Goal: Task Accomplishment & Management: Manage account settings

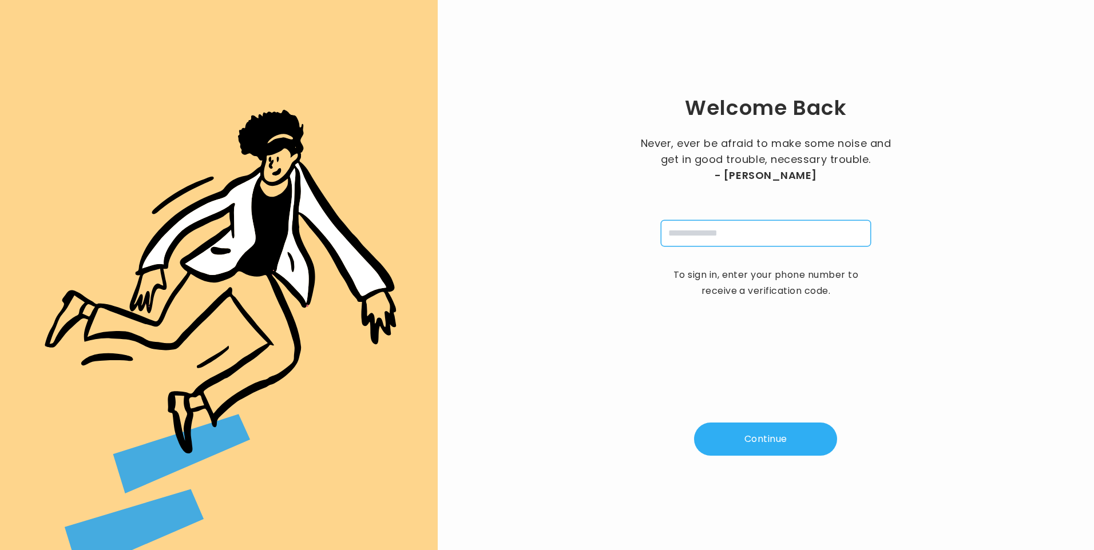
click at [696, 237] on input "tel" at bounding box center [766, 233] width 210 height 26
type input "**********"
click at [763, 458] on div "**********" at bounding box center [766, 275] width 620 height 514
click at [757, 437] on button "Continue" at bounding box center [765, 439] width 143 height 33
type input "*"
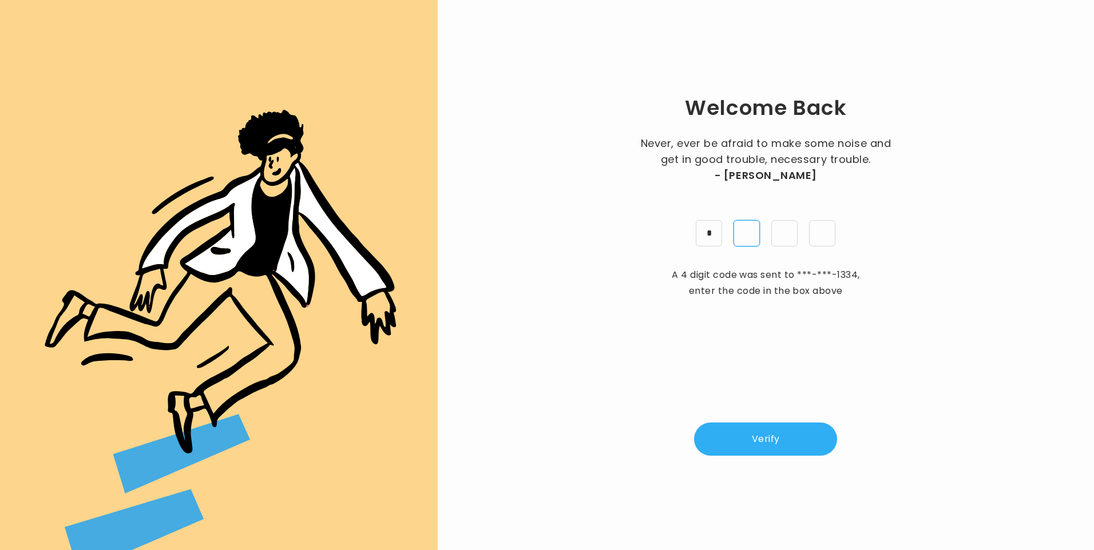
type input "*"
click at [763, 444] on button "Verify" at bounding box center [765, 439] width 143 height 33
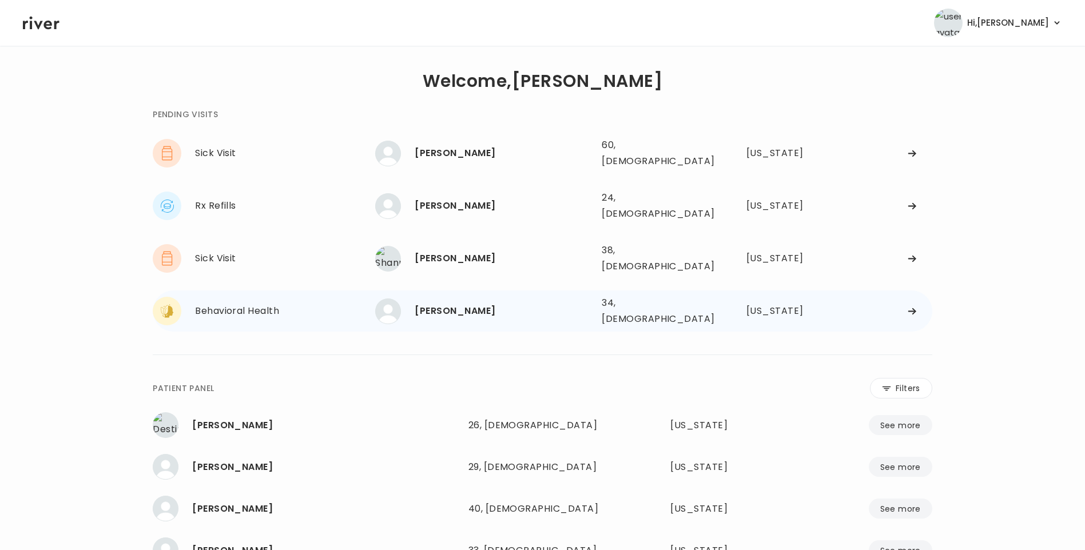
click at [499, 303] on div "Gabriella Fitzpatrick" at bounding box center [504, 311] width 178 height 16
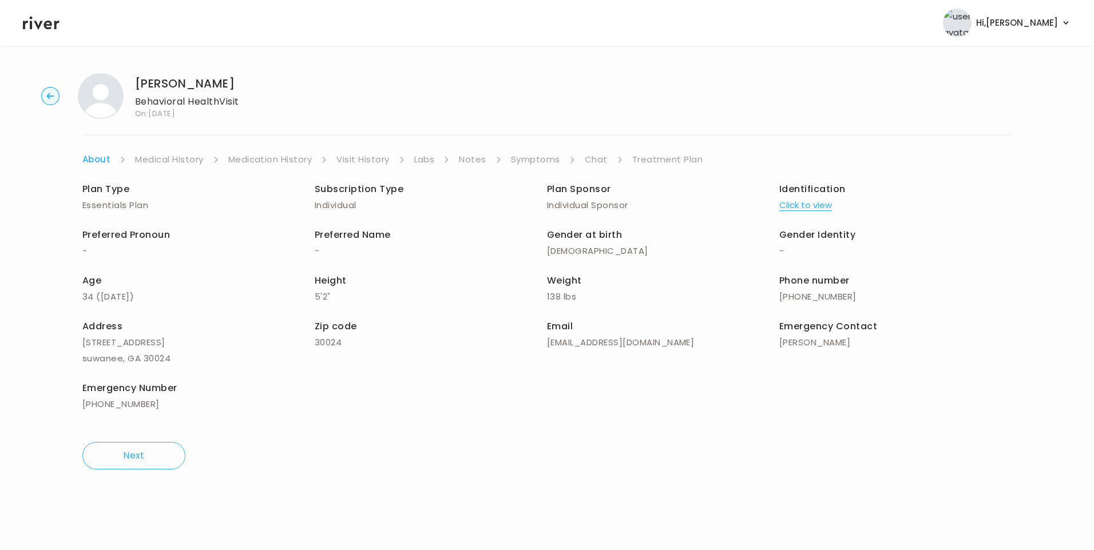
click at [596, 162] on link "Chat" at bounding box center [596, 160] width 23 height 16
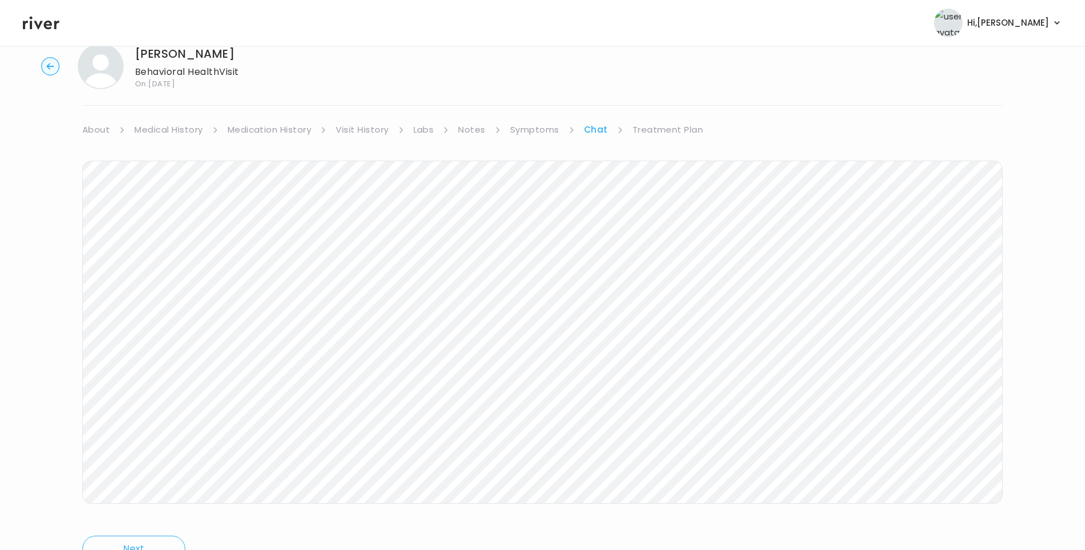
scroll to position [85, 0]
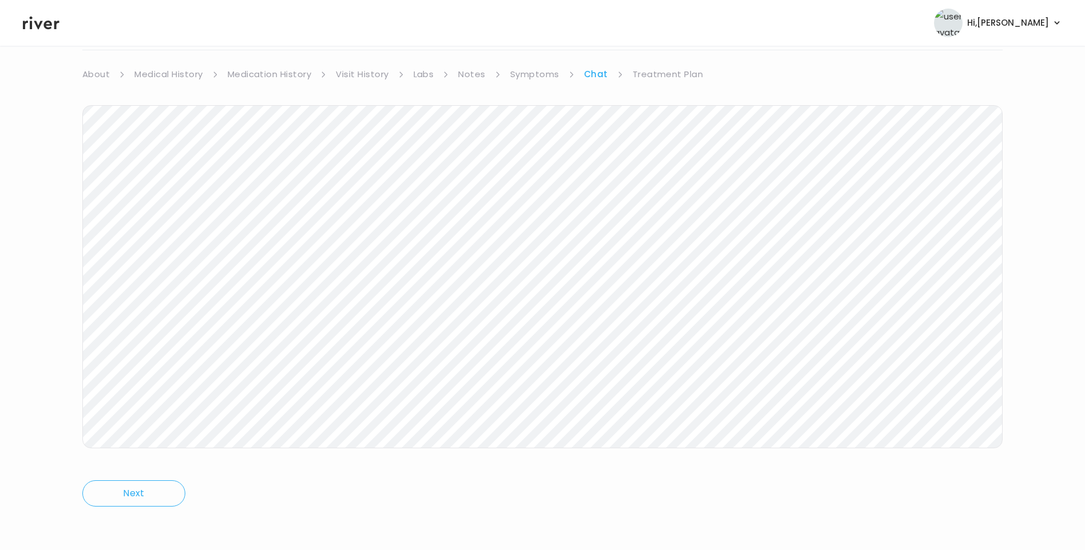
click at [55, 27] on icon at bounding box center [41, 23] width 37 height 13
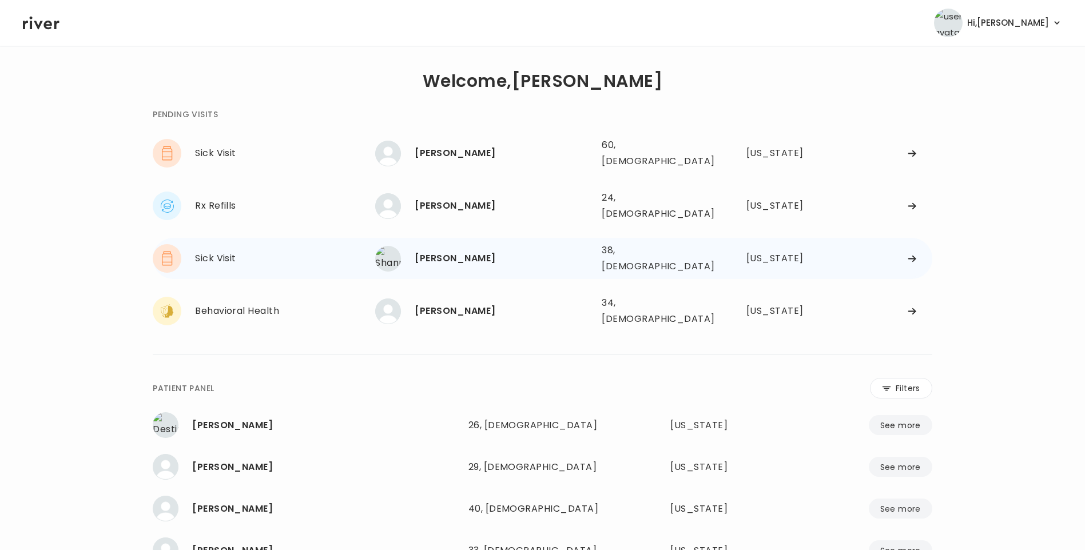
click at [481, 251] on div "Shannon Sposato" at bounding box center [504, 259] width 178 height 16
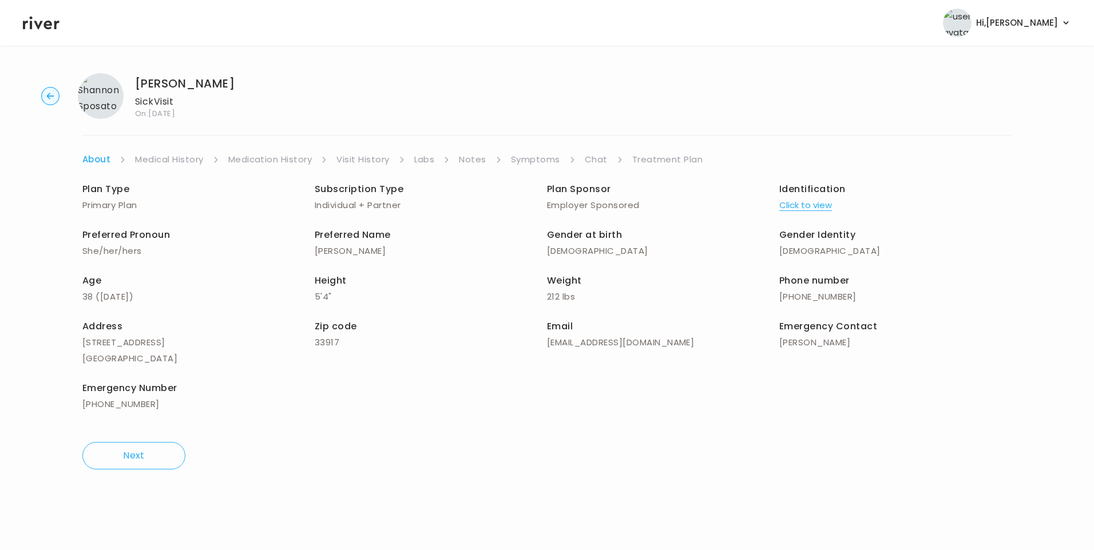
click at [379, 158] on link "Visit History" at bounding box center [362, 160] width 53 height 16
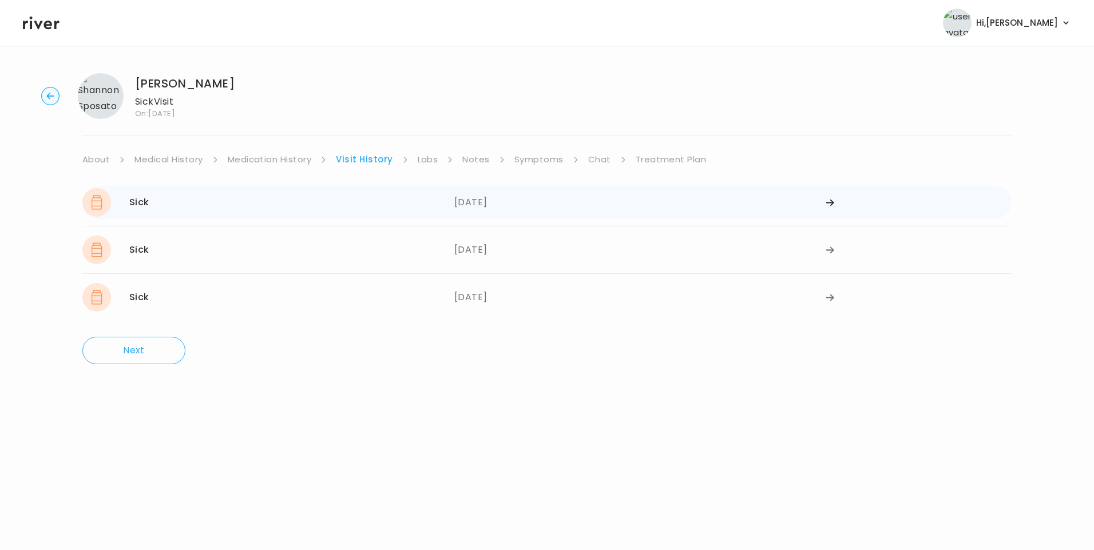
click at [457, 203] on div "08/22/2025" at bounding box center [640, 202] width 372 height 29
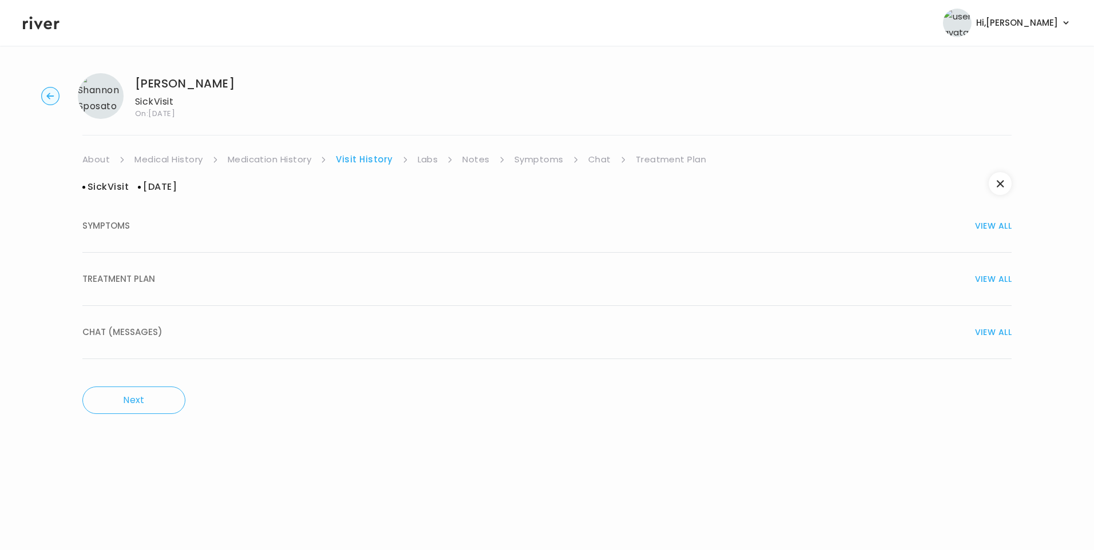
click at [212, 279] on div "TREATMENT PLAN VIEW ALL" at bounding box center [546, 279] width 929 height 16
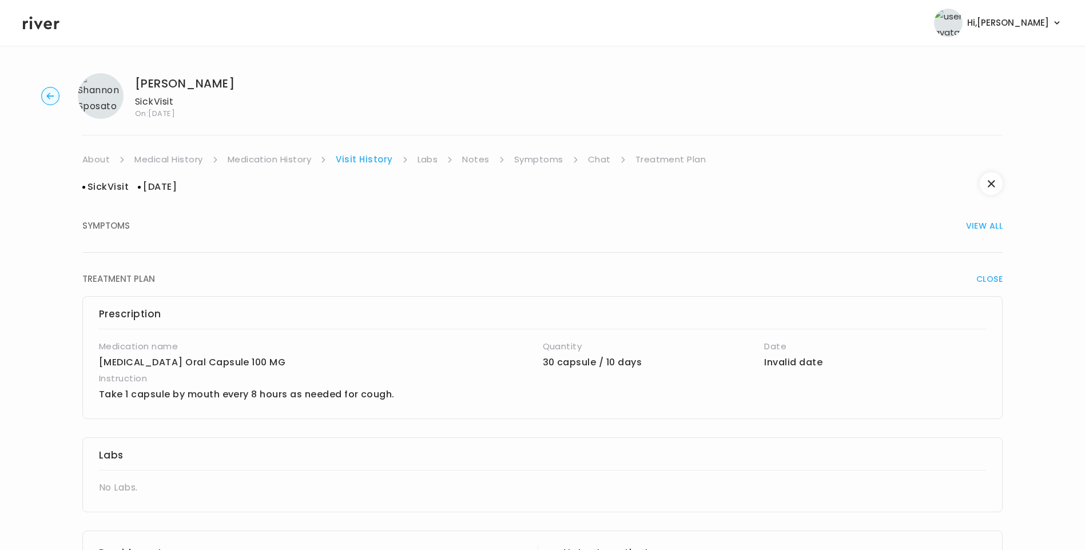
scroll to position [482, 0]
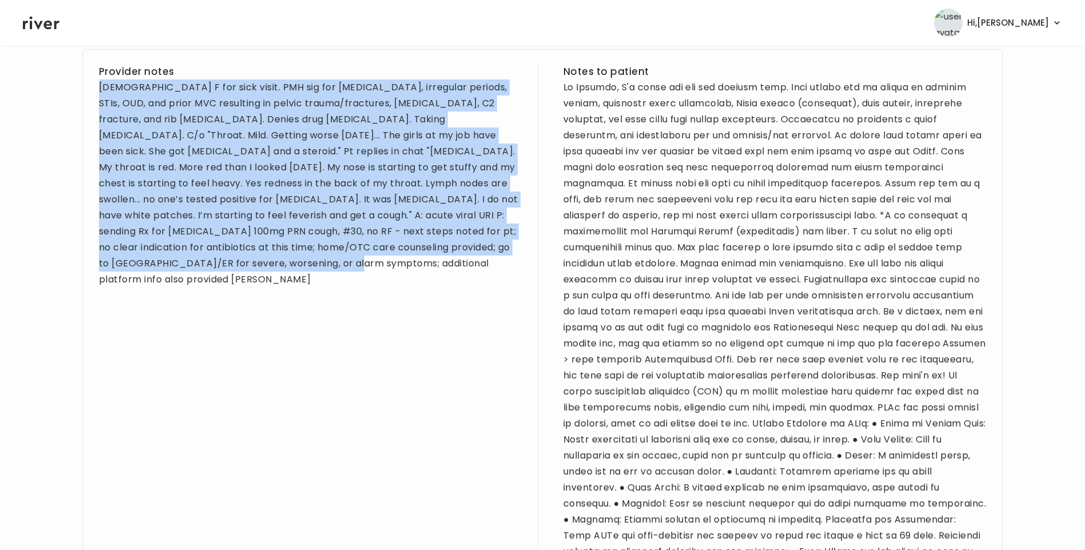
drag, startPoint x: 100, startPoint y: 89, endPoint x: 188, endPoint y: 267, distance: 198.3
click at [188, 267] on div "38 yo F for sick visit. PMH sig for bipolar disorder, irregular periods, STIs, …" at bounding box center [310, 184] width 423 height 208
copy div "38 yo F for sick visit. PMH sig for bipolar disorder, irregular periods, STIs, …"
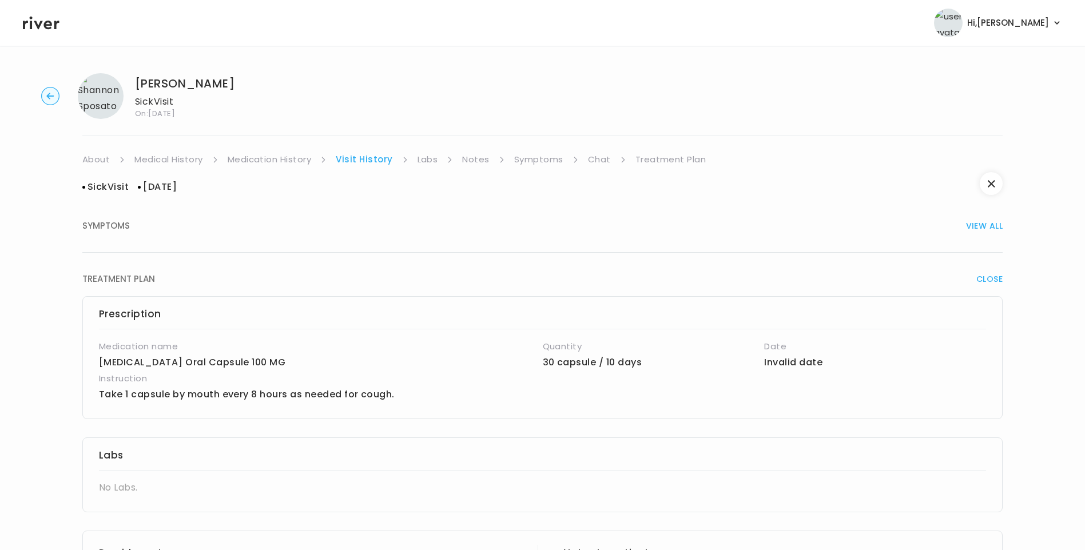
click at [552, 164] on link "Symptoms" at bounding box center [538, 160] width 49 height 16
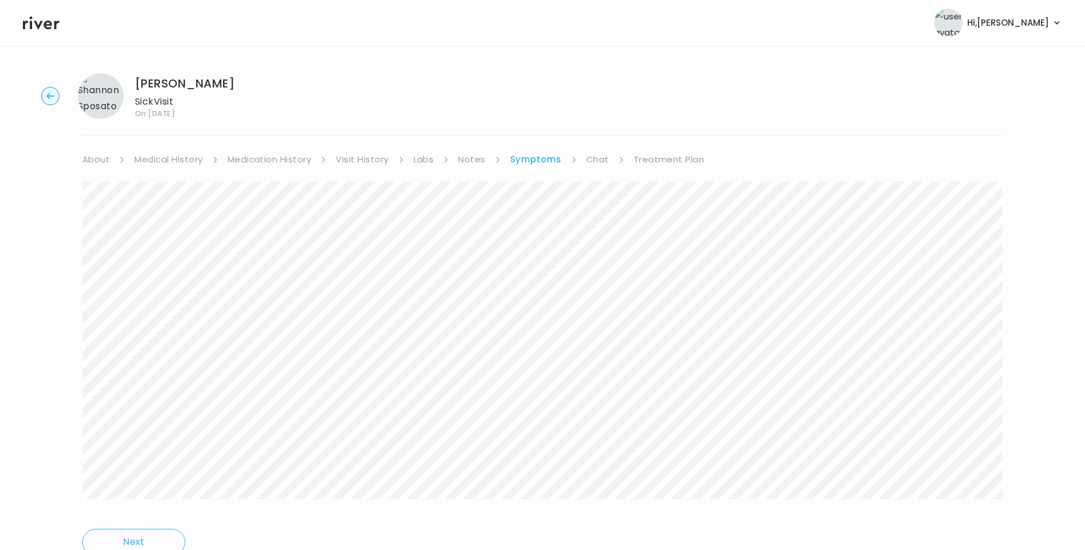
scroll to position [49, 0]
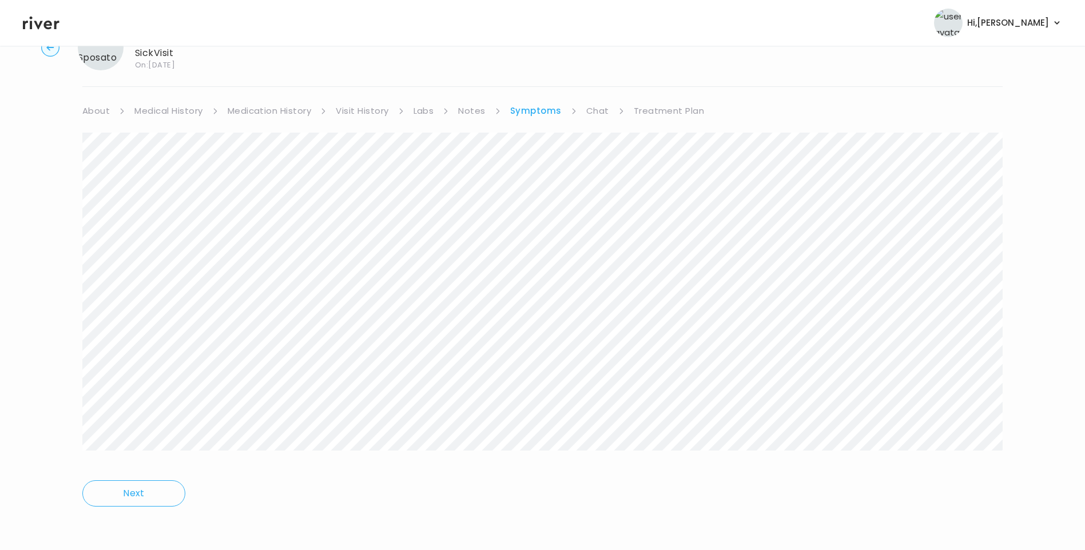
click at [634, 463] on div at bounding box center [542, 300] width 921 height 334
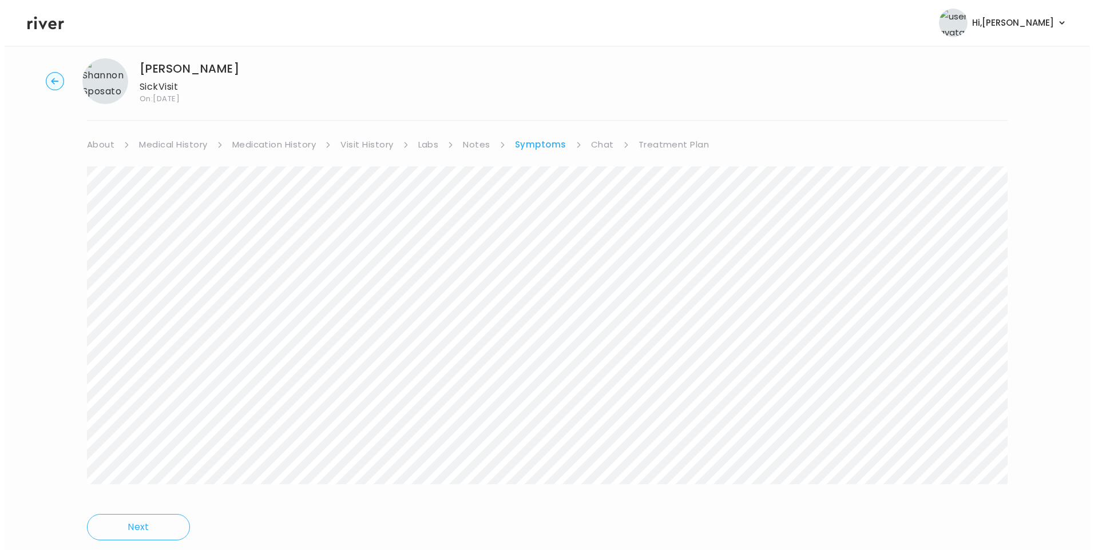
scroll to position [0, 0]
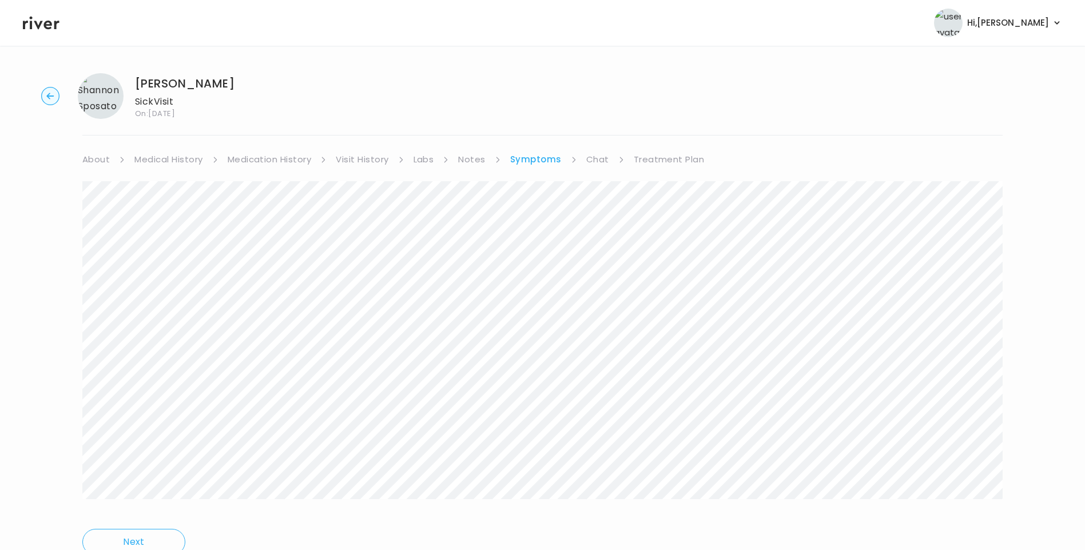
click at [349, 160] on link "Visit History" at bounding box center [362, 160] width 53 height 16
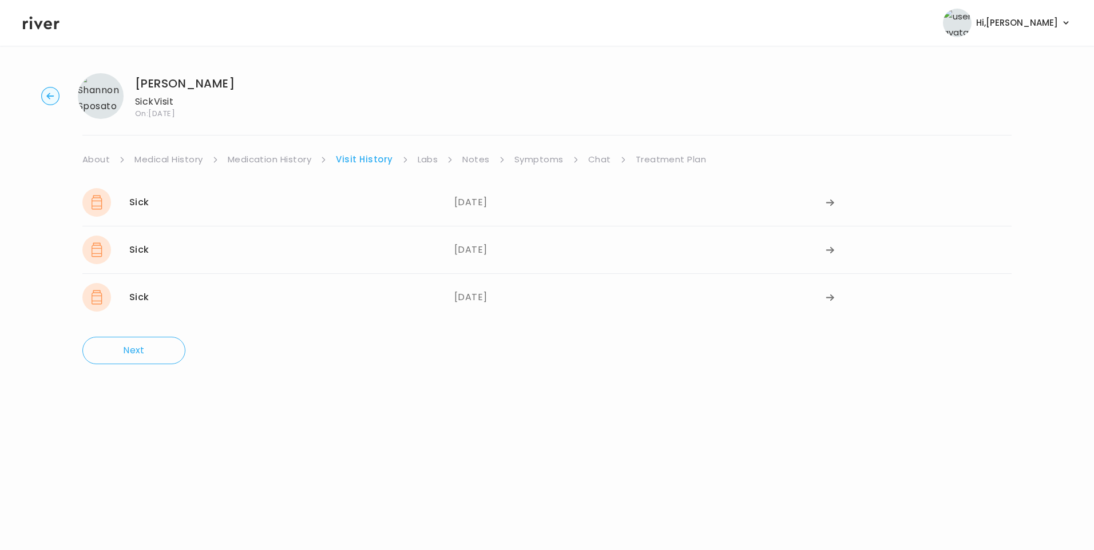
click at [265, 162] on link "Medication History" at bounding box center [270, 160] width 84 height 16
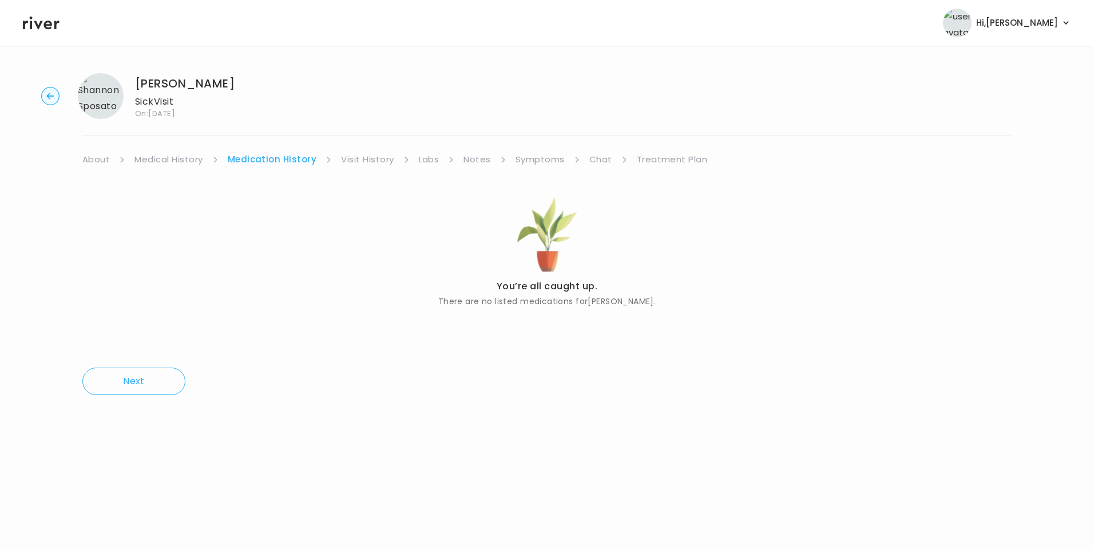
drag, startPoint x: 162, startPoint y: 156, endPoint x: 170, endPoint y: 159, distance: 8.5
click at [162, 156] on link "Medical History" at bounding box center [168, 160] width 68 height 16
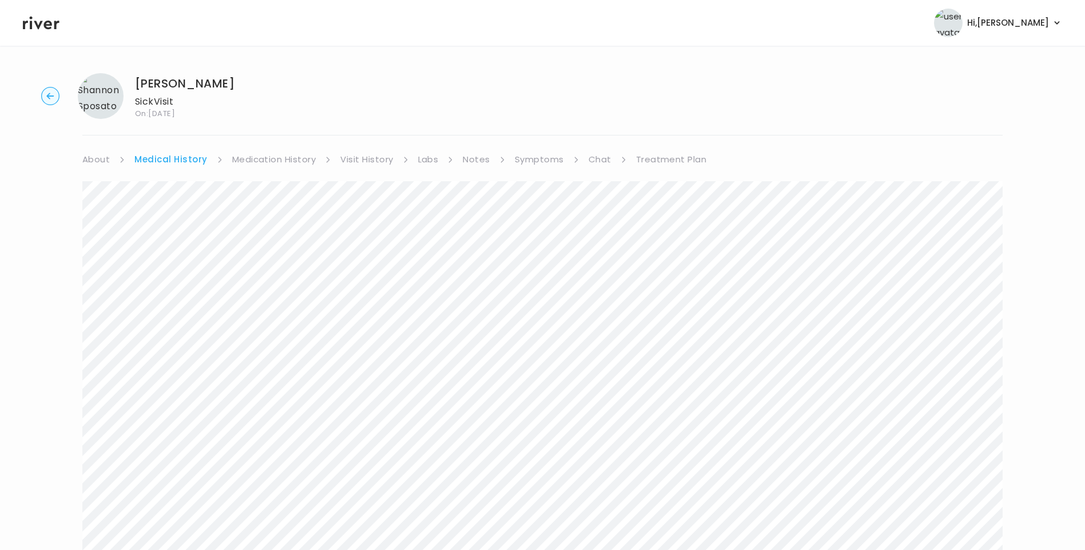
click at [655, 156] on link "Treatment Plan" at bounding box center [671, 160] width 71 height 16
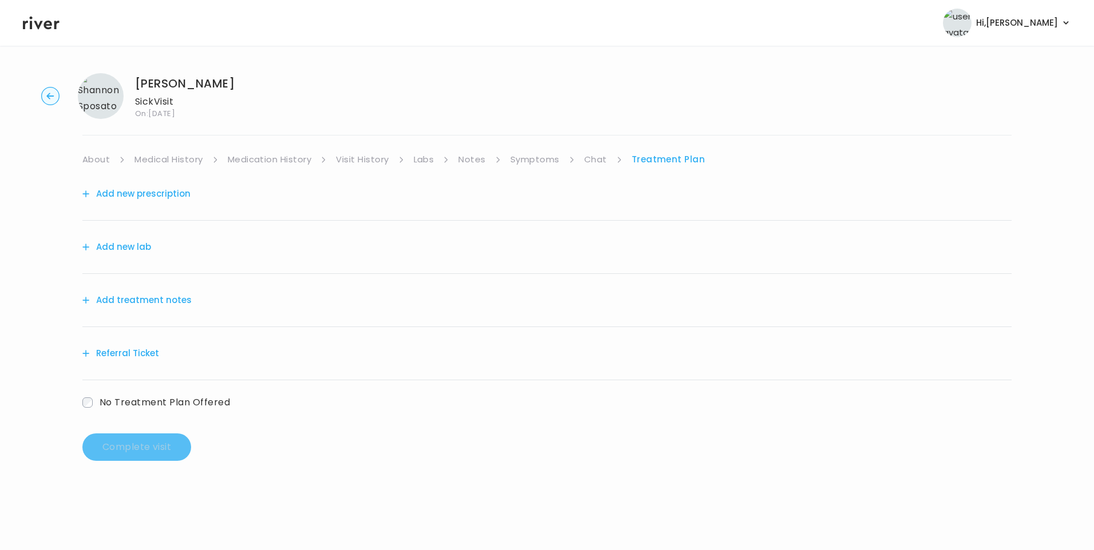
click at [172, 298] on button "Add treatment notes" at bounding box center [136, 300] width 109 height 16
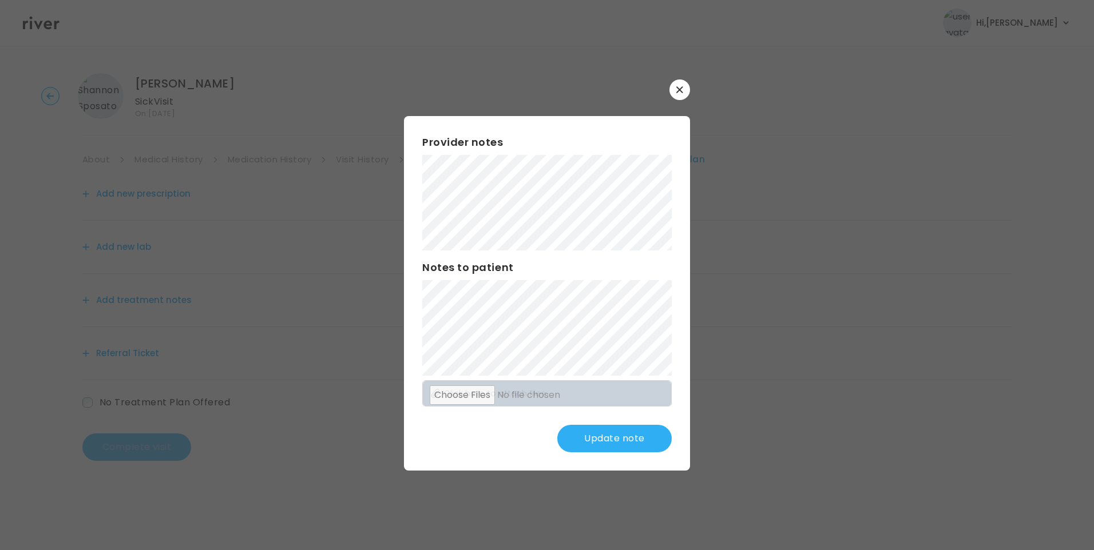
click at [637, 442] on button "Update note" at bounding box center [614, 438] width 114 height 27
click at [625, 437] on button "Update note" at bounding box center [614, 438] width 114 height 27
drag, startPoint x: 619, startPoint y: 442, endPoint x: 625, endPoint y: 444, distance: 6.0
click at [621, 443] on button "Update note" at bounding box center [614, 438] width 114 height 27
click at [630, 443] on button "Update note" at bounding box center [614, 438] width 114 height 27
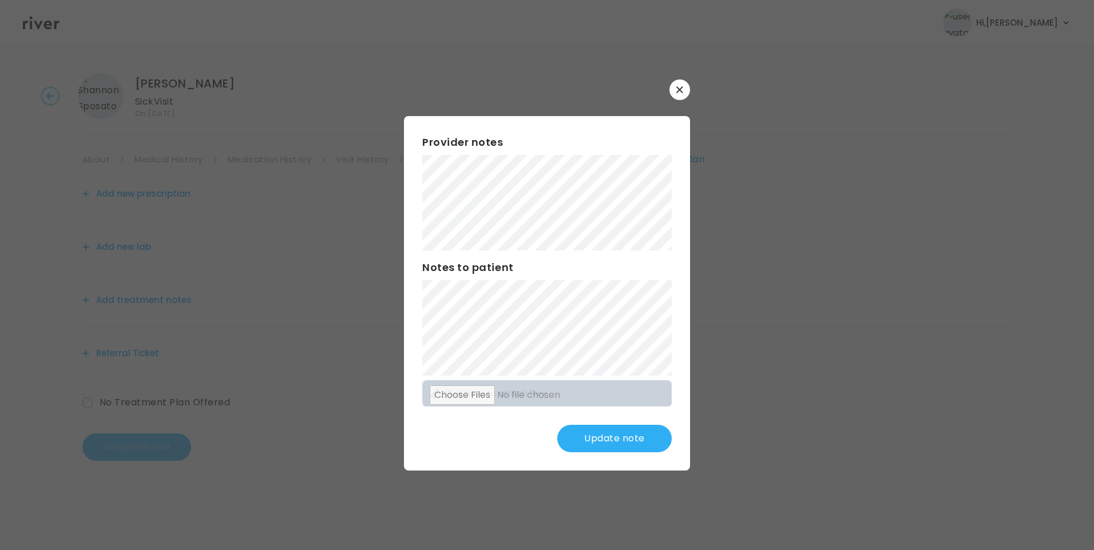
click at [633, 429] on button "Update note" at bounding box center [614, 438] width 114 height 27
click at [384, 100] on div "​ Provider notes Notes to patient Click here to attach files Update note" at bounding box center [547, 275] width 1094 height 550
click at [624, 453] on div "Provider notes Notes to patient Click here to attach files Update note" at bounding box center [547, 293] width 286 height 355
click at [623, 439] on button "Update note" at bounding box center [614, 438] width 114 height 27
click at [626, 440] on button "Update note" at bounding box center [614, 438] width 114 height 27
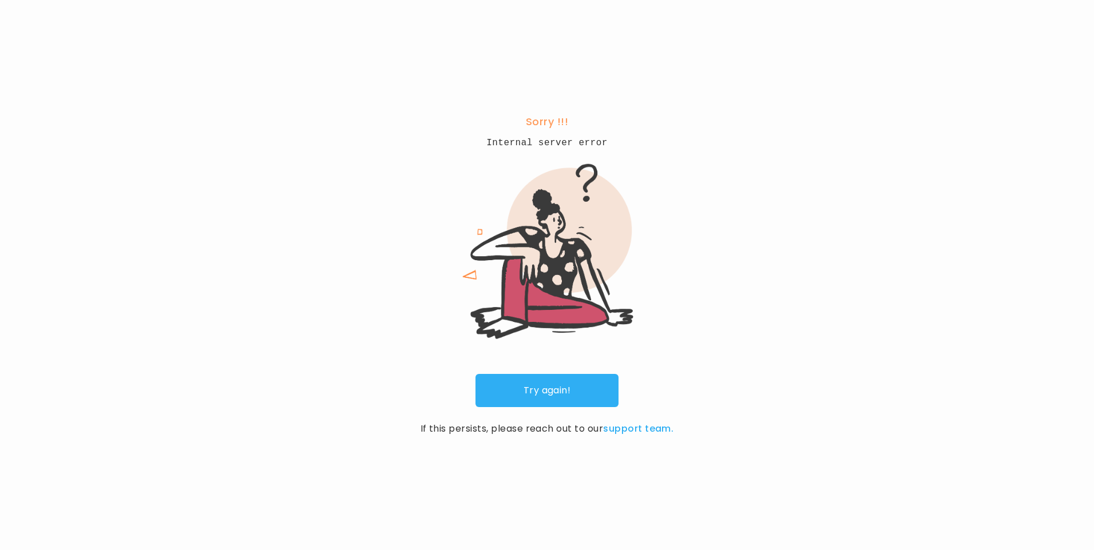
click at [541, 390] on link "Try again!" at bounding box center [546, 390] width 143 height 33
click at [541, 393] on link "Try again!" at bounding box center [546, 390] width 143 height 33
click at [568, 394] on link "Try again!" at bounding box center [546, 390] width 143 height 33
click at [556, 398] on link "Try again!" at bounding box center [546, 390] width 143 height 33
click at [561, 386] on link "Try again!" at bounding box center [546, 390] width 143 height 33
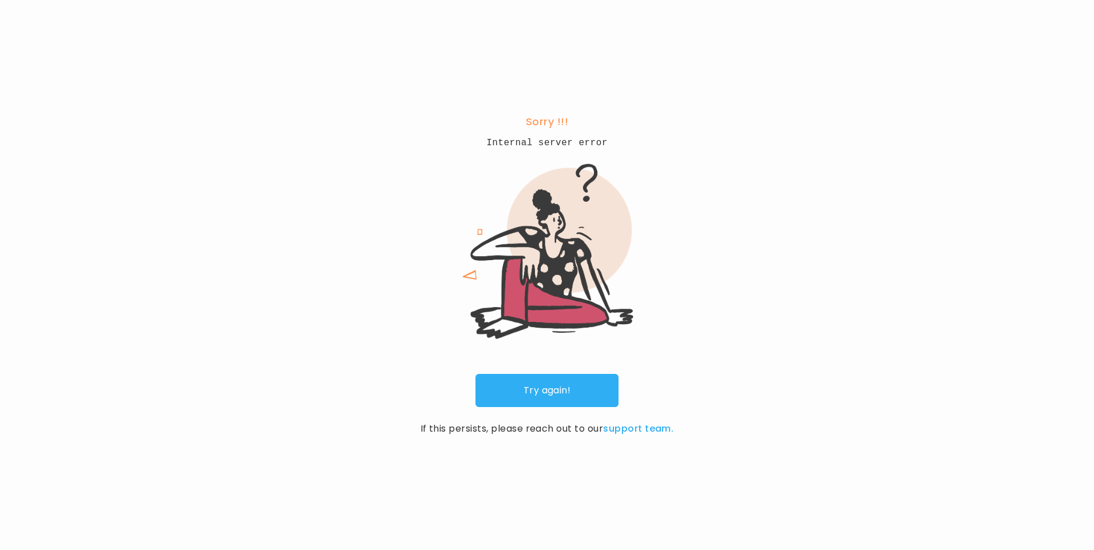
click at [569, 381] on link "Try again!" at bounding box center [546, 390] width 143 height 33
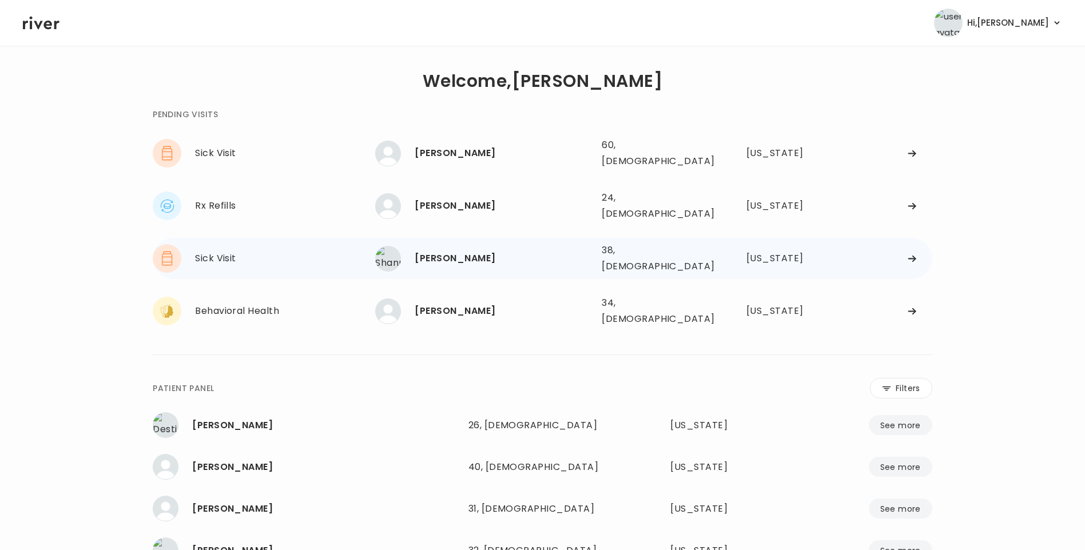
click at [485, 252] on div "[PERSON_NAME] 38, [DEMOGRAPHIC_DATA] See more" at bounding box center [483, 259] width 217 height 26
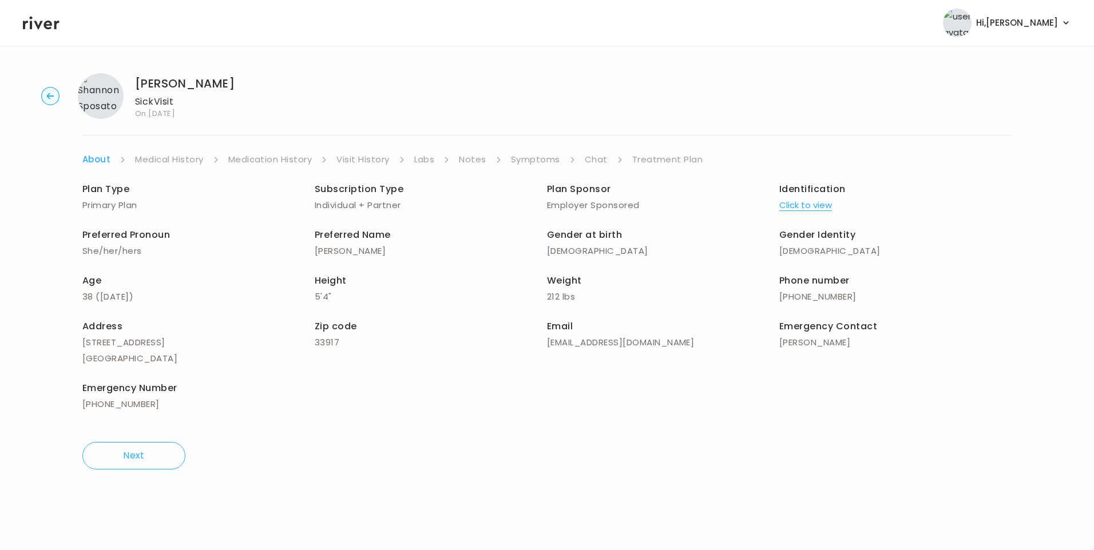
drag, startPoint x: 686, startPoint y: 158, endPoint x: 692, endPoint y: 165, distance: 8.9
click at [686, 157] on link "Treatment Plan" at bounding box center [667, 160] width 71 height 16
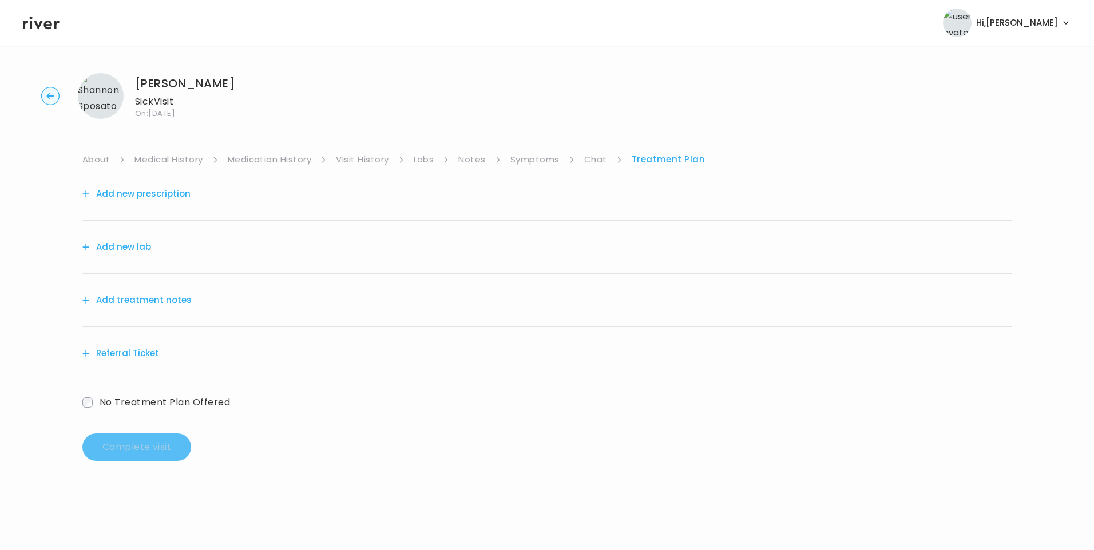
click at [122, 304] on button "Add treatment notes" at bounding box center [136, 300] width 109 height 16
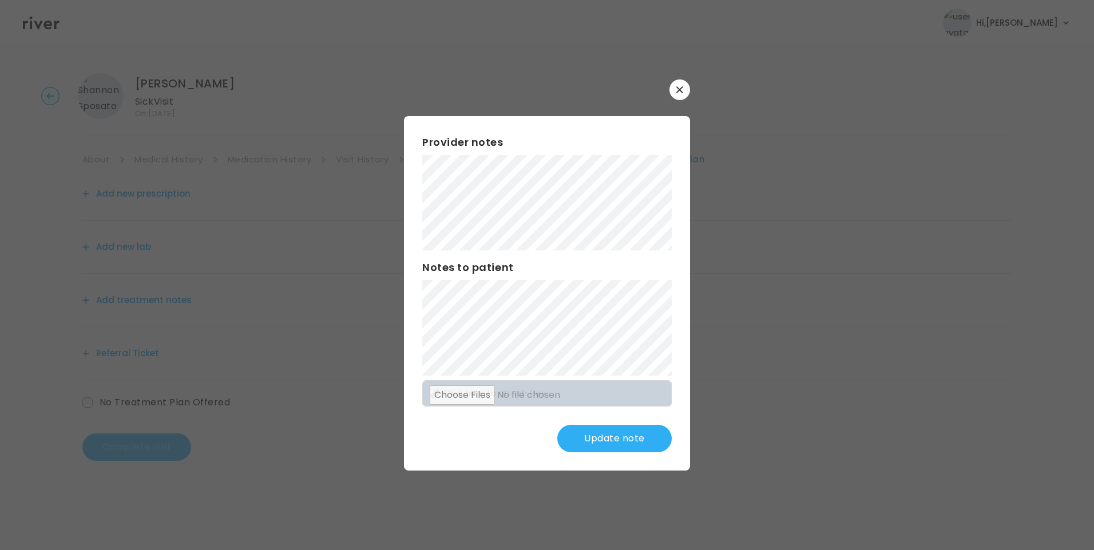
click at [634, 450] on button "Update note" at bounding box center [614, 438] width 114 height 27
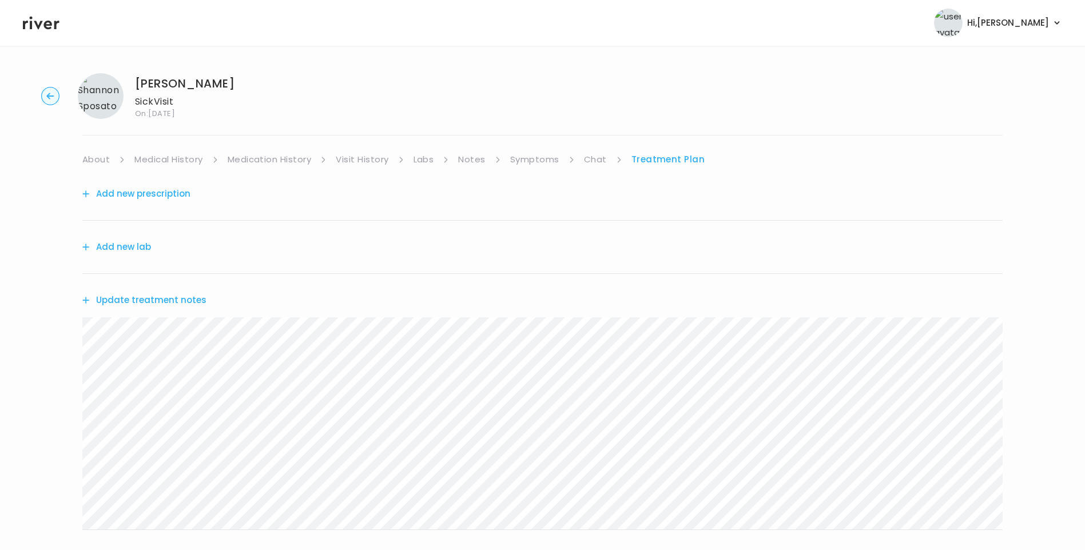
click at [172, 299] on button "Update treatment notes" at bounding box center [144, 300] width 124 height 16
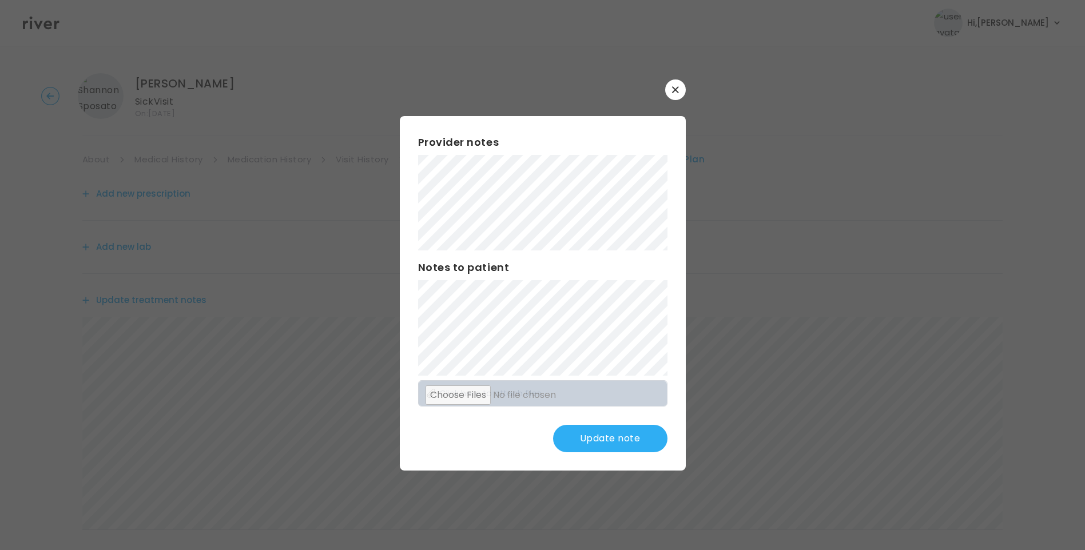
click at [620, 438] on button "Update note" at bounding box center [610, 438] width 114 height 27
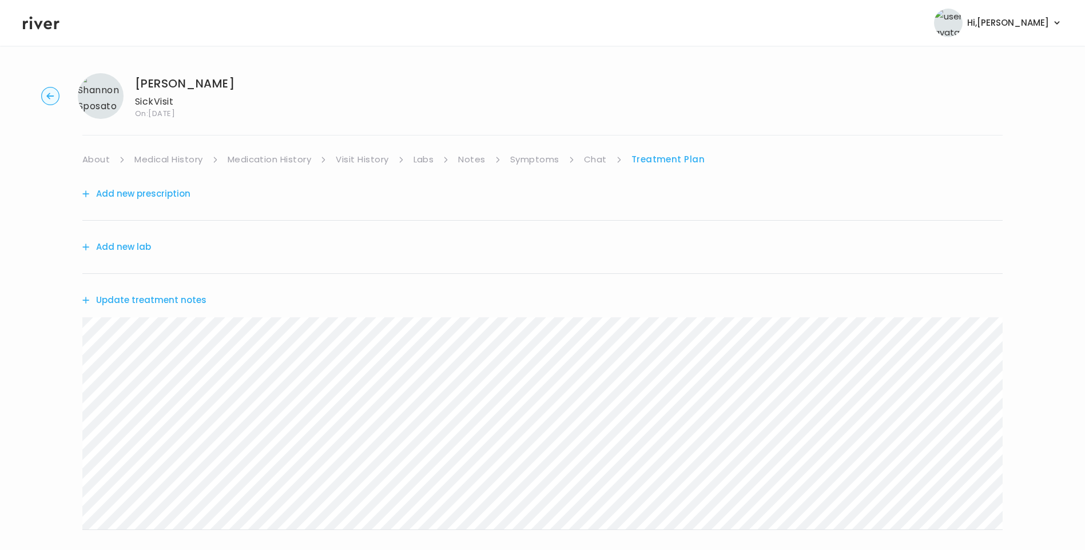
click at [193, 302] on button "Update treatment notes" at bounding box center [144, 300] width 124 height 16
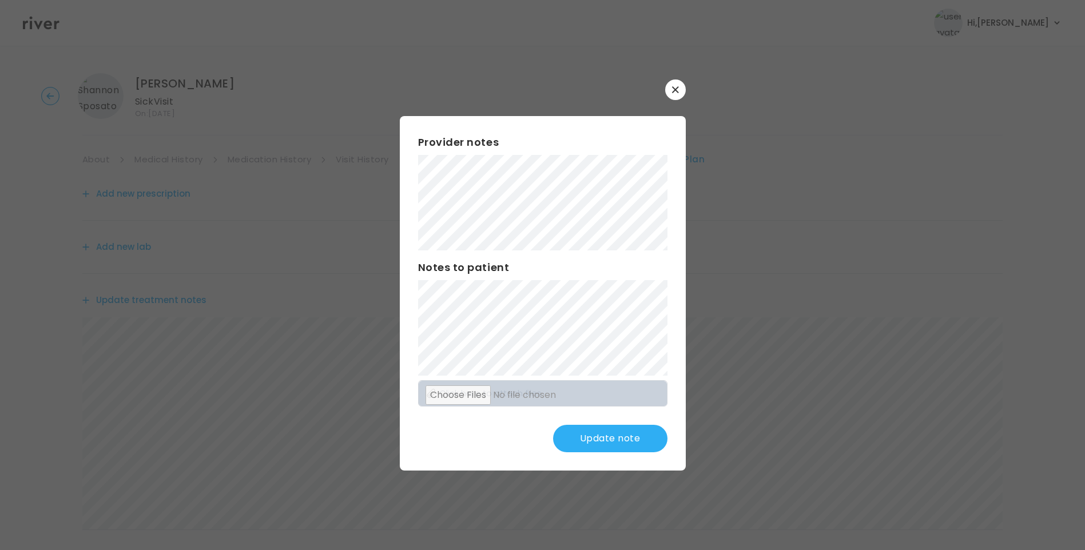
click at [619, 443] on button "Update note" at bounding box center [610, 438] width 114 height 27
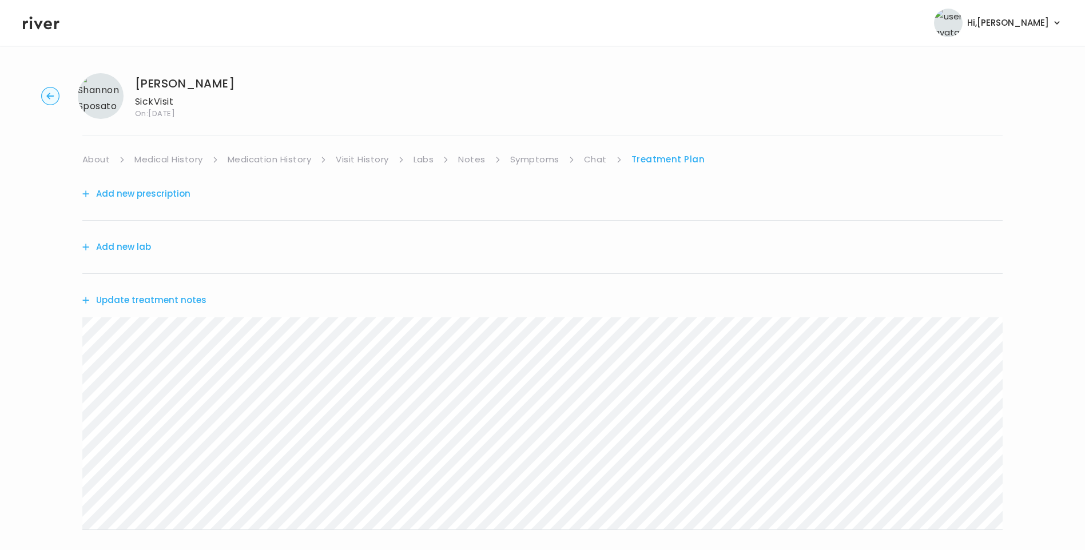
click at [160, 161] on link "Medical History" at bounding box center [168, 160] width 68 height 16
click at [541, 162] on link "Symptoms" at bounding box center [539, 160] width 49 height 16
click at [188, 161] on link "Medical History" at bounding box center [168, 160] width 68 height 16
click at [589, 160] on link "Chat" at bounding box center [600, 160] width 23 height 16
drag, startPoint x: 552, startPoint y: 158, endPoint x: 555, endPoint y: 166, distance: 8.2
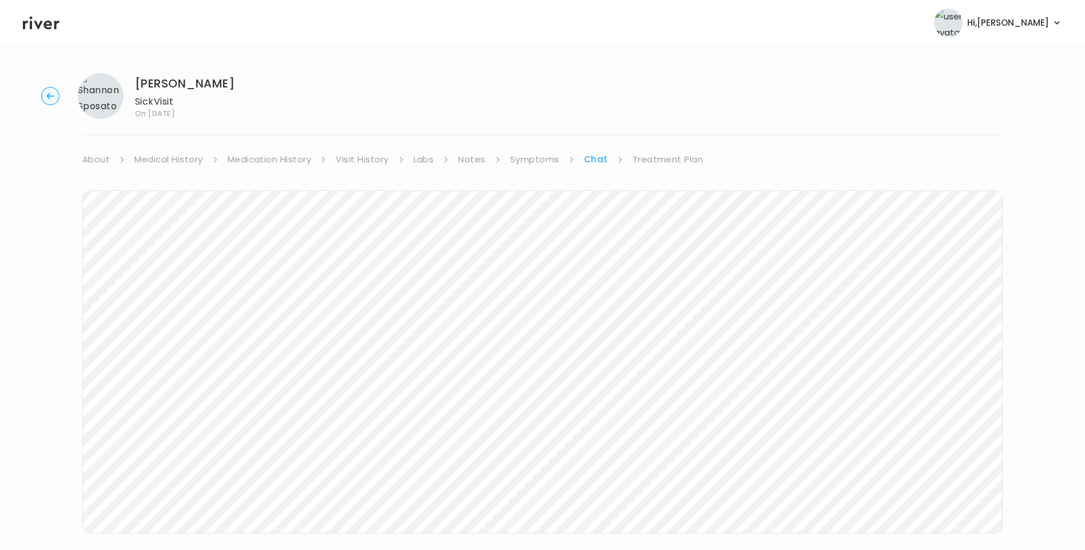
click at [552, 159] on link "Symptoms" at bounding box center [534, 160] width 49 height 16
click at [677, 162] on link "Treatment Plan" at bounding box center [669, 160] width 71 height 16
click at [197, 301] on button "Update treatment notes" at bounding box center [144, 300] width 124 height 16
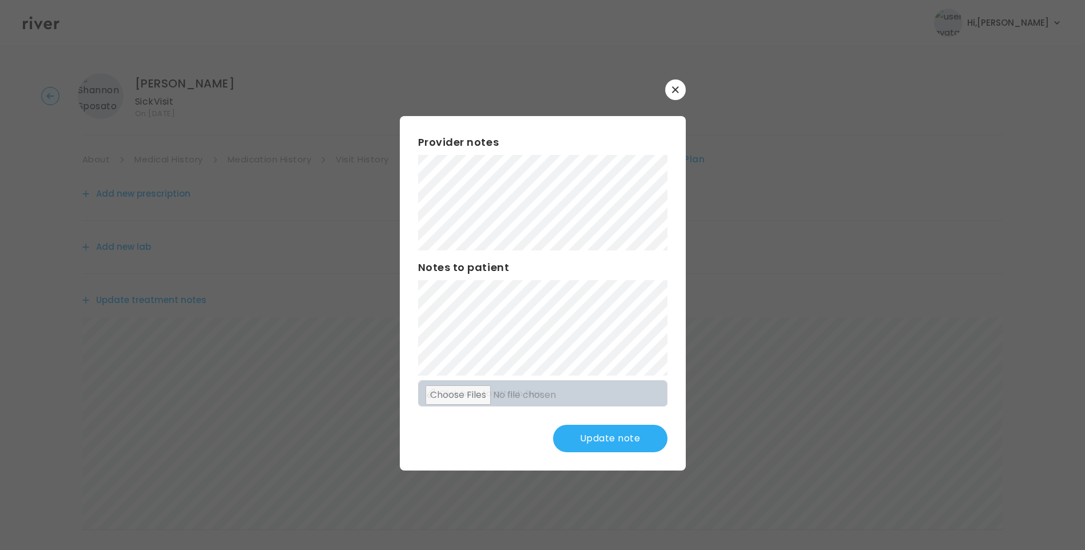
click at [606, 441] on button "Update note" at bounding box center [610, 438] width 114 height 27
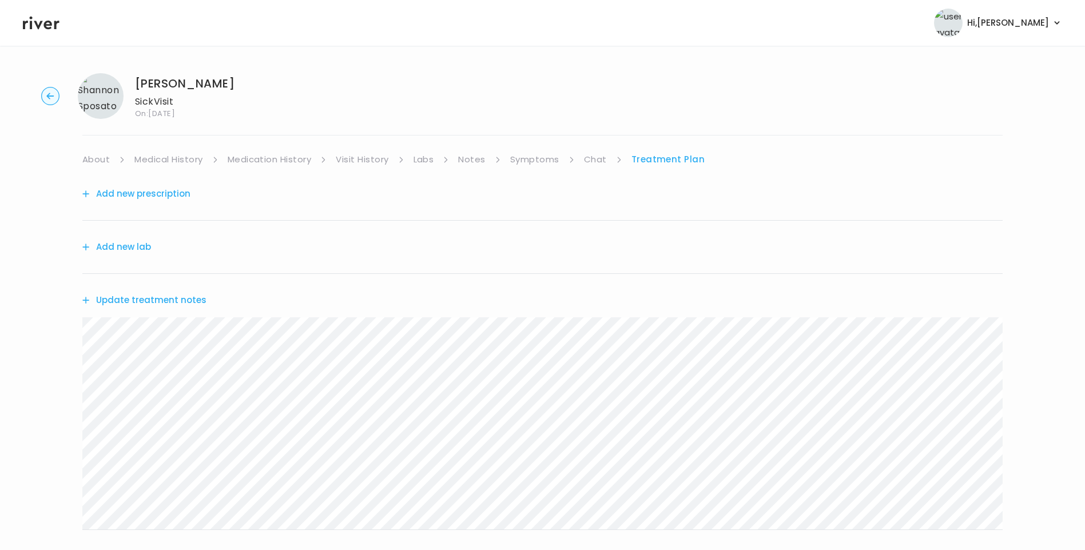
click at [150, 302] on button "Update treatment notes" at bounding box center [144, 300] width 124 height 16
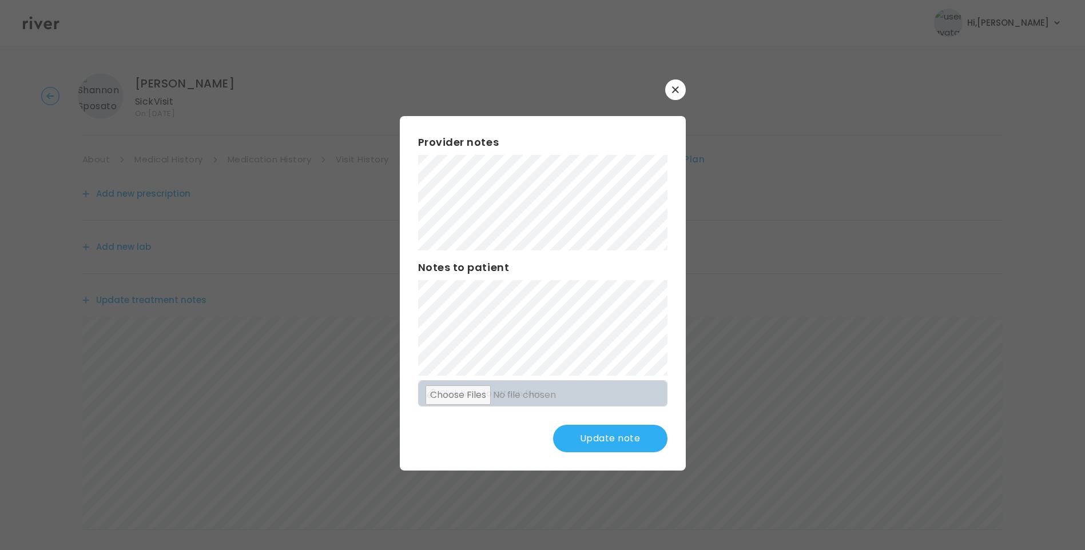
click at [627, 441] on button "Update note" at bounding box center [610, 438] width 114 height 27
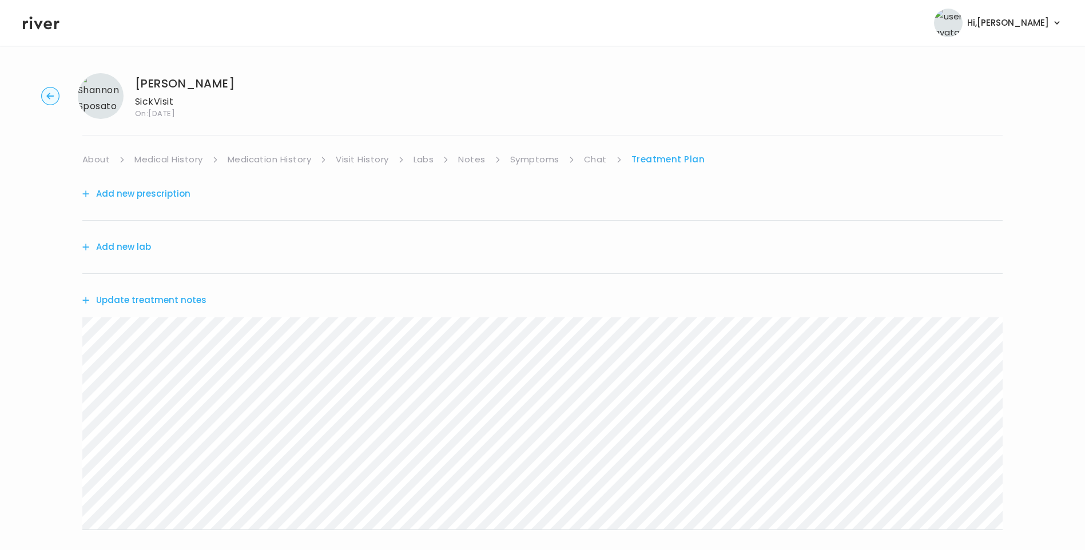
click at [183, 294] on button "Update treatment notes" at bounding box center [144, 300] width 124 height 16
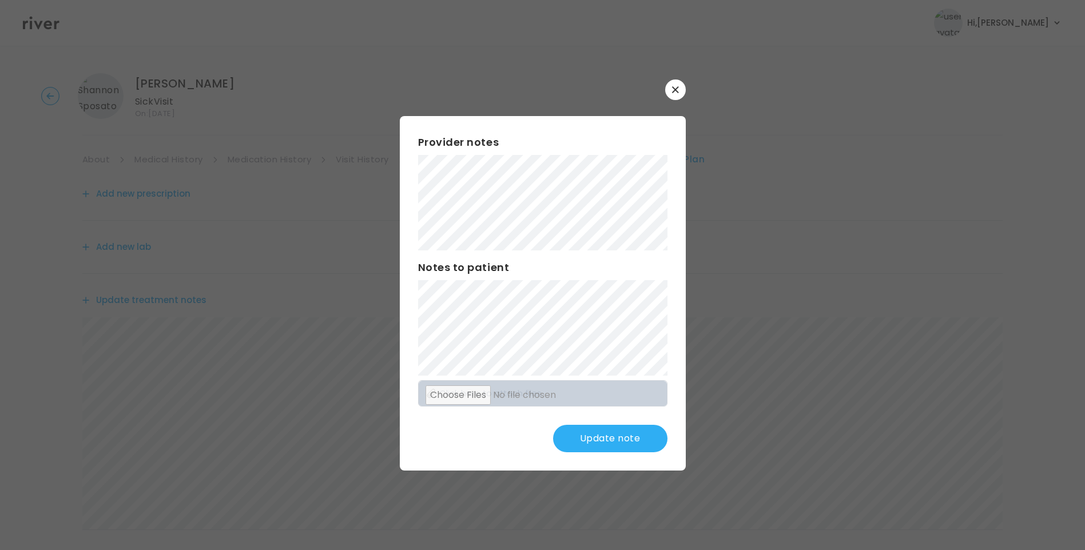
click at [624, 438] on button "Update note" at bounding box center [610, 438] width 114 height 27
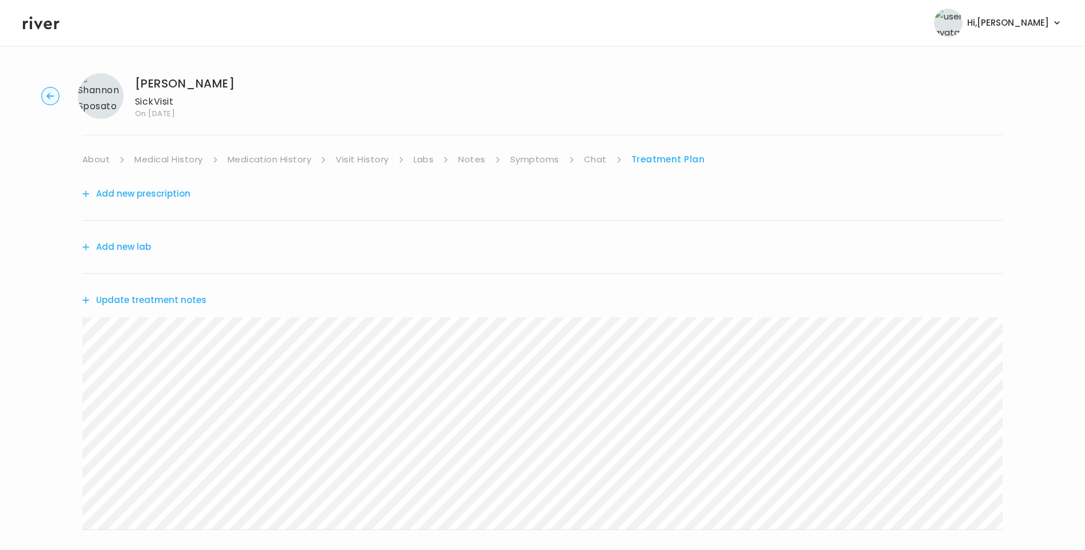
click at [173, 196] on button "Add new prescription" at bounding box center [136, 194] width 108 height 16
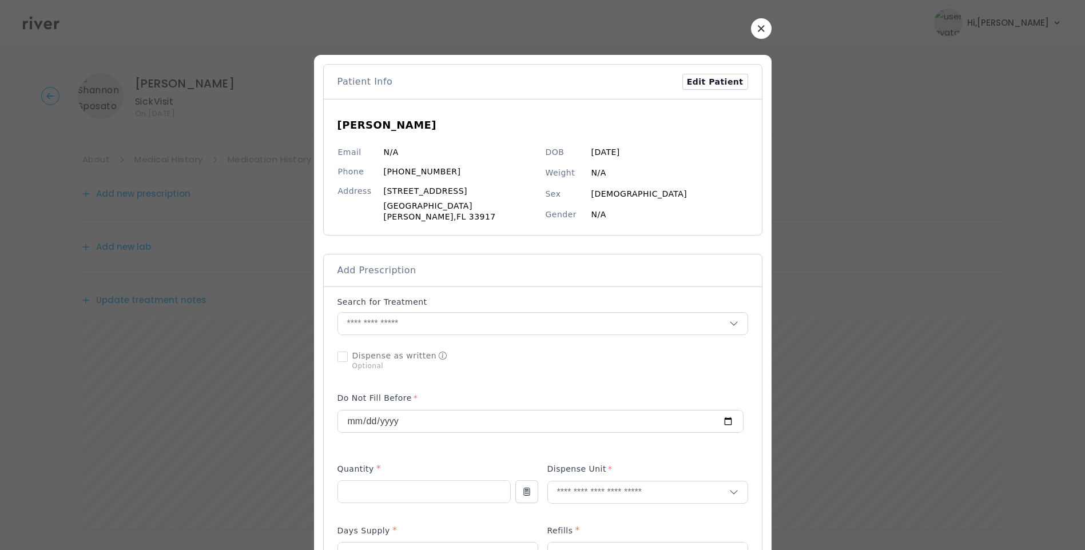
drag, startPoint x: 733, startPoint y: 36, endPoint x: 741, endPoint y: 39, distance: 9.2
click at [751, 35] on button "button" at bounding box center [761, 28] width 21 height 21
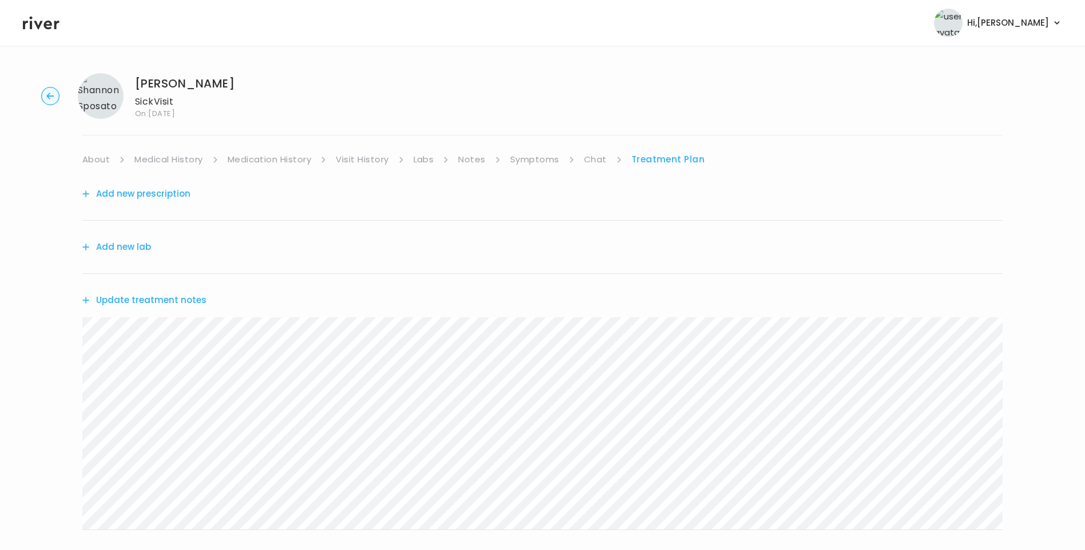
click at [172, 304] on button "Update treatment notes" at bounding box center [144, 300] width 124 height 16
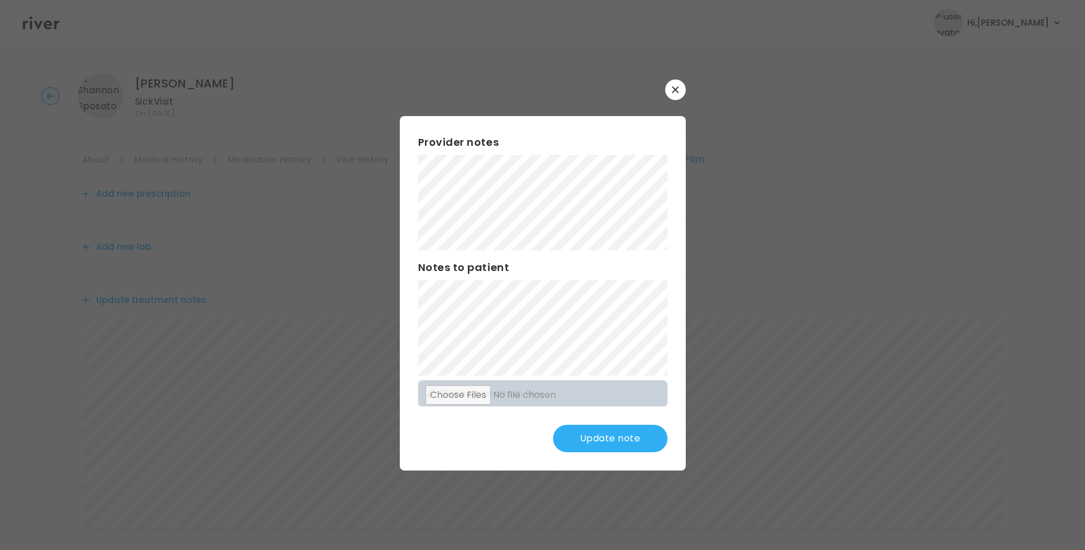
click at [409, 326] on div "Provider notes Notes to patient Click here to attach files Update note" at bounding box center [543, 293] width 286 height 355
click at [591, 436] on button "Update note" at bounding box center [610, 438] width 114 height 27
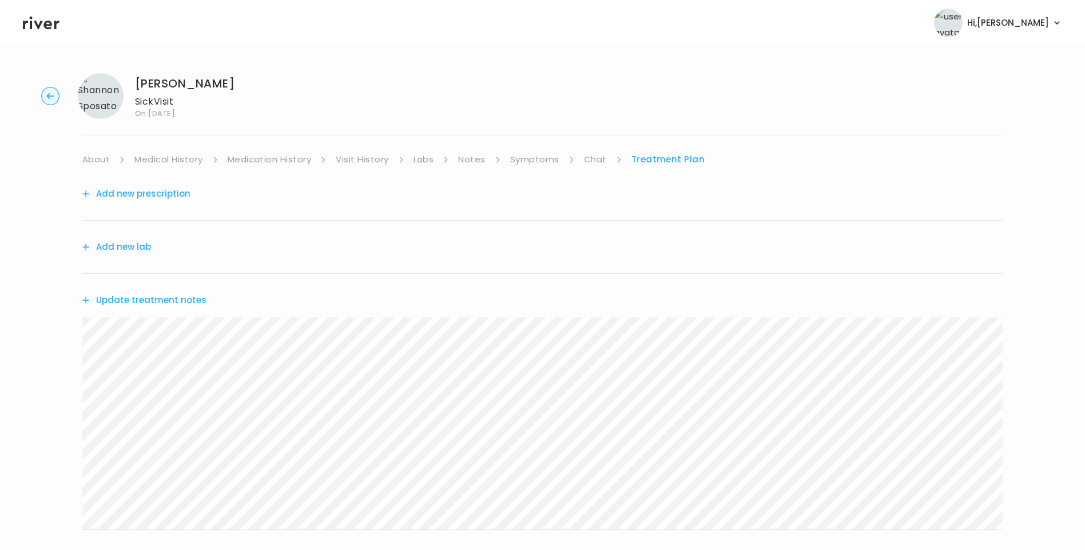
click at [184, 302] on button "Update treatment notes" at bounding box center [144, 300] width 124 height 16
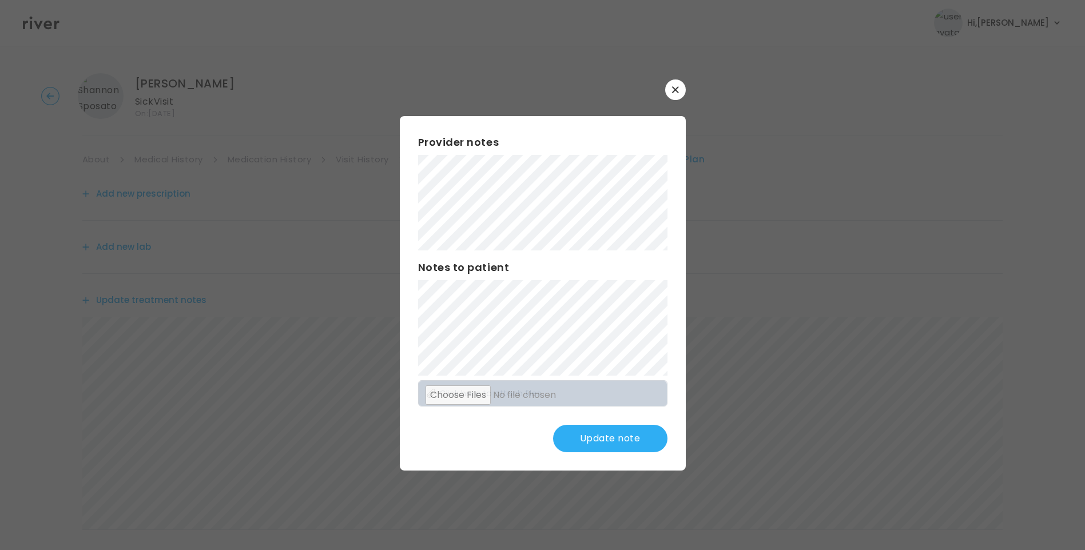
click at [612, 439] on button "Update note" at bounding box center [610, 438] width 114 height 27
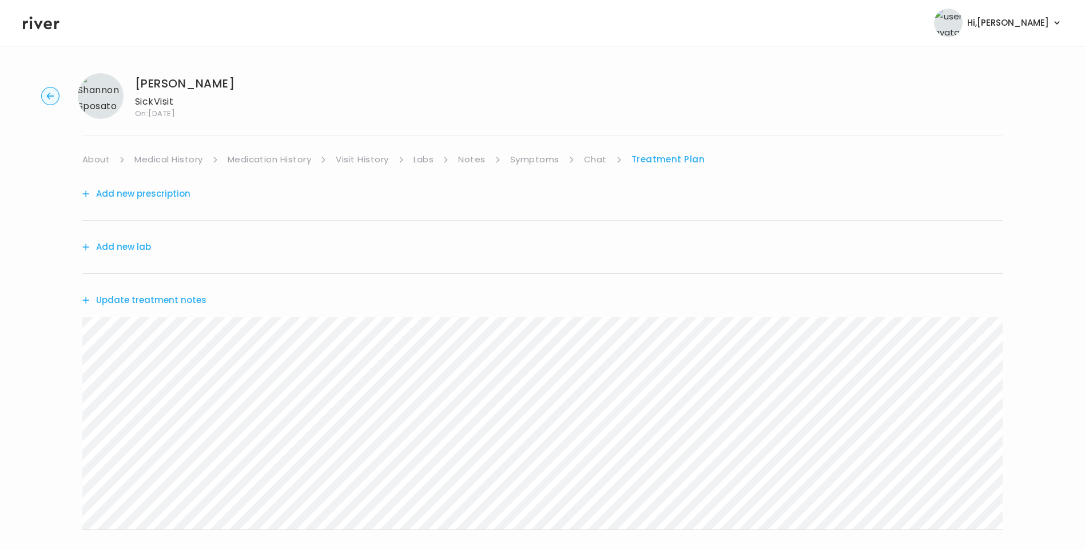
click at [189, 157] on link "Medical History" at bounding box center [168, 160] width 68 height 16
click at [671, 157] on link "Treatment Plan" at bounding box center [671, 160] width 71 height 16
click at [146, 303] on button "Update treatment notes" at bounding box center [144, 300] width 124 height 16
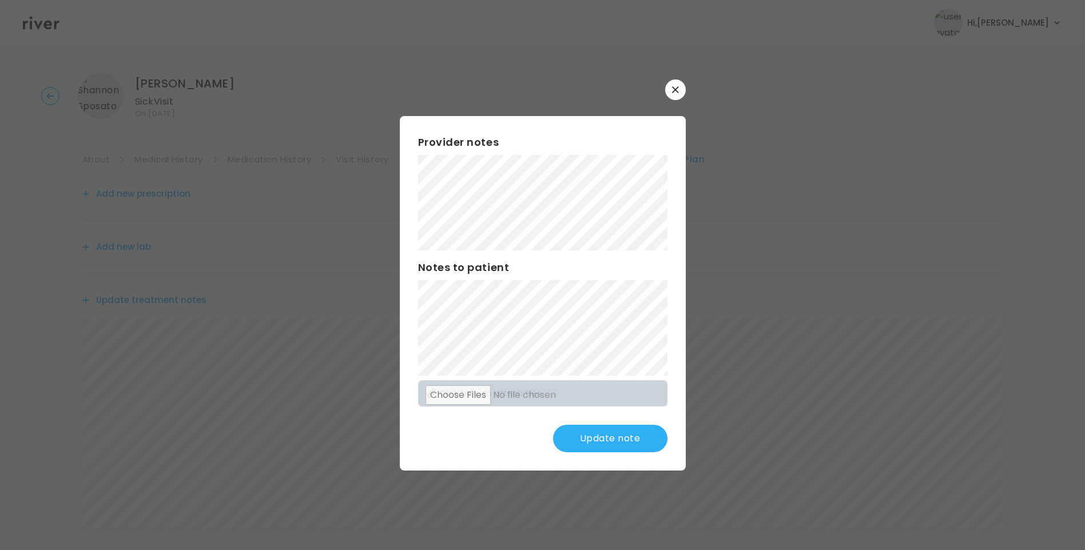
click at [628, 433] on button "Update note" at bounding box center [610, 438] width 114 height 27
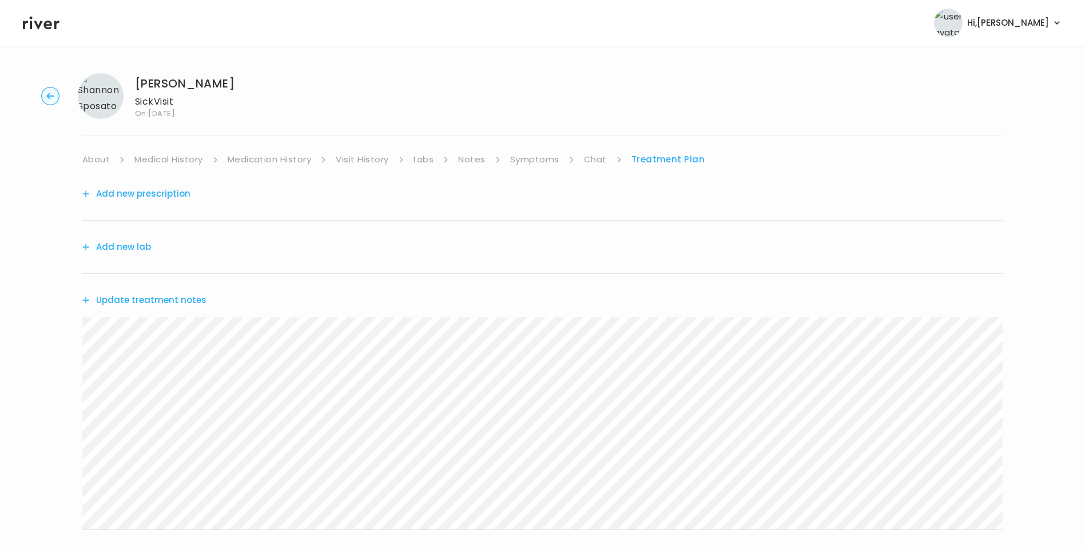
click at [173, 188] on button "Add new prescription" at bounding box center [136, 194] width 108 height 16
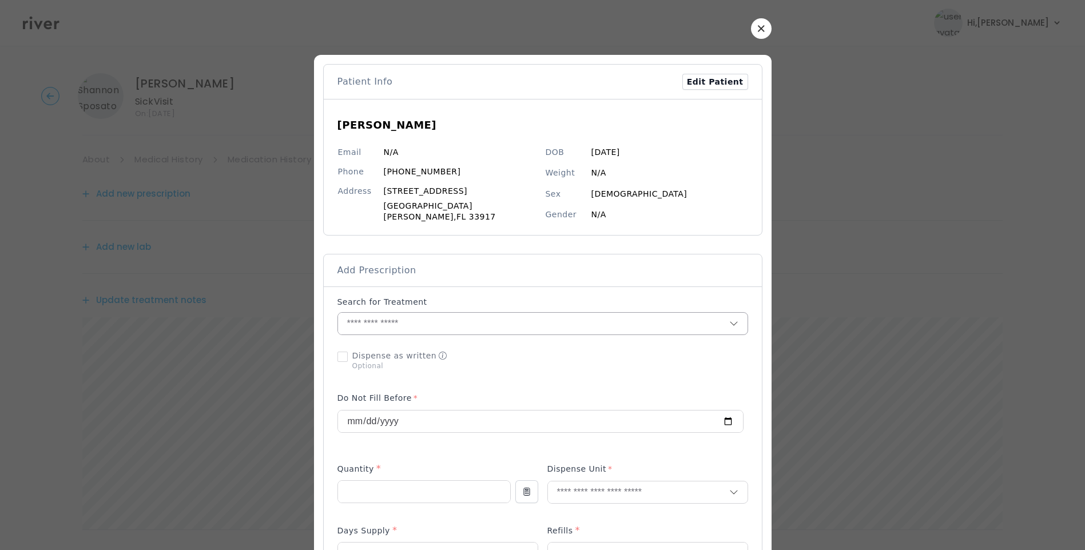
click at [421, 318] on input "text" at bounding box center [533, 324] width 391 height 22
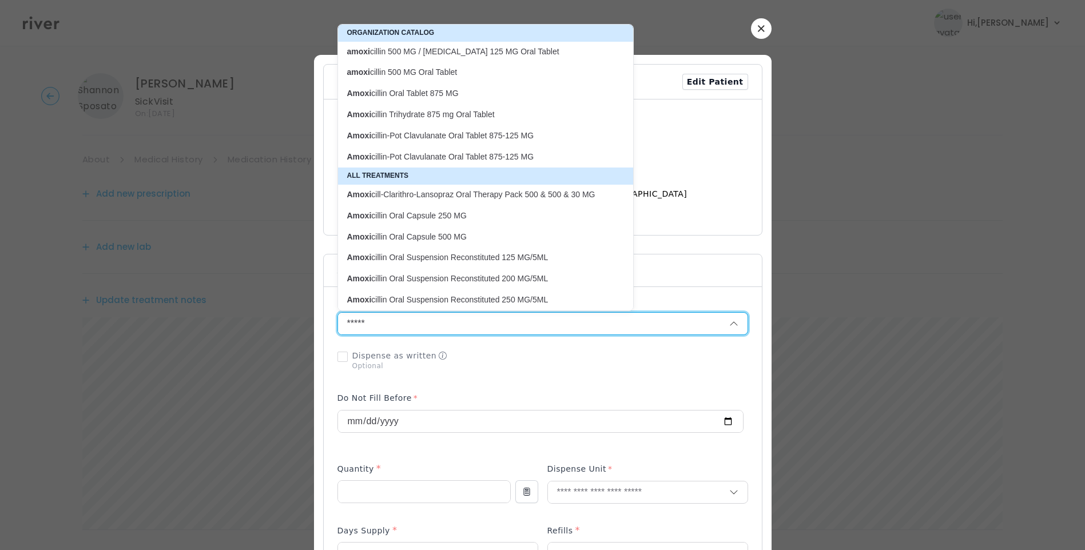
click at [453, 73] on p "amoxi cillin 500 MG Oral Tablet" at bounding box center [478, 72] width 263 height 11
type input "**********"
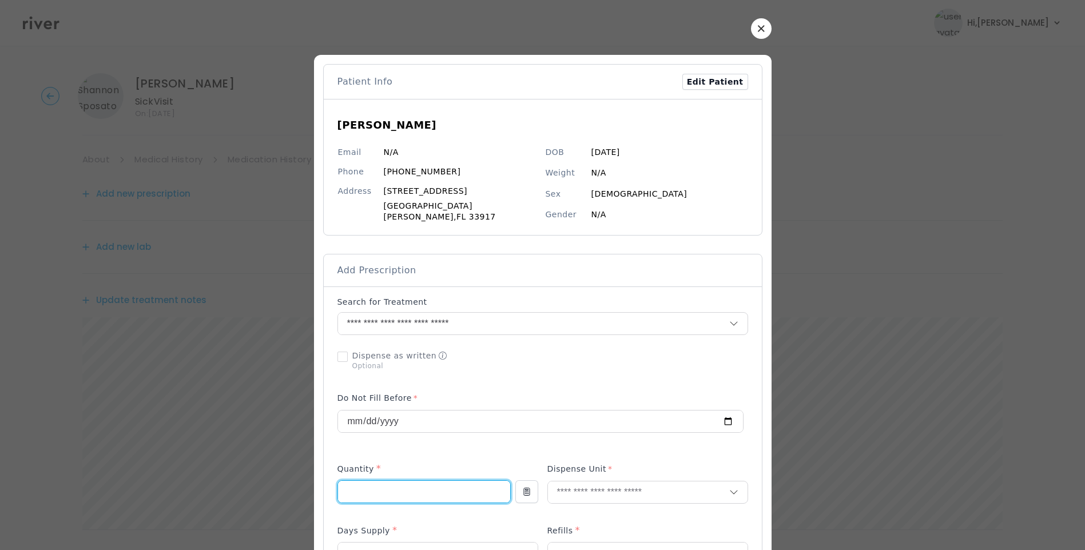
click at [432, 486] on input "number" at bounding box center [424, 492] width 172 height 22
type input "**"
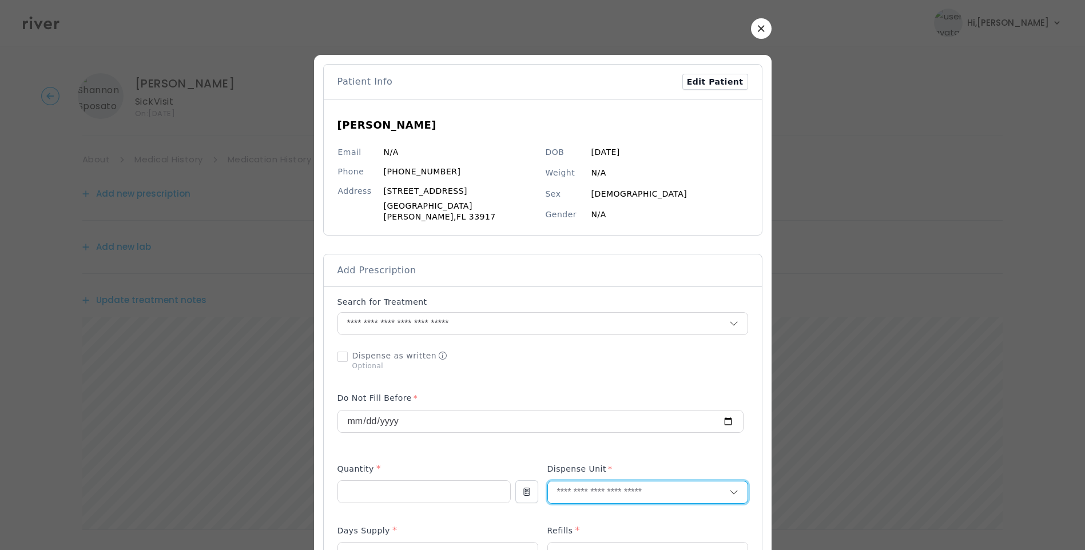
click at [570, 490] on input "text" at bounding box center [638, 493] width 181 height 22
type input "****"
click at [568, 511] on p "Tablet" at bounding box center [622, 511] width 150 height 17
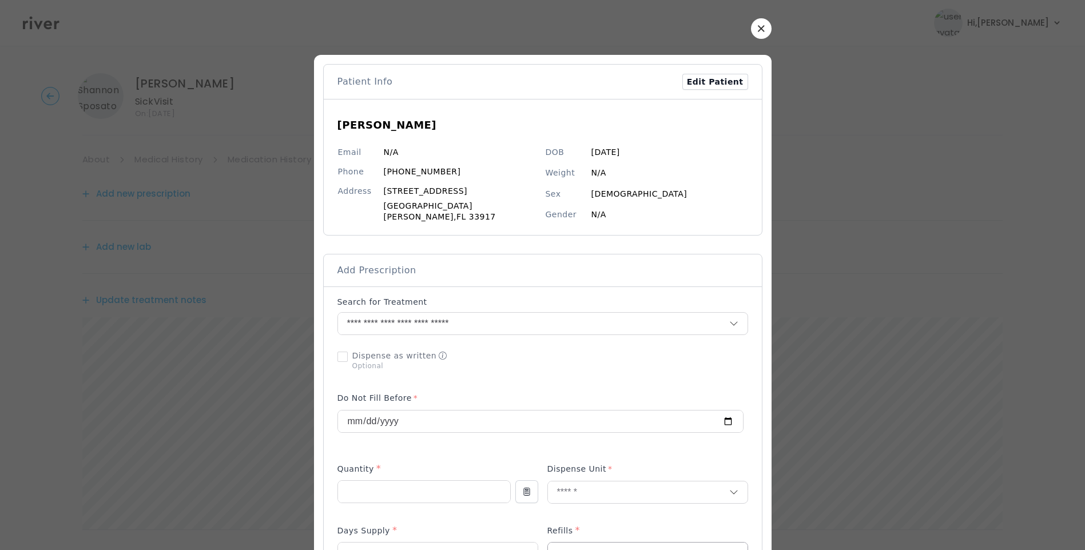
click at [562, 548] on input "number" at bounding box center [648, 554] width 200 height 22
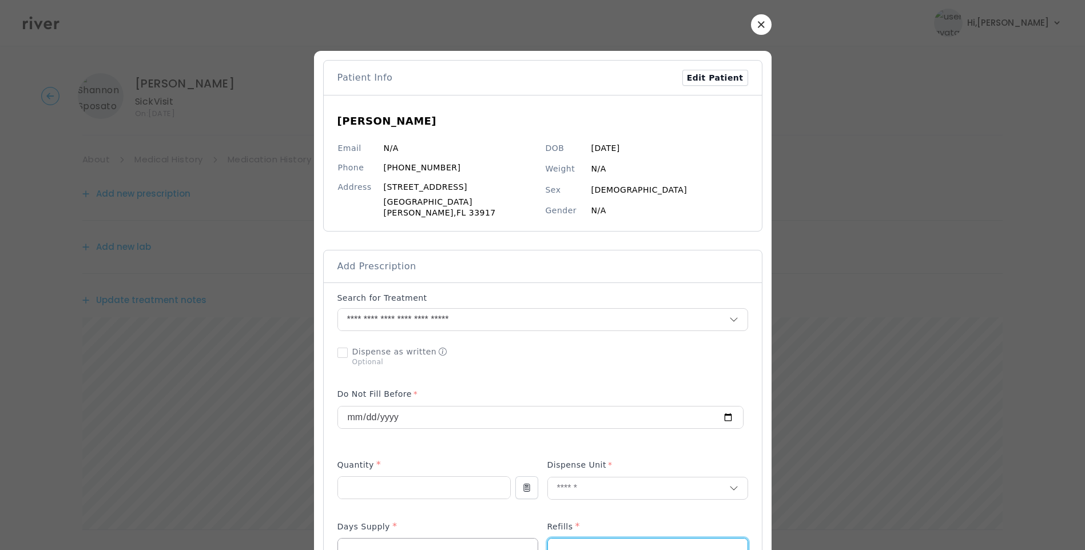
type input "*"
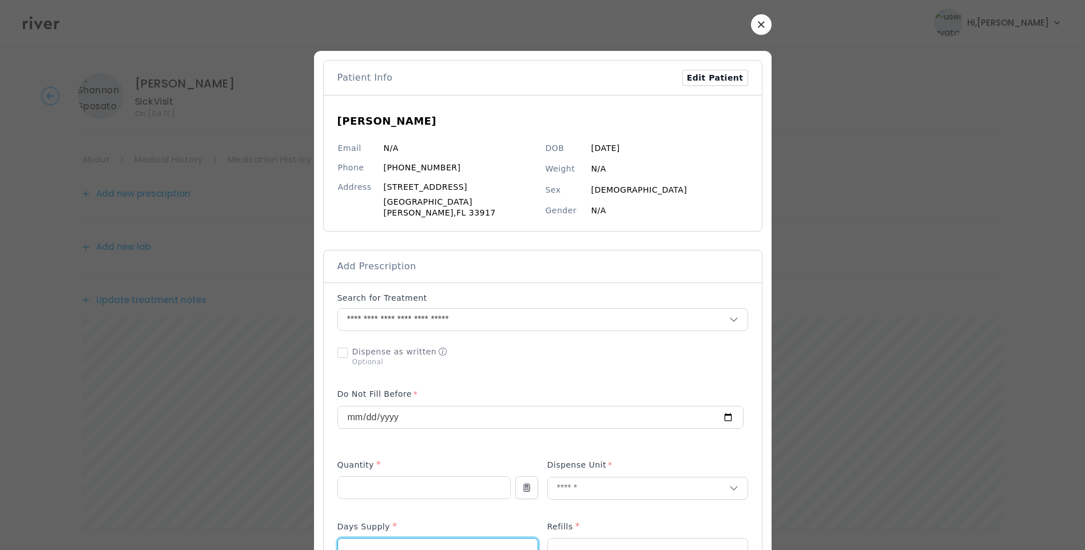
click at [465, 543] on input "number" at bounding box center [438, 550] width 200 height 22
type input "*"
click at [504, 364] on div "Dispense as written Optional" at bounding box center [438, 357] width 201 height 30
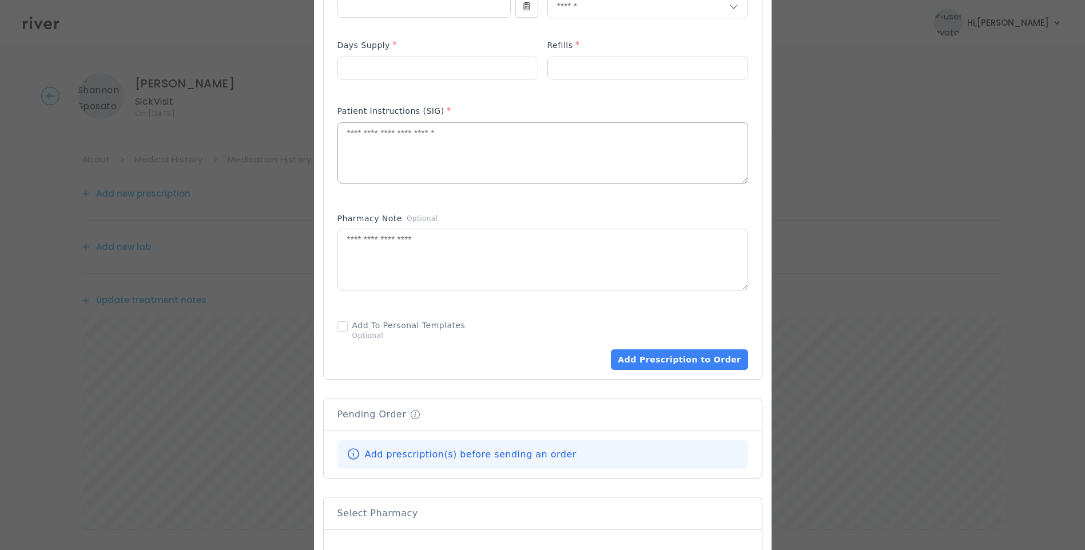
click at [489, 143] on textarea at bounding box center [543, 153] width 410 height 61
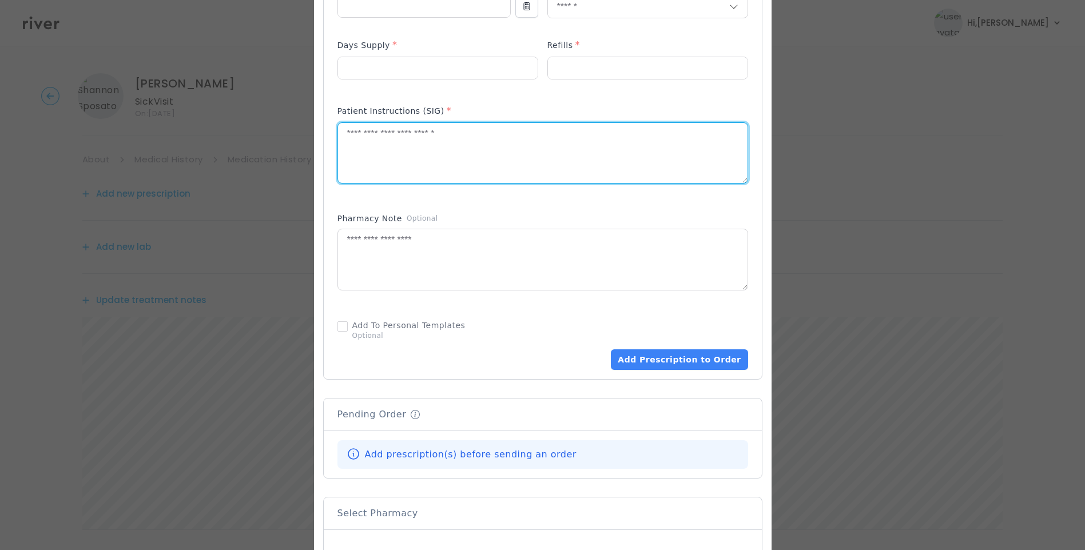
paste textarea "**********"
drag, startPoint x: 359, startPoint y: 130, endPoint x: 391, endPoint y: 130, distance: 32.0
click at [391, 130] on textarea "**********" at bounding box center [543, 153] width 410 height 61
click at [612, 142] on textarea "**********" at bounding box center [543, 153] width 410 height 61
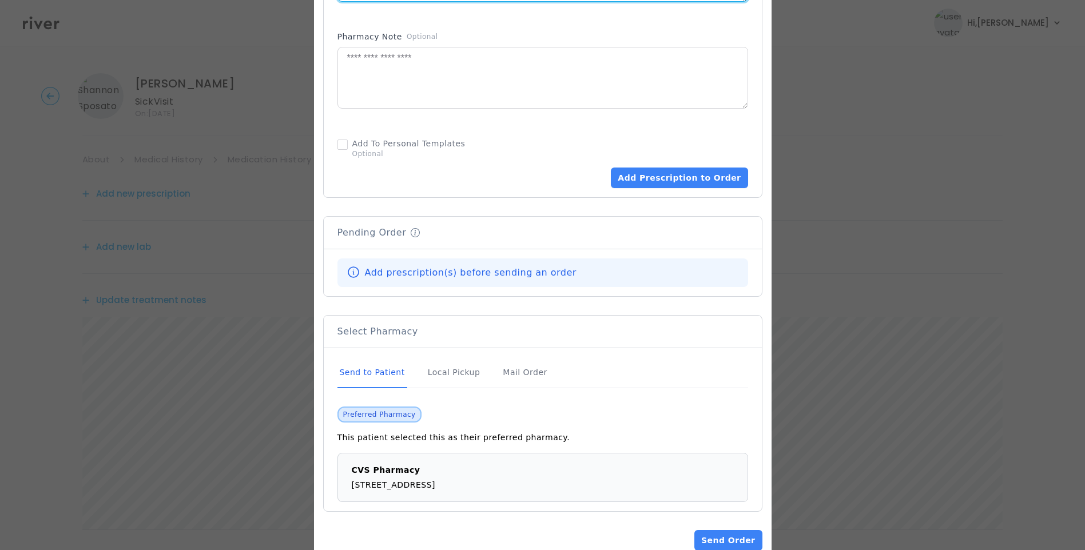
scroll to position [690, 0]
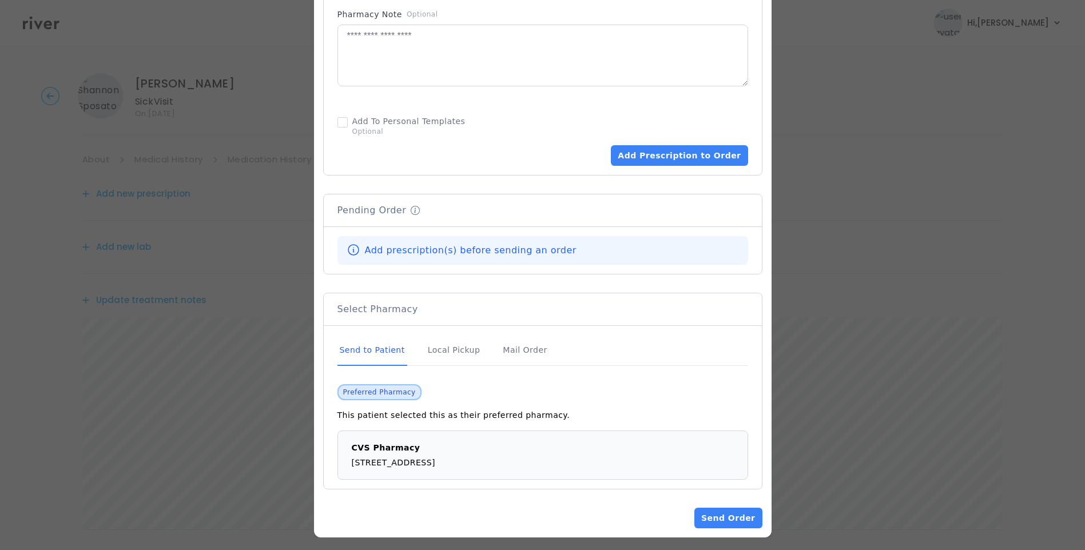
type textarea "**********"
click at [391, 346] on div "Send to Patient" at bounding box center [373, 350] width 70 height 31
click at [677, 149] on button "Add Prescription to Order" at bounding box center [679, 155] width 137 height 21
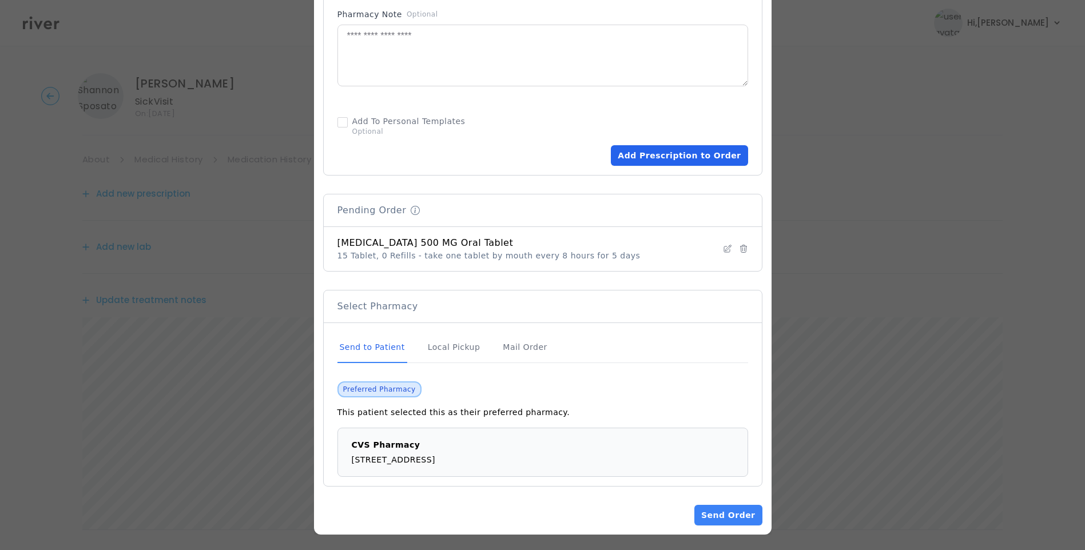
scroll to position [688, 0]
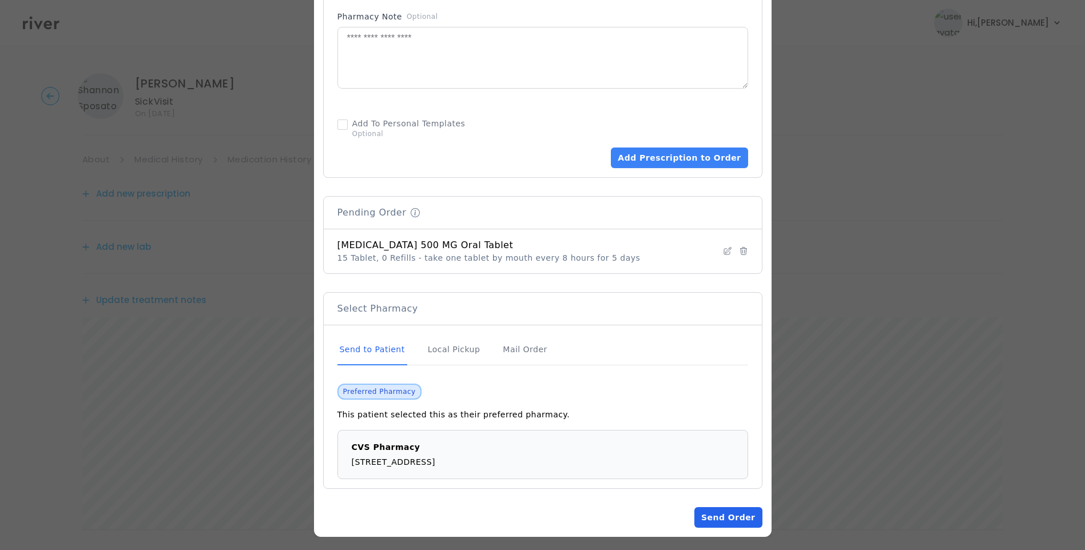
click at [707, 513] on button "Send Order" at bounding box center [729, 517] width 68 height 21
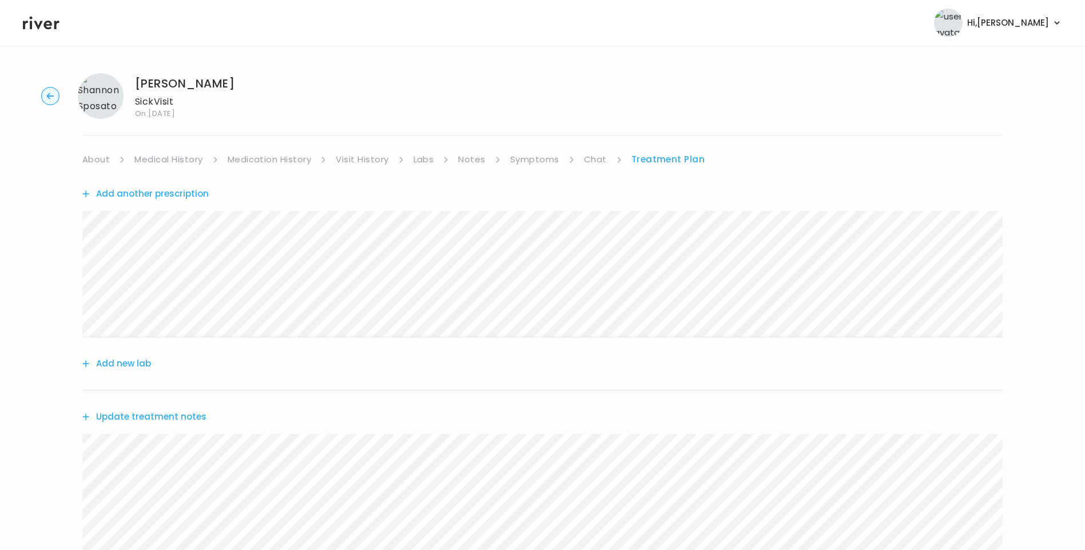
scroll to position [258, 0]
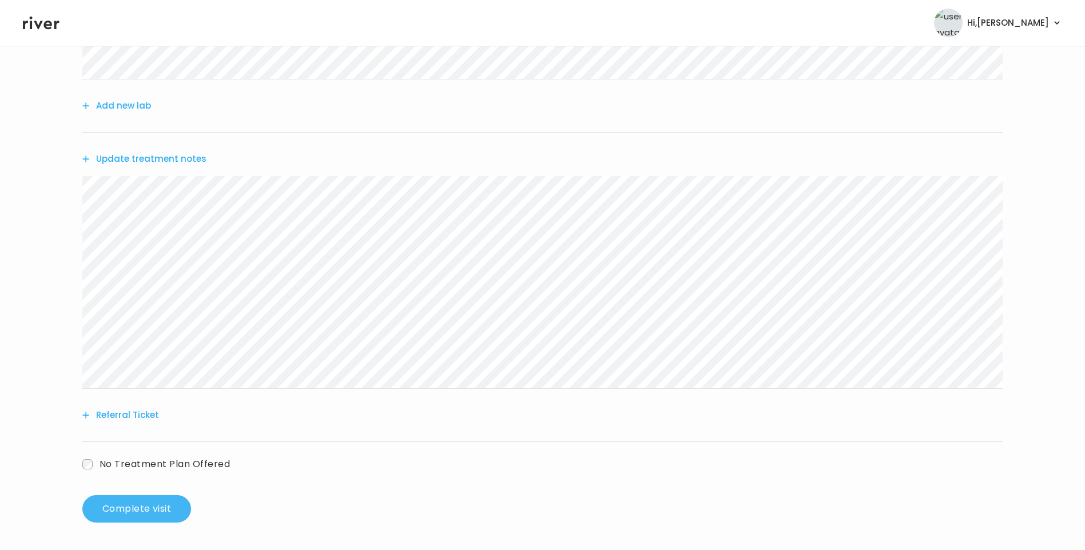
click at [139, 510] on button "Complete visit" at bounding box center [136, 508] width 109 height 27
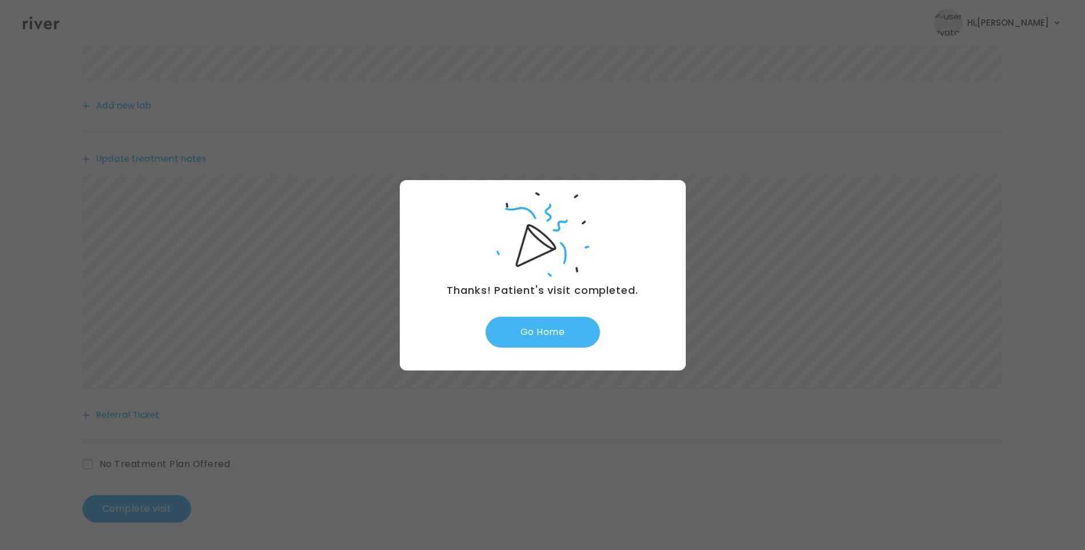
click at [563, 336] on button "Go Home" at bounding box center [543, 332] width 114 height 31
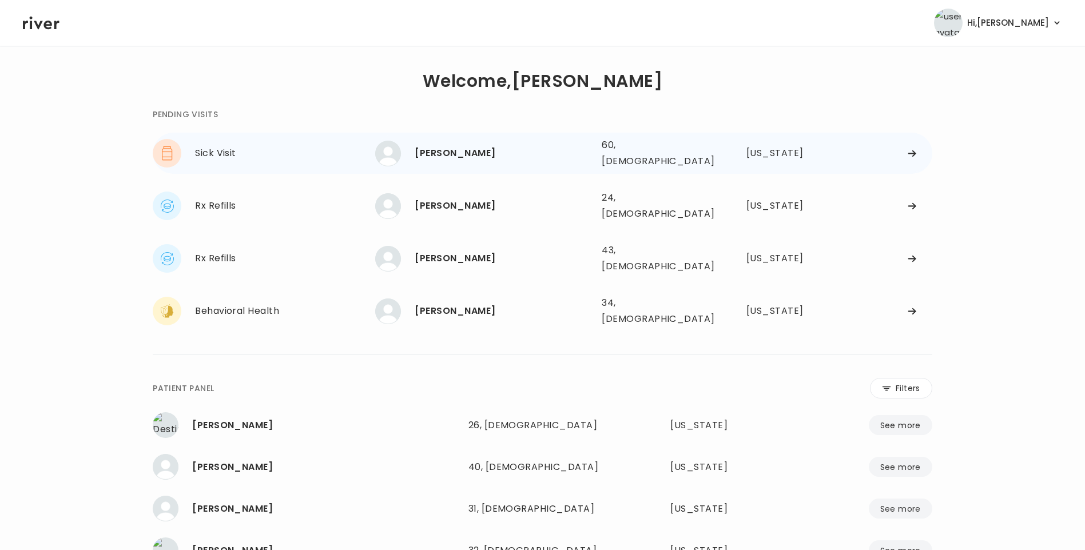
click at [473, 153] on div "[PERSON_NAME]" at bounding box center [504, 153] width 178 height 16
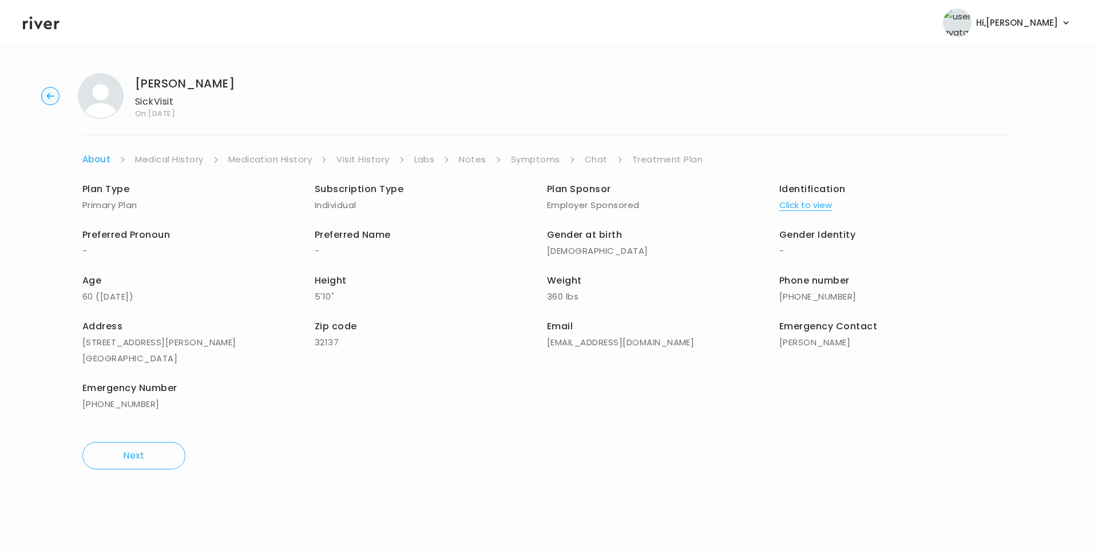
click at [386, 162] on link "Visit History" at bounding box center [362, 160] width 53 height 16
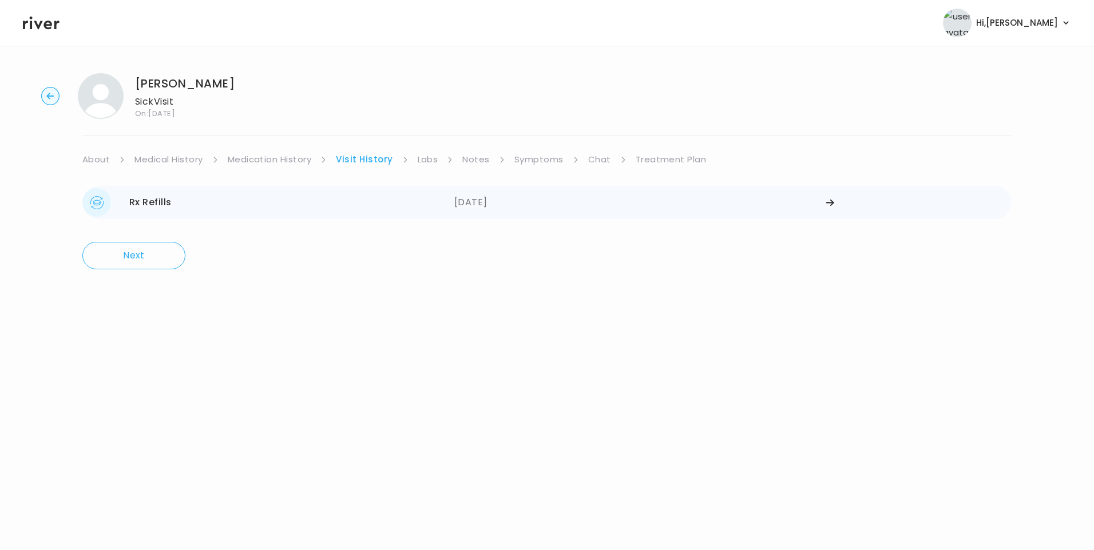
click at [484, 207] on div "10/07/2025" at bounding box center [640, 202] width 372 height 29
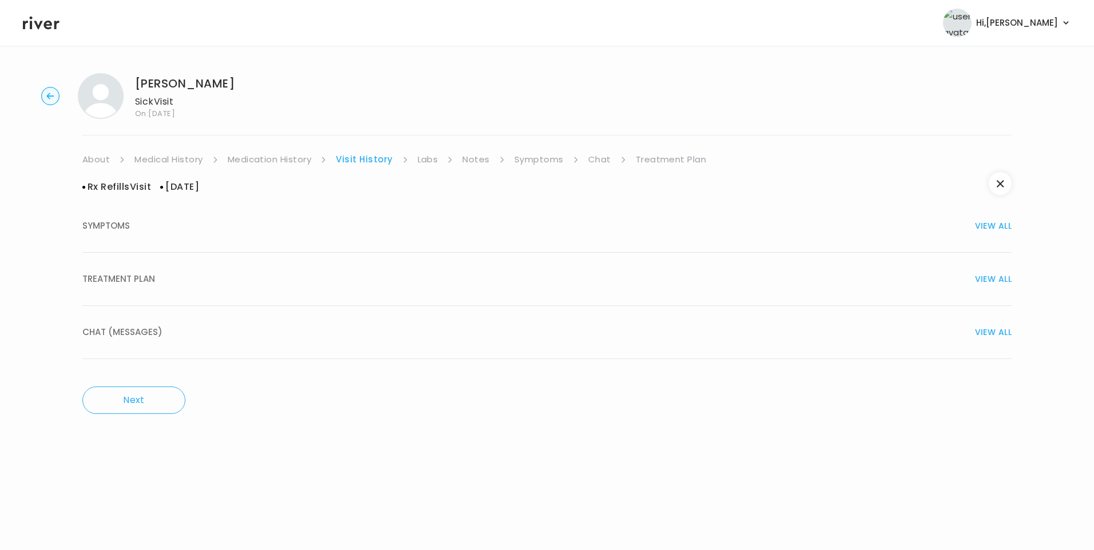
click at [197, 286] on button "TREATMENT PLAN VIEW ALL" at bounding box center [546, 279] width 929 height 53
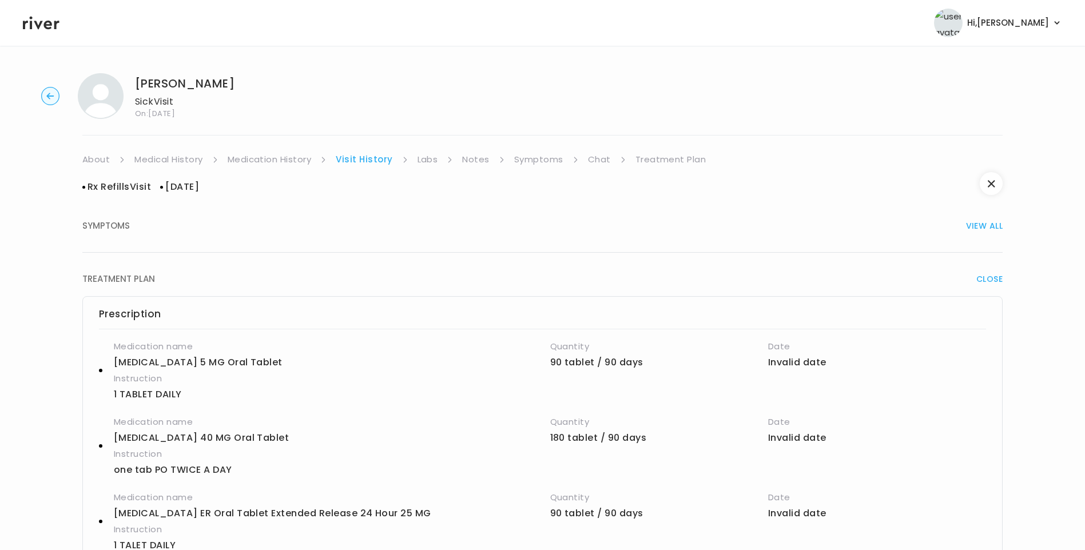
click at [98, 161] on link "About" at bounding box center [95, 160] width 27 height 16
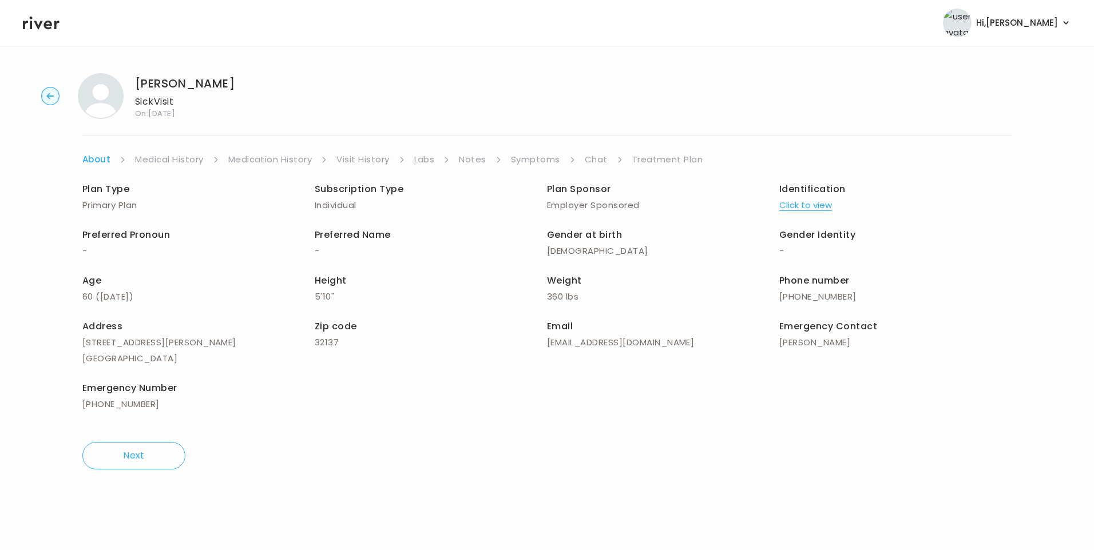
click at [824, 203] on button "Click to view" at bounding box center [805, 205] width 53 height 16
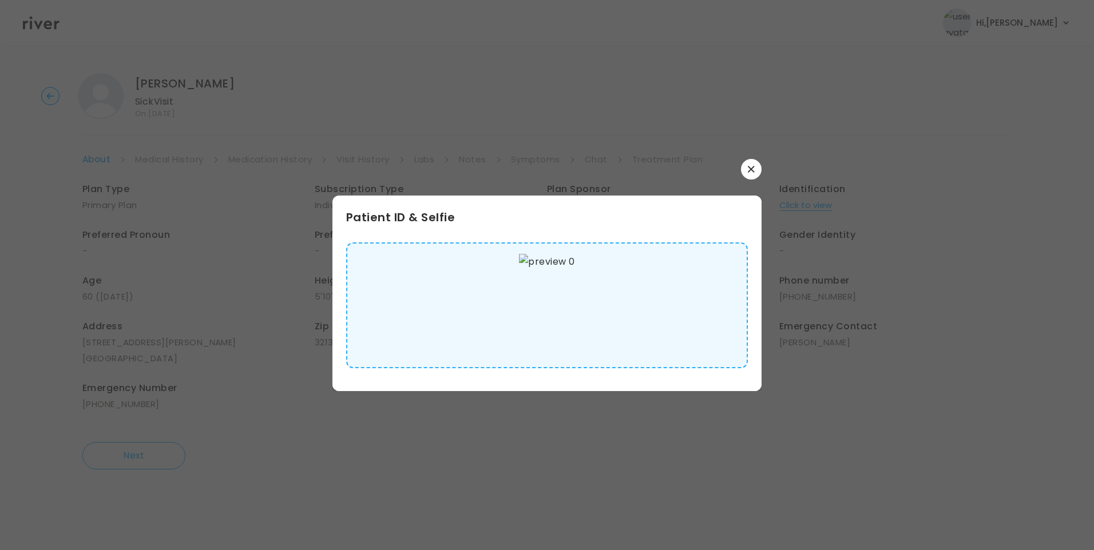
click at [528, 323] on img at bounding box center [546, 305] width 55 height 103
drag, startPoint x: 747, startPoint y: 168, endPoint x: 717, endPoint y: 164, distance: 29.5
click at [746, 168] on button "button" at bounding box center [751, 169] width 21 height 21
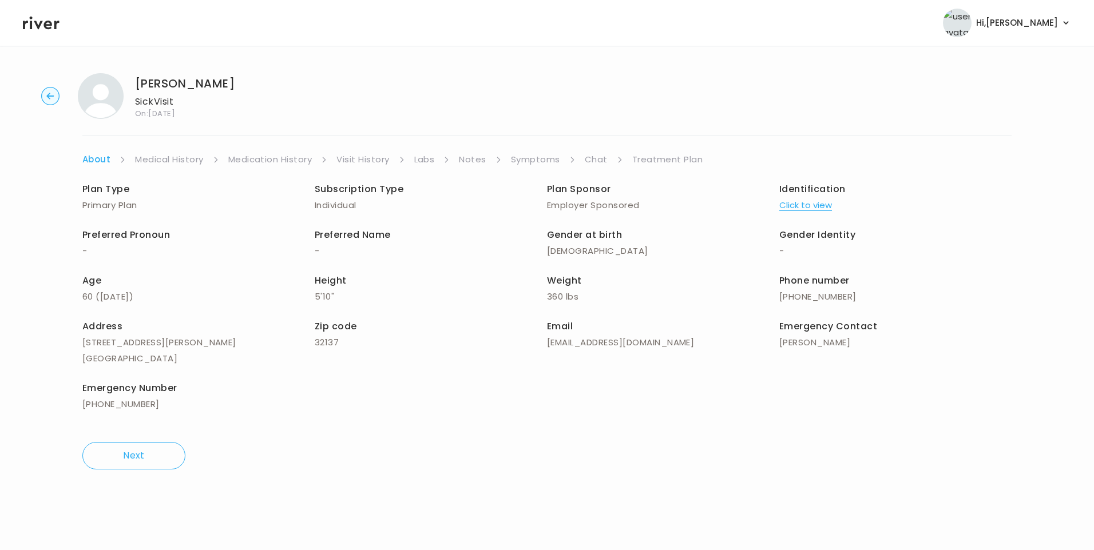
click at [161, 160] on link "Medical History" at bounding box center [169, 160] width 68 height 16
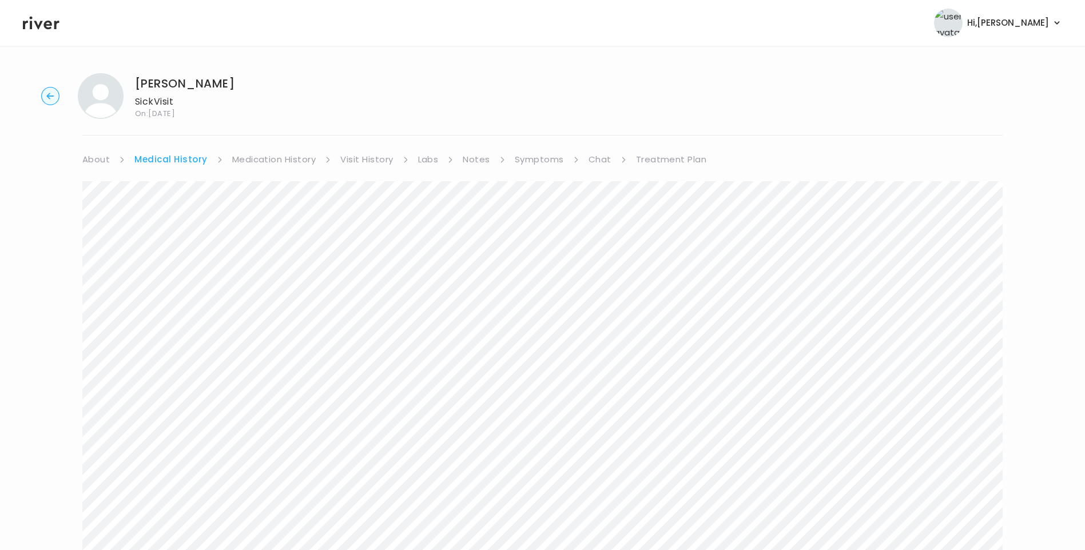
click at [273, 159] on link "Medication History" at bounding box center [274, 160] width 84 height 16
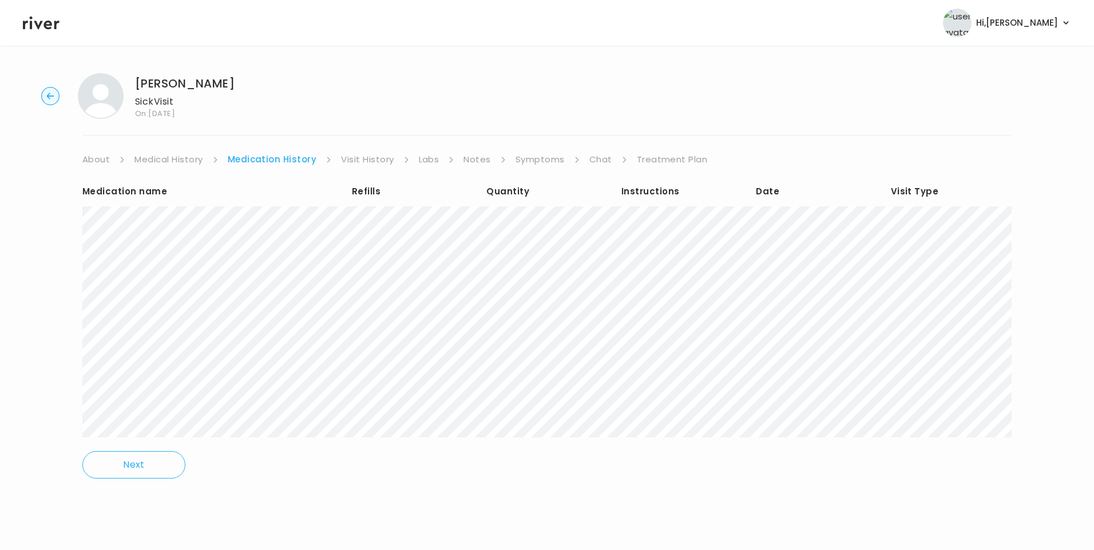
click at [526, 161] on link "Symptoms" at bounding box center [539, 160] width 49 height 16
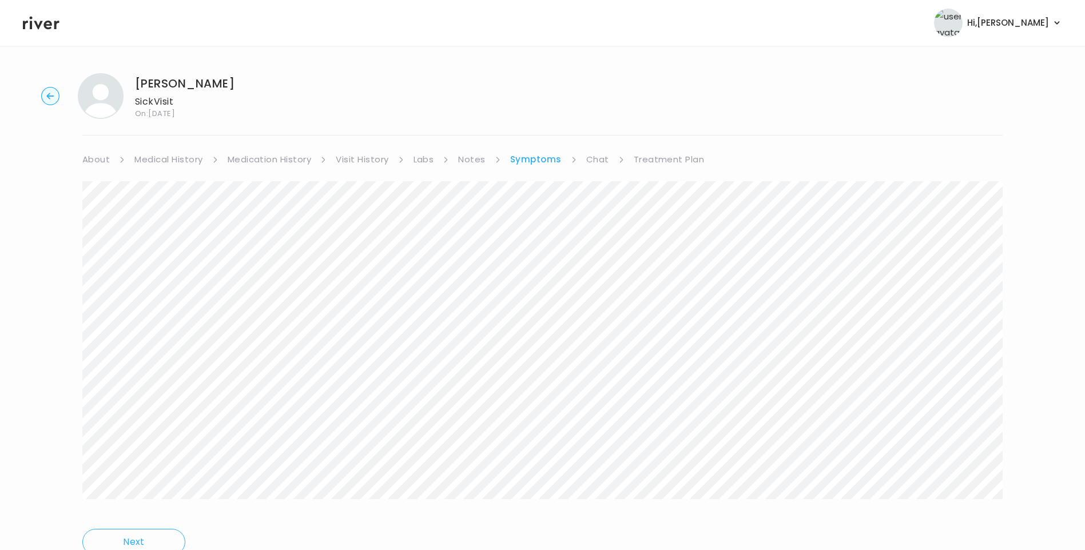
click at [370, 161] on link "Visit History" at bounding box center [362, 160] width 53 height 16
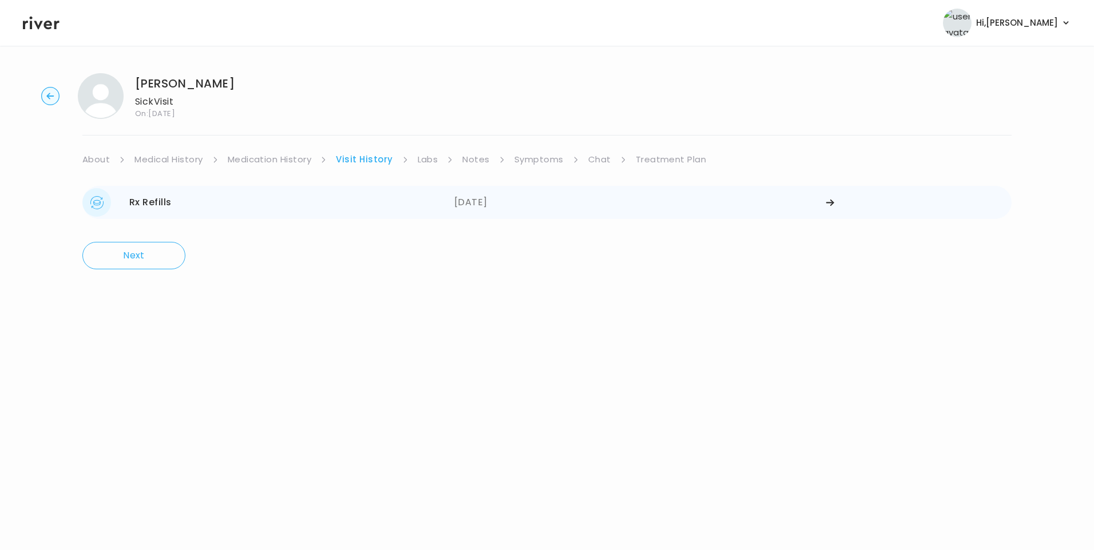
click at [307, 212] on div "Rx Refills 10/07/2025" at bounding box center [268, 202] width 372 height 29
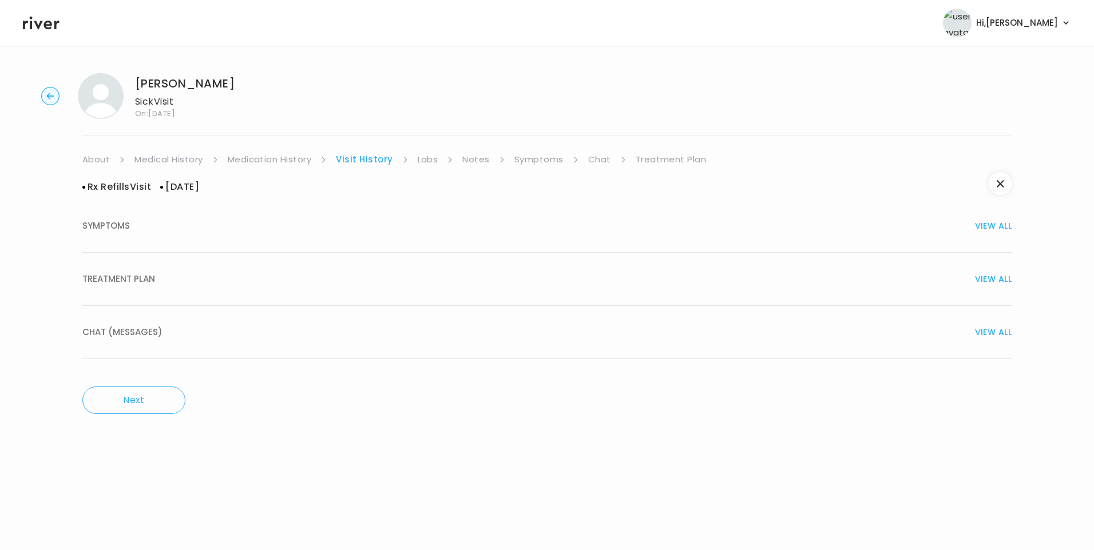
click at [244, 269] on button "TREATMENT PLAN VIEW ALL" at bounding box center [546, 279] width 929 height 53
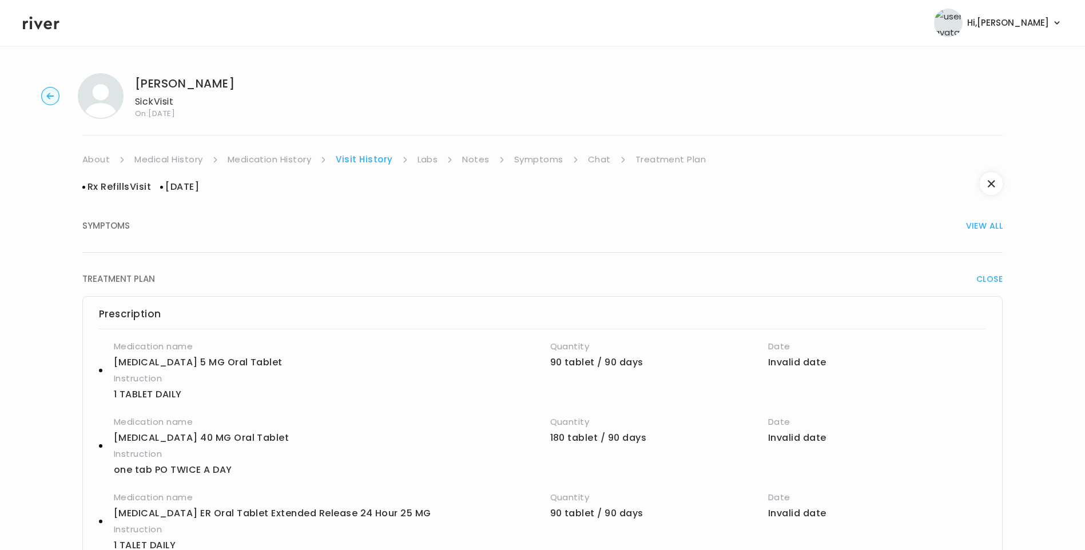
drag, startPoint x: 176, startPoint y: 225, endPoint x: 184, endPoint y: 229, distance: 8.7
click at [176, 225] on div "SYMPTOMS VIEW ALL" at bounding box center [542, 226] width 921 height 16
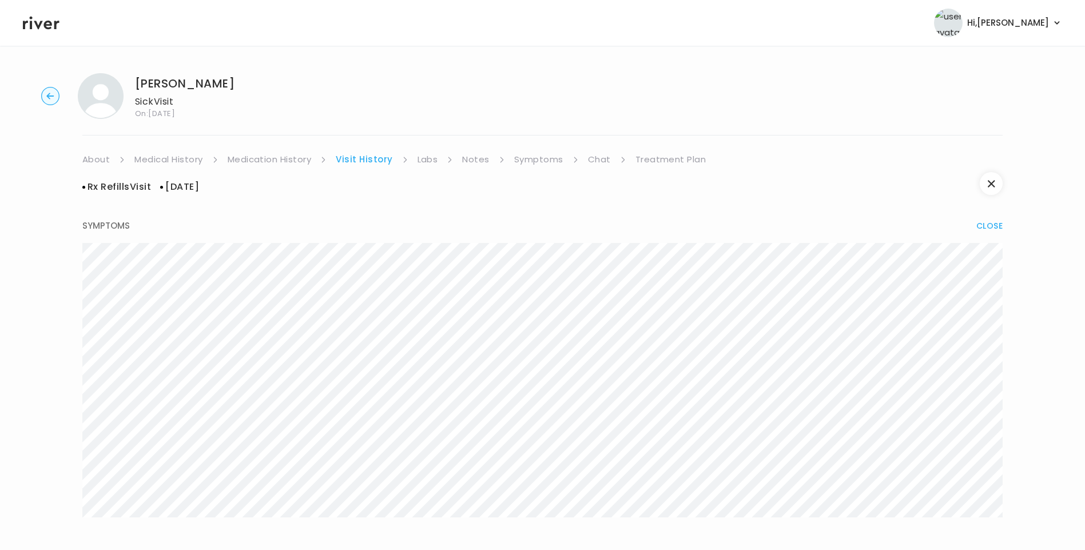
click at [546, 160] on link "Symptoms" at bounding box center [538, 160] width 49 height 16
click at [674, 162] on link "Treatment Plan" at bounding box center [669, 160] width 71 height 16
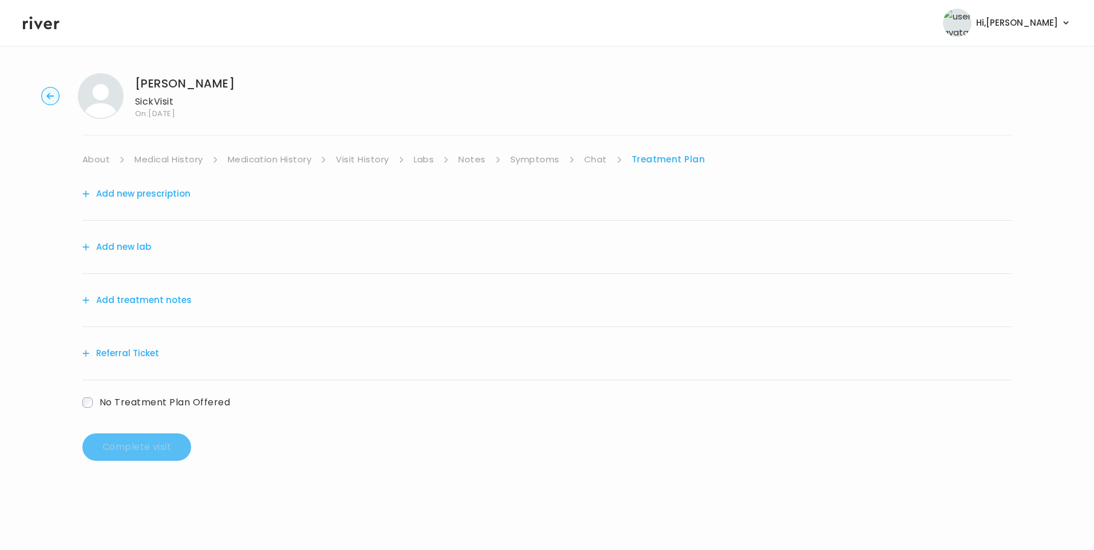
click at [165, 302] on button "Add treatment notes" at bounding box center [136, 300] width 109 height 16
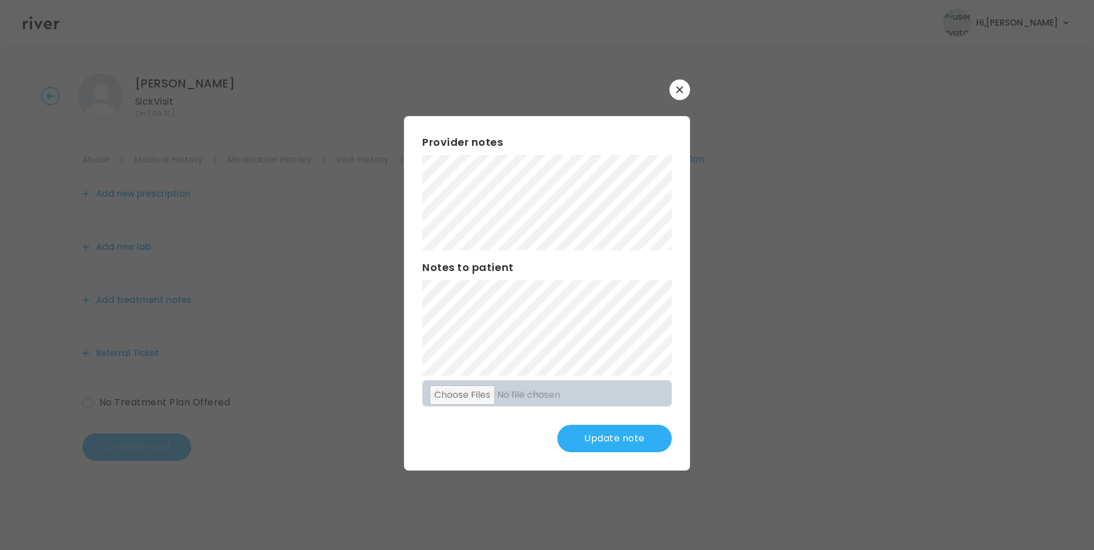
click at [612, 435] on button "Update note" at bounding box center [614, 438] width 114 height 27
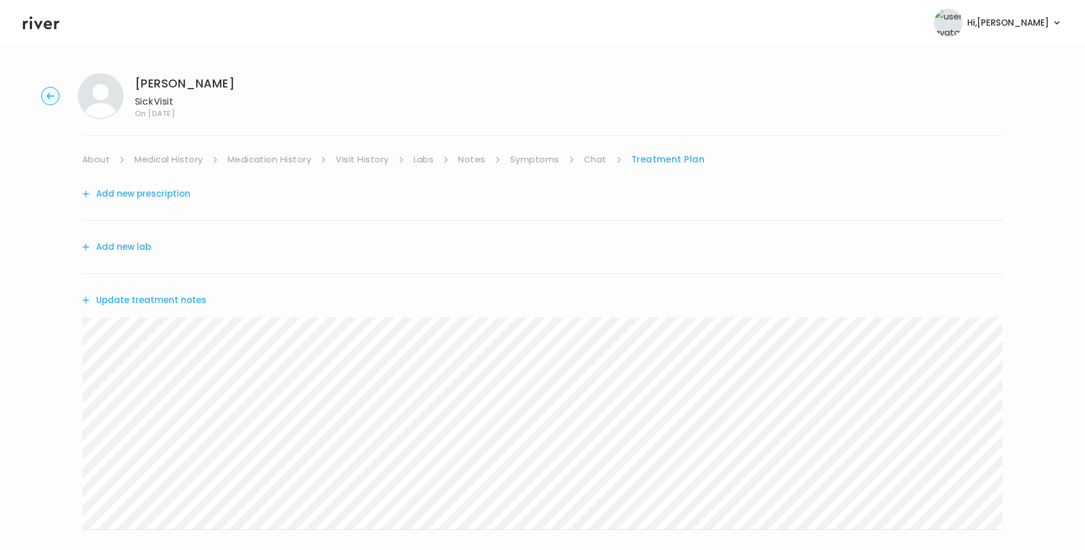
click at [99, 162] on link "About" at bounding box center [95, 160] width 27 height 16
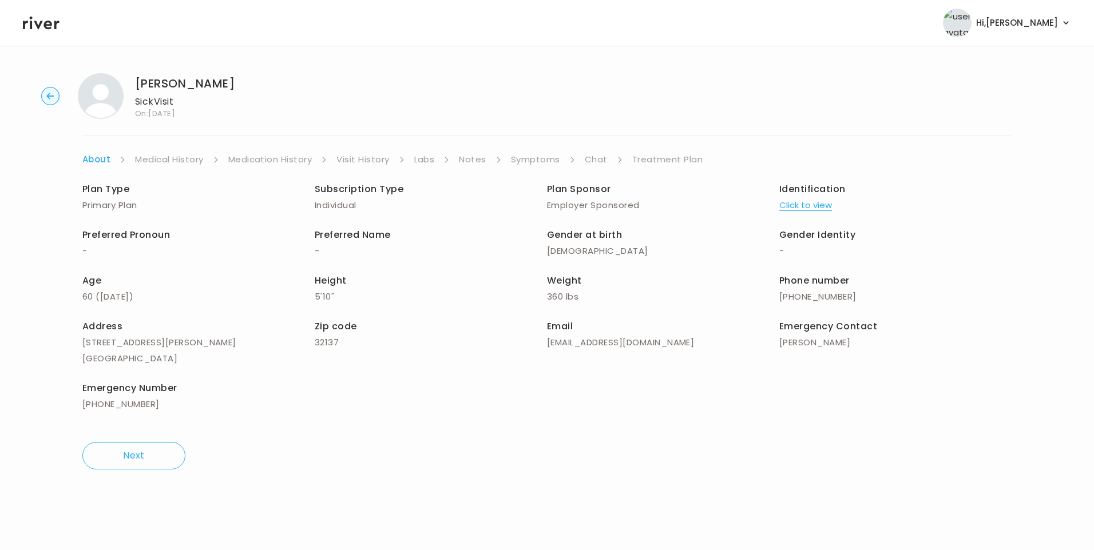
click at [660, 158] on link "Treatment Plan" at bounding box center [667, 160] width 71 height 16
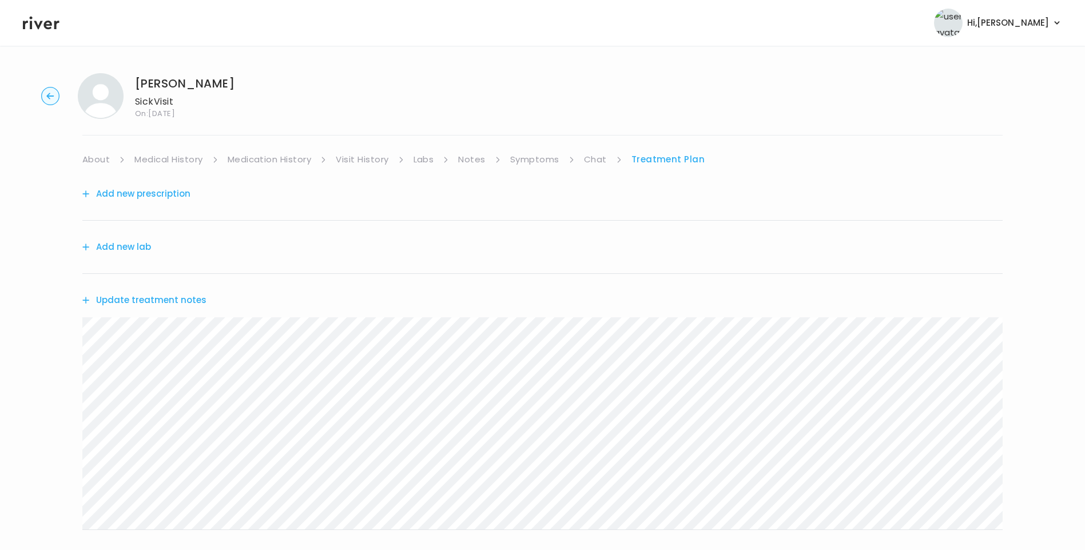
click at [538, 165] on link "Symptoms" at bounding box center [534, 160] width 49 height 16
click at [656, 152] on link "Treatment Plan" at bounding box center [669, 160] width 71 height 16
click at [176, 298] on button "Update treatment notes" at bounding box center [144, 300] width 124 height 16
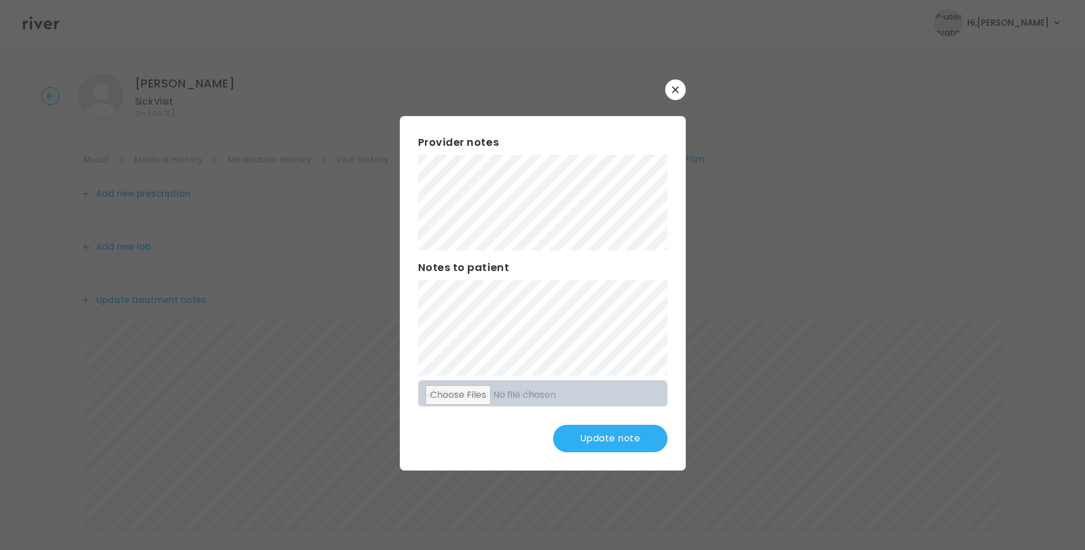
click at [613, 437] on button "Update note" at bounding box center [610, 438] width 114 height 27
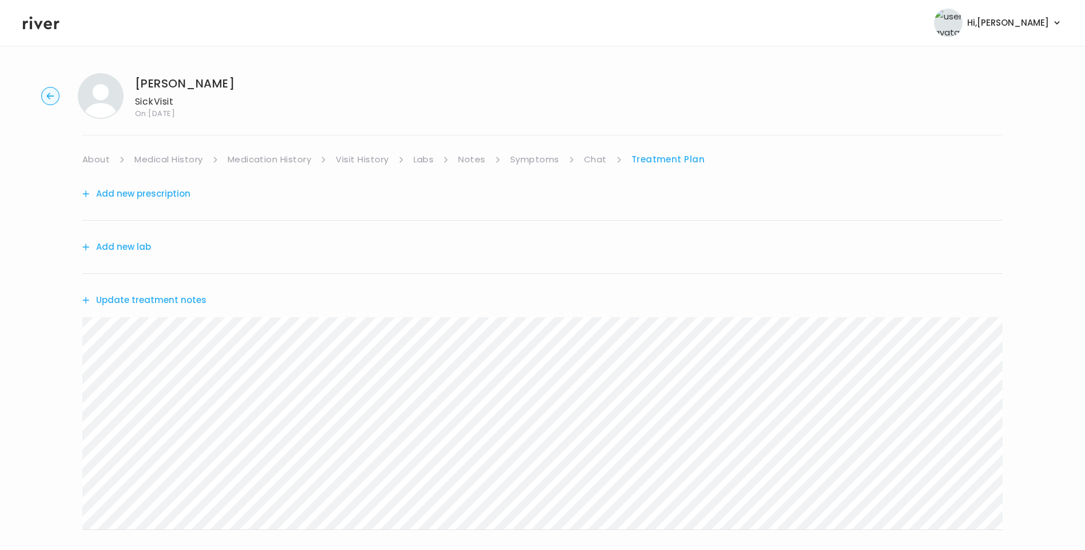
click at [62, 348] on div "MICHAEL TAYLOR Sick Visit On: 15 Oct 2025 About Medical History Medication Hist…" at bounding box center [542, 368] width 1085 height 609
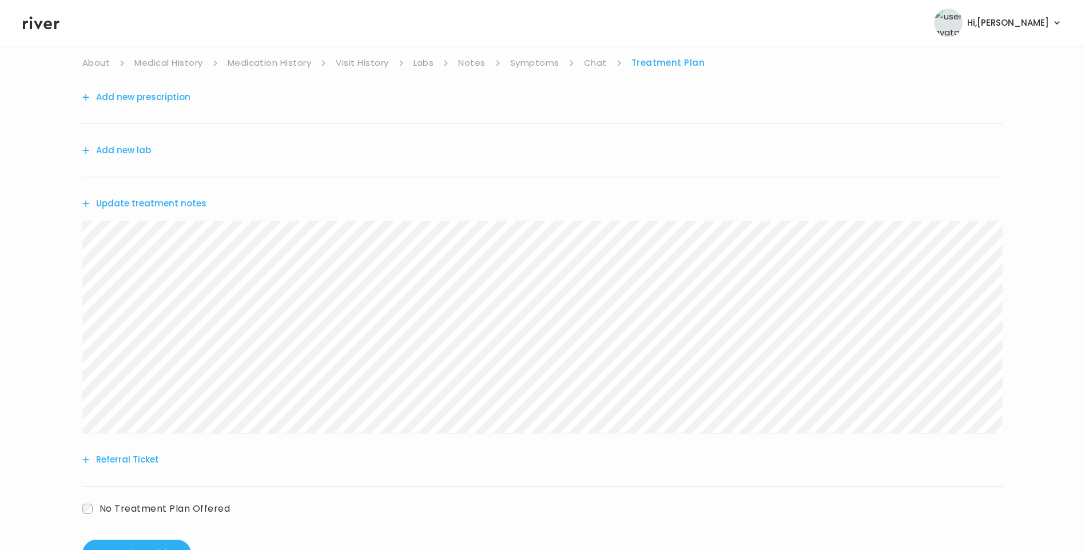
scroll to position [141, 0]
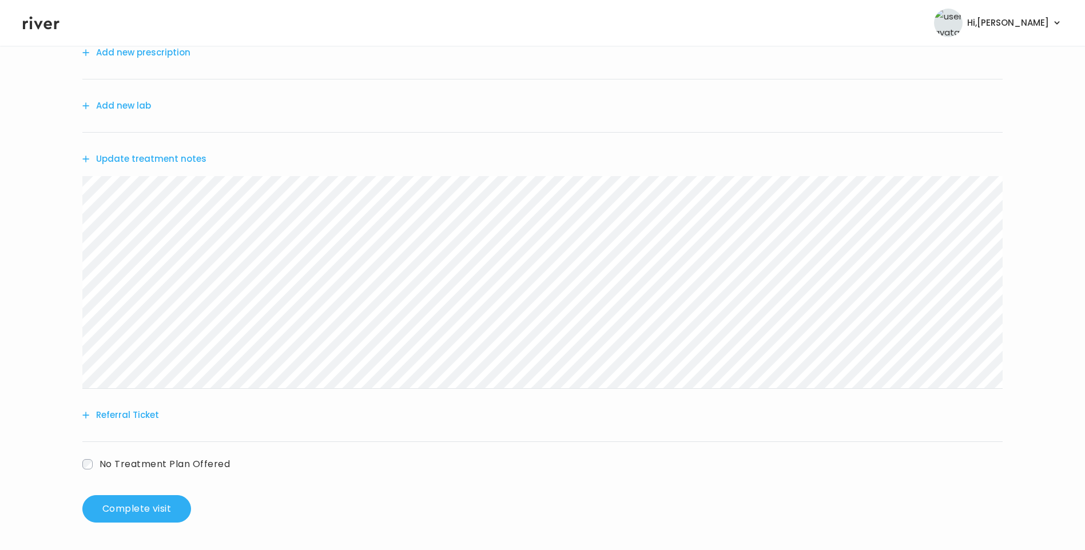
click at [141, 408] on button "Referral Ticket" at bounding box center [120, 415] width 77 height 16
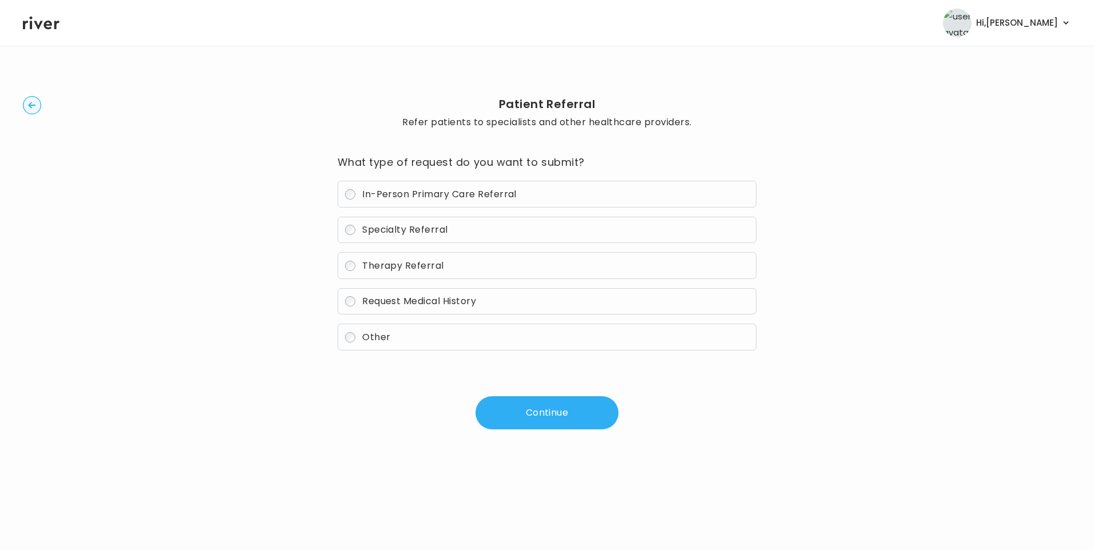
click at [434, 200] on span "In-Person Primary Care Referral" at bounding box center [439, 194] width 154 height 13
click at [546, 412] on button "Continue" at bounding box center [546, 412] width 143 height 33
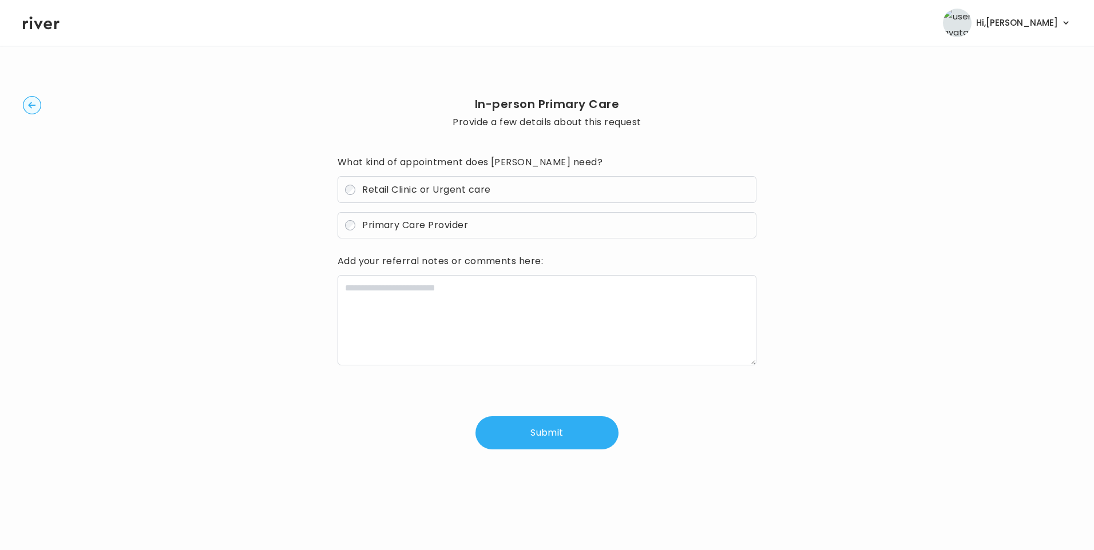
click at [388, 187] on span "Retail Clinic or Urgent care" at bounding box center [426, 189] width 128 height 13
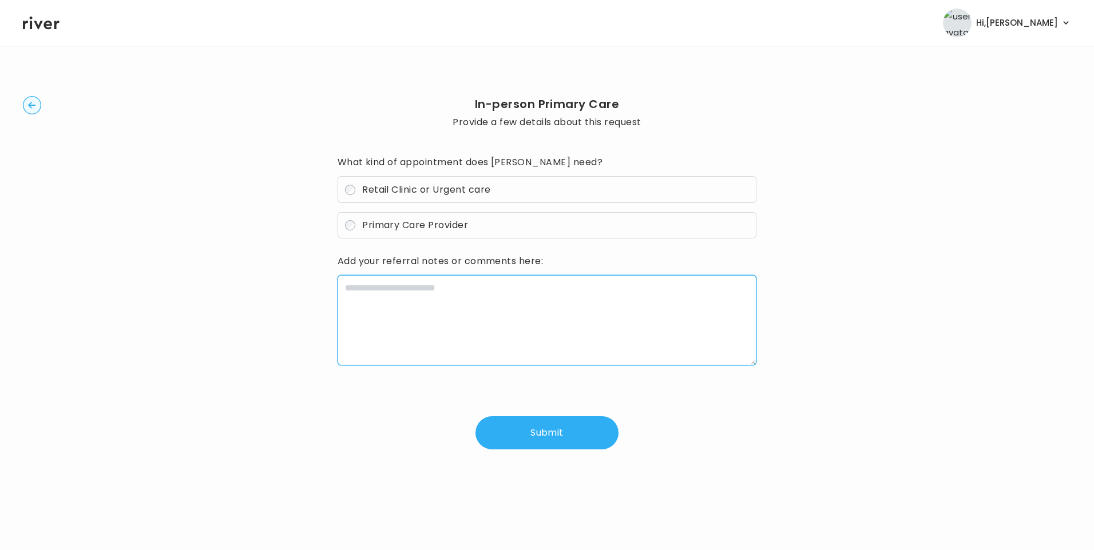
click at [450, 299] on textarea at bounding box center [547, 320] width 419 height 90
paste textarea "**********"
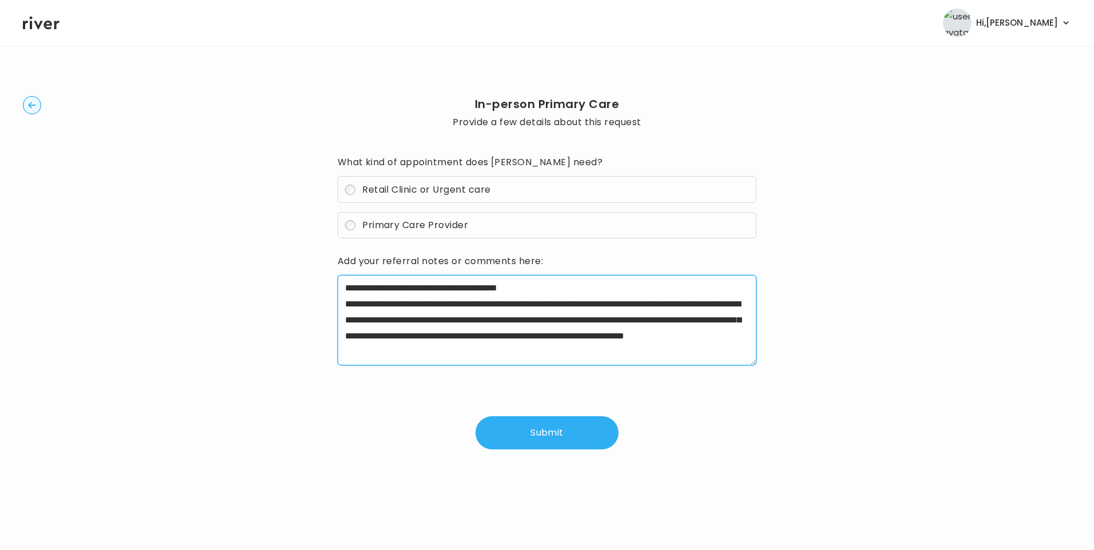
drag, startPoint x: 385, startPoint y: 304, endPoint x: 447, endPoint y: 303, distance: 61.8
click at [447, 303] on textarea "**********" at bounding box center [547, 320] width 419 height 90
click at [545, 335] on textarea "**********" at bounding box center [547, 320] width 419 height 90
click at [677, 347] on textarea "**********" at bounding box center [547, 320] width 419 height 90
click at [637, 358] on textarea "**********" at bounding box center [547, 320] width 419 height 90
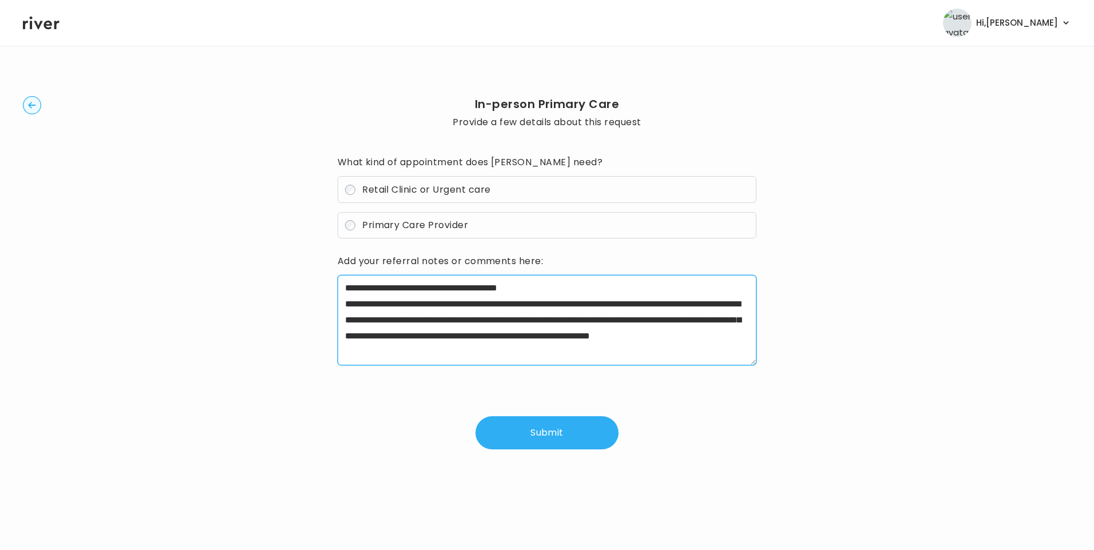
type textarea "**********"
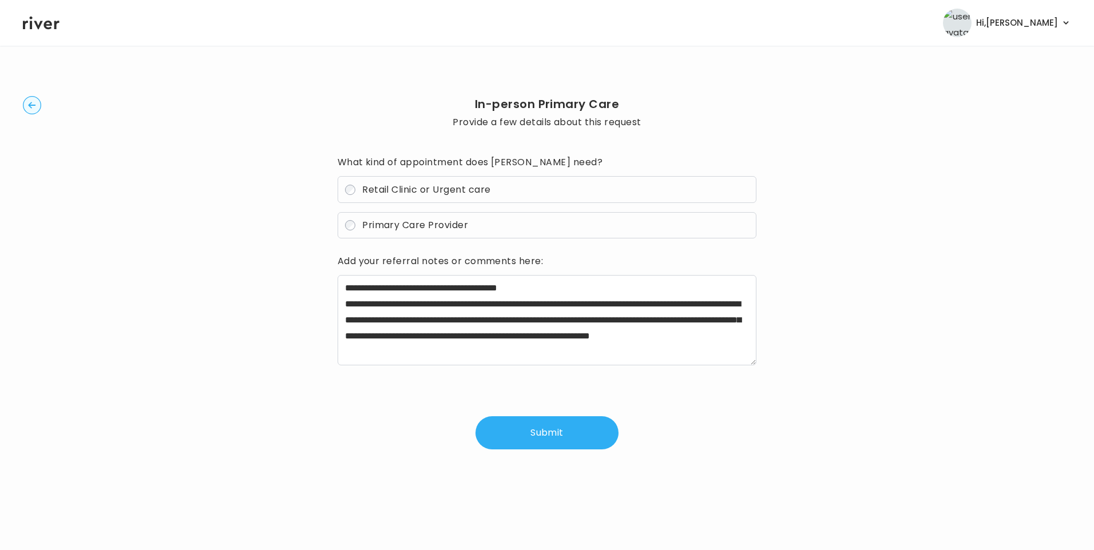
click at [539, 446] on button "Submit" at bounding box center [546, 433] width 143 height 33
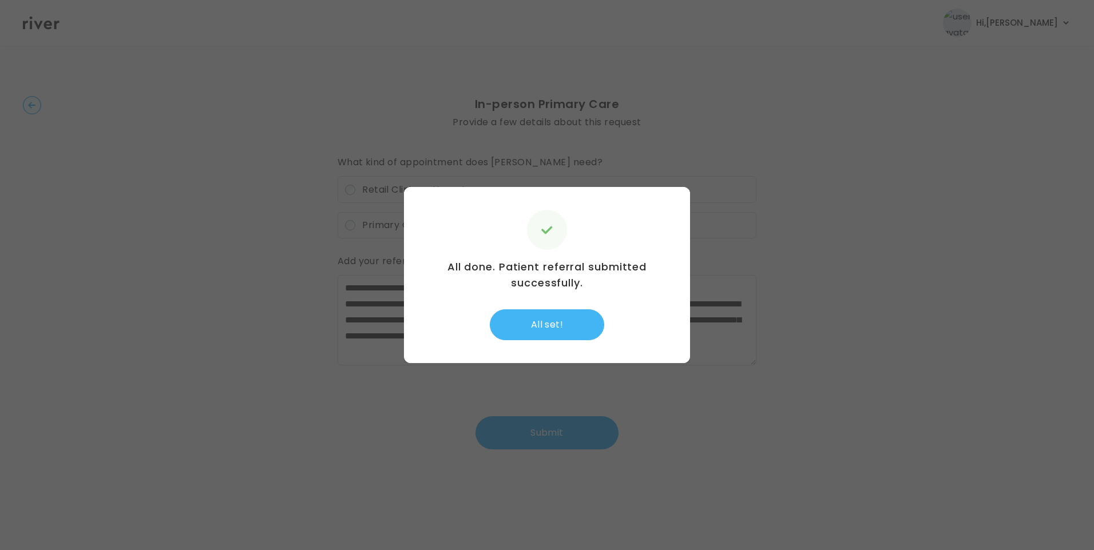
click at [553, 325] on button "All set!" at bounding box center [547, 325] width 114 height 31
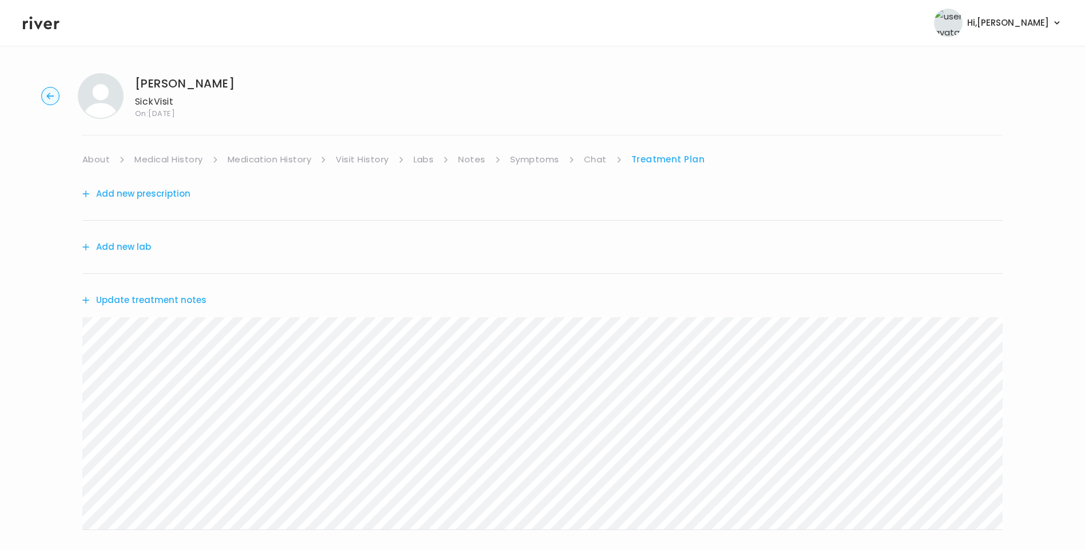
click at [178, 304] on button "Update treatment notes" at bounding box center [144, 300] width 124 height 16
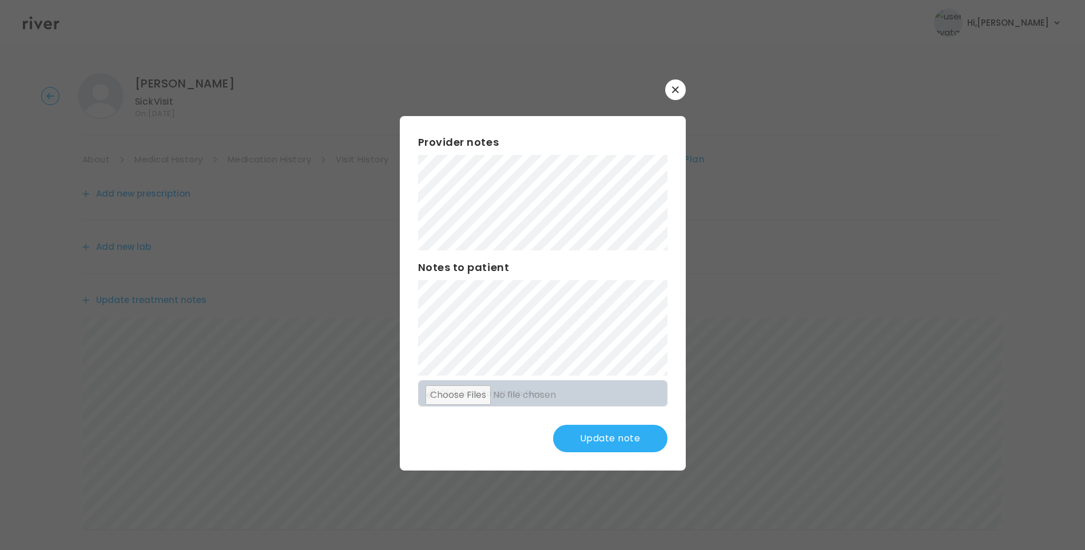
click at [625, 434] on button "Update note" at bounding box center [610, 438] width 114 height 27
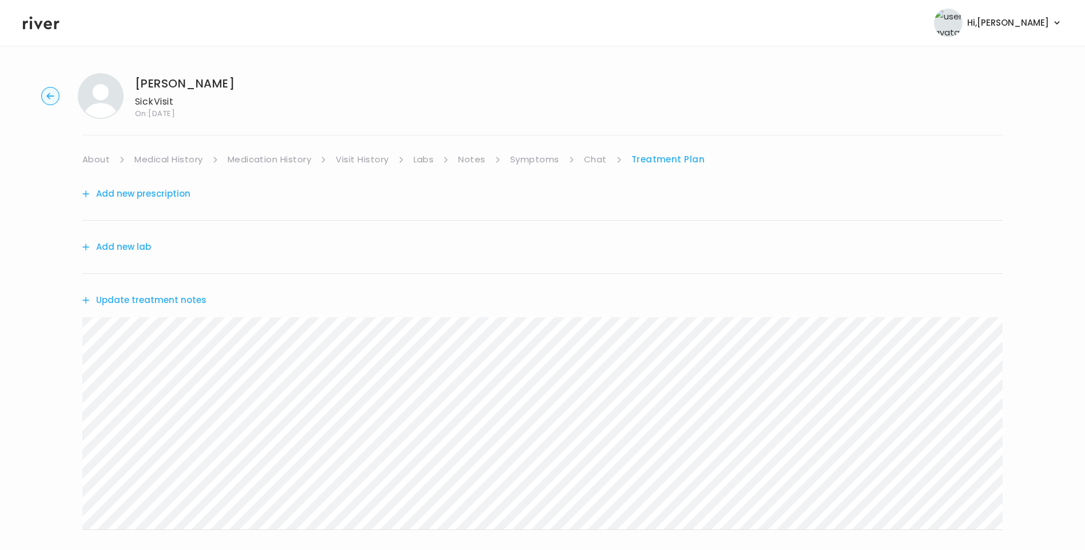
click at [147, 295] on button "Update treatment notes" at bounding box center [144, 300] width 124 height 16
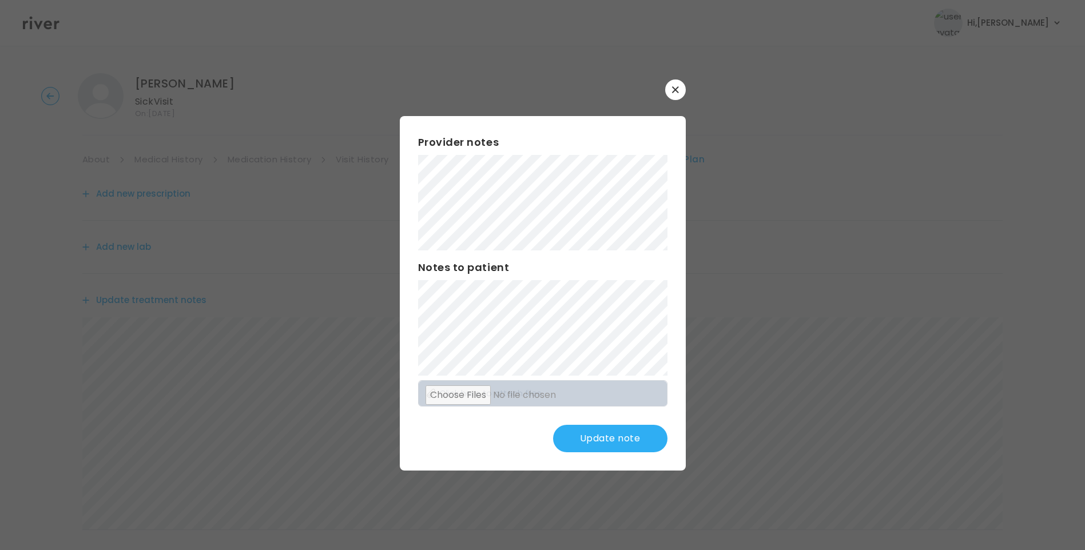
click at [628, 437] on button "Update note" at bounding box center [610, 438] width 114 height 27
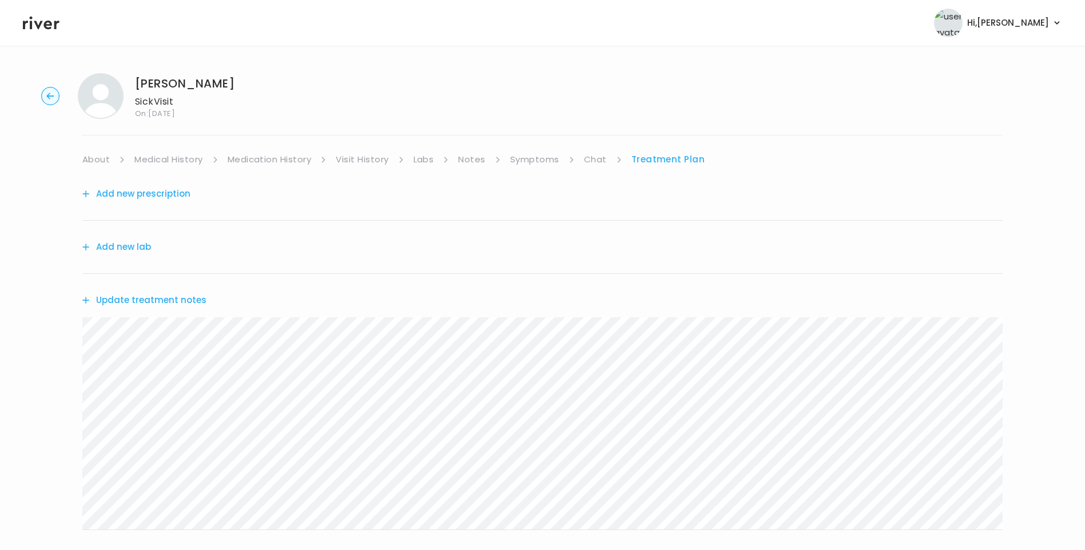
scroll to position [225, 0]
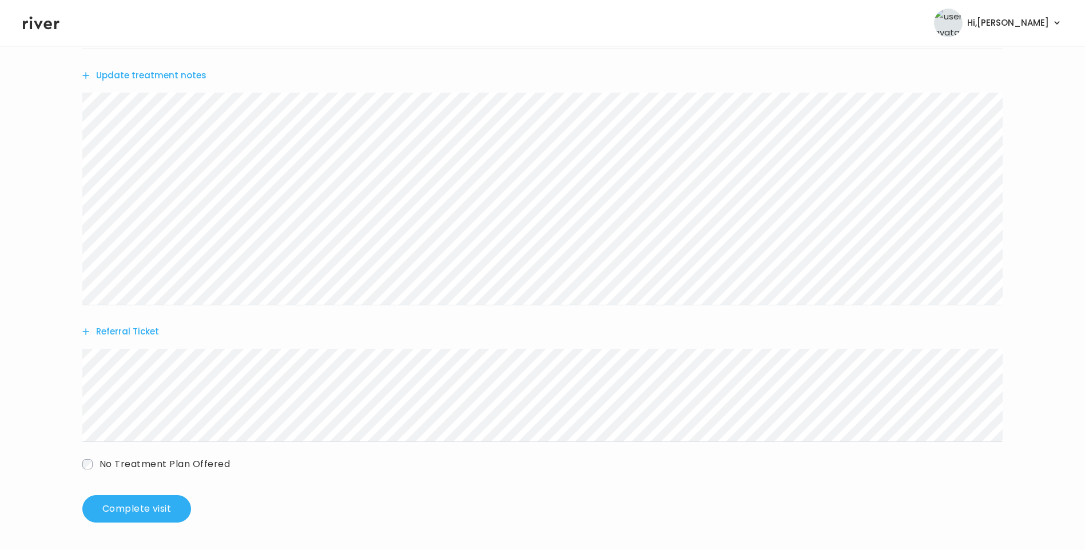
click at [177, 80] on button "Update treatment notes" at bounding box center [144, 76] width 124 height 16
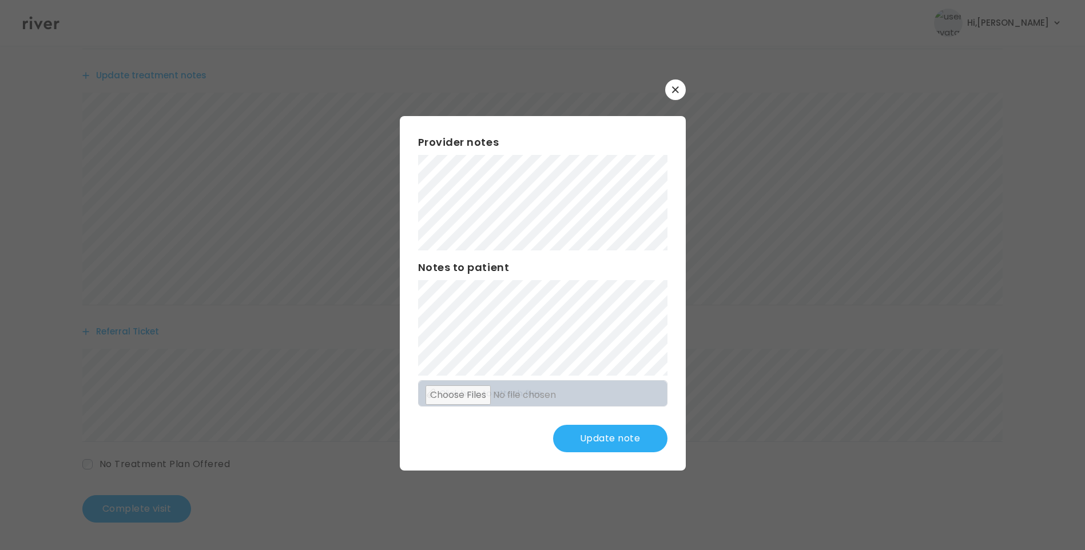
click at [630, 434] on button "Update note" at bounding box center [610, 438] width 114 height 27
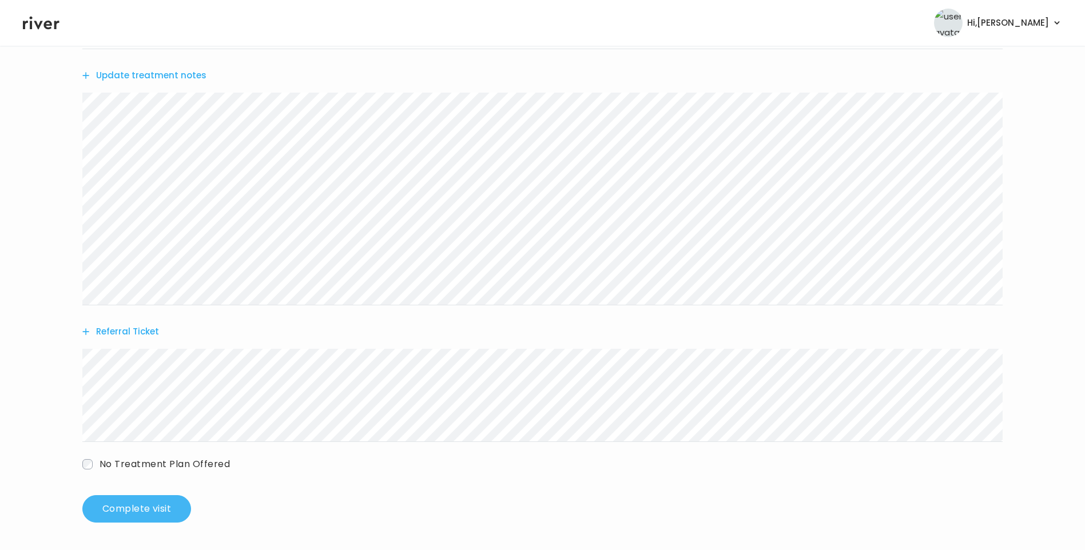
click at [148, 513] on button "Complete visit" at bounding box center [136, 508] width 109 height 27
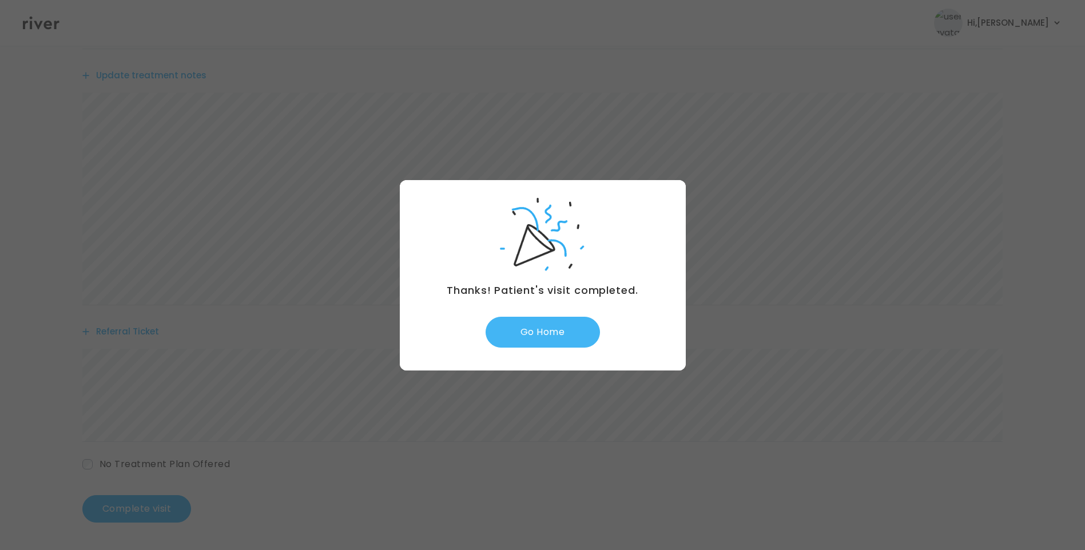
click at [571, 337] on button "Go Home" at bounding box center [543, 332] width 114 height 31
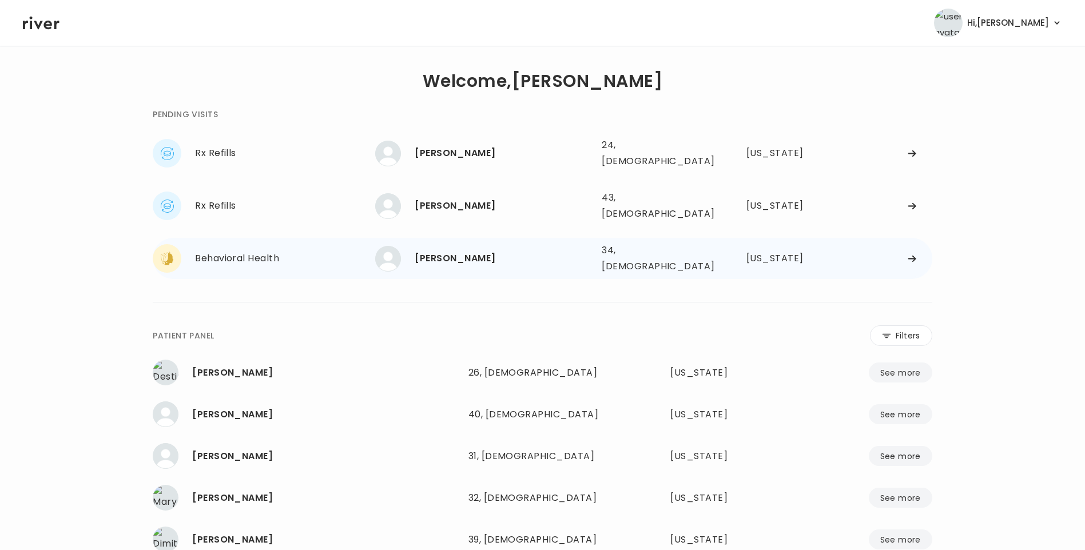
click at [540, 251] on div "[PERSON_NAME]" at bounding box center [504, 259] width 178 height 16
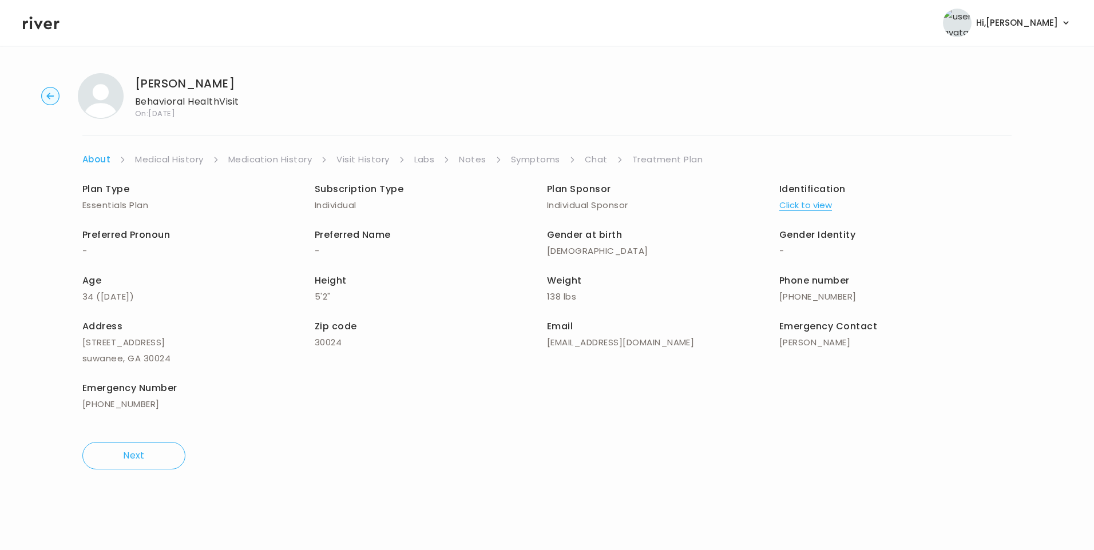
click at [591, 162] on link "Chat" at bounding box center [596, 160] width 23 height 16
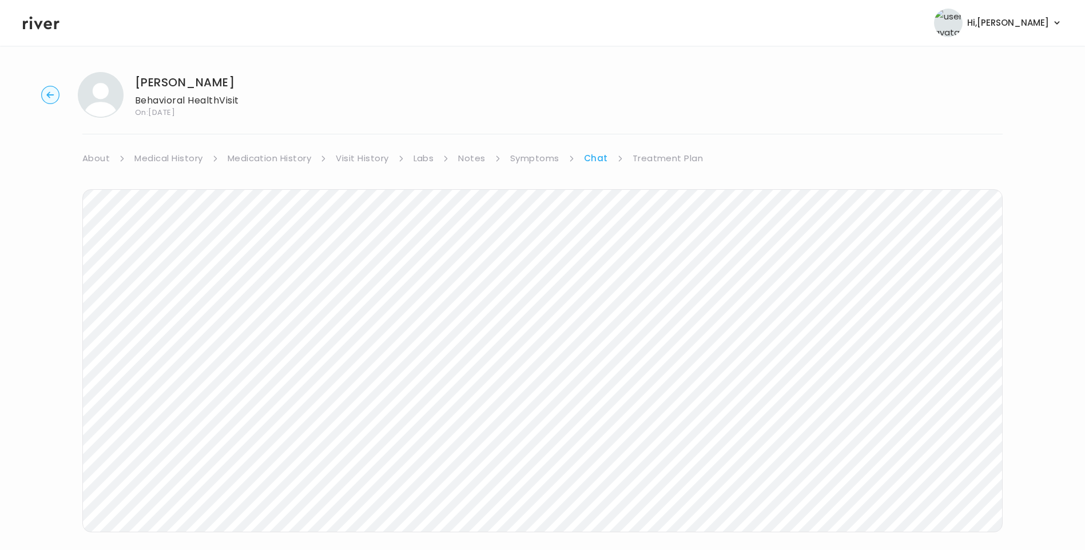
scroll to position [30, 0]
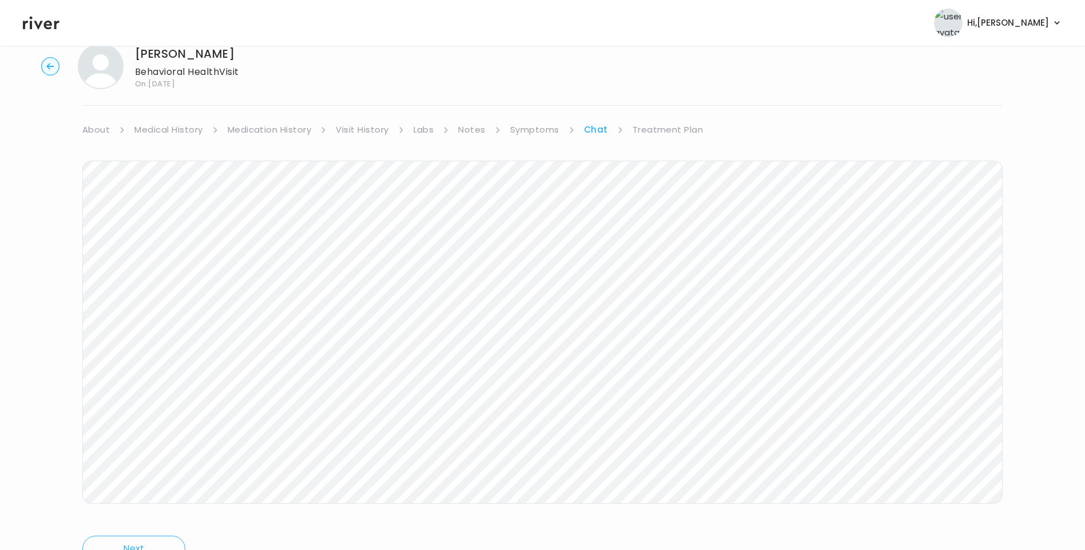
click at [42, 31] on header "Hi, Lisa Profile Logout" at bounding box center [542, 23] width 1085 height 46
click at [46, 26] on icon at bounding box center [41, 23] width 37 height 13
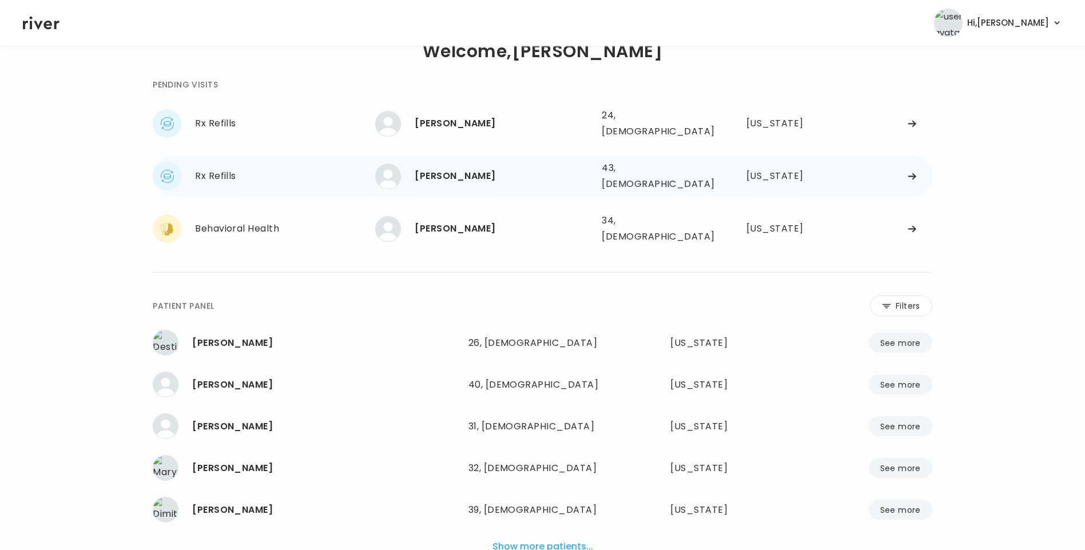
click at [469, 172] on div "Jason Langley" at bounding box center [504, 176] width 178 height 16
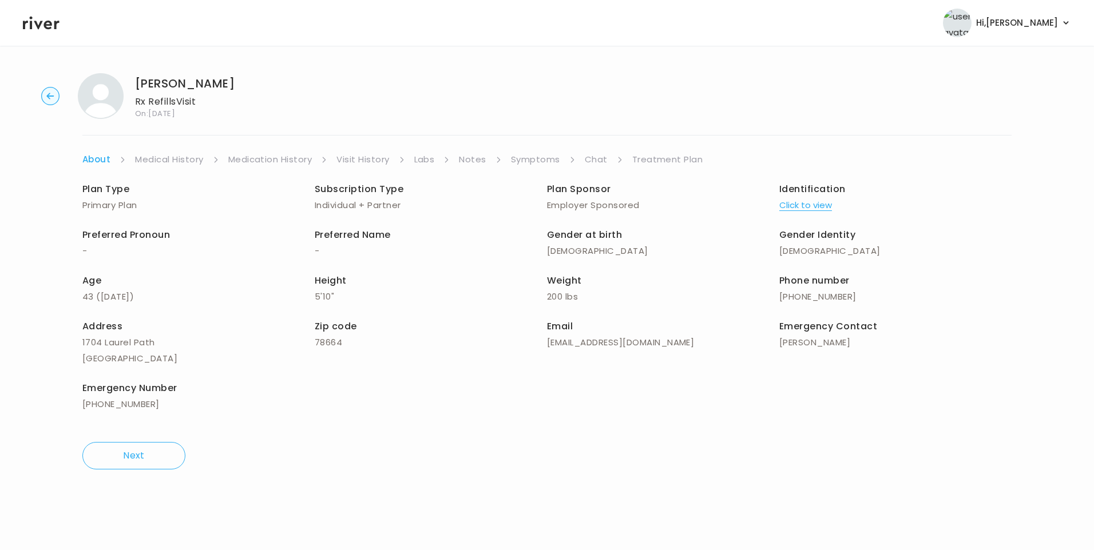
click at [367, 165] on link "Visit History" at bounding box center [362, 160] width 53 height 16
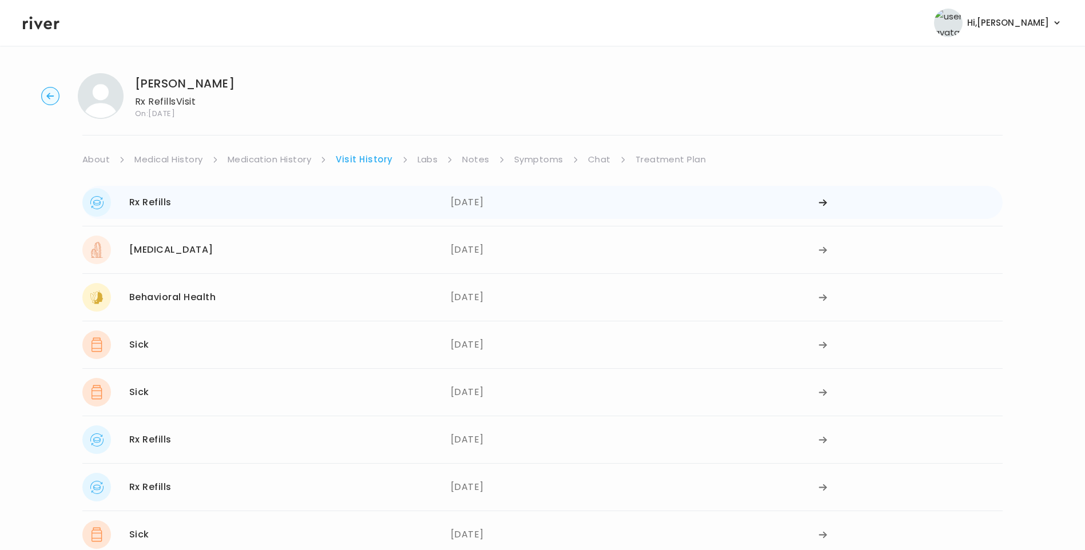
click at [421, 211] on div "Rx Refills 09/29/2025" at bounding box center [266, 202] width 368 height 29
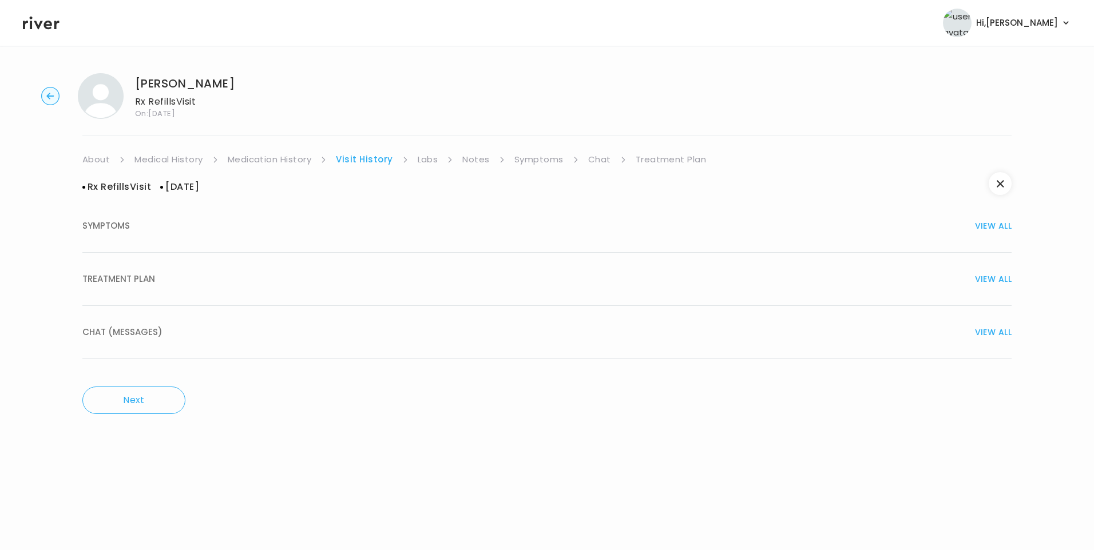
drag, startPoint x: 124, startPoint y: 284, endPoint x: 199, endPoint y: 301, distance: 76.8
click at [125, 284] on span "TREATMENT PLAN" at bounding box center [118, 279] width 73 height 16
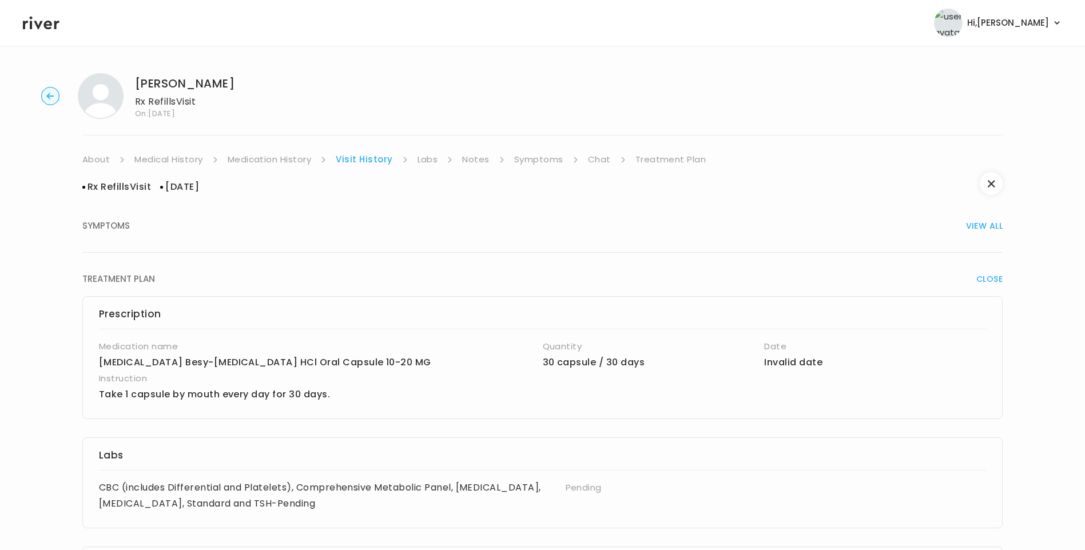
click at [283, 153] on link "Medication History" at bounding box center [270, 160] width 84 height 16
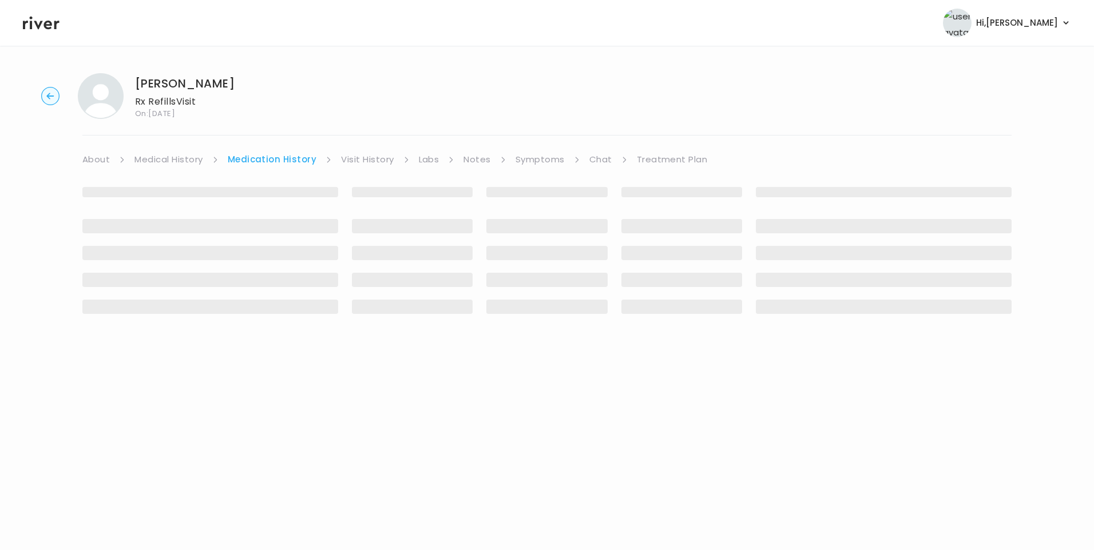
click at [364, 163] on link "Visit History" at bounding box center [367, 160] width 53 height 16
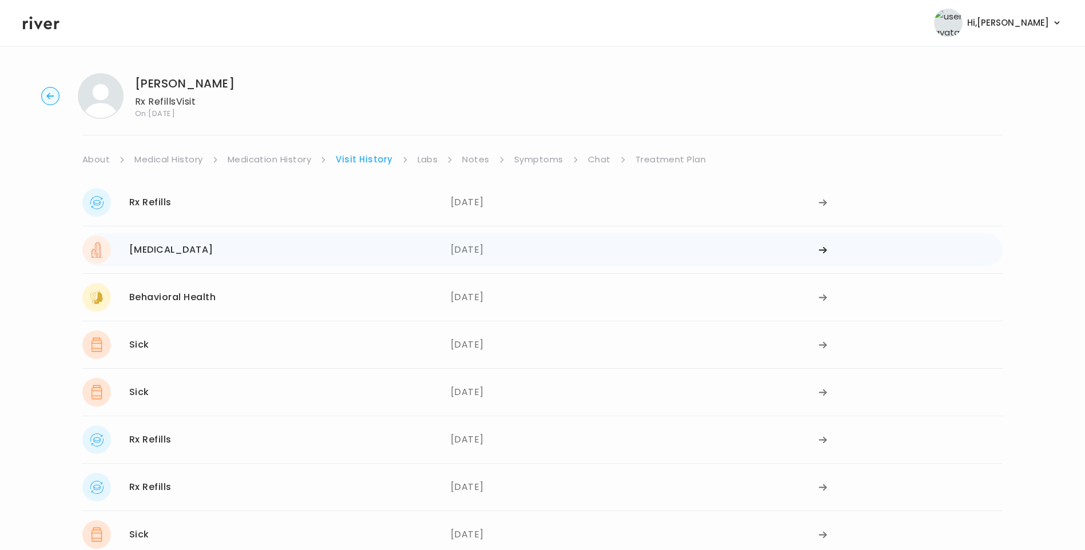
click at [308, 255] on div "Erectile Dysfunction 03/19/2025" at bounding box center [266, 250] width 368 height 29
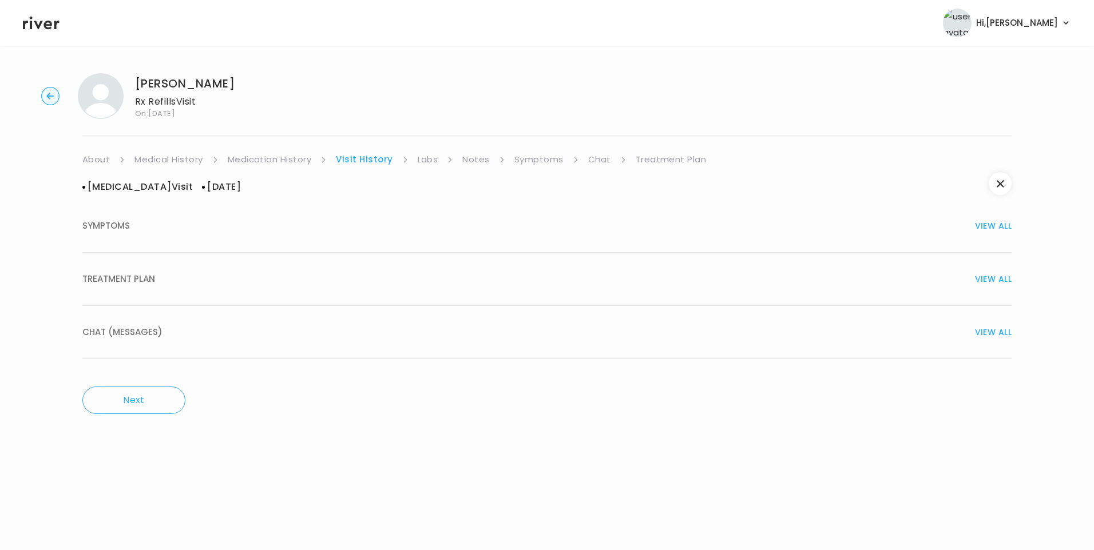
click at [172, 280] on div "TREATMENT PLAN VIEW ALL" at bounding box center [546, 279] width 929 height 16
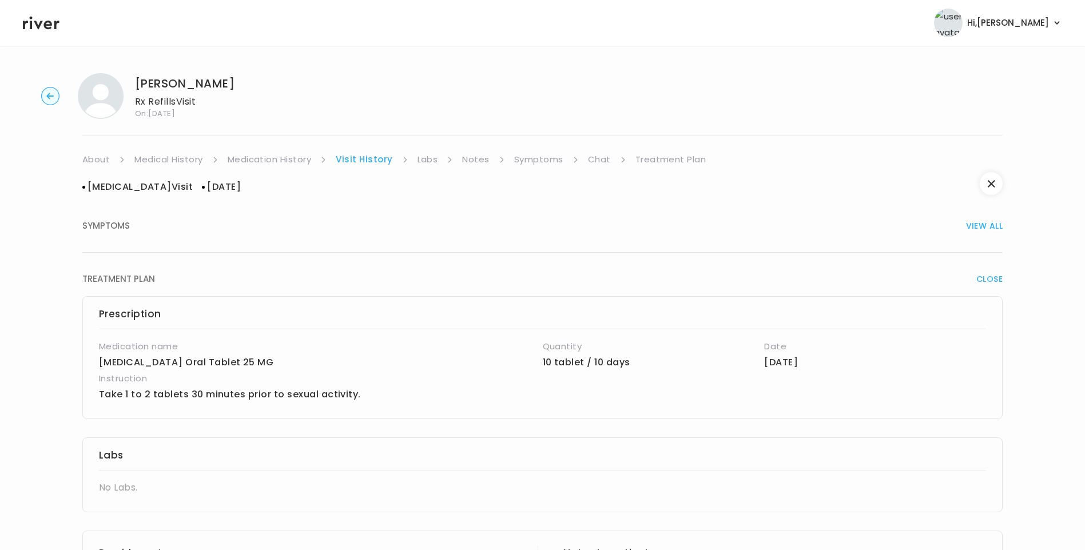
click at [255, 156] on link "Medication History" at bounding box center [270, 160] width 84 height 16
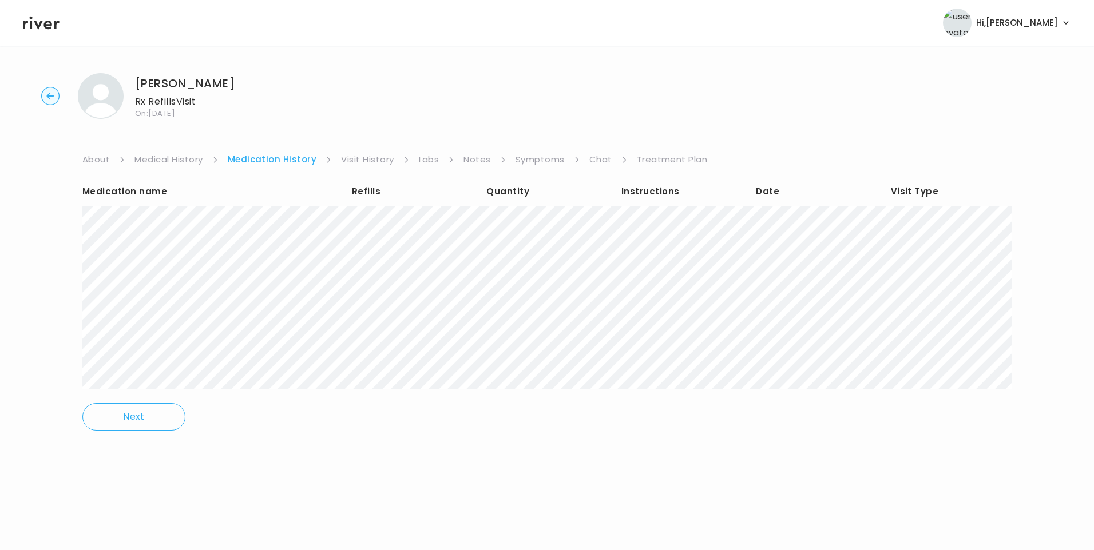
click at [356, 160] on link "Visit History" at bounding box center [367, 160] width 53 height 16
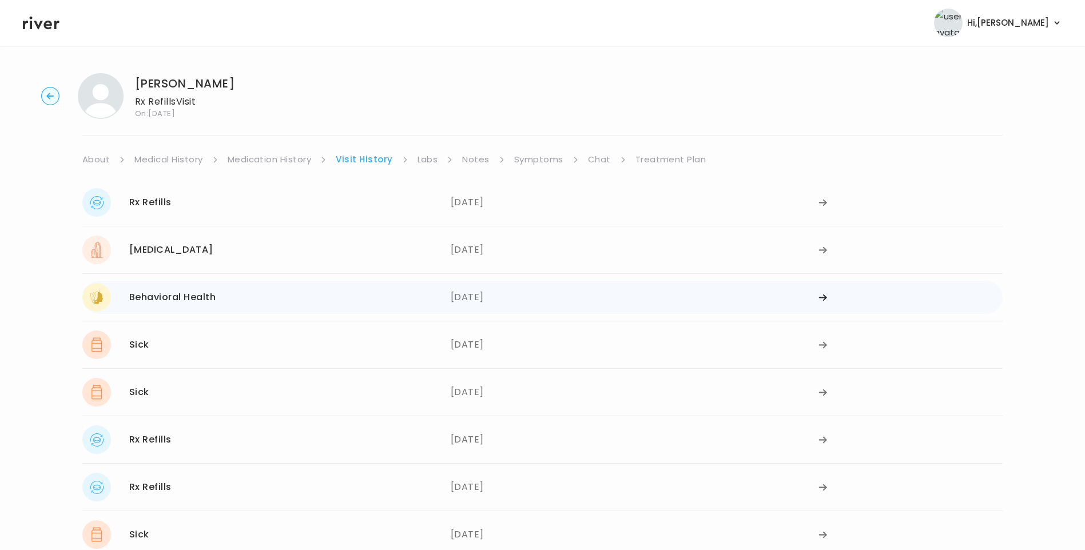
click at [298, 295] on div "Behavioral Health 02/21/2025" at bounding box center [266, 297] width 368 height 29
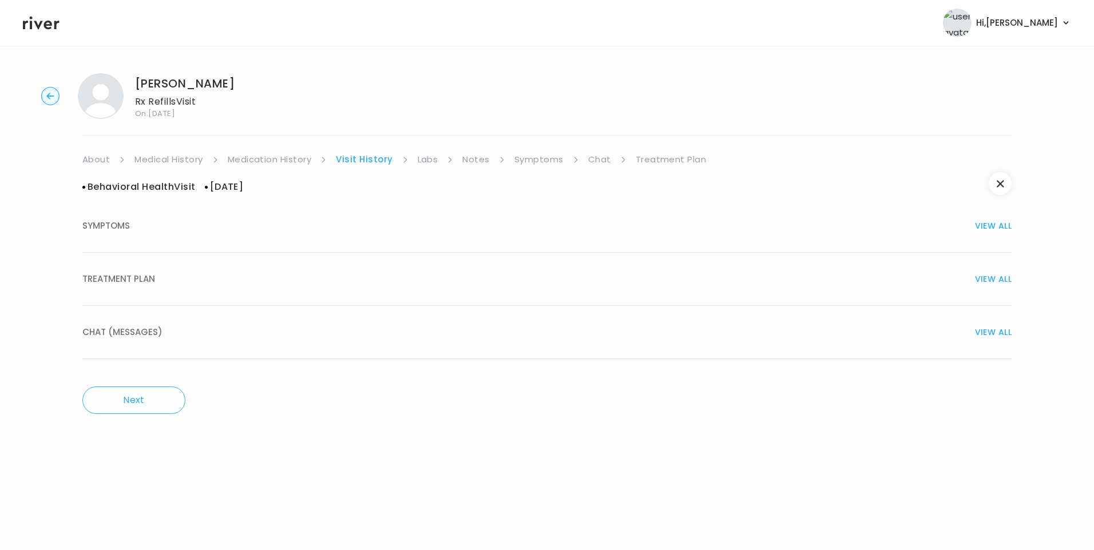
click at [185, 294] on button "TREATMENT PLAN VIEW ALL" at bounding box center [546, 279] width 929 height 53
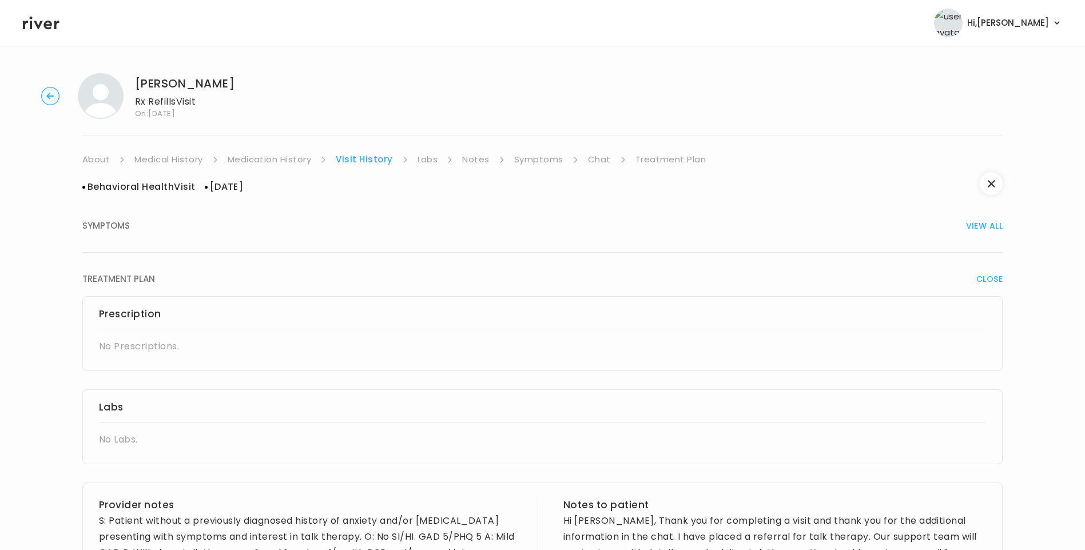
click at [276, 153] on link "Medication History" at bounding box center [270, 160] width 84 height 16
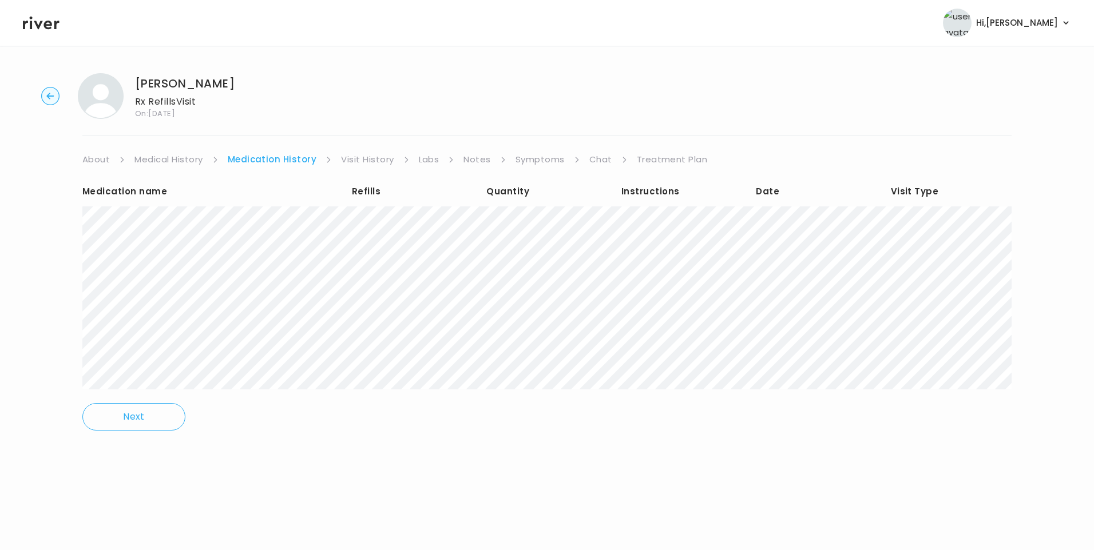
click at [362, 157] on link "Visit History" at bounding box center [367, 160] width 53 height 16
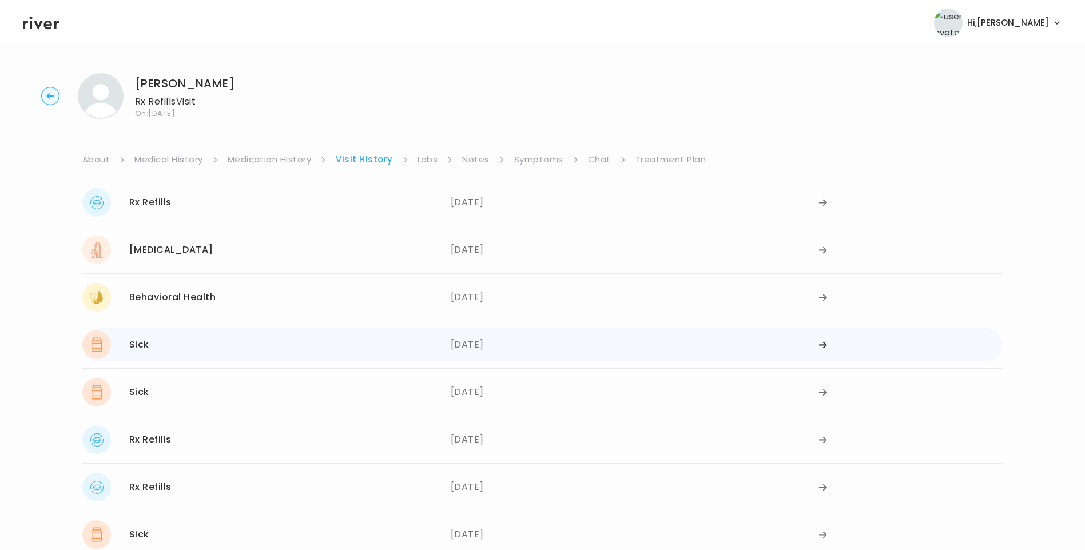
click at [318, 357] on div "Sick 01/28/2025" at bounding box center [266, 345] width 368 height 29
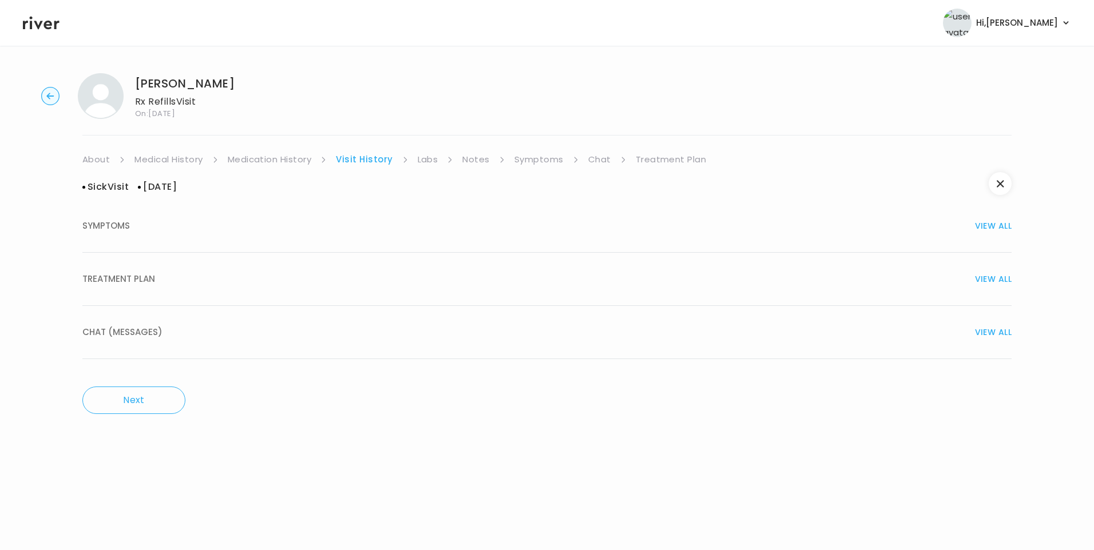
drag, startPoint x: 138, startPoint y: 275, endPoint x: 145, endPoint y: 276, distance: 7.0
click at [140, 275] on span "TREATMENT PLAN" at bounding box center [118, 279] width 73 height 16
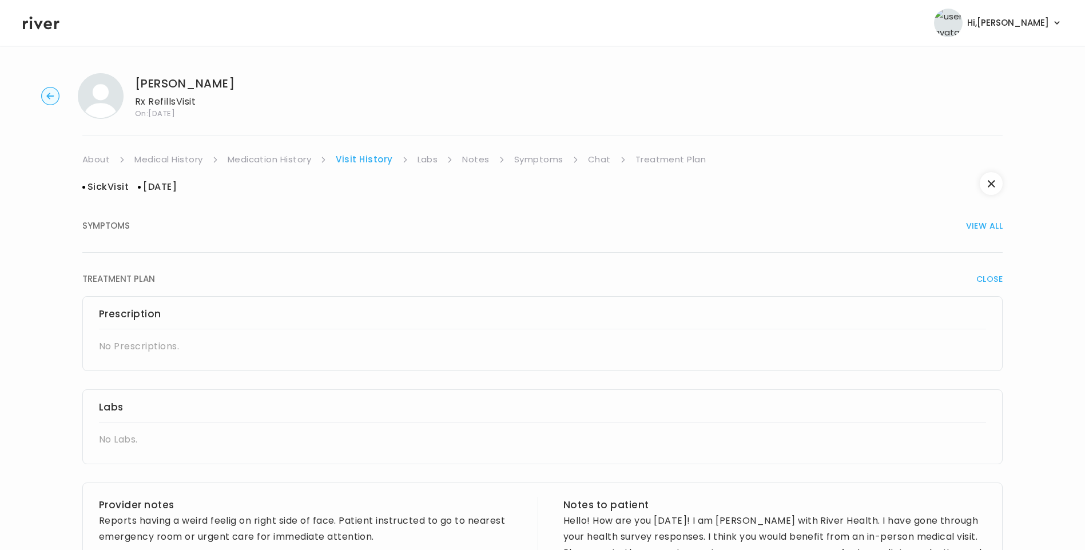
click at [261, 154] on link "Medication History" at bounding box center [270, 160] width 84 height 16
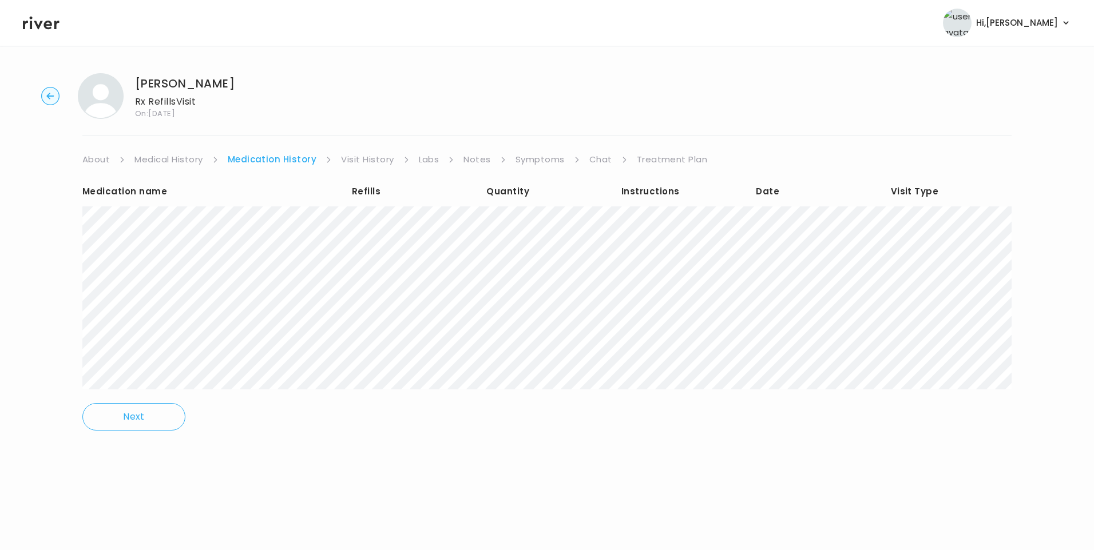
click at [364, 153] on link "Visit History" at bounding box center [367, 160] width 53 height 16
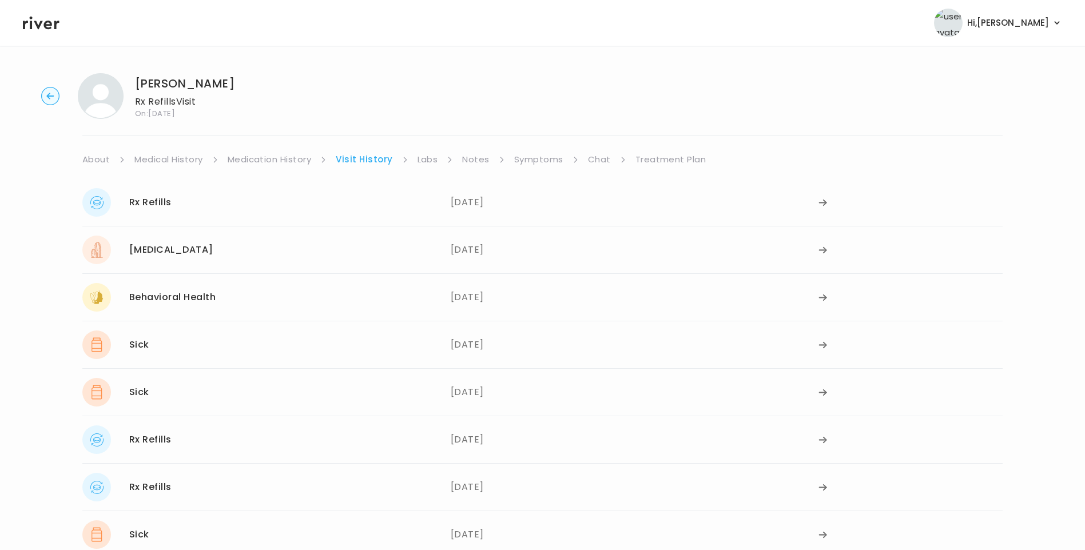
click at [211, 410] on div "Sick 11/18/2024 11/18/2024" at bounding box center [542, 391] width 921 height 47
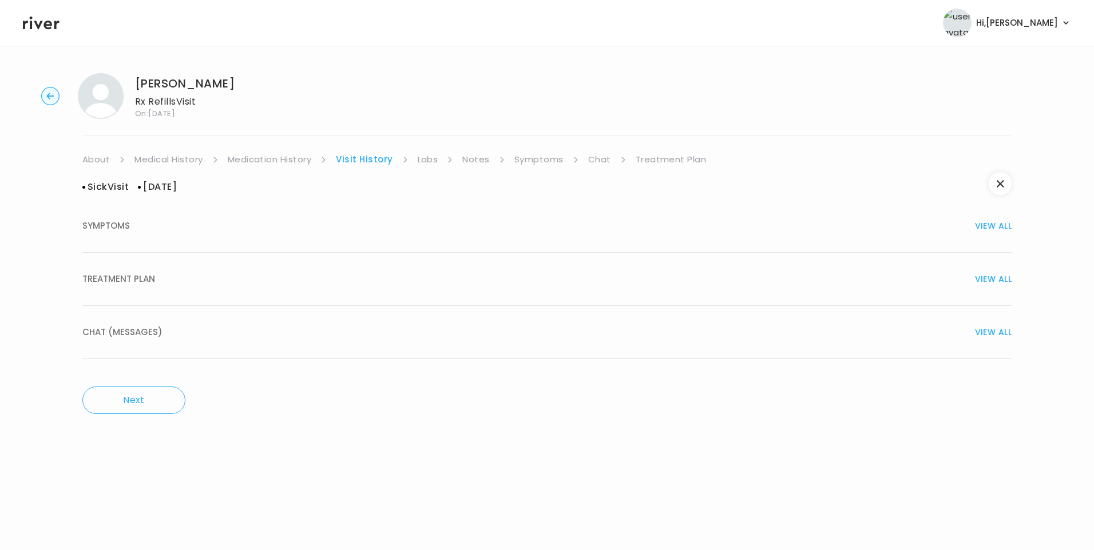
drag, startPoint x: 116, startPoint y: 271, endPoint x: 151, endPoint y: 279, distance: 36.4
click at [117, 272] on button "TREATMENT PLAN VIEW ALL" at bounding box center [546, 279] width 929 height 53
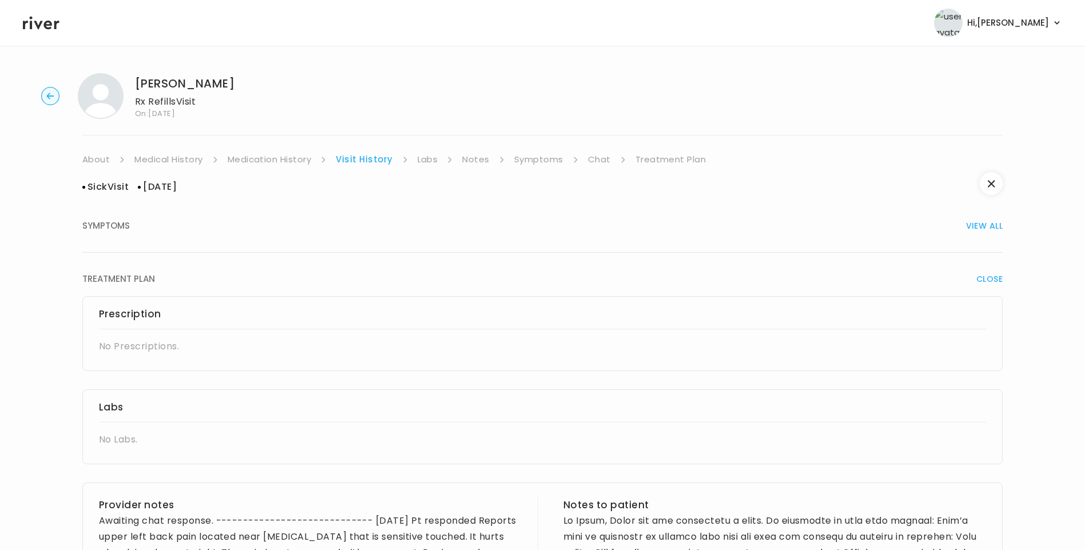
click at [301, 162] on link "Medication History" at bounding box center [270, 160] width 84 height 16
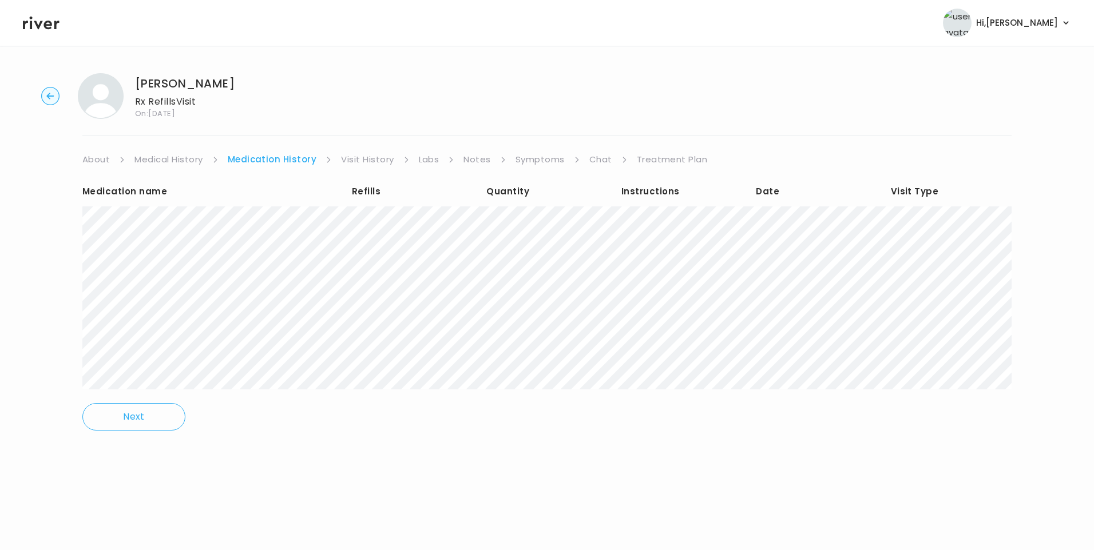
click at [371, 157] on link "Visit History" at bounding box center [367, 160] width 53 height 16
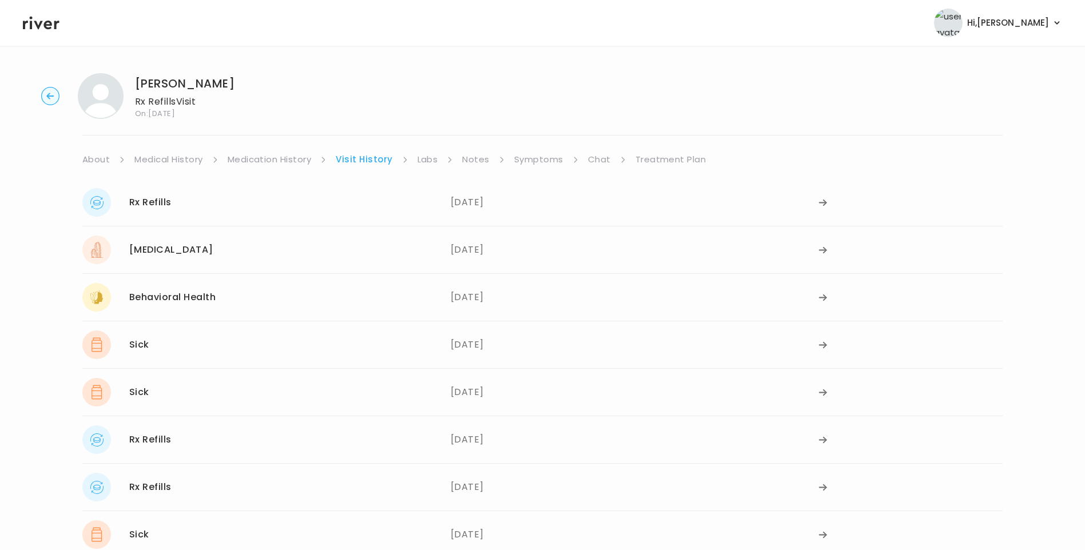
click at [205, 449] on div "Rx Refills 11/12/2024" at bounding box center [266, 440] width 368 height 29
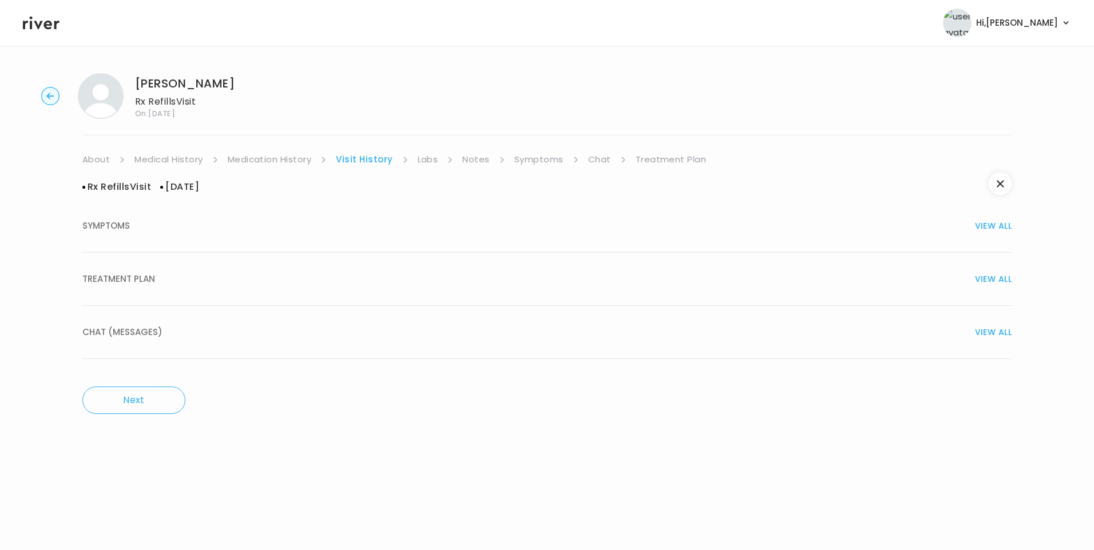
click at [132, 260] on button "TREATMENT PLAN VIEW ALL" at bounding box center [546, 279] width 929 height 53
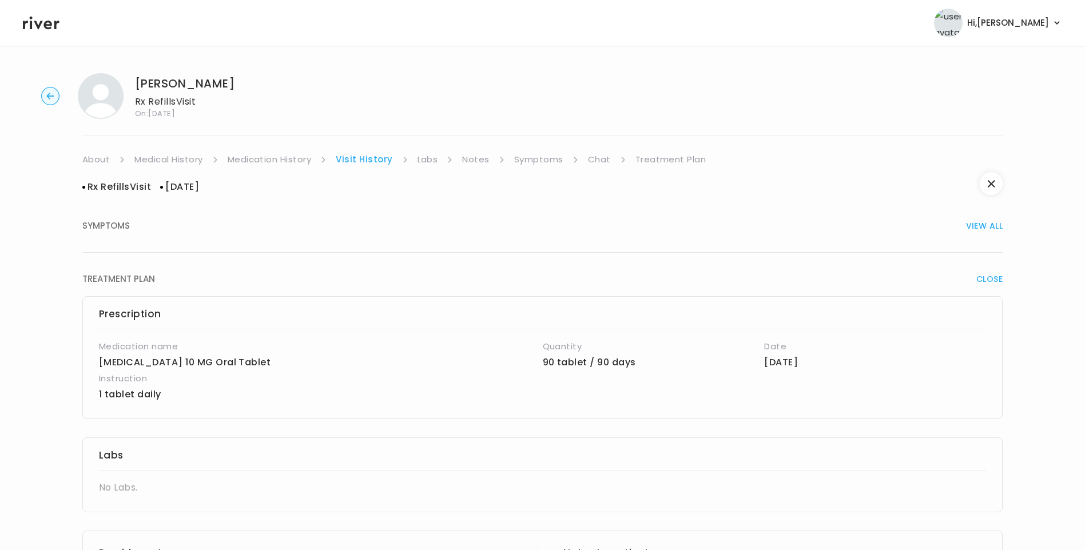
click at [272, 166] on link "Medication History" at bounding box center [270, 160] width 84 height 16
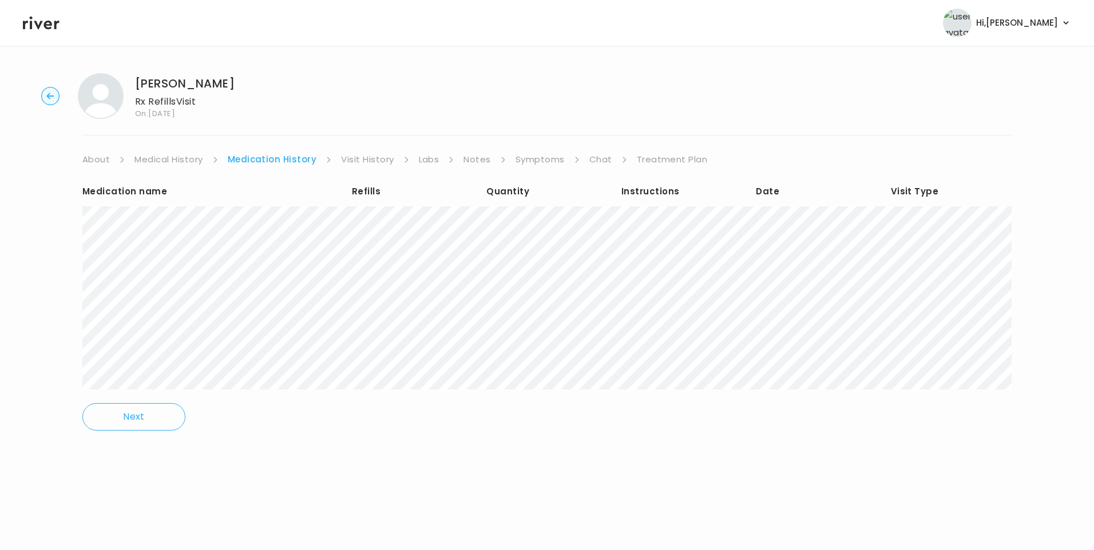
click at [366, 154] on link "Visit History" at bounding box center [367, 160] width 53 height 16
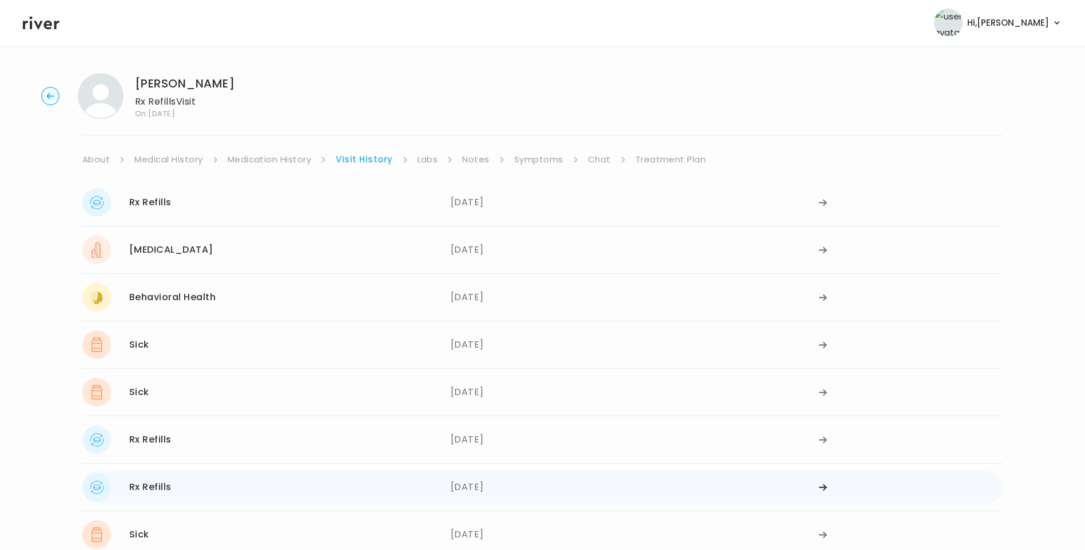
click at [359, 501] on div "Rx Refills 09/04/2024" at bounding box center [266, 487] width 368 height 29
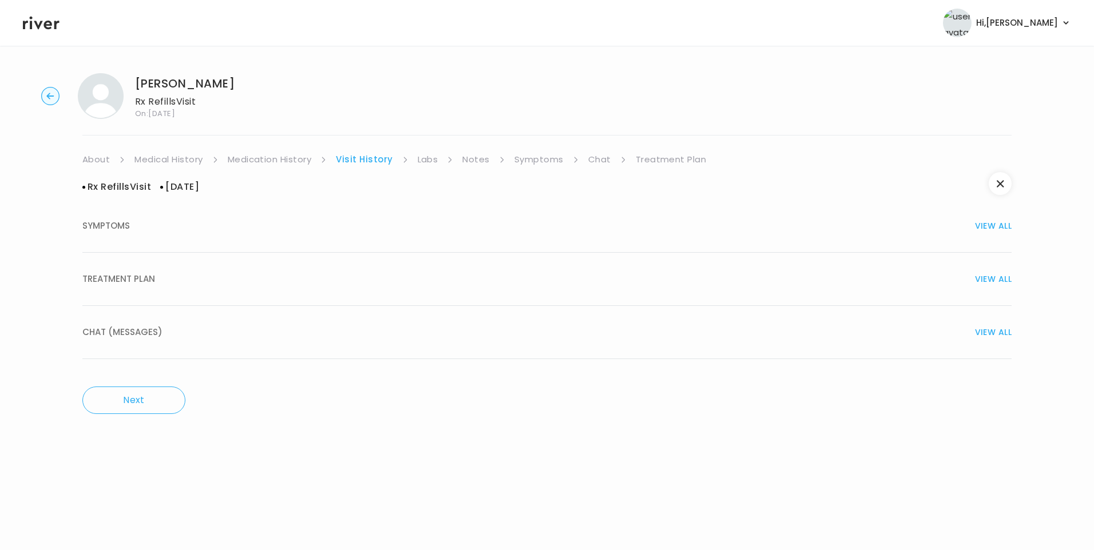
click at [154, 291] on button "TREATMENT PLAN VIEW ALL" at bounding box center [546, 279] width 929 height 53
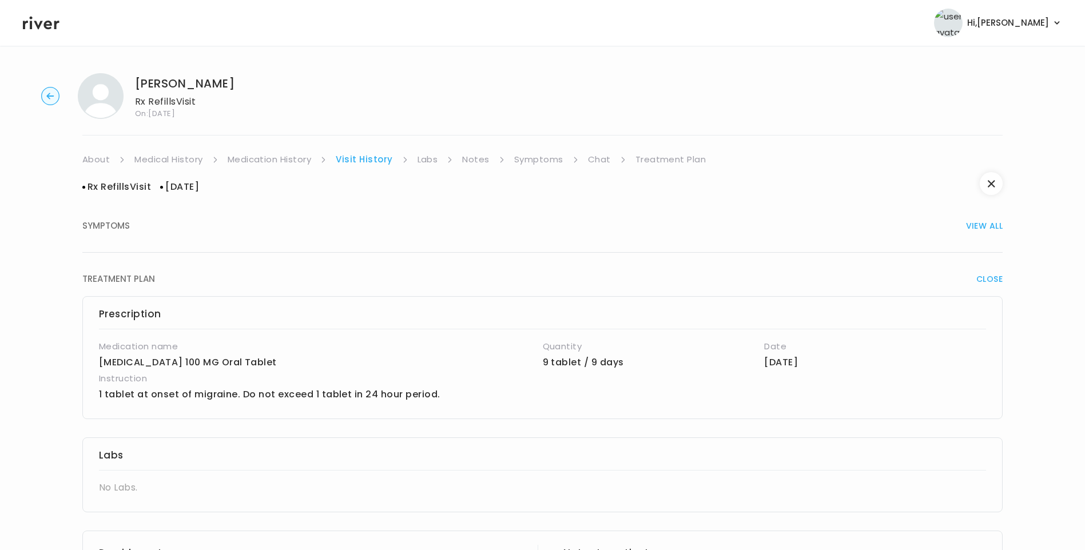
drag, startPoint x: 281, startPoint y: 158, endPoint x: 314, endPoint y: 157, distance: 32.6
click at [281, 158] on link "Medication History" at bounding box center [270, 160] width 84 height 16
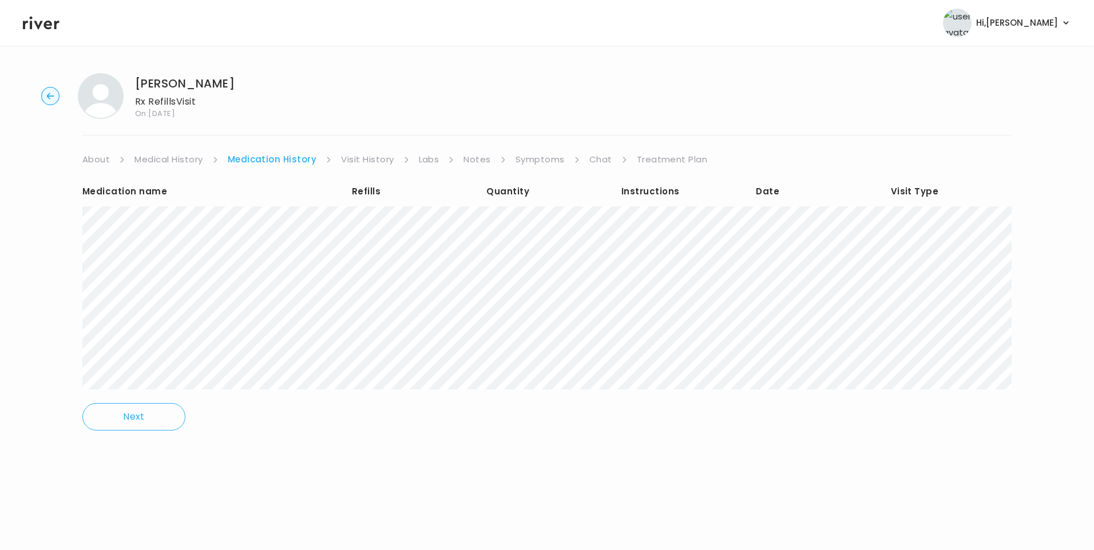
click at [356, 152] on link "Visit History" at bounding box center [367, 160] width 53 height 16
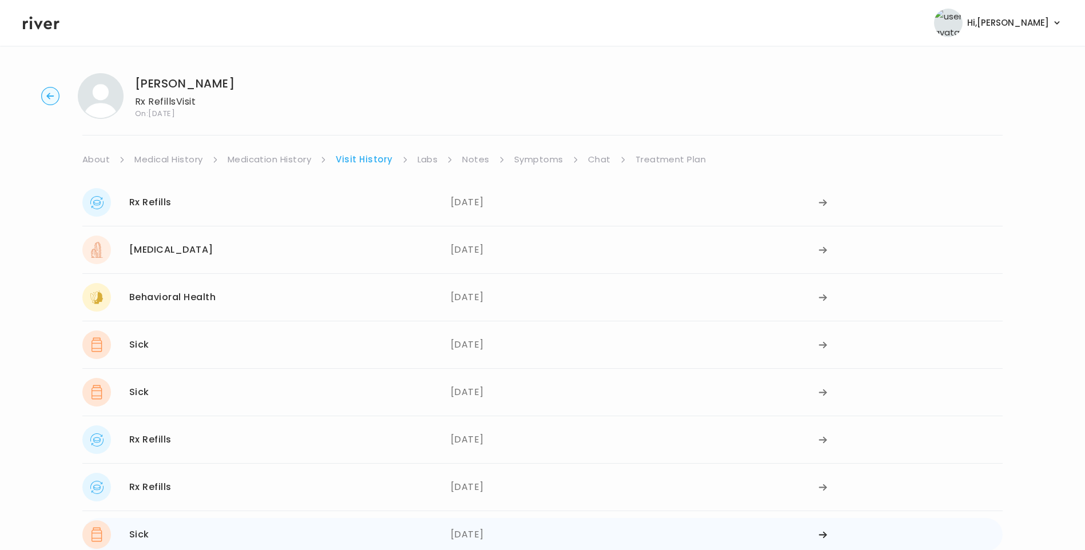
click at [209, 534] on div "Sick 08/16/2024" at bounding box center [266, 535] width 368 height 29
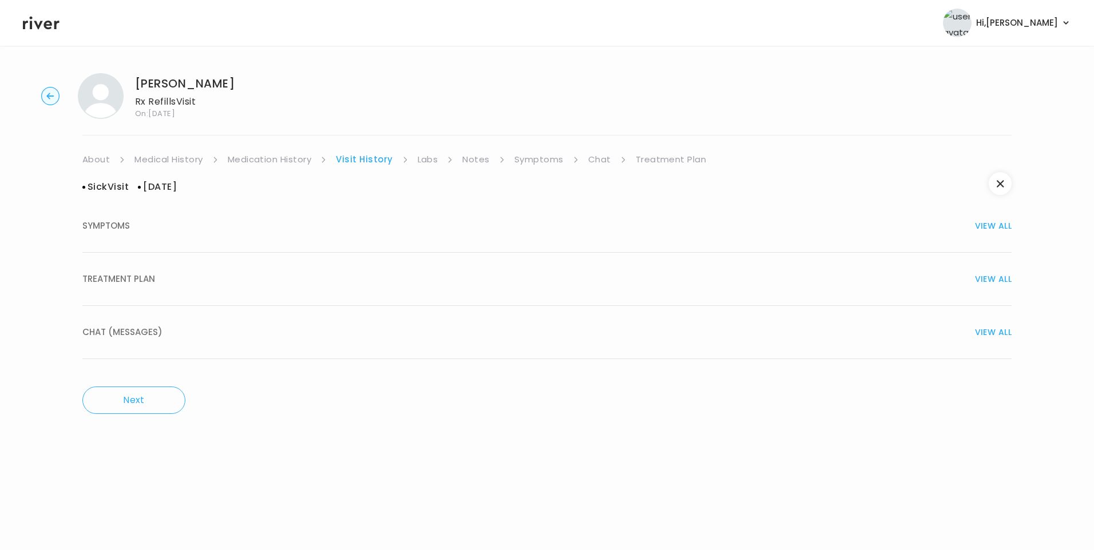
drag, startPoint x: 134, startPoint y: 282, endPoint x: 172, endPoint y: 289, distance: 37.8
click at [136, 283] on span "TREATMENT PLAN" at bounding box center [118, 279] width 73 height 16
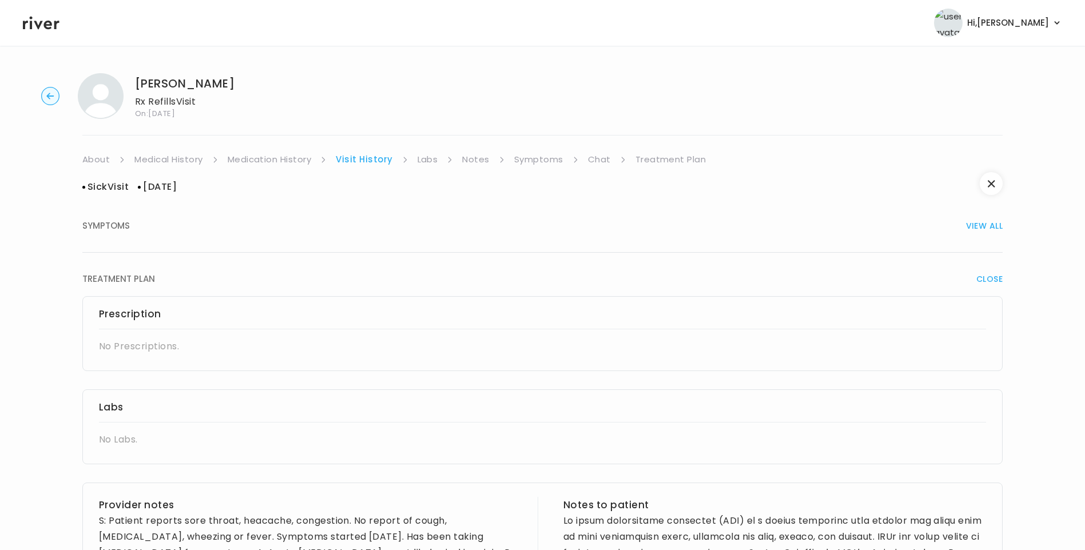
click at [271, 157] on link "Medication History" at bounding box center [270, 160] width 84 height 16
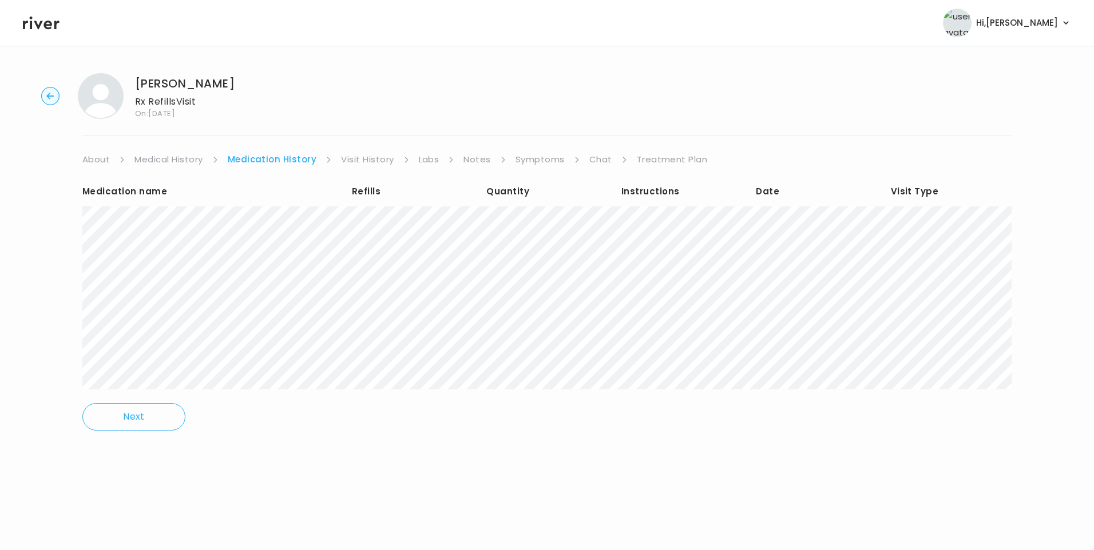
click at [362, 156] on link "Visit History" at bounding box center [367, 160] width 53 height 16
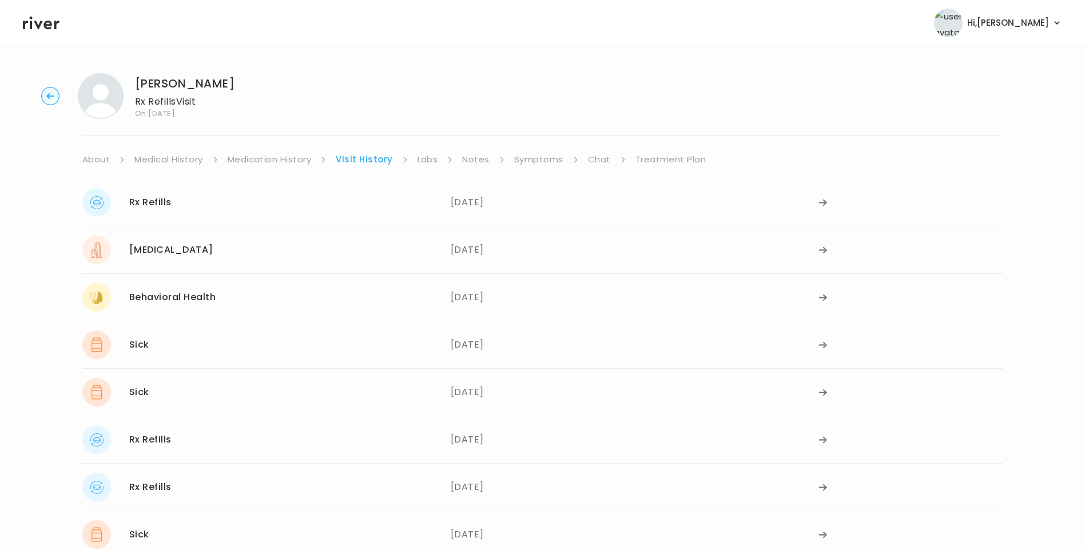
scroll to position [208, 0]
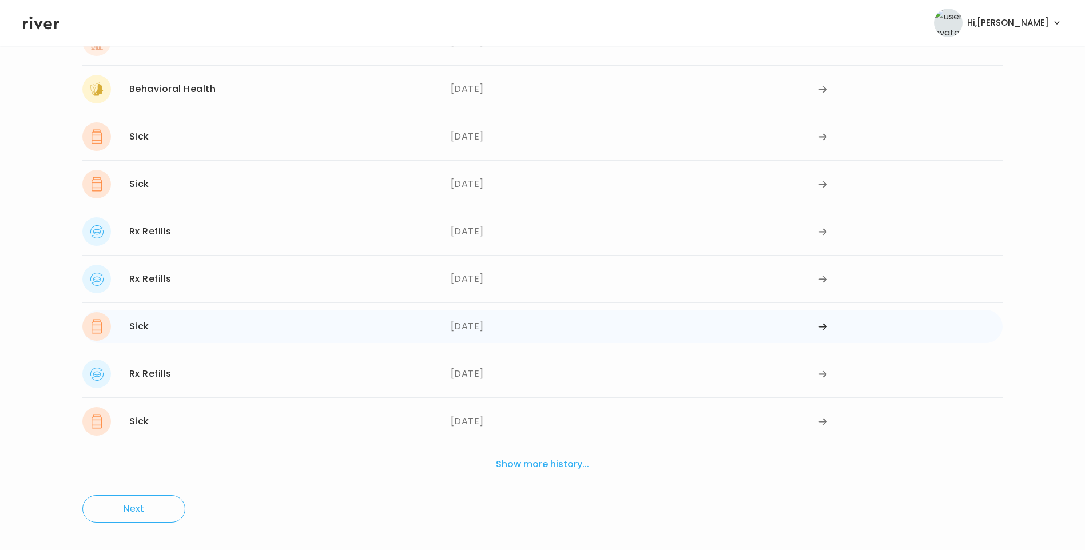
click at [205, 332] on div "Sick 08/16/2024" at bounding box center [266, 326] width 368 height 29
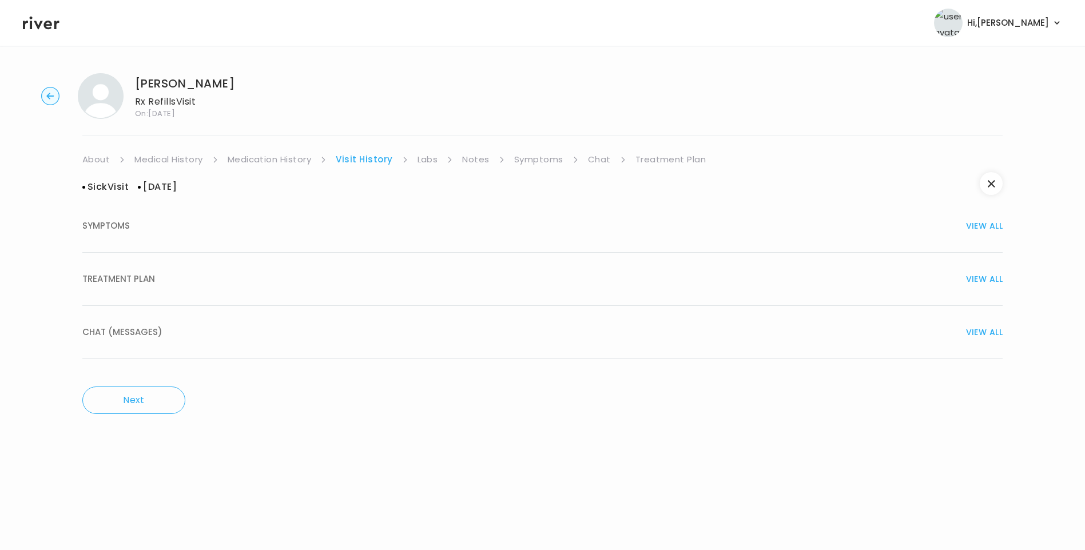
scroll to position [0, 0]
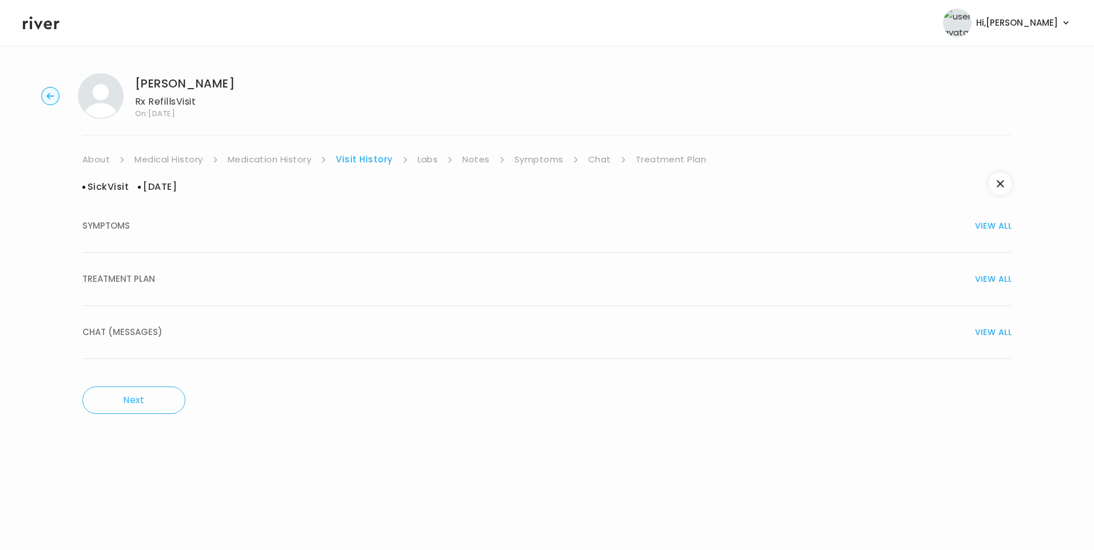
click at [136, 284] on span "TREATMENT PLAN" at bounding box center [118, 279] width 73 height 16
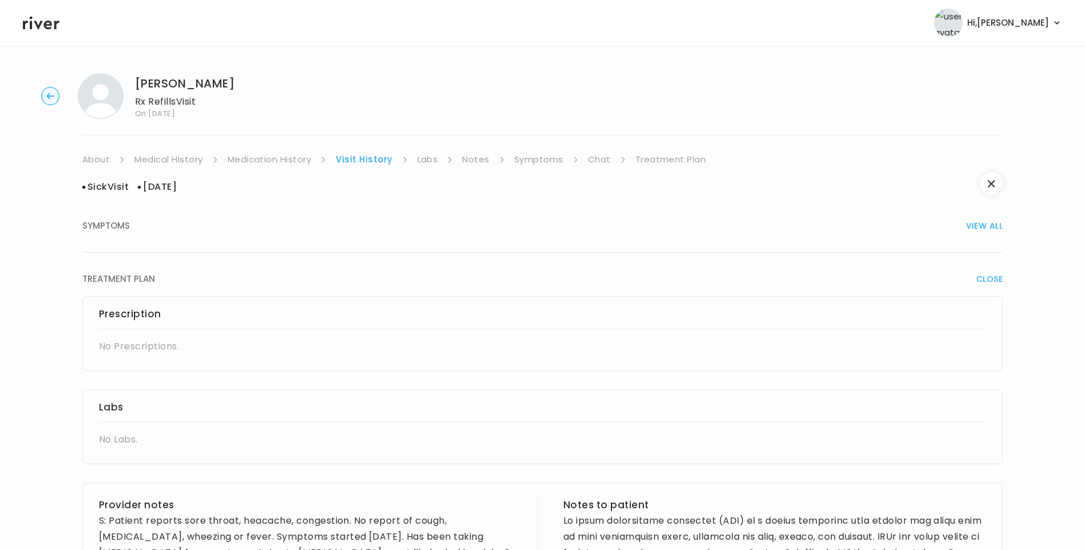
click at [261, 154] on link "Medication History" at bounding box center [270, 160] width 84 height 16
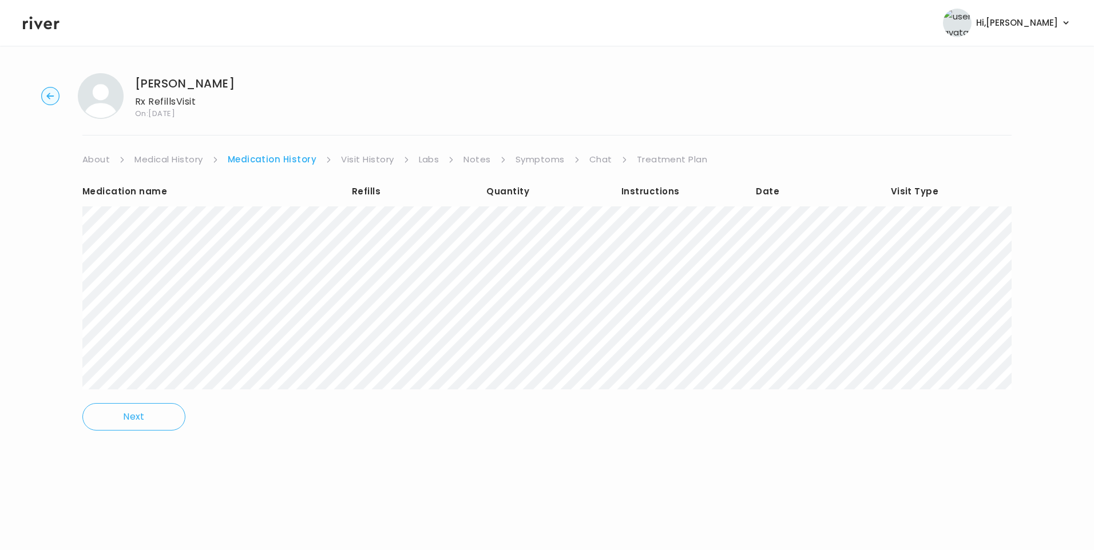
click at [354, 160] on link "Visit History" at bounding box center [367, 160] width 53 height 16
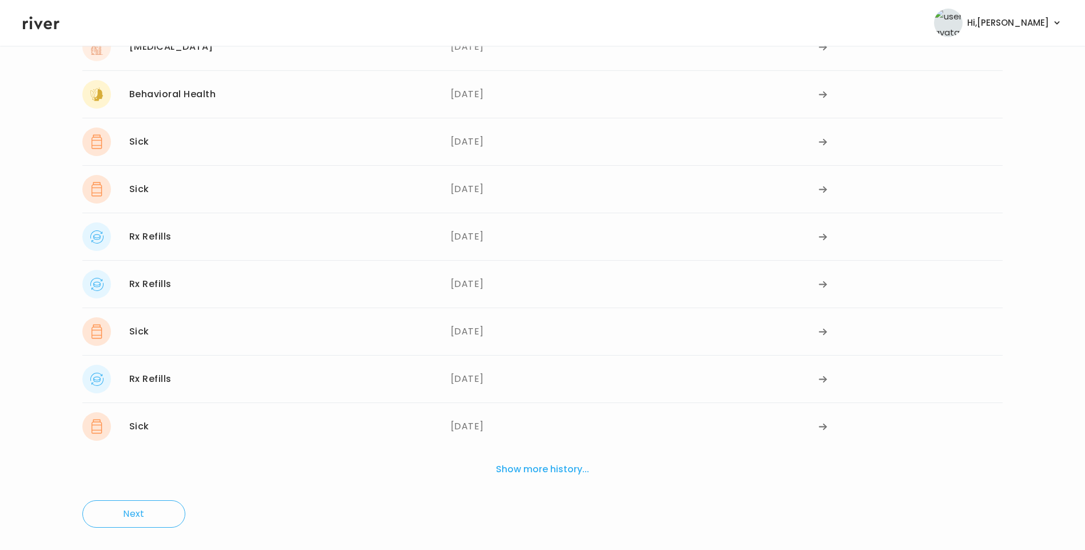
scroll to position [208, 0]
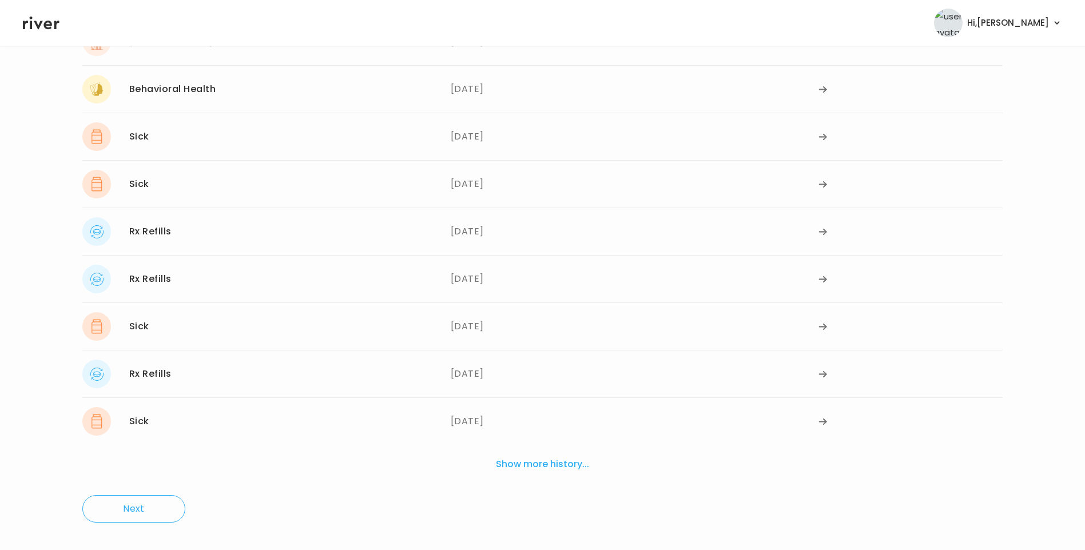
click at [252, 370] on div "Rx Refills 07/10/2024" at bounding box center [266, 374] width 368 height 29
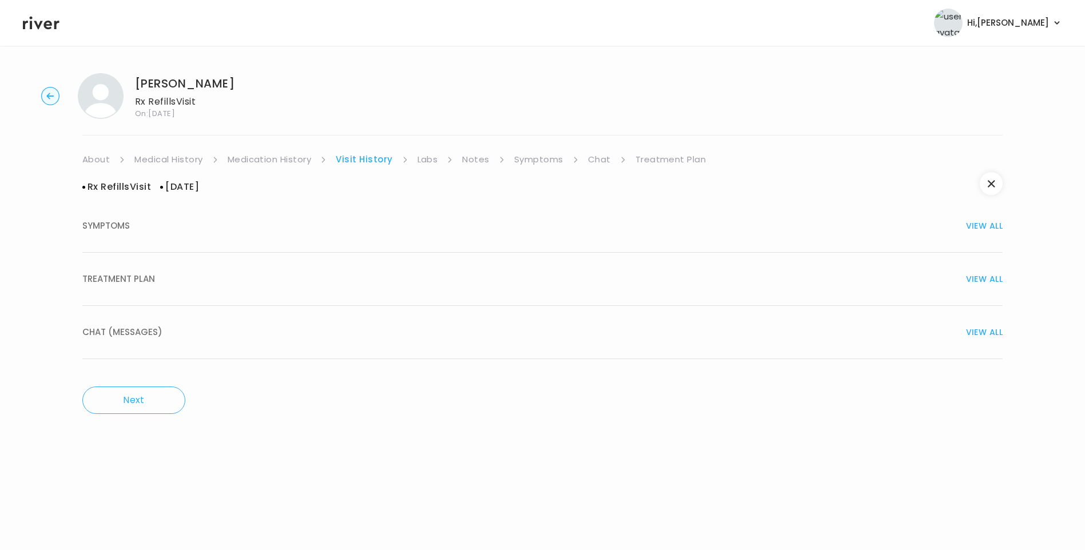
scroll to position [0, 0]
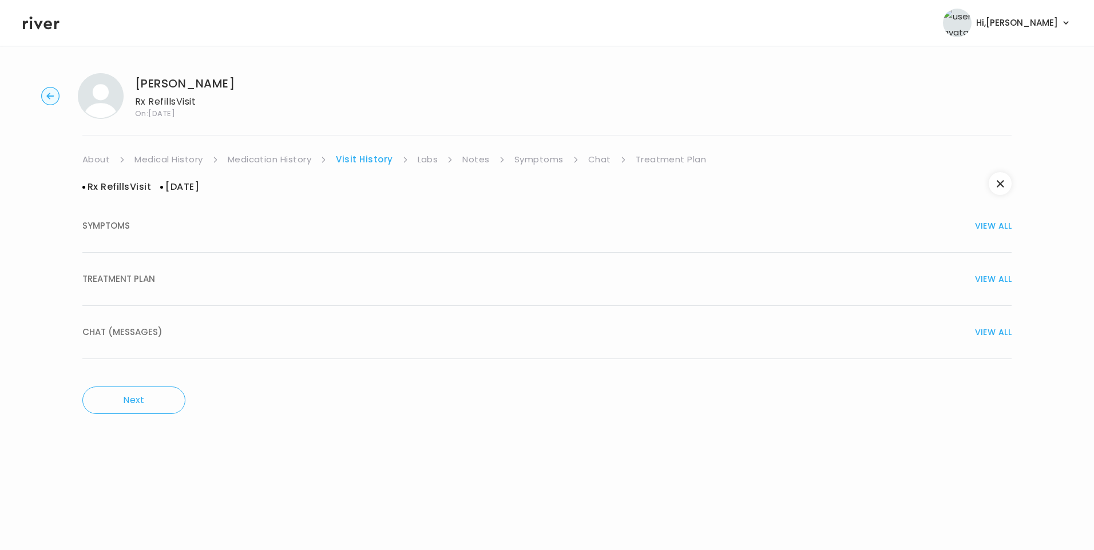
click at [158, 274] on div "TREATMENT PLAN VIEW ALL" at bounding box center [546, 279] width 929 height 16
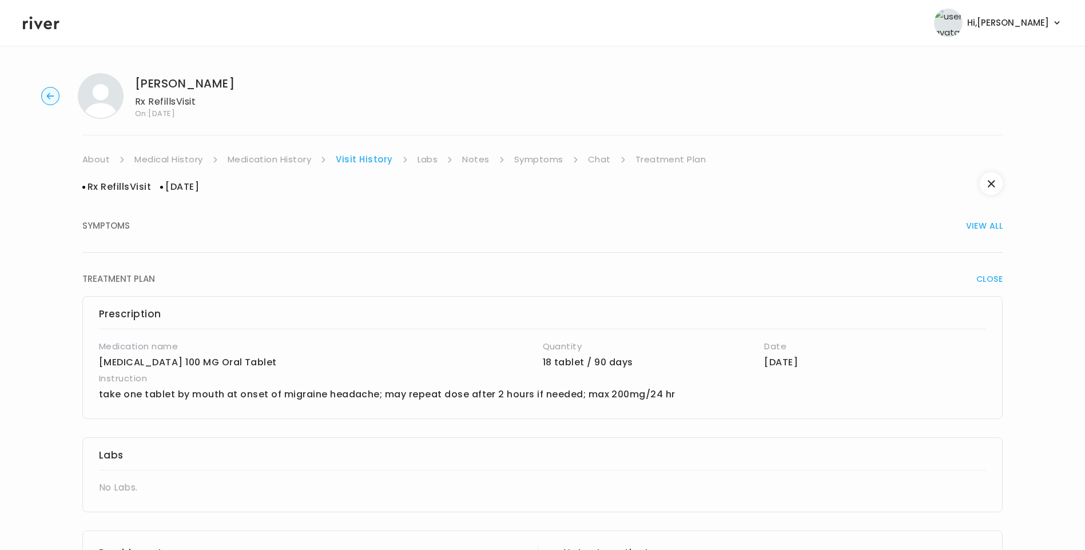
click at [294, 158] on link "Medication History" at bounding box center [270, 160] width 84 height 16
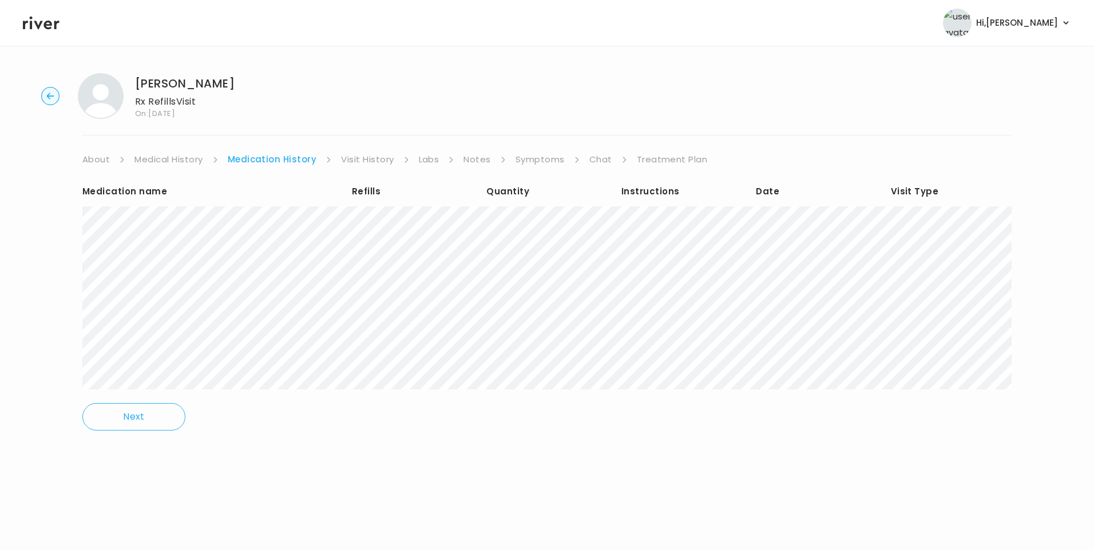
click at [362, 150] on div "Jason Langley Rx Refills Visit On: 14 Oct 2025 About Medical History Medication…" at bounding box center [547, 260] width 1094 height 392
click at [368, 160] on link "Visit History" at bounding box center [367, 160] width 53 height 16
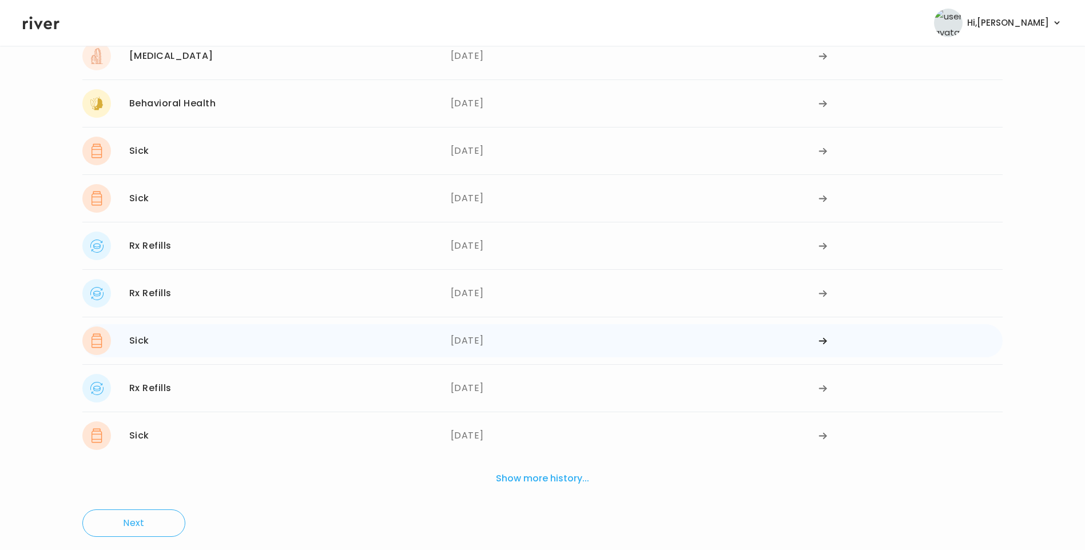
scroll to position [208, 0]
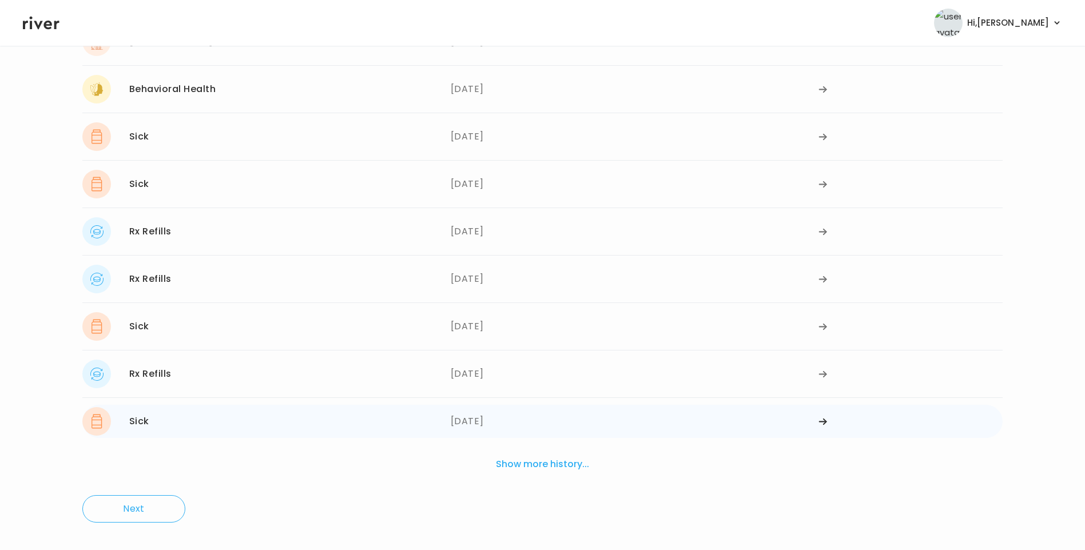
click at [312, 429] on div "Sick 12/12/2023" at bounding box center [266, 421] width 368 height 29
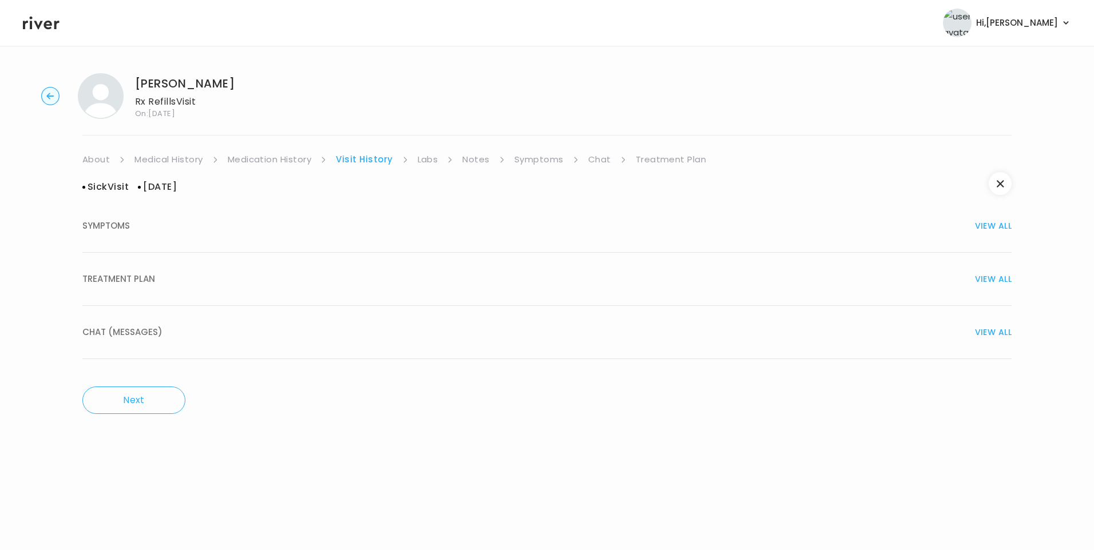
click at [149, 292] on button "TREATMENT PLAN VIEW ALL" at bounding box center [546, 279] width 929 height 53
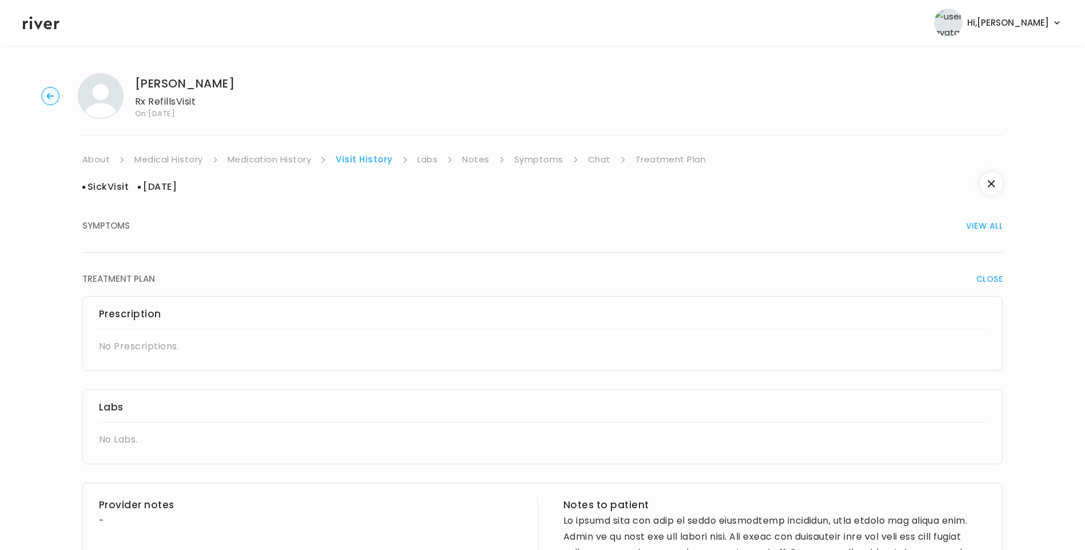
click at [426, 155] on link "Labs" at bounding box center [428, 160] width 21 height 16
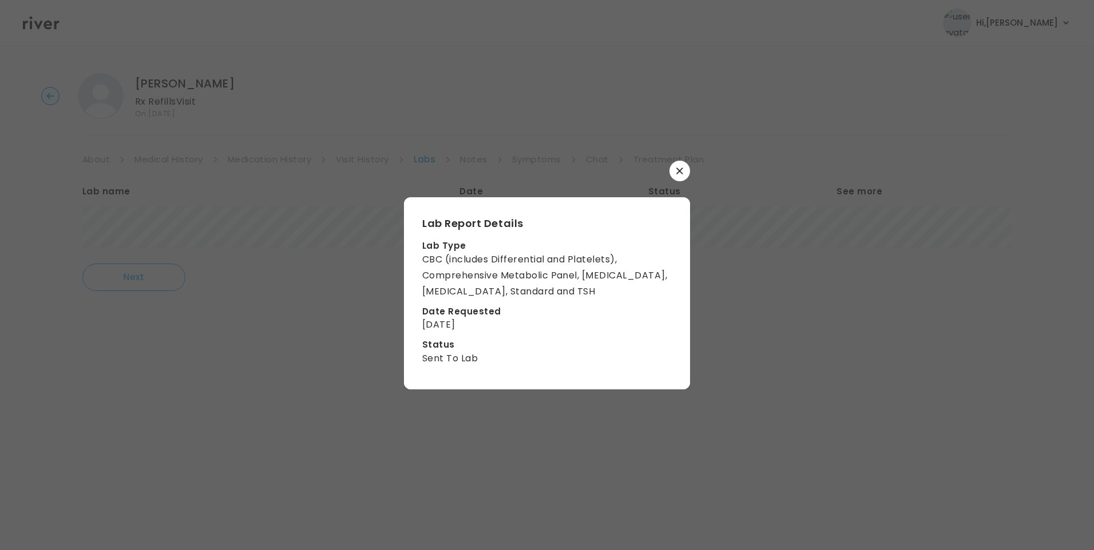
click at [679, 170] on icon "button" at bounding box center [679, 171] width 6 height 6
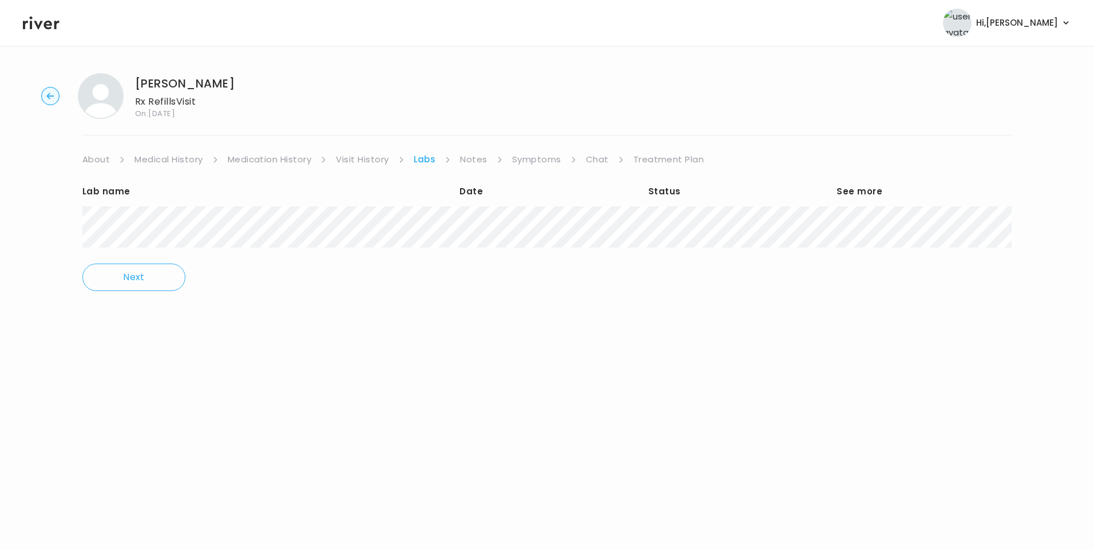
click at [474, 165] on link "Notes" at bounding box center [473, 160] width 27 height 16
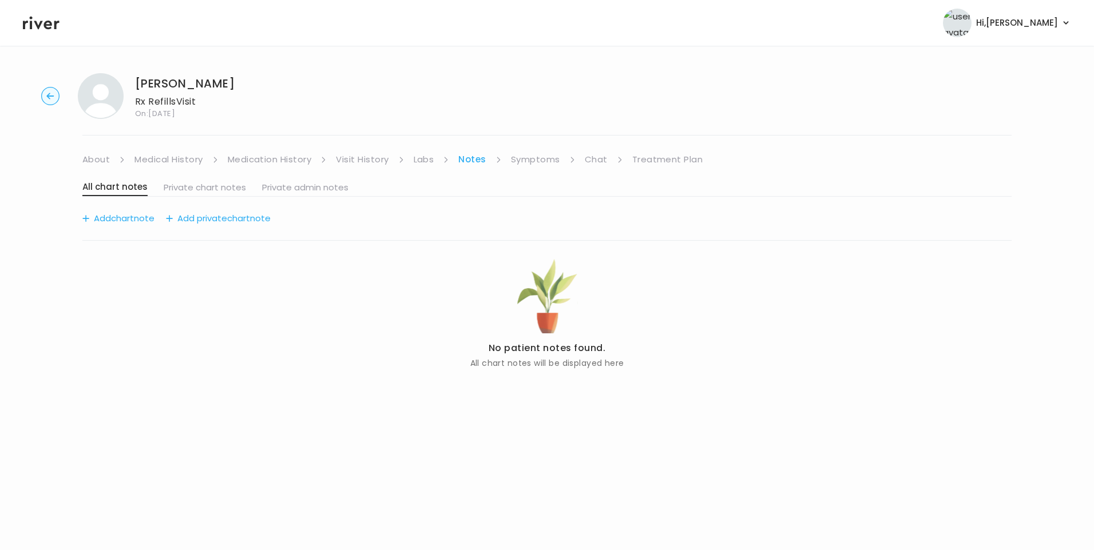
click at [93, 165] on link "About" at bounding box center [95, 160] width 27 height 16
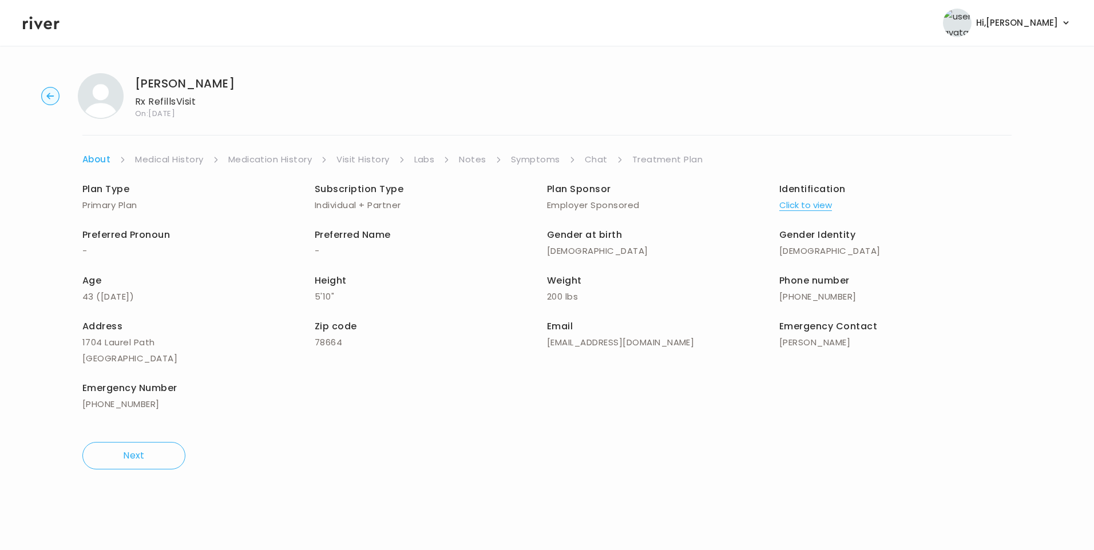
click at [792, 205] on button "Click to view" at bounding box center [805, 205] width 53 height 16
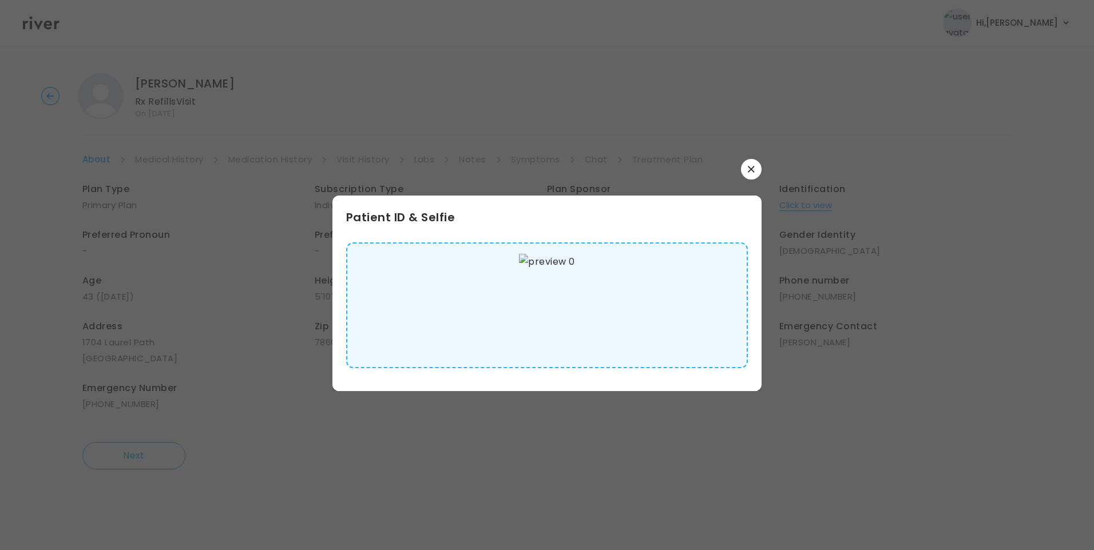
click at [559, 311] on img at bounding box center [546, 305] width 55 height 103
click at [752, 168] on icon "button" at bounding box center [751, 169] width 6 height 6
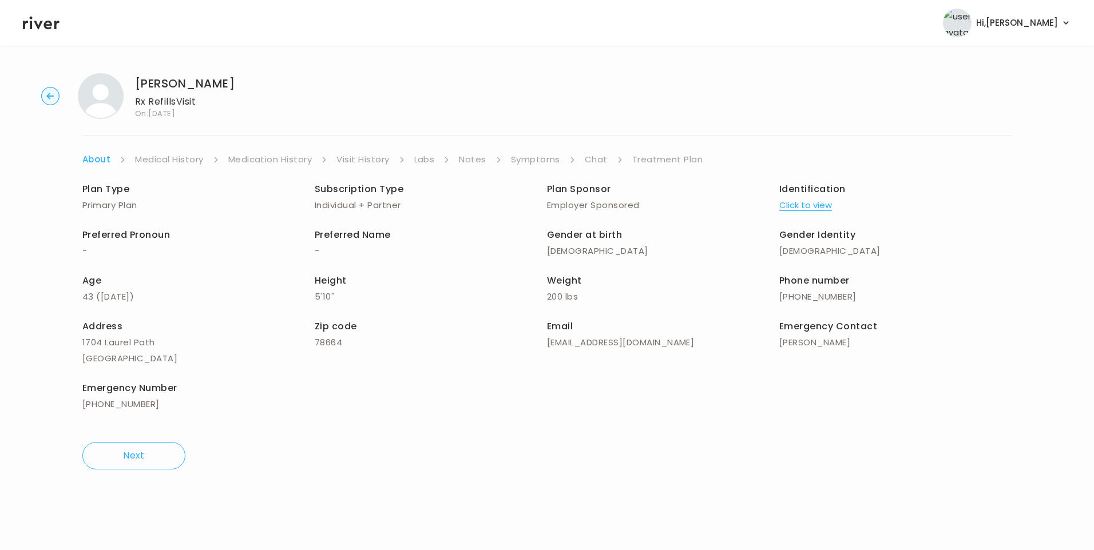
click at [175, 160] on link "Medical History" at bounding box center [169, 160] width 68 height 16
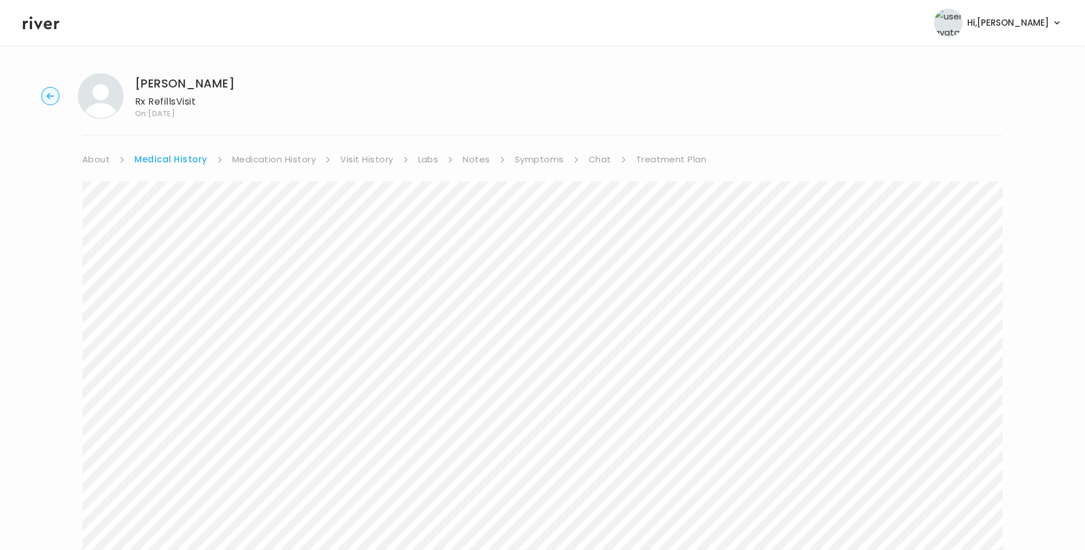
click at [296, 161] on link "Medication History" at bounding box center [274, 160] width 84 height 16
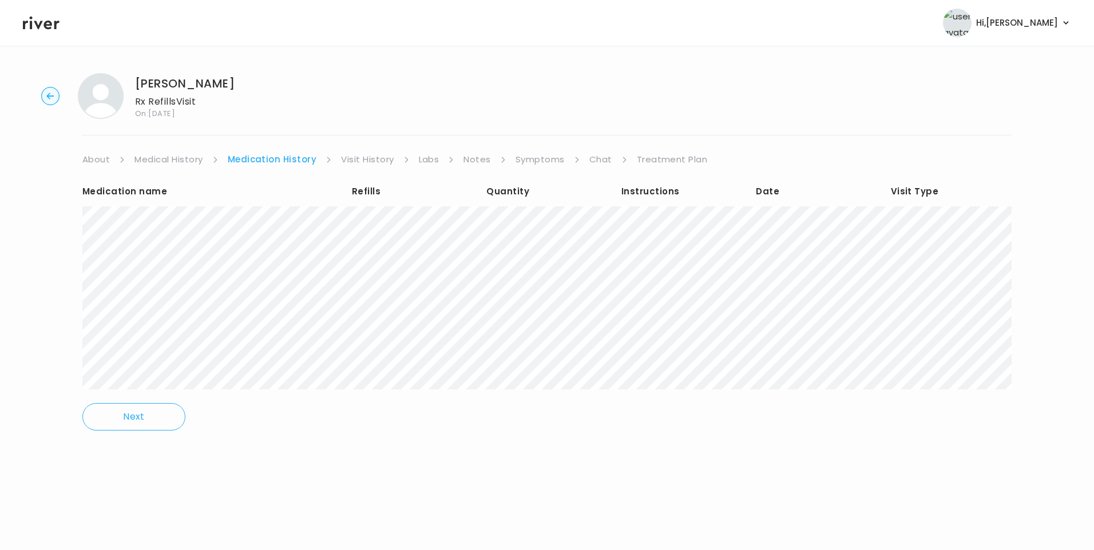
click at [193, 164] on link "Medical History" at bounding box center [168, 160] width 68 height 16
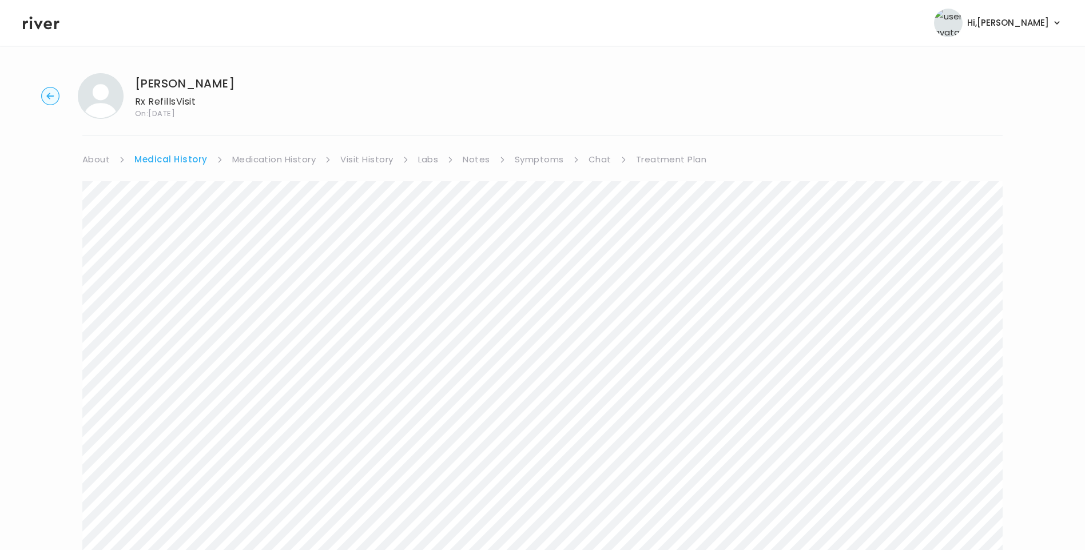
click at [295, 162] on link "Medication History" at bounding box center [274, 160] width 84 height 16
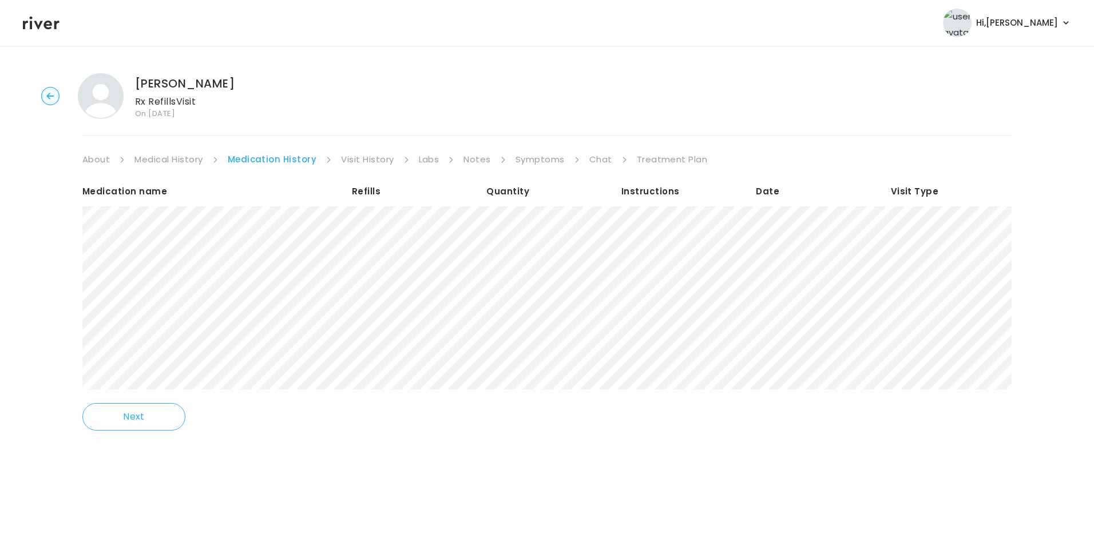
click at [538, 166] on link "Symptoms" at bounding box center [539, 160] width 49 height 16
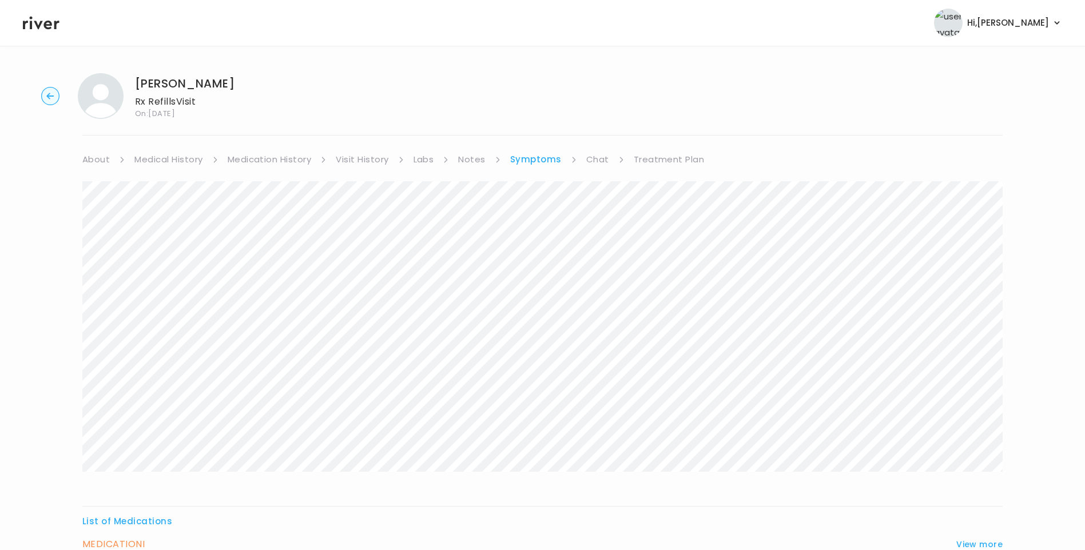
scroll to position [114, 0]
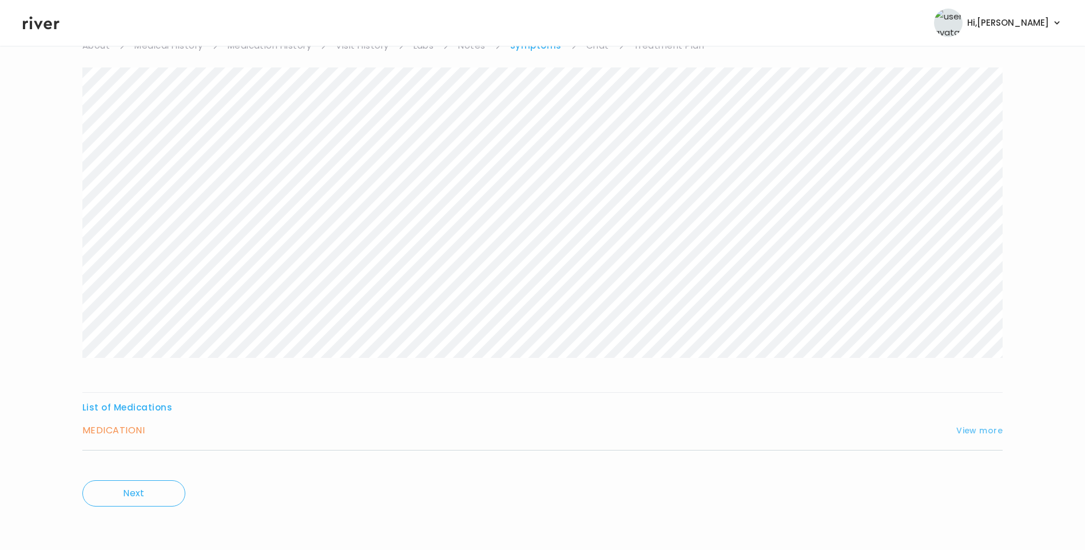
click at [967, 427] on button "View more" at bounding box center [980, 431] width 46 height 14
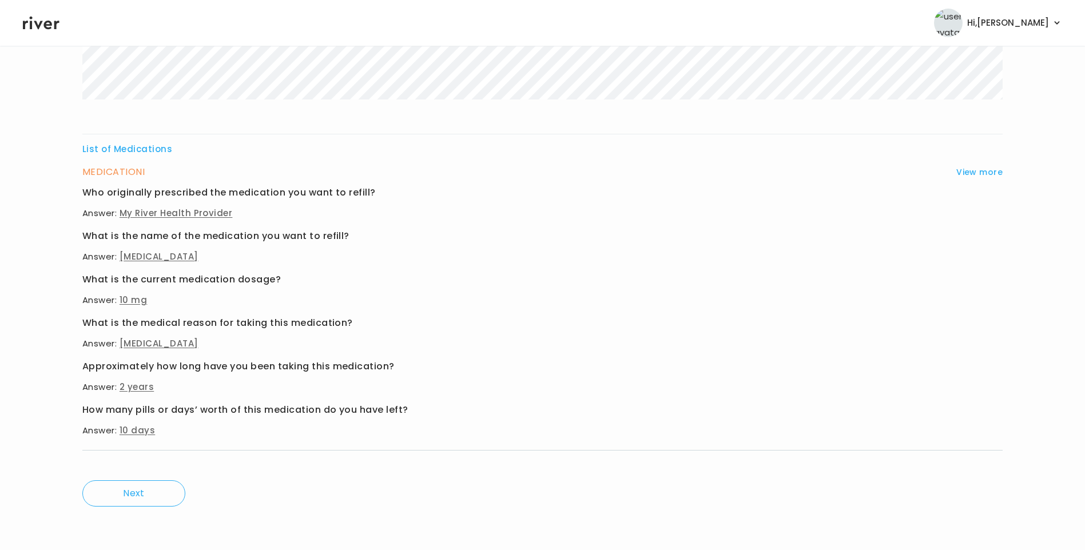
scroll to position [0, 0]
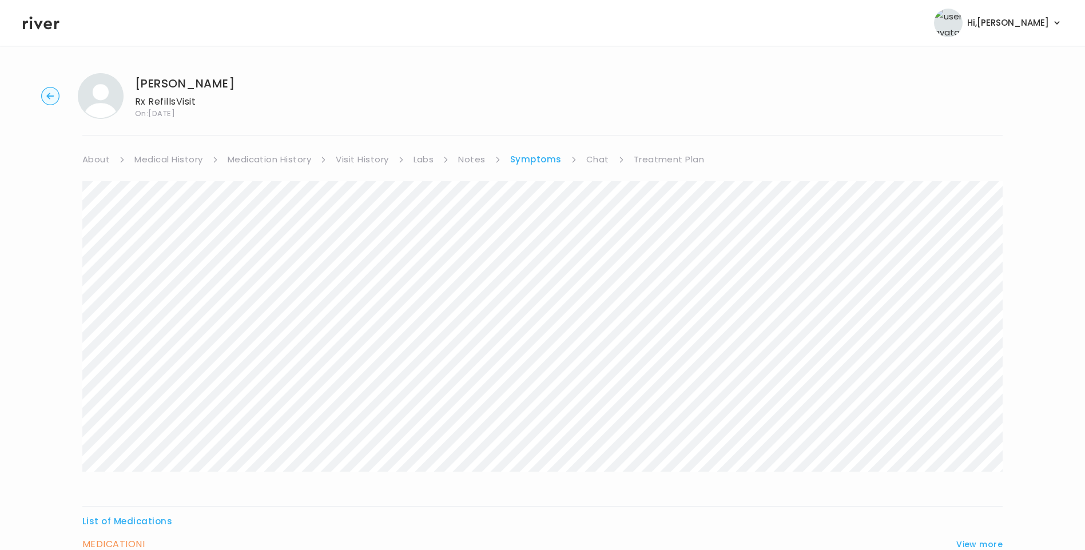
click at [291, 162] on link "Medication History" at bounding box center [270, 160] width 84 height 16
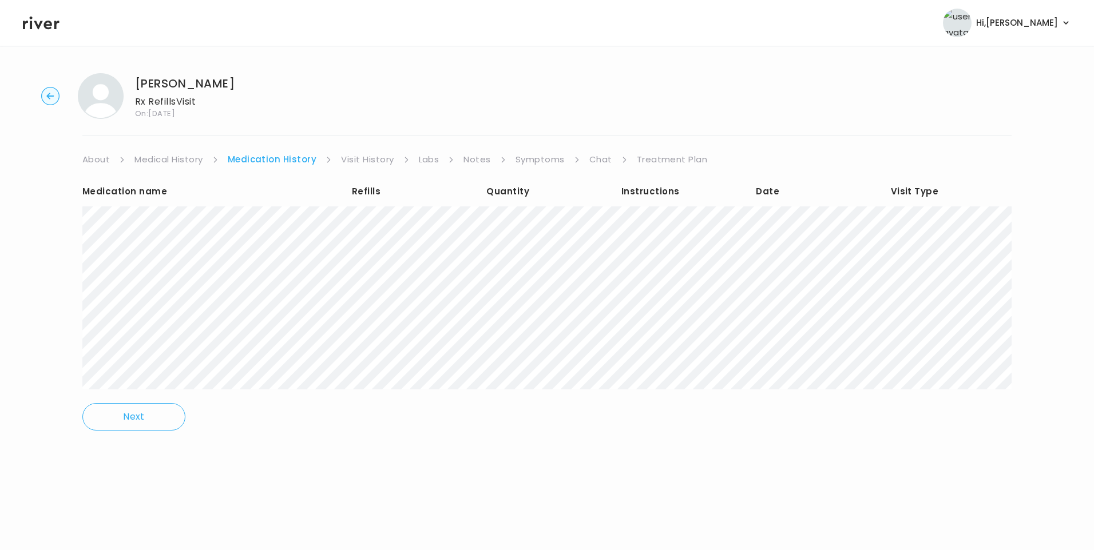
click at [534, 162] on link "Symptoms" at bounding box center [539, 160] width 49 height 16
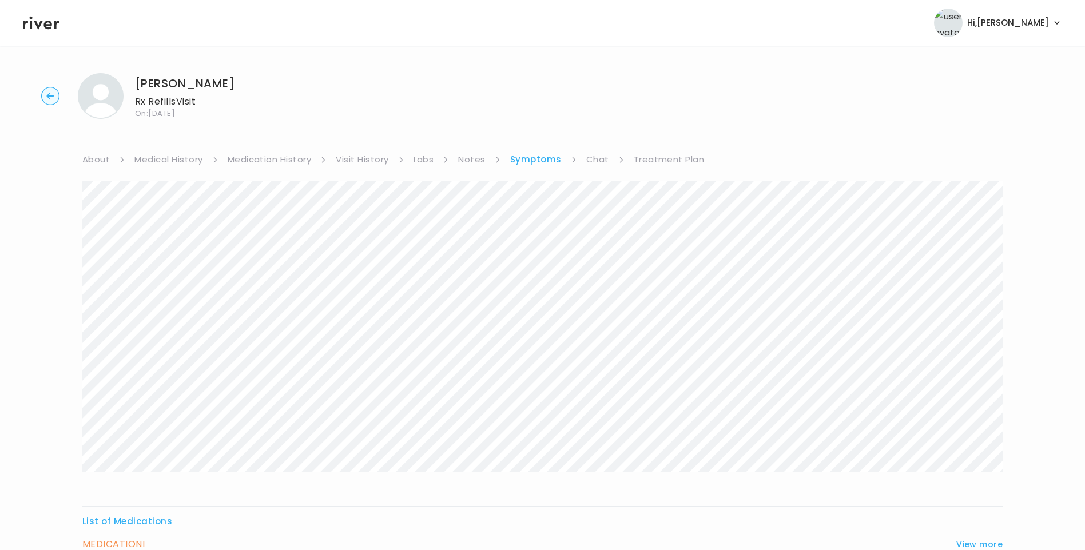
click at [592, 161] on link "Chat" at bounding box center [597, 160] width 23 height 16
click at [358, 153] on link "Visit History" at bounding box center [362, 160] width 53 height 16
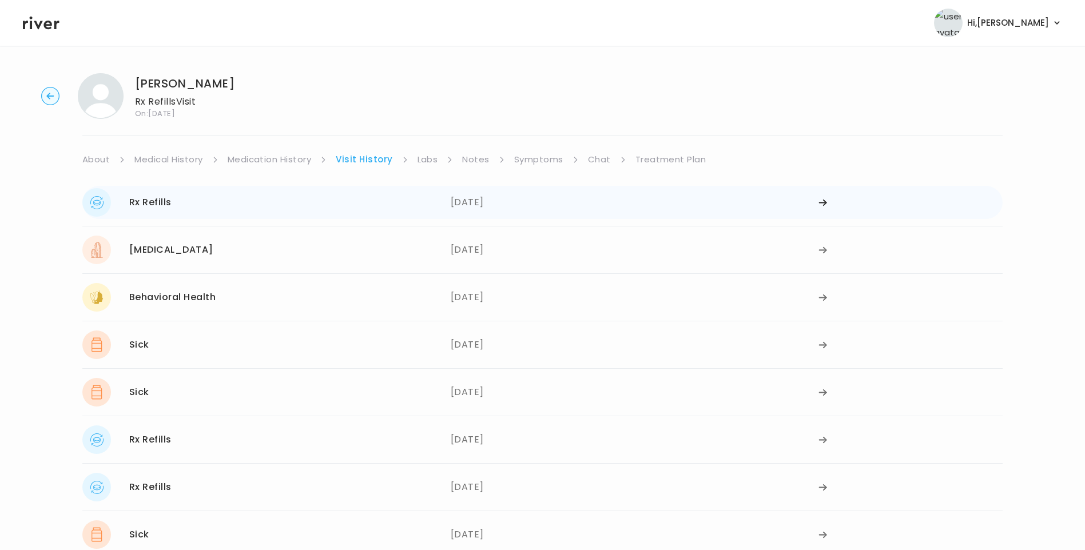
click at [337, 213] on div "Rx Refills 09/29/2025" at bounding box center [266, 202] width 368 height 29
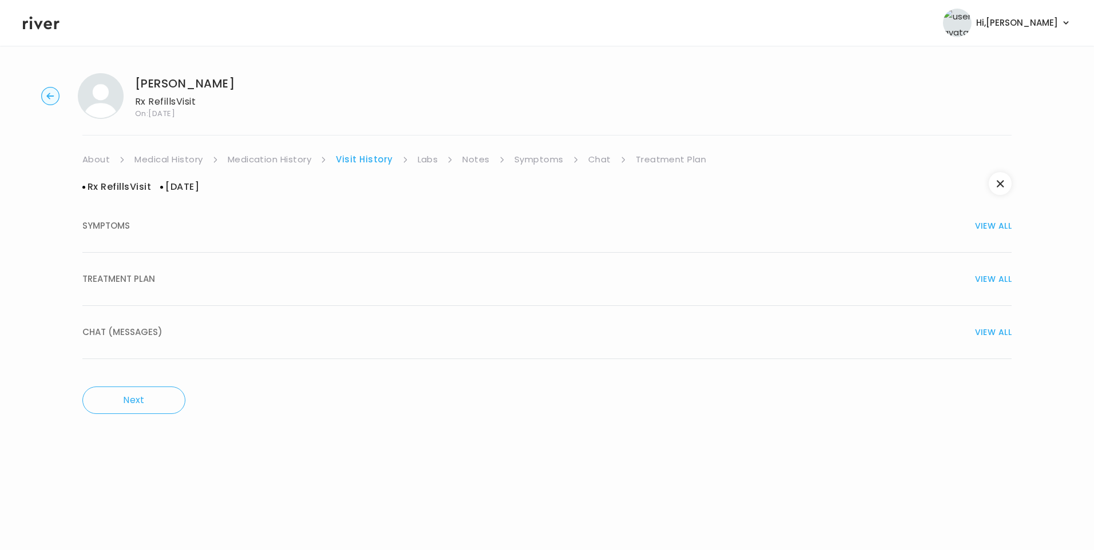
click at [213, 282] on div "TREATMENT PLAN VIEW ALL" at bounding box center [546, 279] width 929 height 16
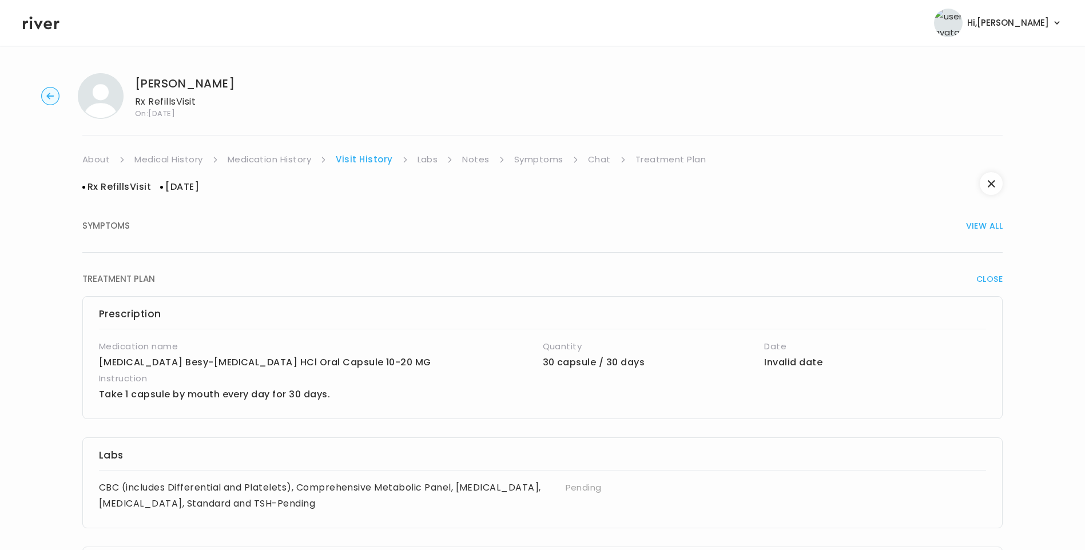
drag, startPoint x: 148, startPoint y: 230, endPoint x: 173, endPoint y: 236, distance: 25.4
click at [152, 231] on div "SYMPTOMS VIEW ALL" at bounding box center [542, 226] width 921 height 16
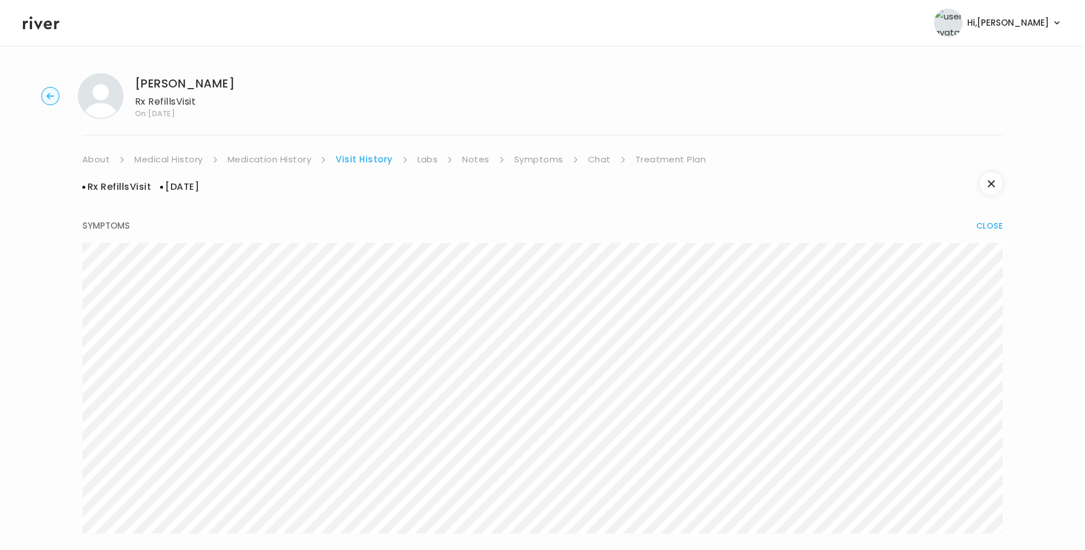
click at [682, 161] on link "Treatment Plan" at bounding box center [671, 160] width 71 height 16
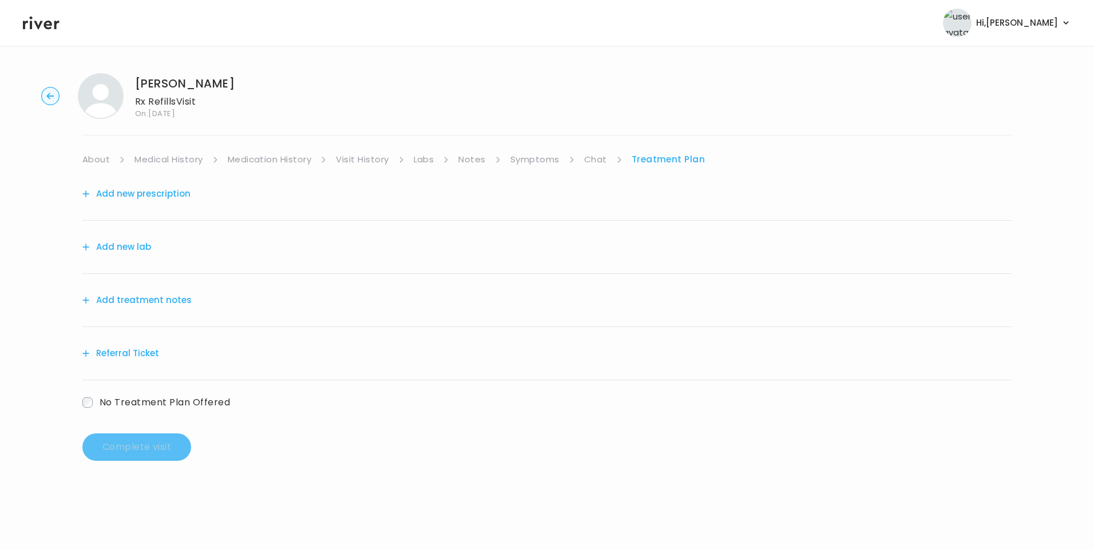
click at [592, 156] on link "Chat" at bounding box center [595, 160] width 23 height 16
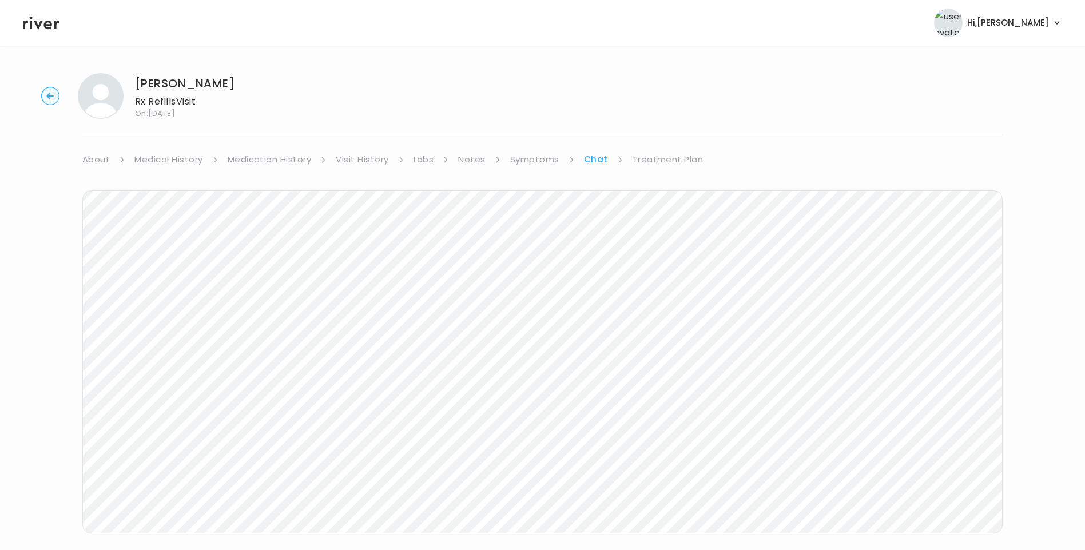
click at [267, 162] on link "Medication History" at bounding box center [270, 160] width 84 height 16
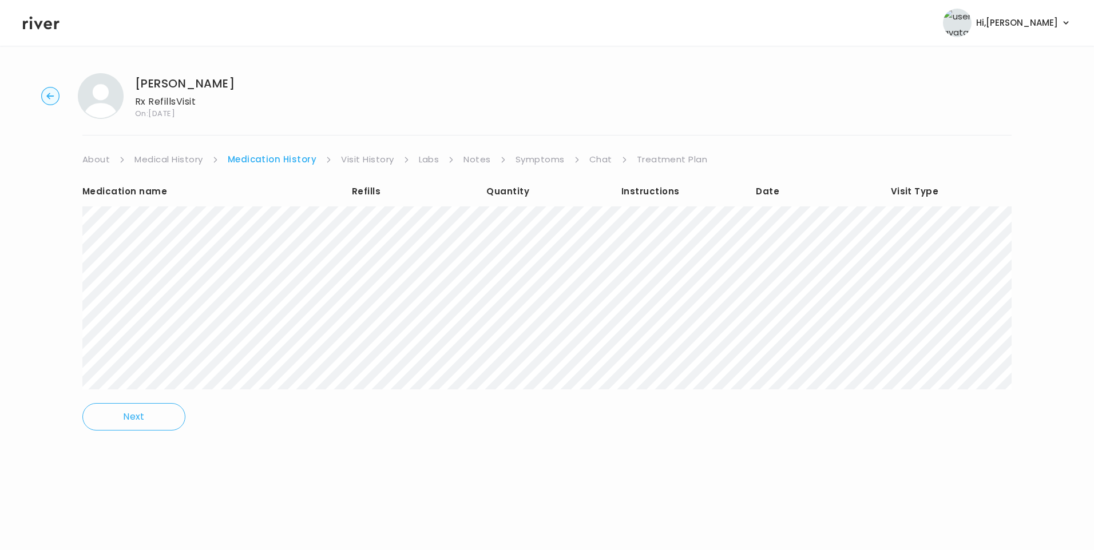
click at [663, 150] on div "Jason Langley Rx Refills Visit On: 14 Oct 2025 About Medical History Medication…" at bounding box center [547, 260] width 1094 height 392
click at [655, 158] on link "Treatment Plan" at bounding box center [672, 160] width 71 height 16
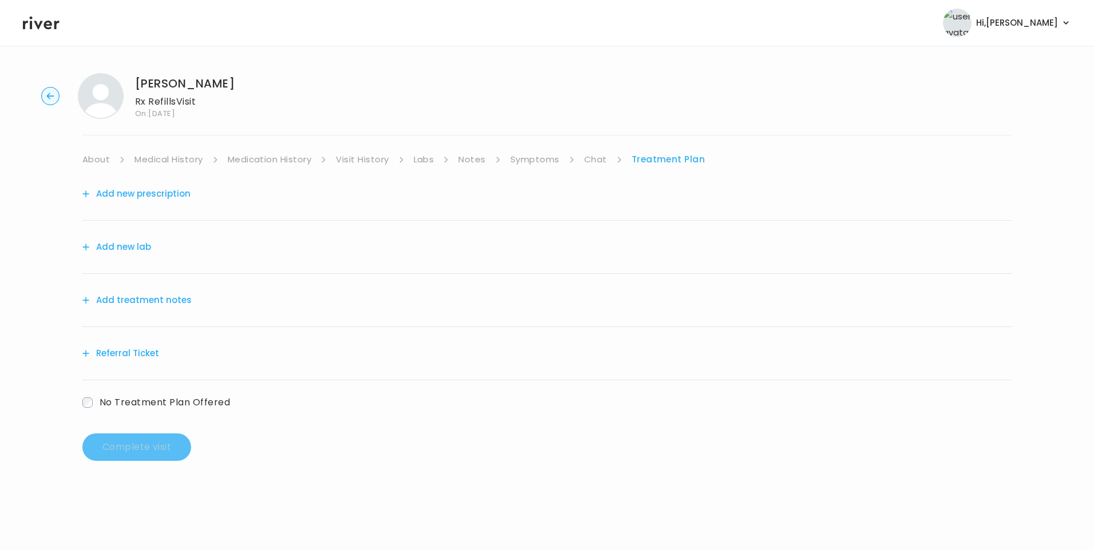
click at [609, 160] on li "Chat" at bounding box center [603, 160] width 38 height 16
click at [596, 160] on link "Chat" at bounding box center [595, 160] width 23 height 16
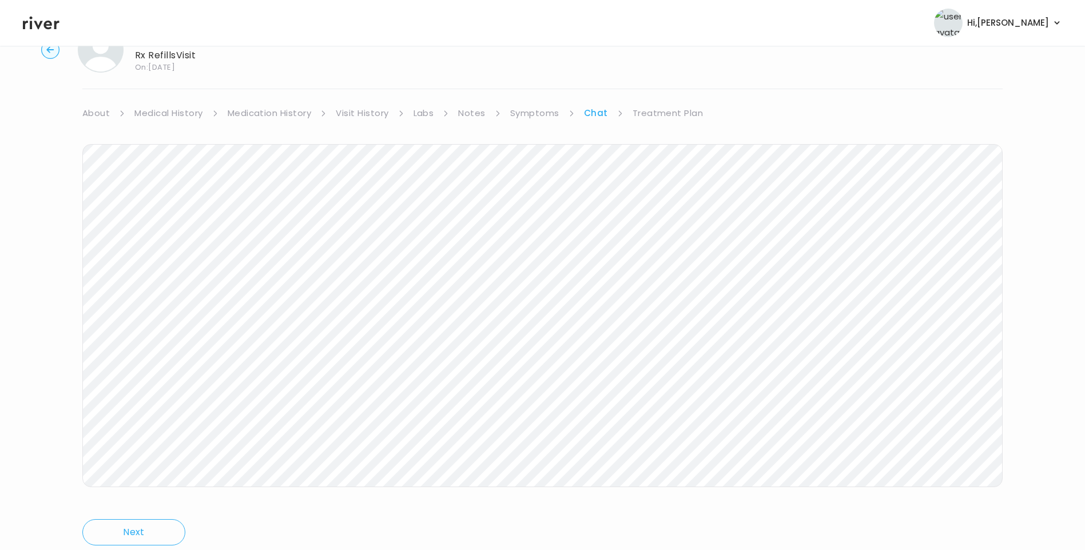
scroll to position [85, 0]
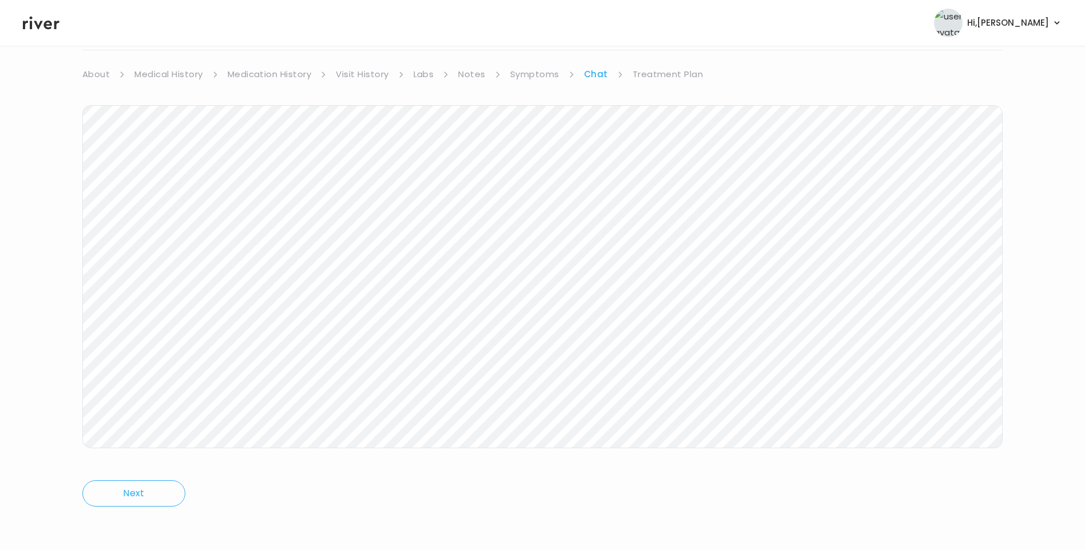
click at [67, 363] on div "Jason Langley Rx Refills Visit On: 14 Oct 2025 About Medical History Medication…" at bounding box center [542, 255] width 1085 height 553
click at [291, 77] on link "Medication History" at bounding box center [270, 74] width 84 height 16
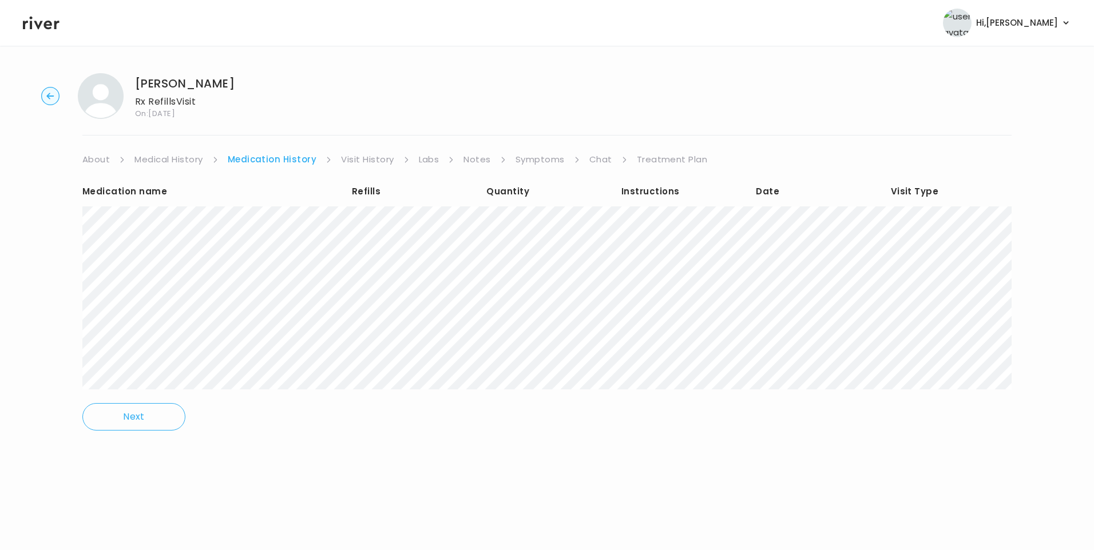
click at [673, 160] on link "Treatment Plan" at bounding box center [672, 160] width 71 height 16
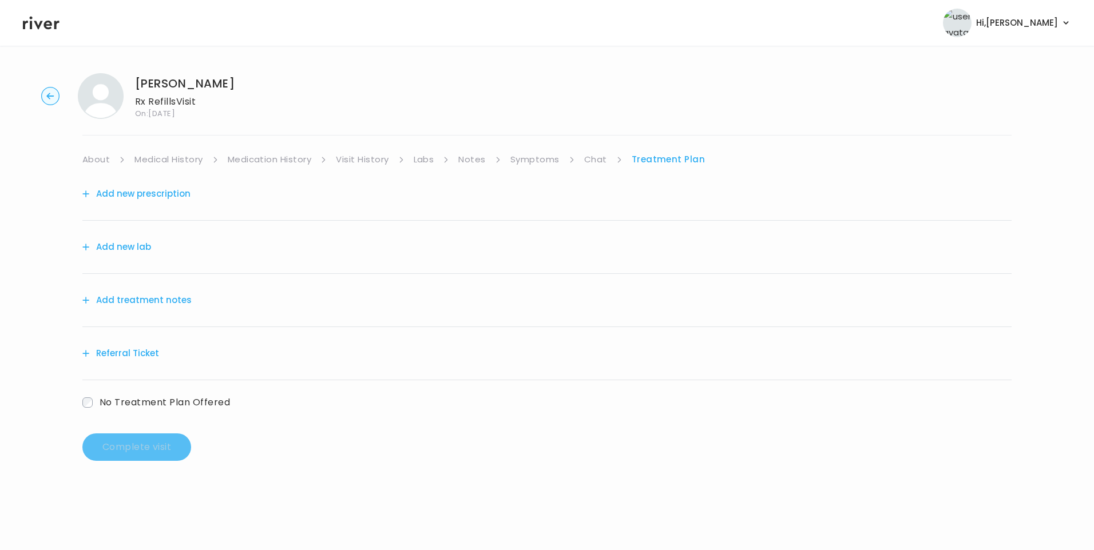
click at [157, 295] on button "Add treatment notes" at bounding box center [136, 300] width 109 height 16
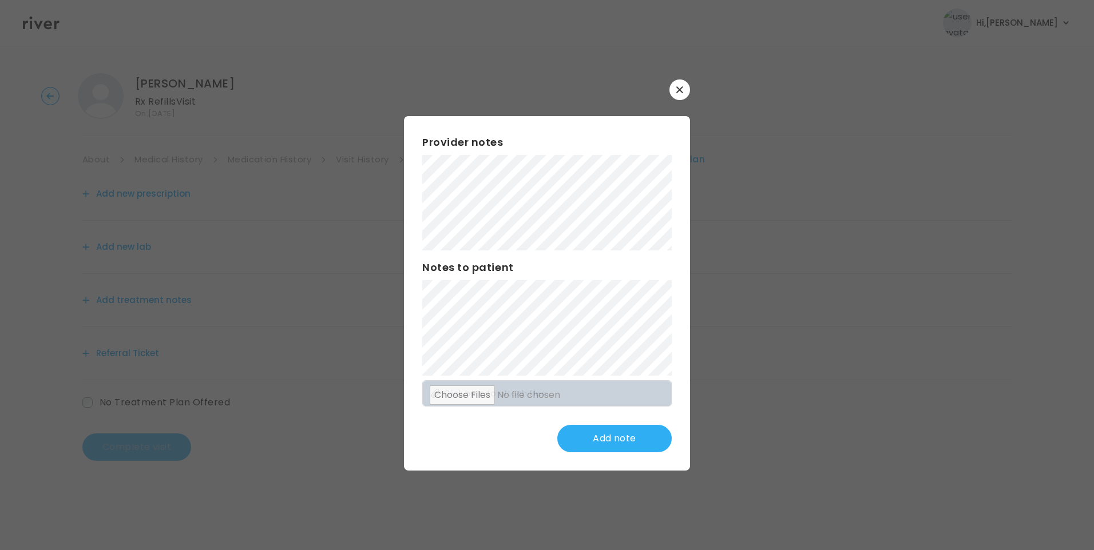
click at [684, 91] on button "button" at bounding box center [679, 90] width 21 height 21
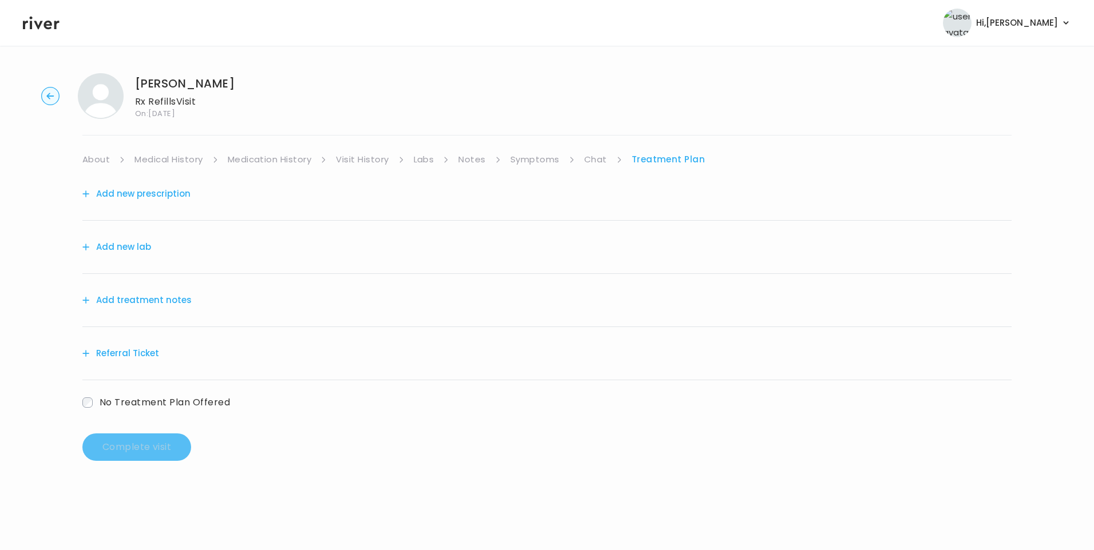
click at [603, 157] on link "Chat" at bounding box center [595, 160] width 23 height 16
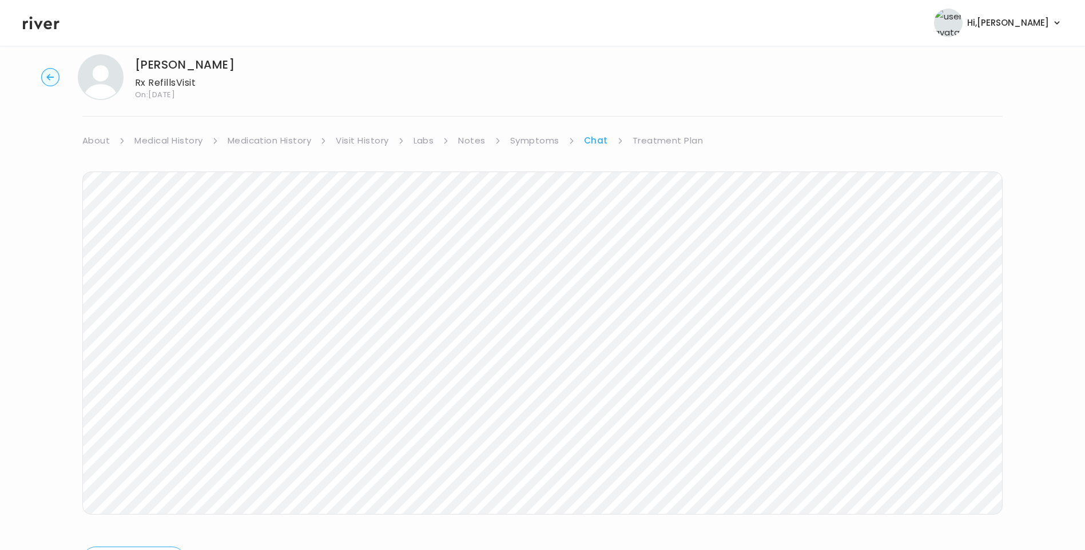
scroll to position [48, 0]
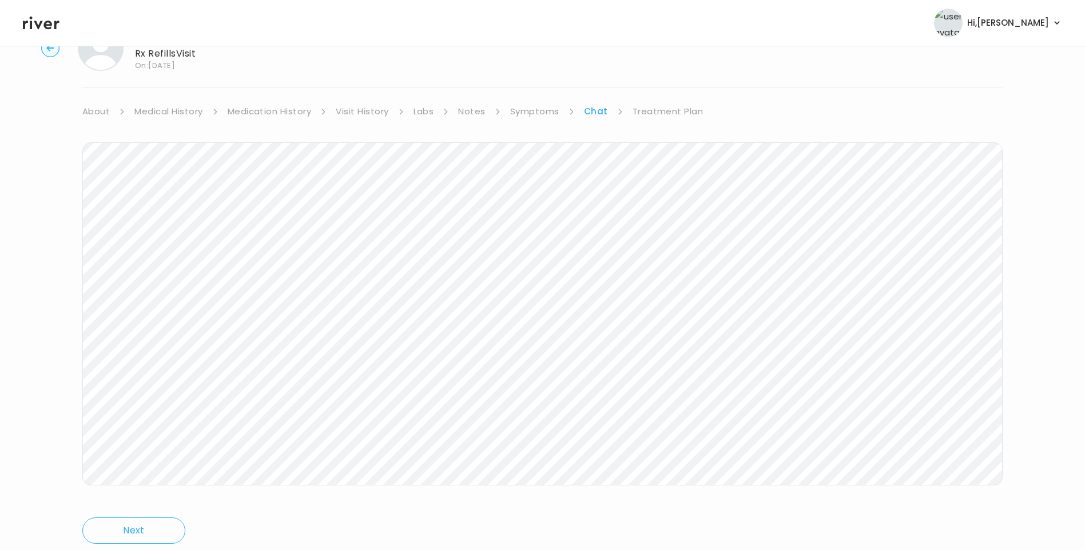
click at [525, 110] on link "Symptoms" at bounding box center [534, 112] width 49 height 16
click at [983, 500] on button "View more" at bounding box center [980, 497] width 46 height 14
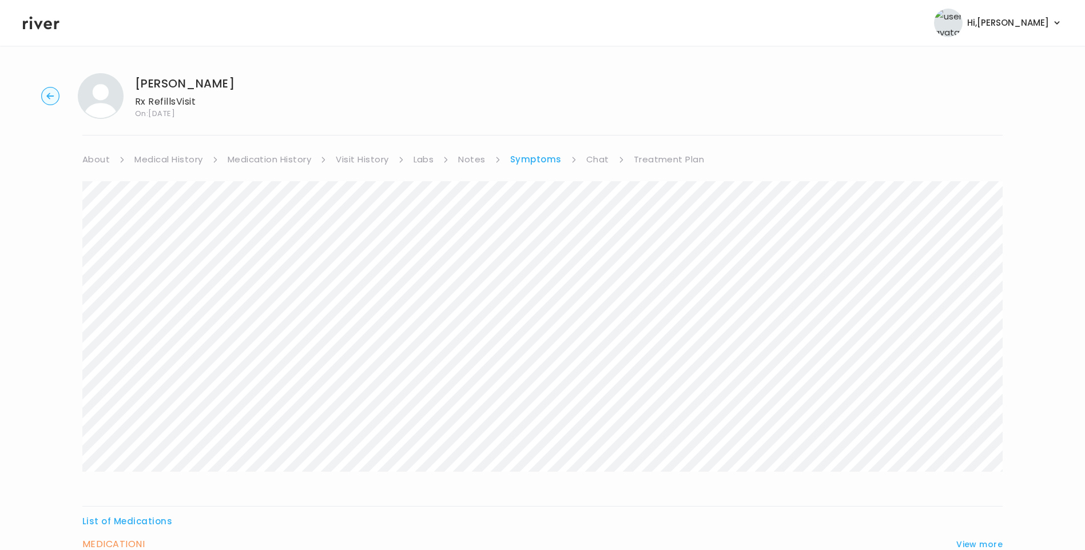
click at [669, 162] on link "Treatment Plan" at bounding box center [669, 160] width 71 height 16
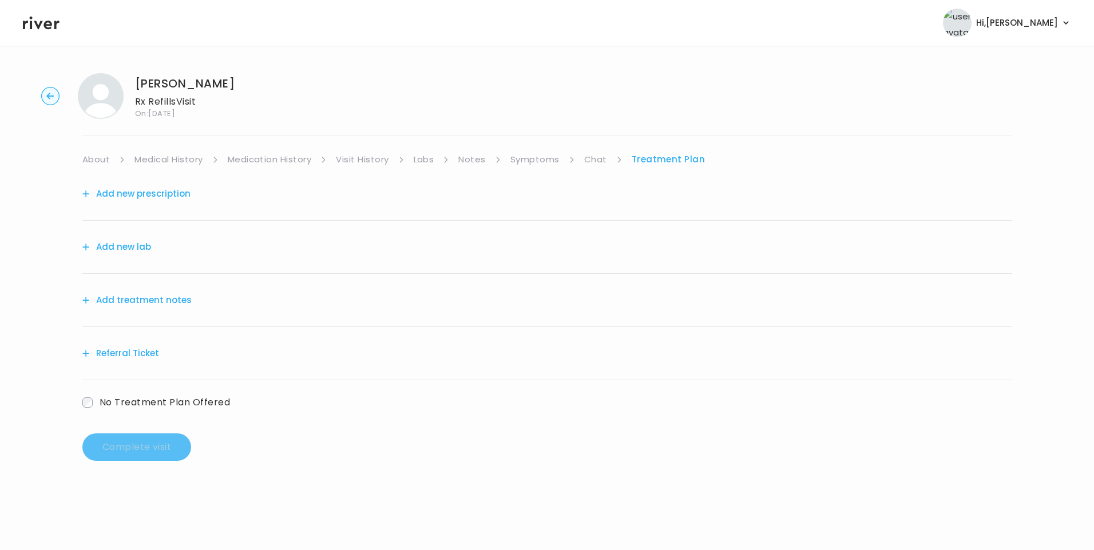
click at [152, 305] on button "Add treatment notes" at bounding box center [136, 300] width 109 height 16
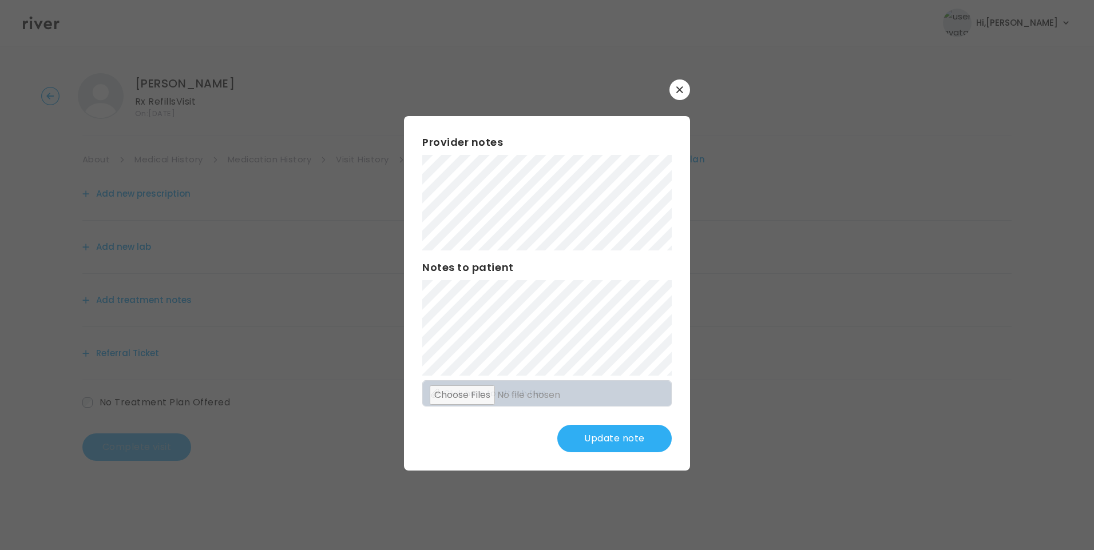
click at [606, 439] on button "Update note" at bounding box center [614, 438] width 114 height 27
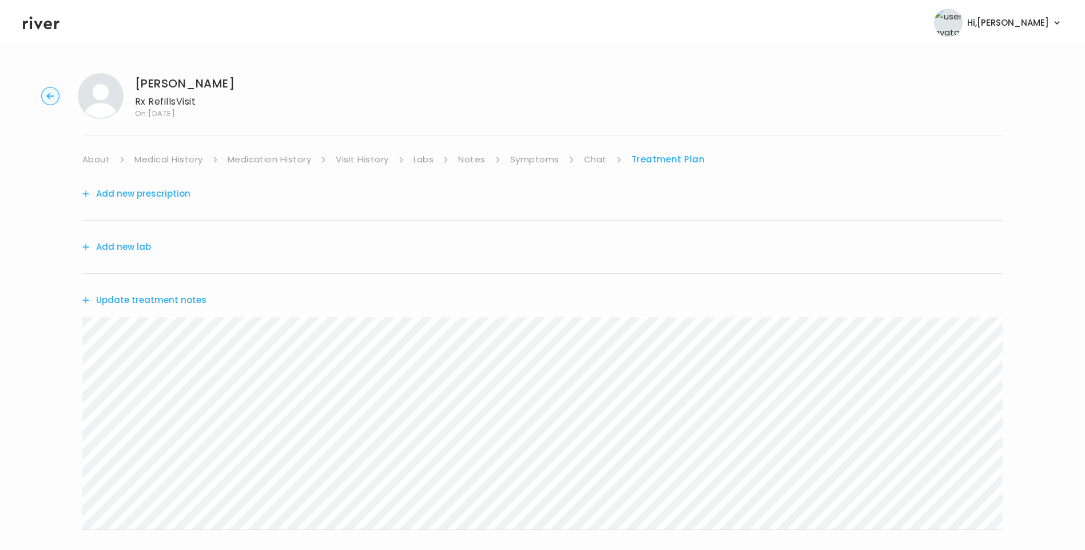
click at [184, 300] on button "Update treatment notes" at bounding box center [144, 300] width 124 height 16
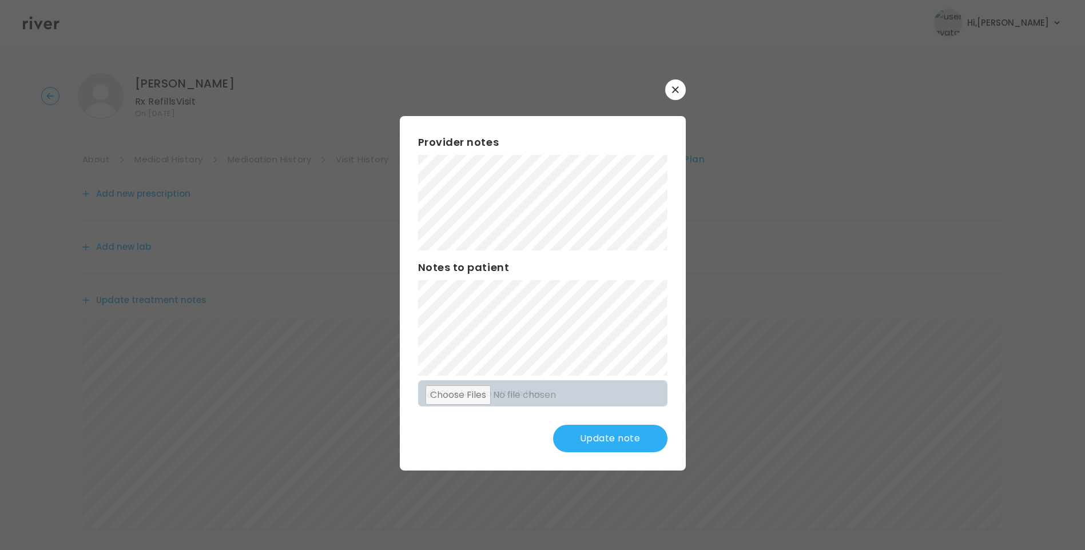
click at [612, 431] on button "Update note" at bounding box center [610, 438] width 114 height 27
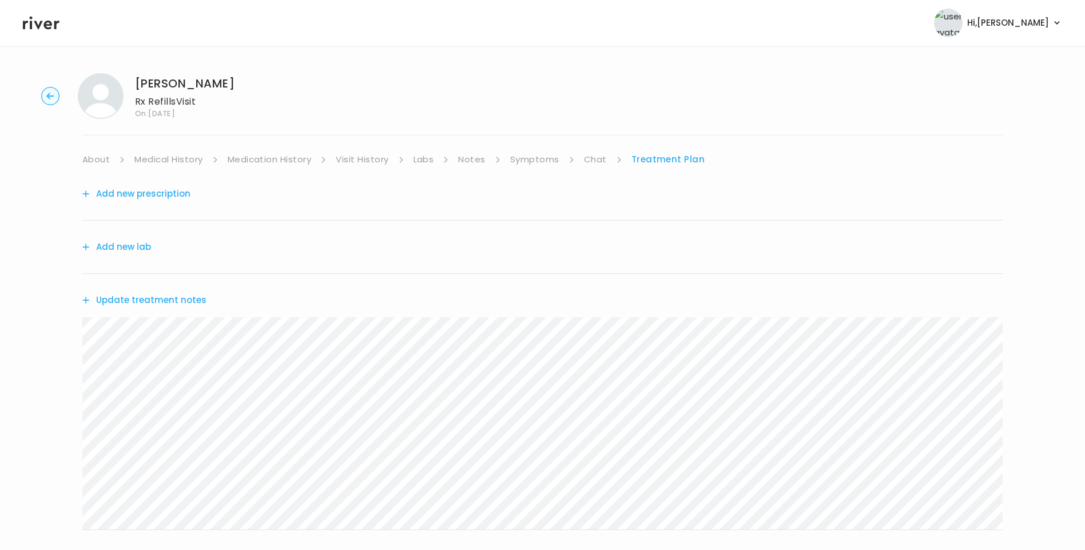
click at [187, 301] on button "Update treatment notes" at bounding box center [144, 300] width 124 height 16
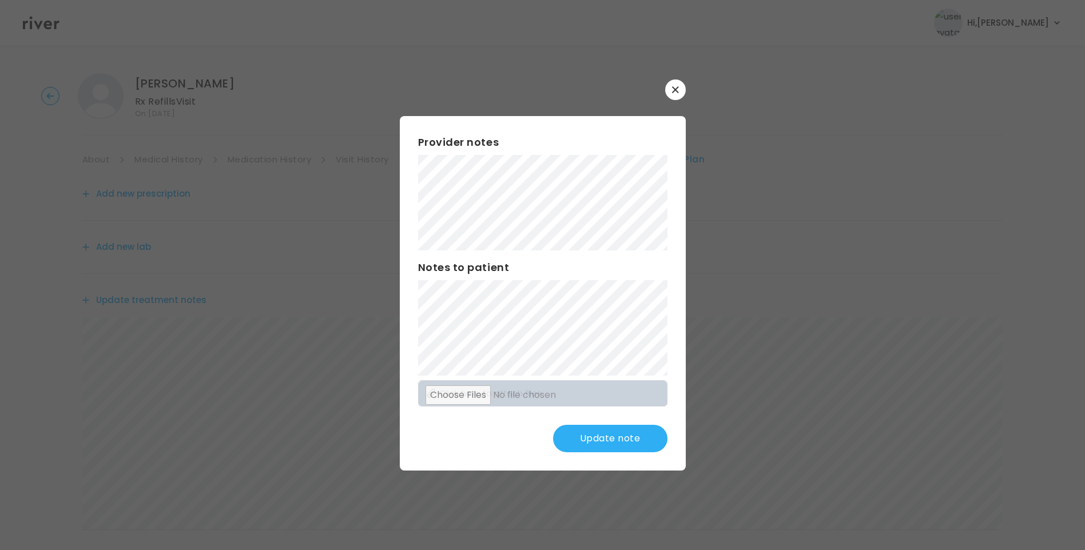
click at [633, 442] on button "Update note" at bounding box center [610, 438] width 114 height 27
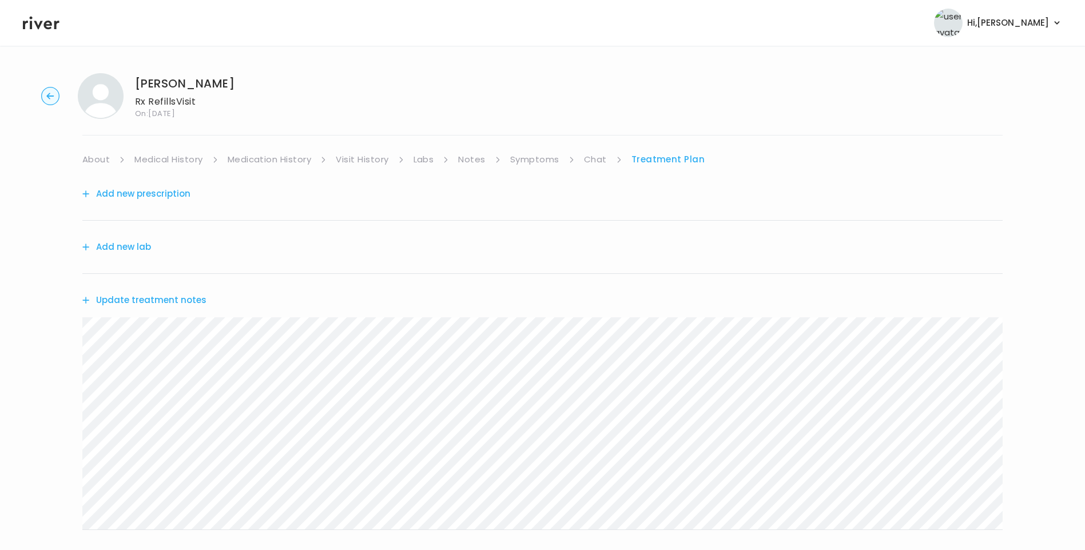
click at [39, 23] on icon at bounding box center [41, 23] width 37 height 13
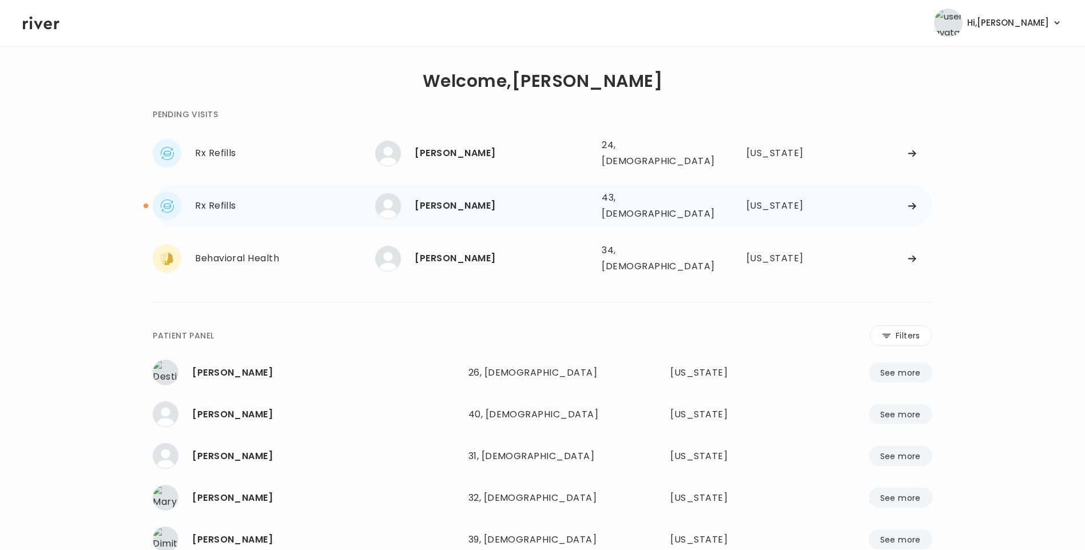
click at [454, 205] on div "Jason Langley 43, Male See more" at bounding box center [483, 206] width 217 height 26
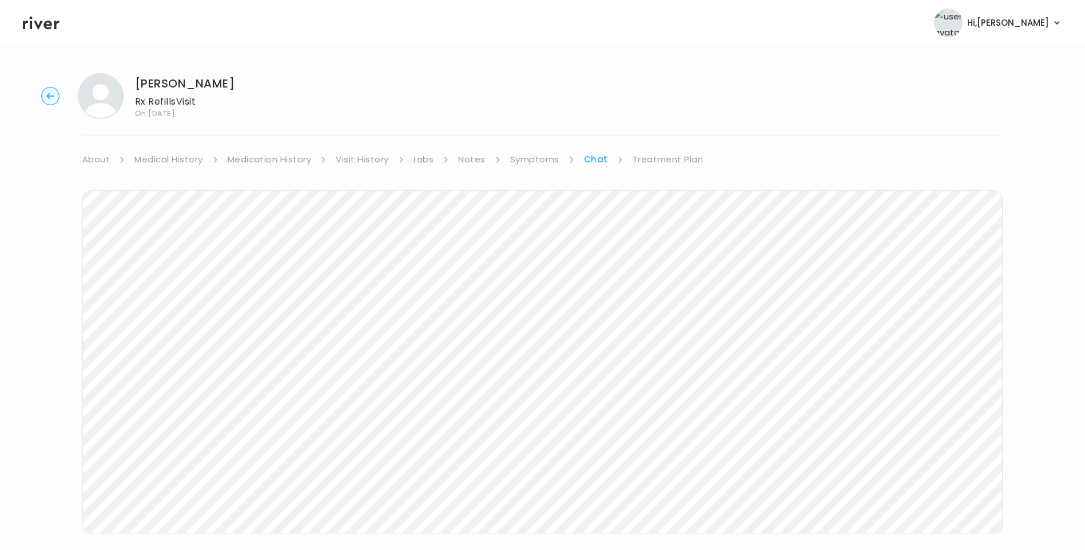
scroll to position [5, 0]
click at [423, 150] on link "Labs" at bounding box center [424, 155] width 21 height 16
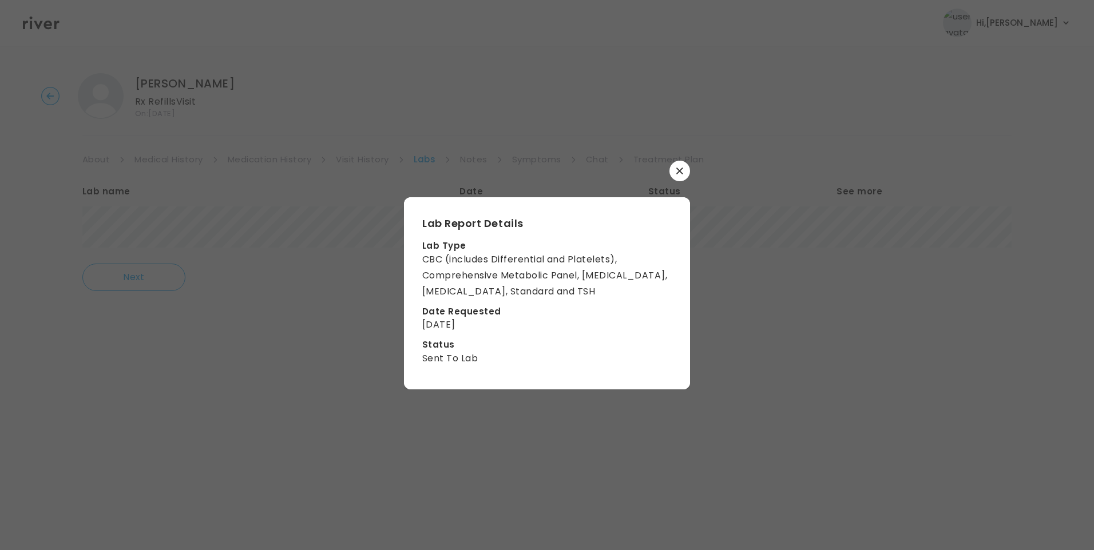
drag, startPoint x: 680, startPoint y: 174, endPoint x: 680, endPoint y: 184, distance: 9.2
click at [679, 174] on button "button" at bounding box center [679, 171] width 21 height 21
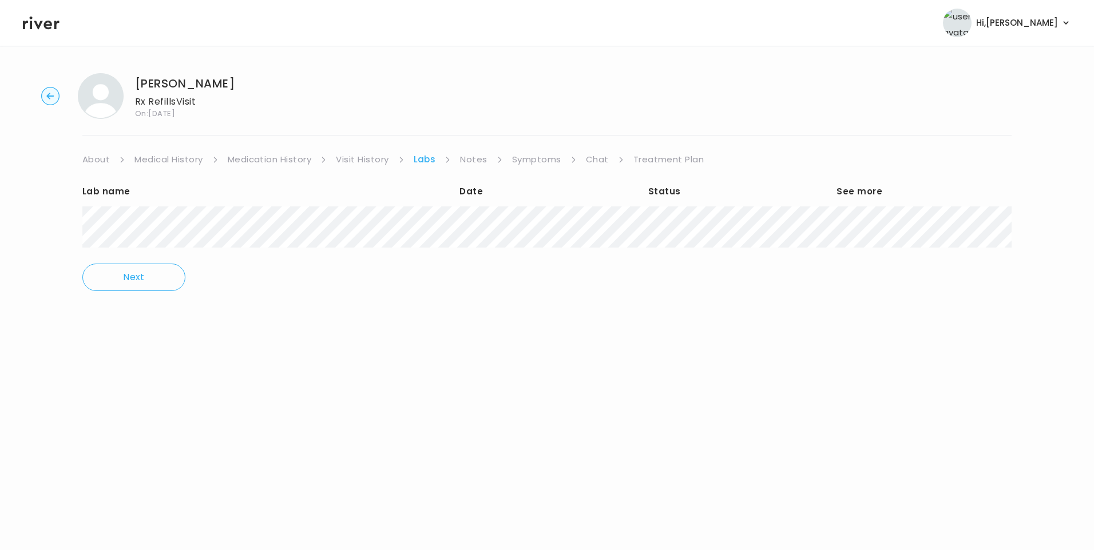
click at [672, 160] on link "Treatment Plan" at bounding box center [668, 160] width 71 height 16
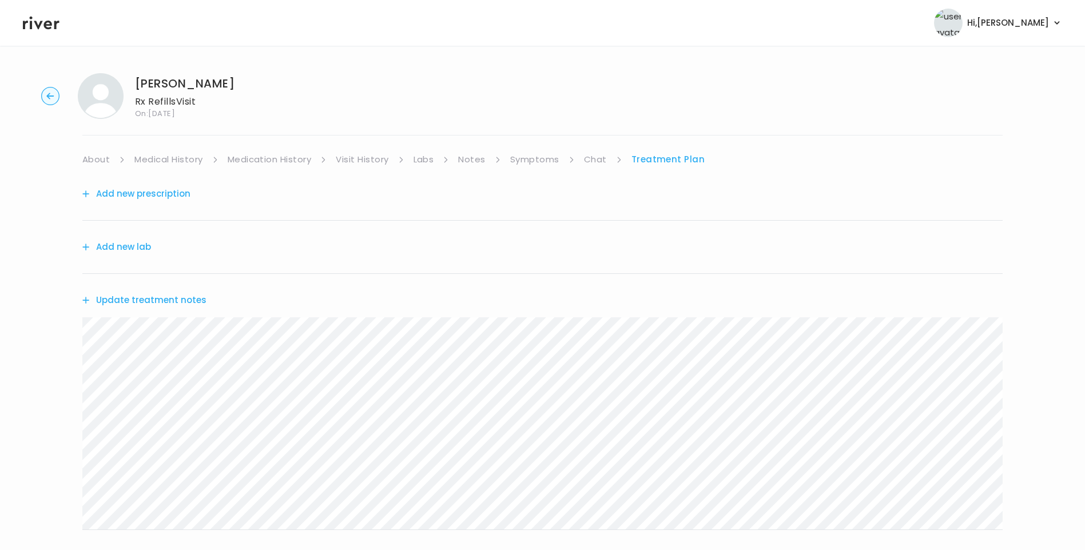
click at [596, 162] on link "Chat" at bounding box center [595, 160] width 23 height 16
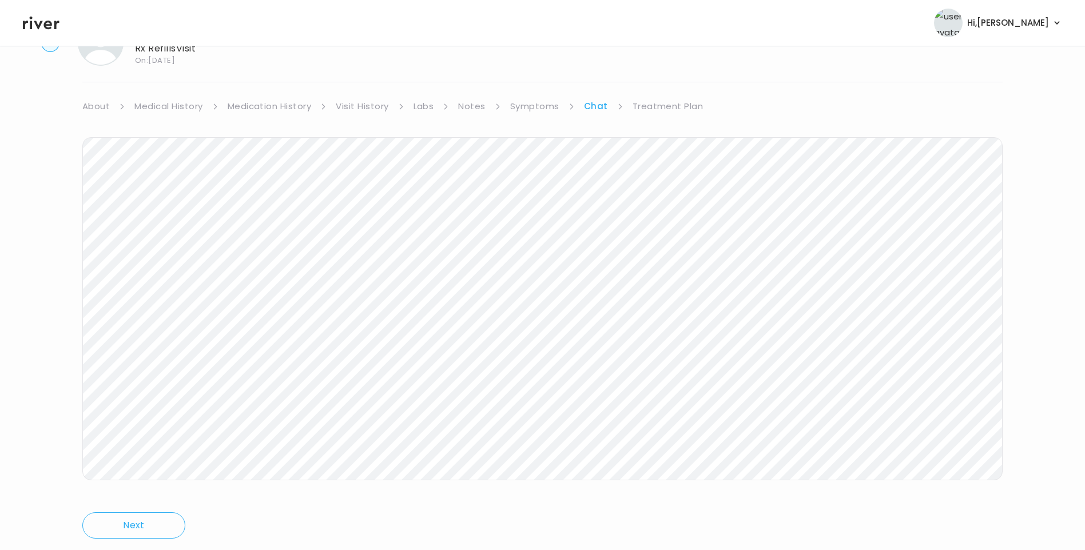
scroll to position [85, 0]
click at [665, 77] on link "Treatment Plan" at bounding box center [668, 74] width 71 height 16
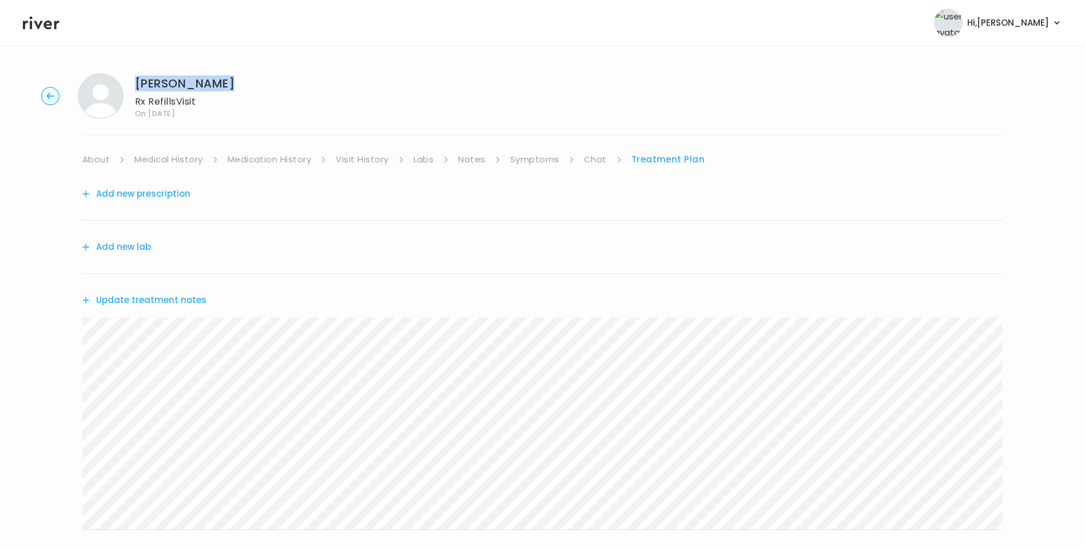
drag, startPoint x: 137, startPoint y: 81, endPoint x: 251, endPoint y: 79, distance: 114.4
click at [251, 79] on div "Jason Langley Rx Refills Visit On: 14 Oct 2025" at bounding box center [542, 96] width 1049 height 46
copy h1 "Jason Langley"
click at [429, 157] on link "Labs" at bounding box center [424, 160] width 21 height 16
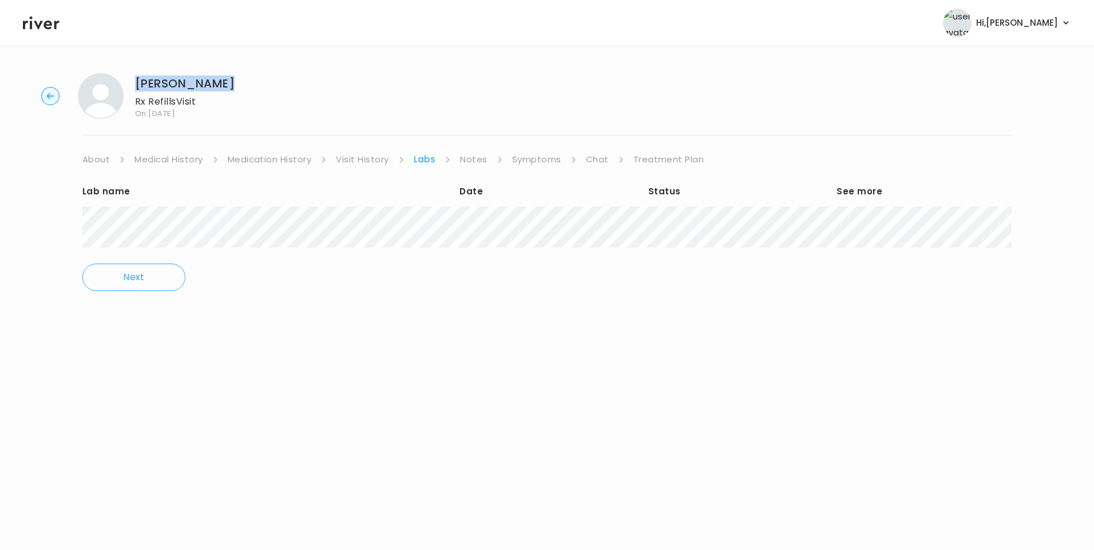
click at [673, 158] on link "Treatment Plan" at bounding box center [668, 160] width 71 height 16
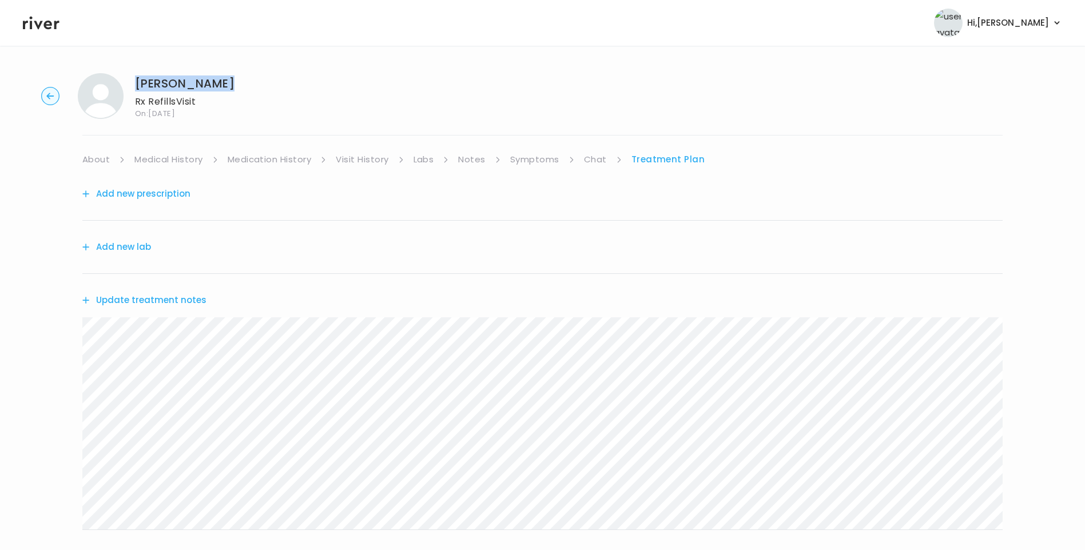
click at [178, 297] on button "Update treatment notes" at bounding box center [144, 300] width 124 height 16
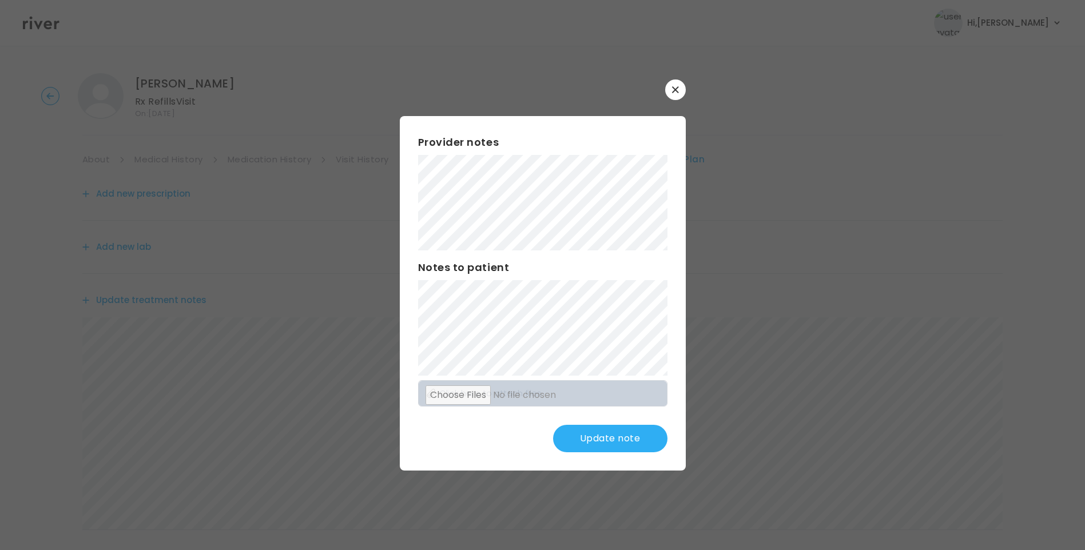
click at [631, 443] on button "Update note" at bounding box center [610, 438] width 114 height 27
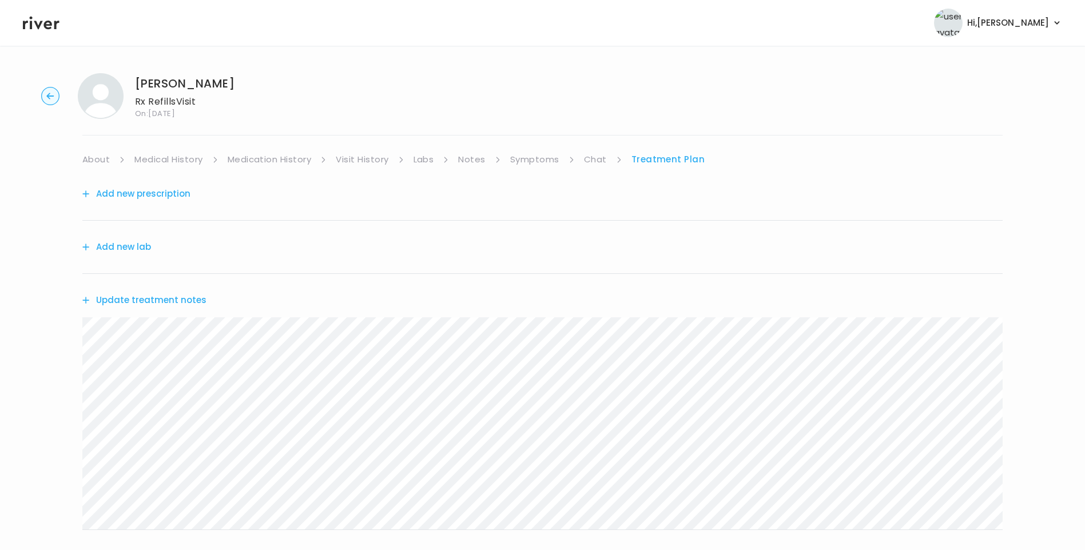
click at [598, 162] on link "Chat" at bounding box center [595, 160] width 23 height 16
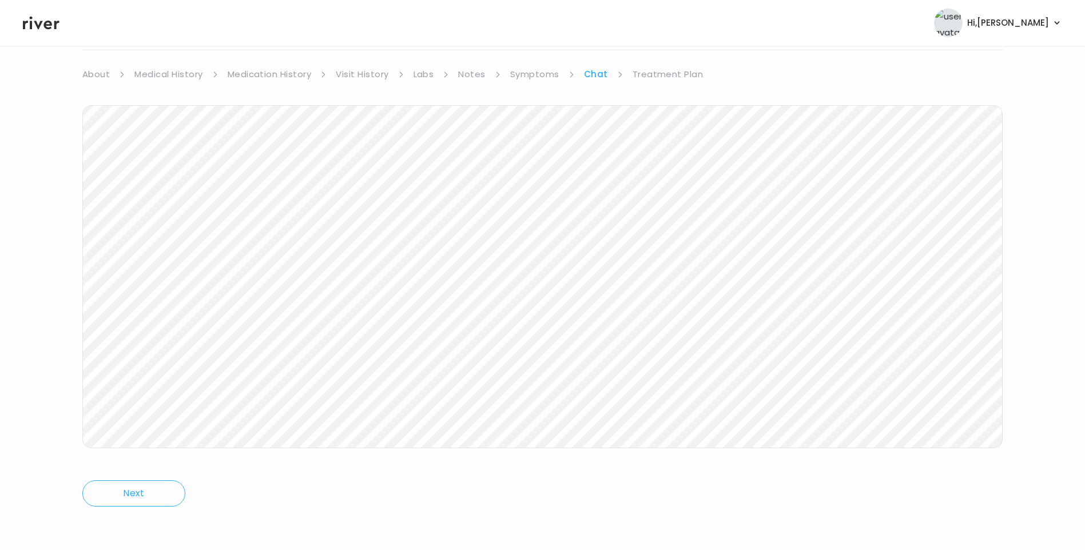
click at [659, 75] on link "Treatment Plan" at bounding box center [668, 74] width 71 height 16
click at [163, 216] on button "Update treatment notes" at bounding box center [144, 215] width 124 height 16
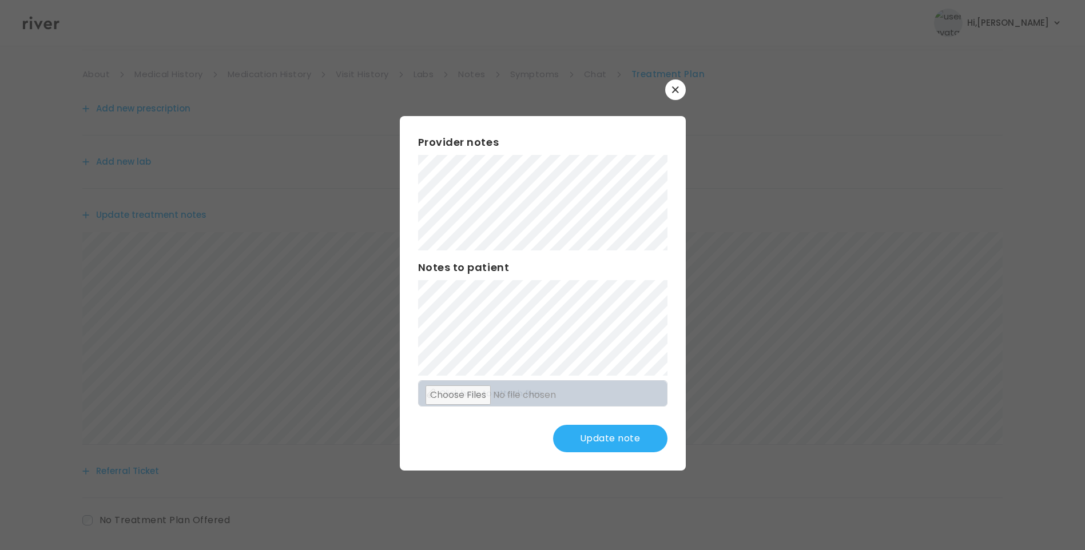
click at [627, 438] on button "Update note" at bounding box center [610, 438] width 114 height 27
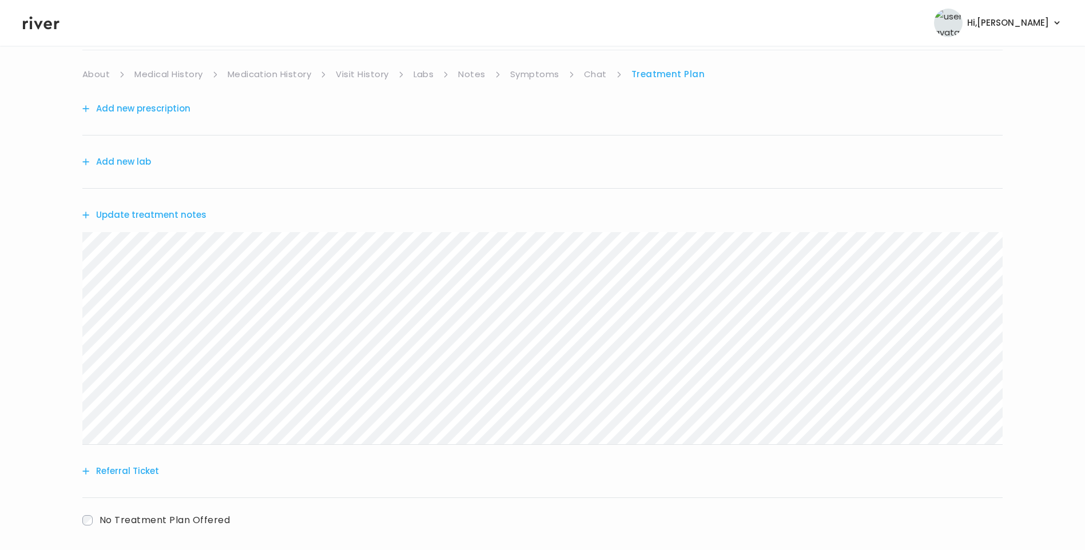
click at [187, 215] on button "Update treatment notes" at bounding box center [144, 215] width 124 height 16
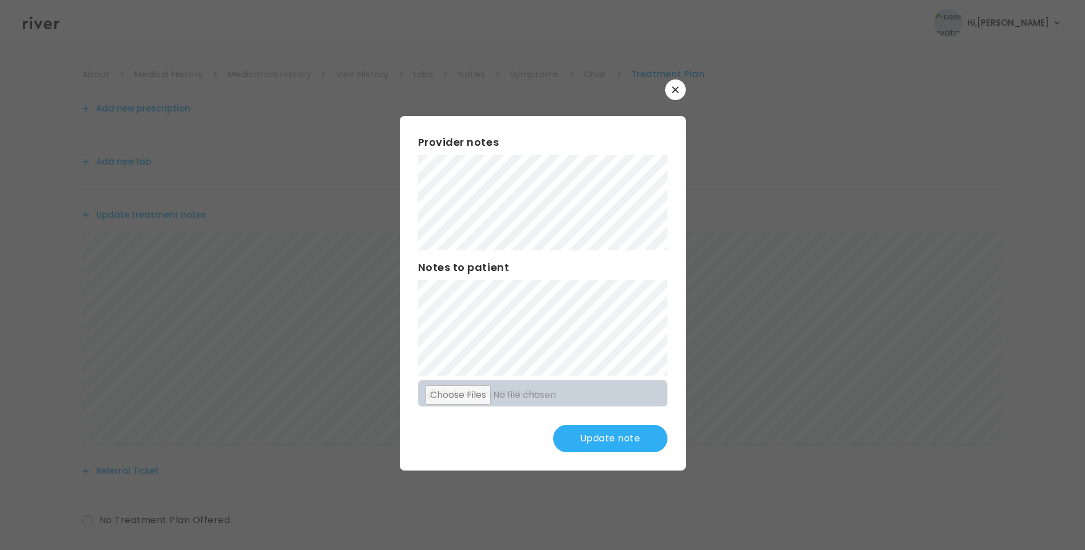
click at [629, 433] on button "Update note" at bounding box center [610, 438] width 114 height 27
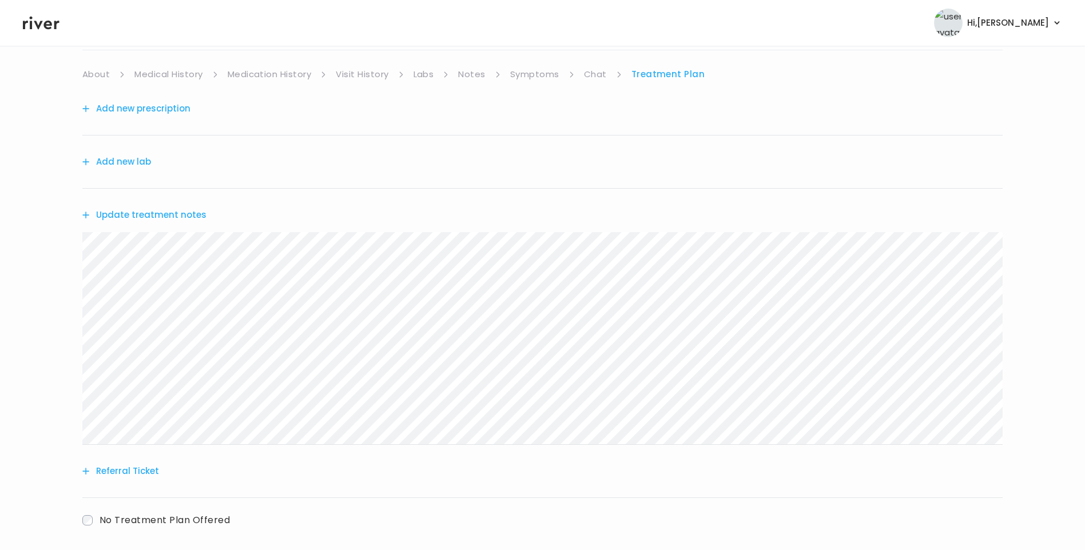
click at [189, 213] on button "Update treatment notes" at bounding box center [144, 215] width 124 height 16
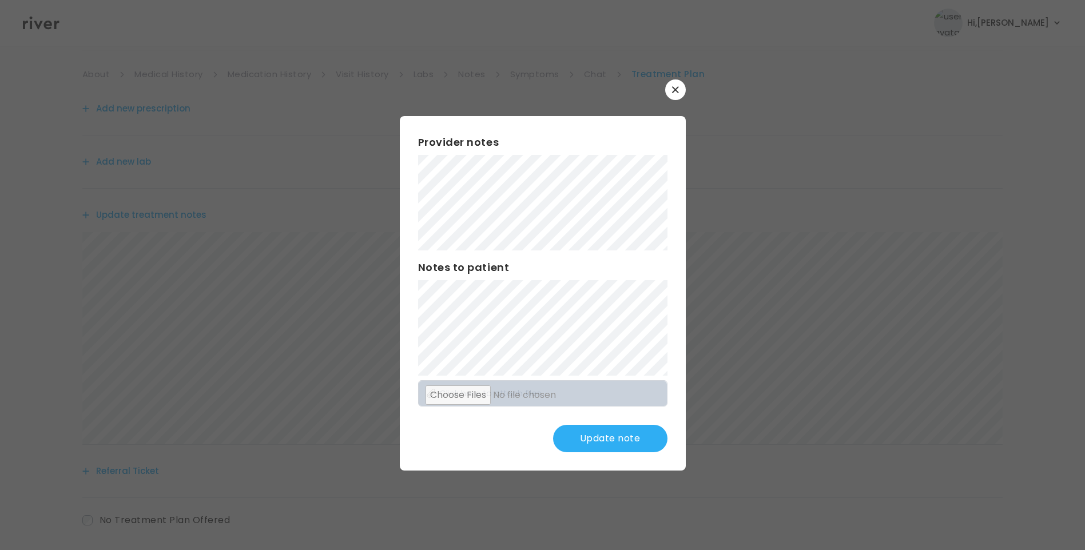
click at [621, 430] on button "Update note" at bounding box center [610, 438] width 114 height 27
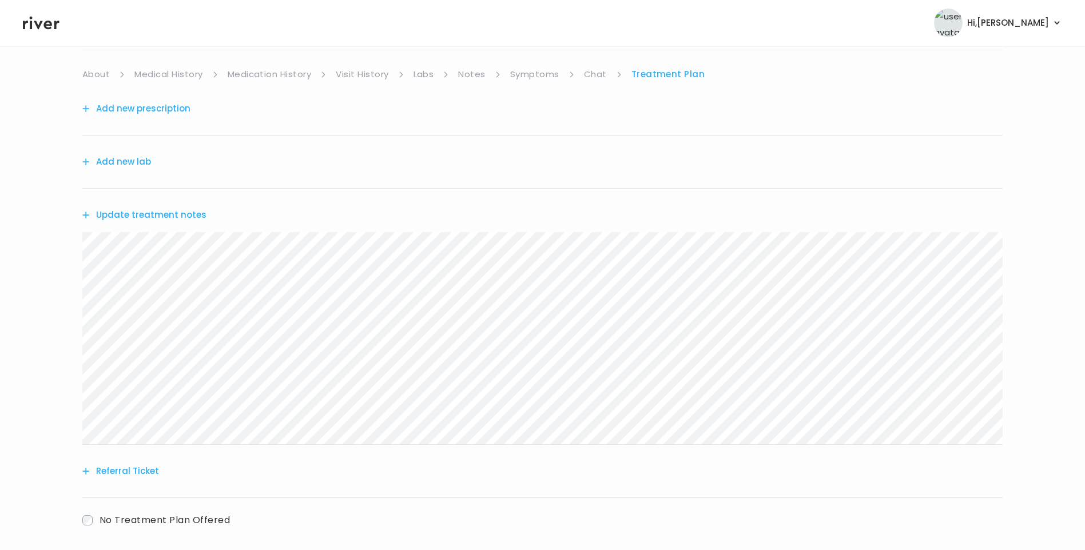
click at [605, 72] on link "Chat" at bounding box center [595, 74] width 23 height 16
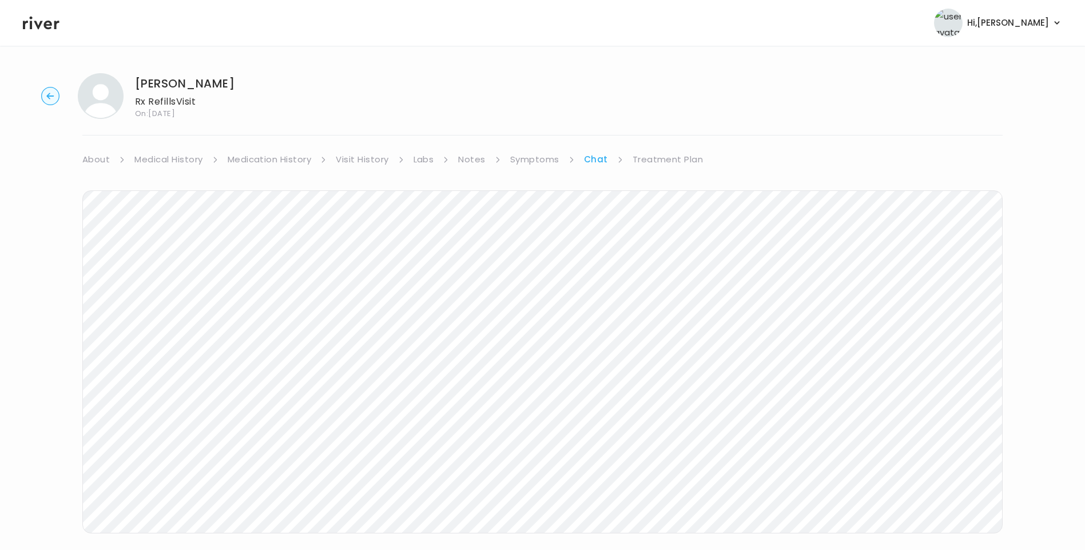
drag, startPoint x: 686, startPoint y: 161, endPoint x: 697, endPoint y: 166, distance: 12.5
click at [687, 161] on link "Treatment Plan" at bounding box center [668, 160] width 71 height 16
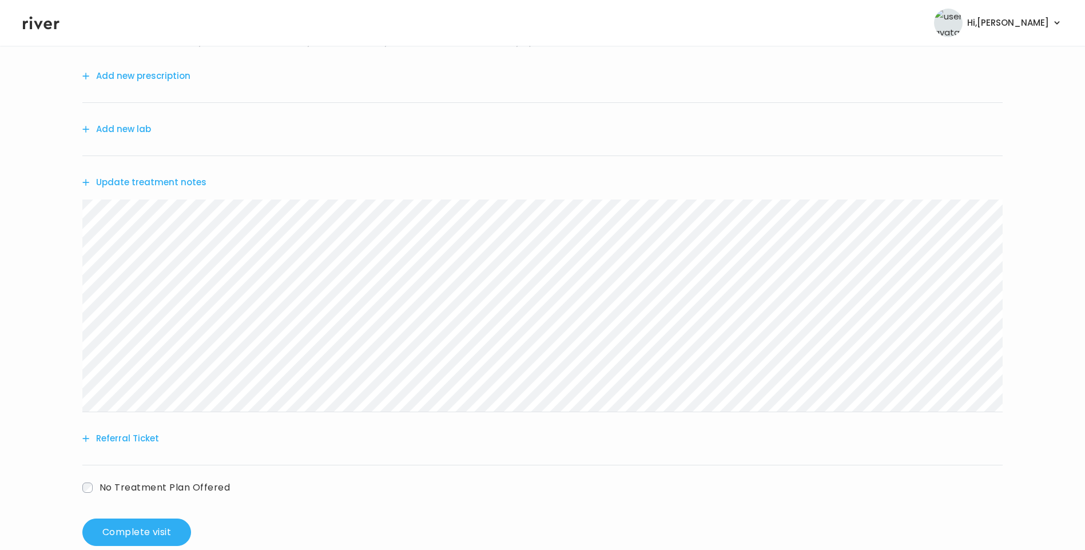
scroll to position [141, 0]
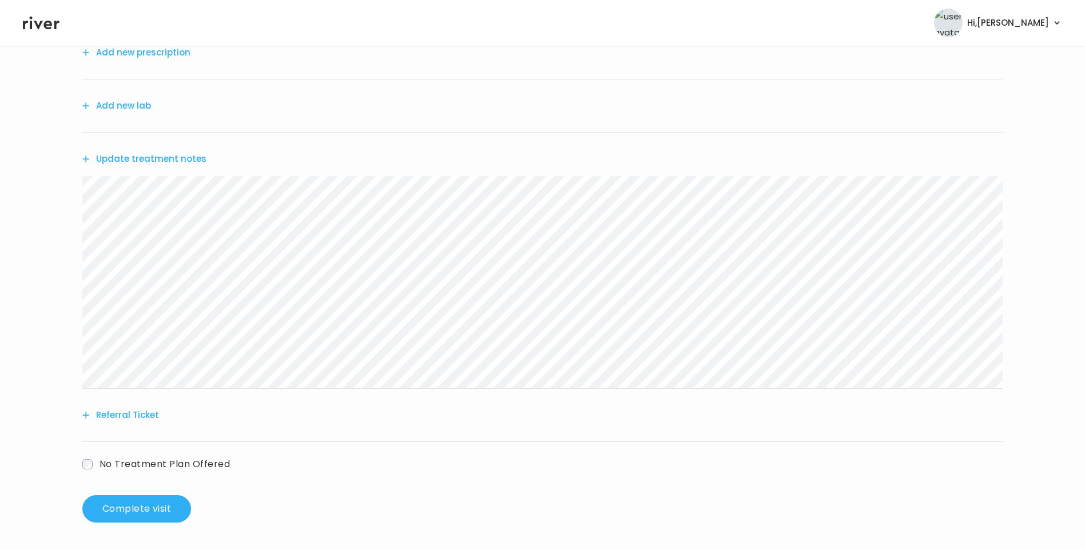
drag, startPoint x: 157, startPoint y: 160, endPoint x: 163, endPoint y: 161, distance: 5.8
click at [163, 161] on button "Update treatment notes" at bounding box center [144, 159] width 124 height 16
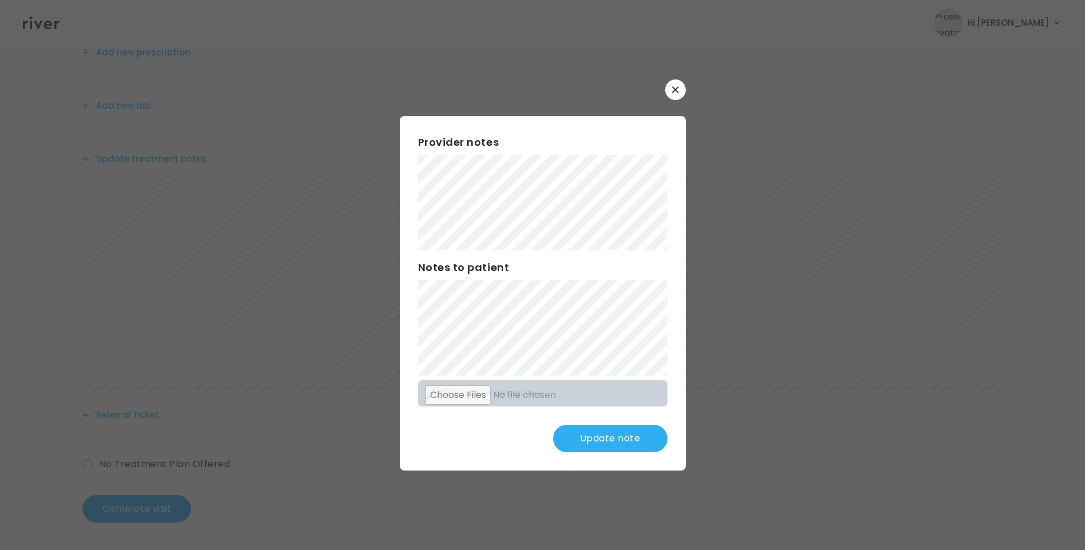
click at [629, 430] on button "Update note" at bounding box center [610, 438] width 114 height 27
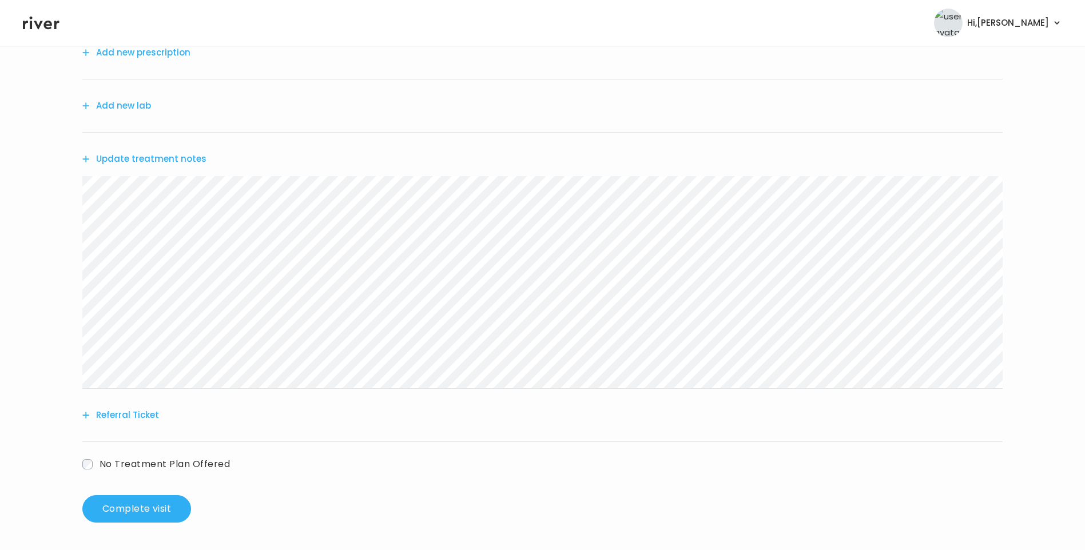
scroll to position [0, 0]
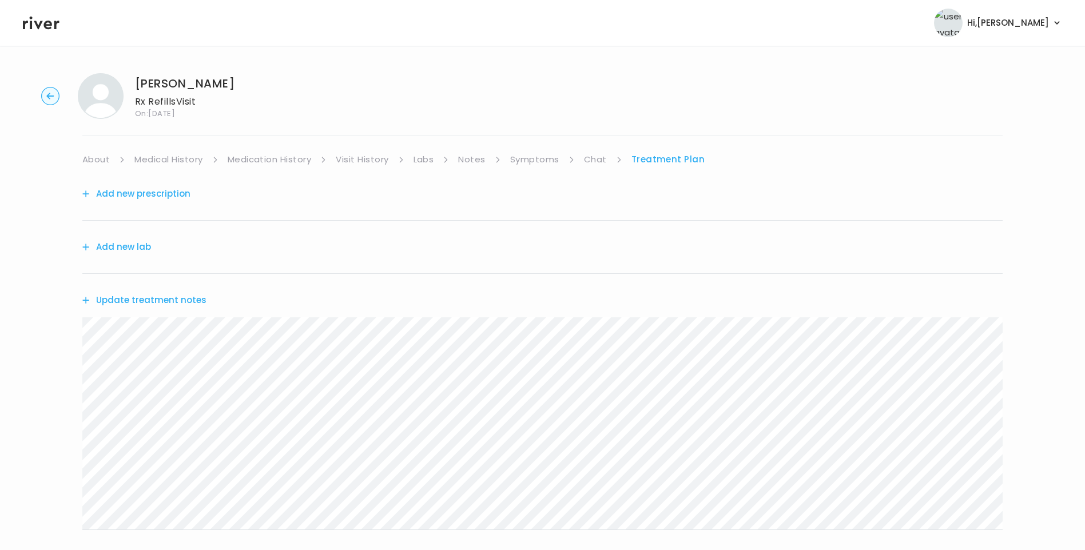
click at [589, 162] on link "Chat" at bounding box center [595, 160] width 23 height 16
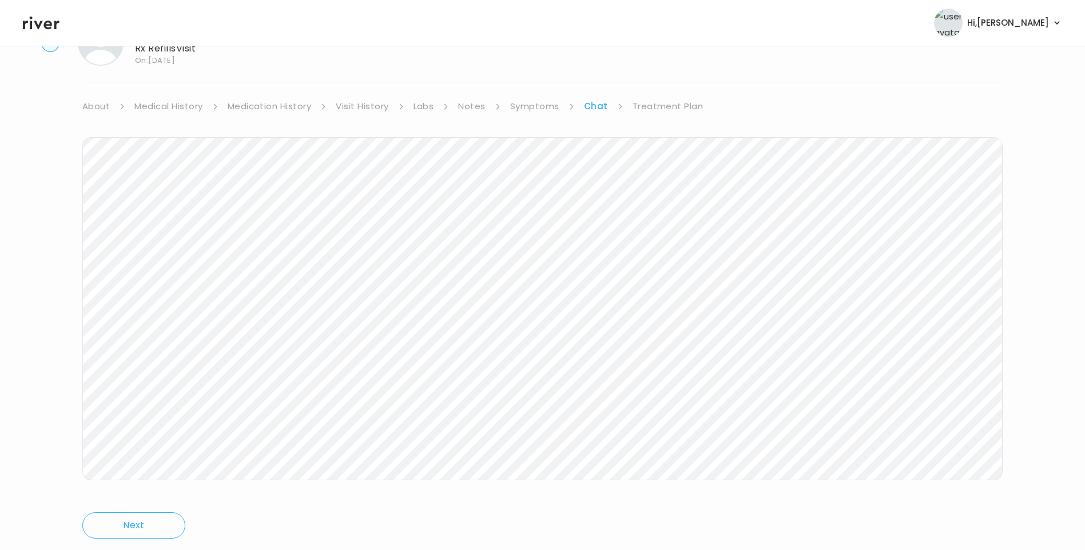
scroll to position [85, 0]
drag, startPoint x: 674, startPoint y: 76, endPoint x: 676, endPoint y: 82, distance: 6.7
click at [674, 77] on link "Treatment Plan" at bounding box center [668, 74] width 71 height 16
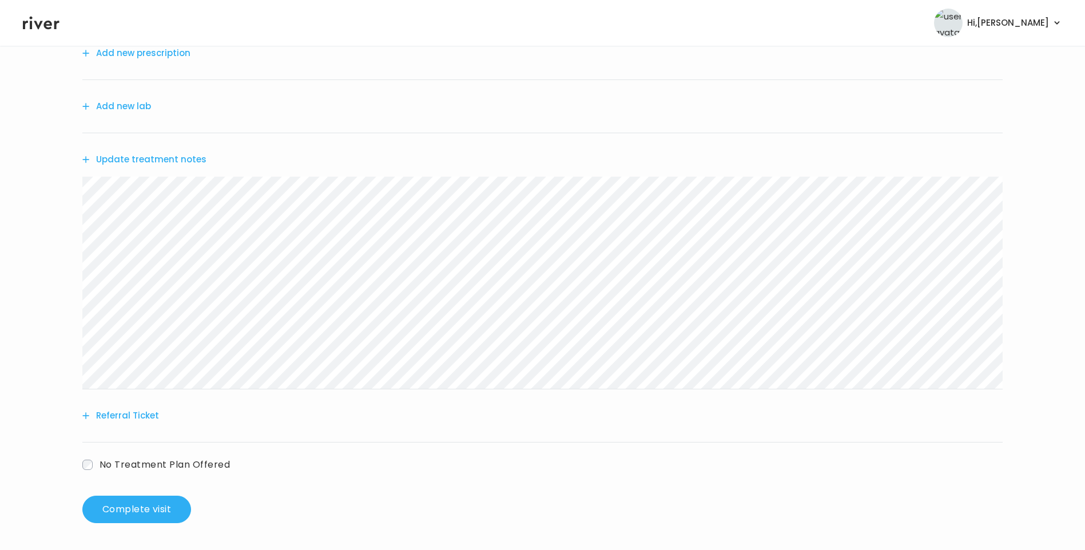
scroll to position [141, 0]
click at [138, 507] on button "Complete visit" at bounding box center [136, 508] width 109 height 27
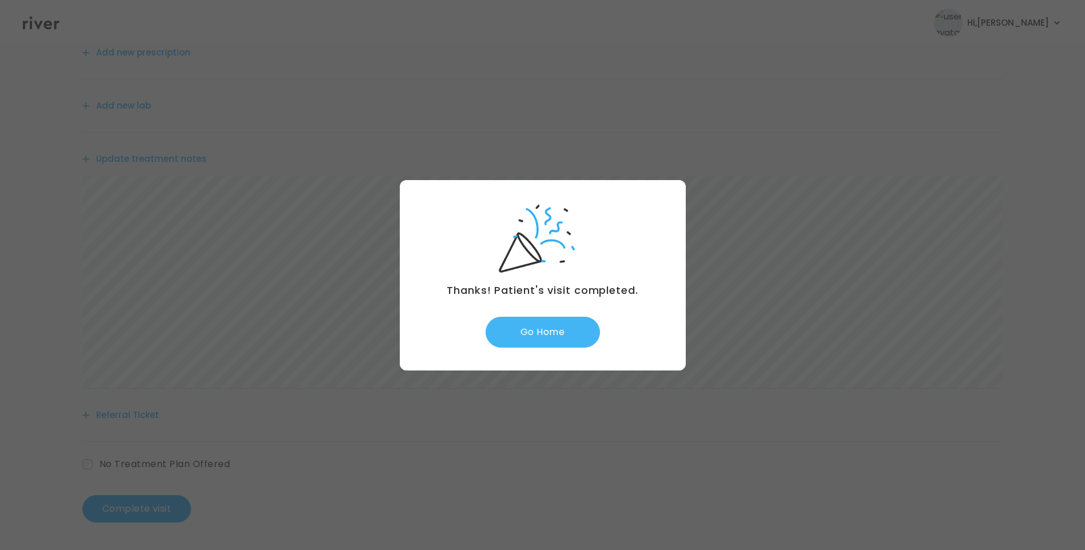
click at [545, 332] on button "Go Home" at bounding box center [543, 332] width 114 height 31
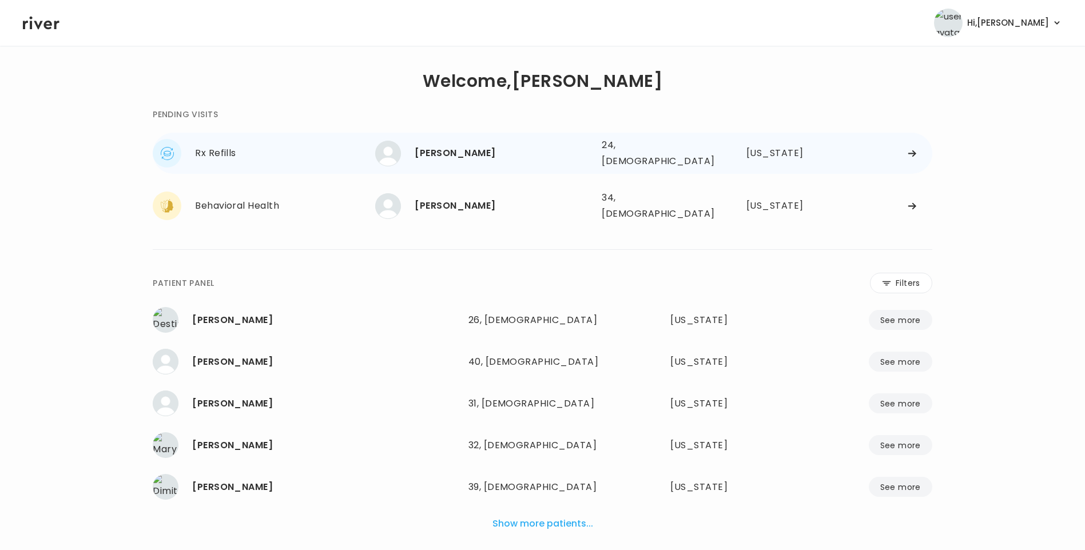
click at [484, 146] on div "[PERSON_NAME]" at bounding box center [504, 153] width 178 height 16
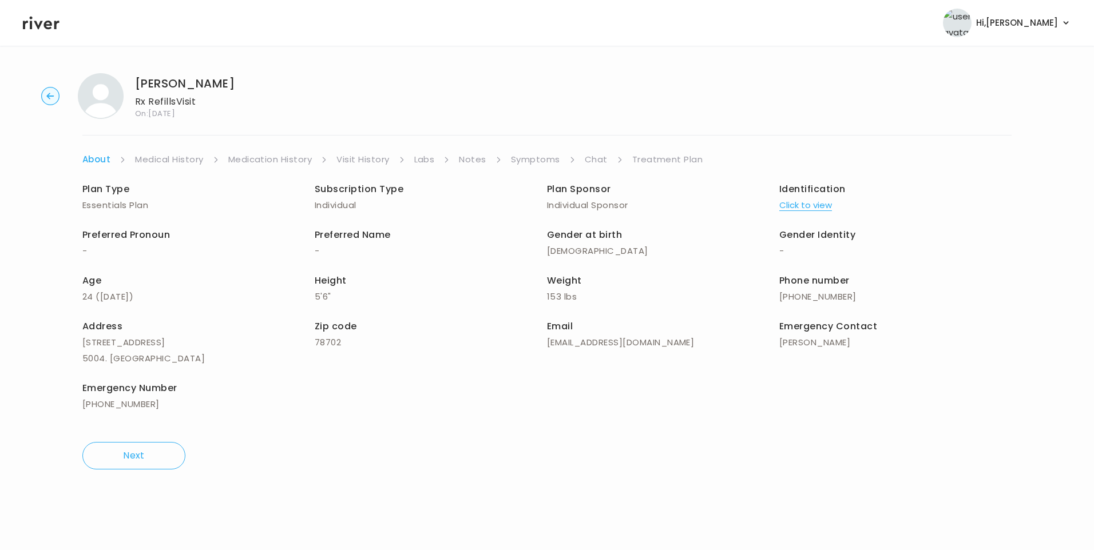
click at [347, 161] on link "Visit History" at bounding box center [362, 160] width 53 height 16
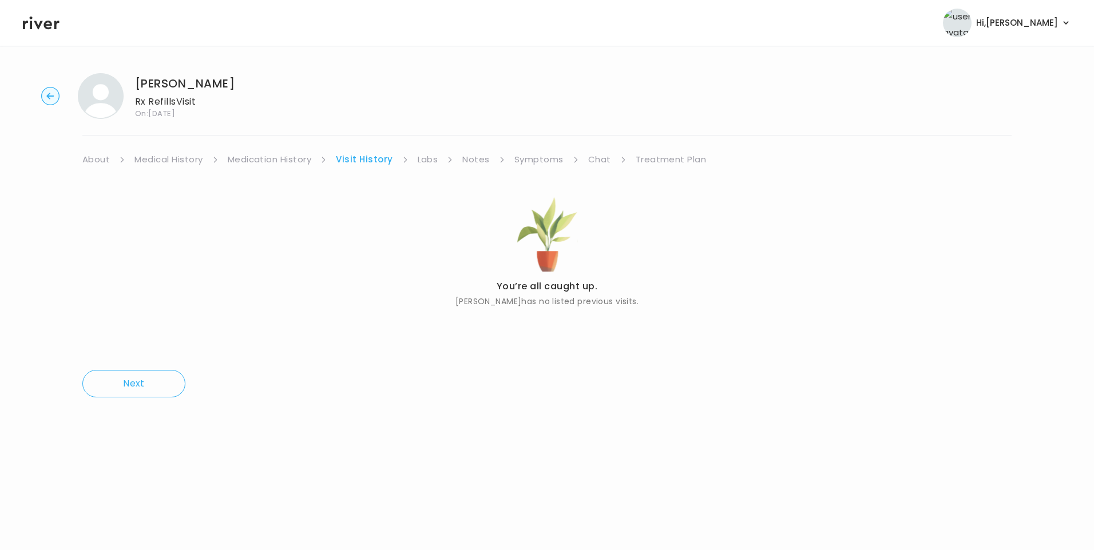
click at [102, 164] on link "About" at bounding box center [95, 160] width 27 height 16
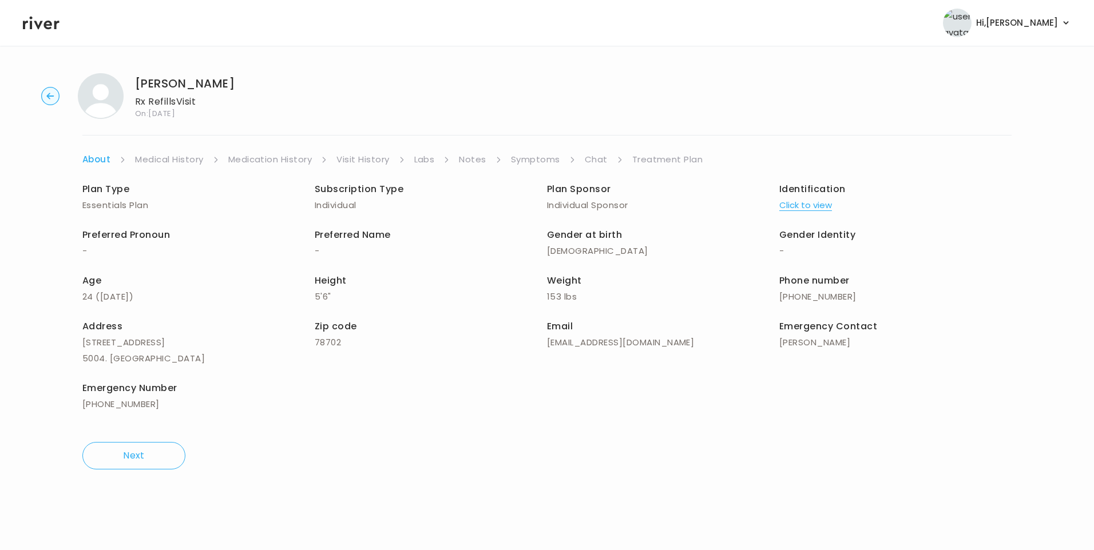
click at [355, 148] on div "brant cass Rx Refills Visit On: 15 Oct 2025 About Medical History Medication Hi…" at bounding box center [547, 271] width 1094 height 415
click at [358, 157] on link "Visit History" at bounding box center [362, 160] width 53 height 16
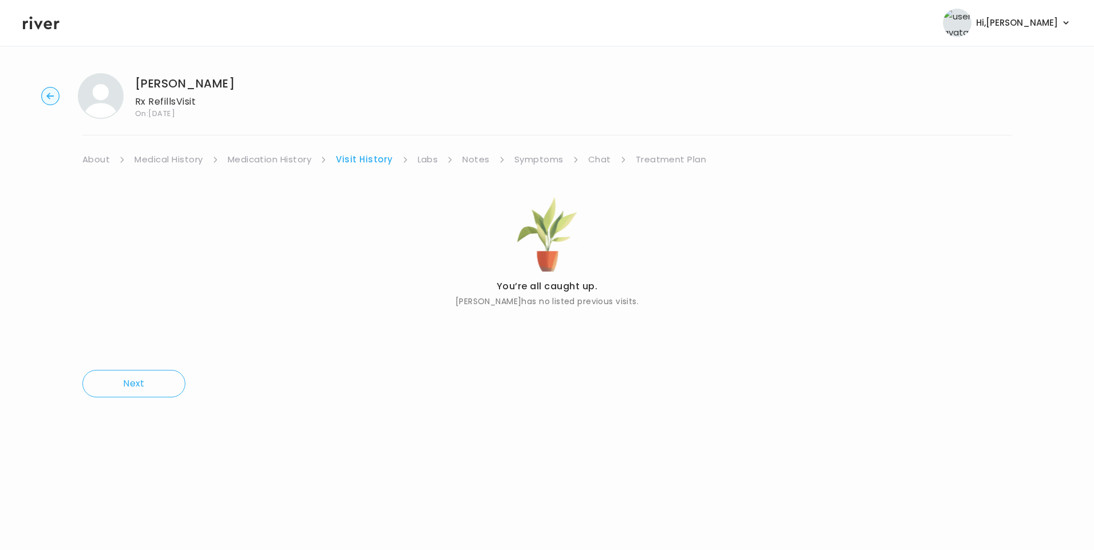
click at [103, 165] on link "About" at bounding box center [95, 160] width 27 height 16
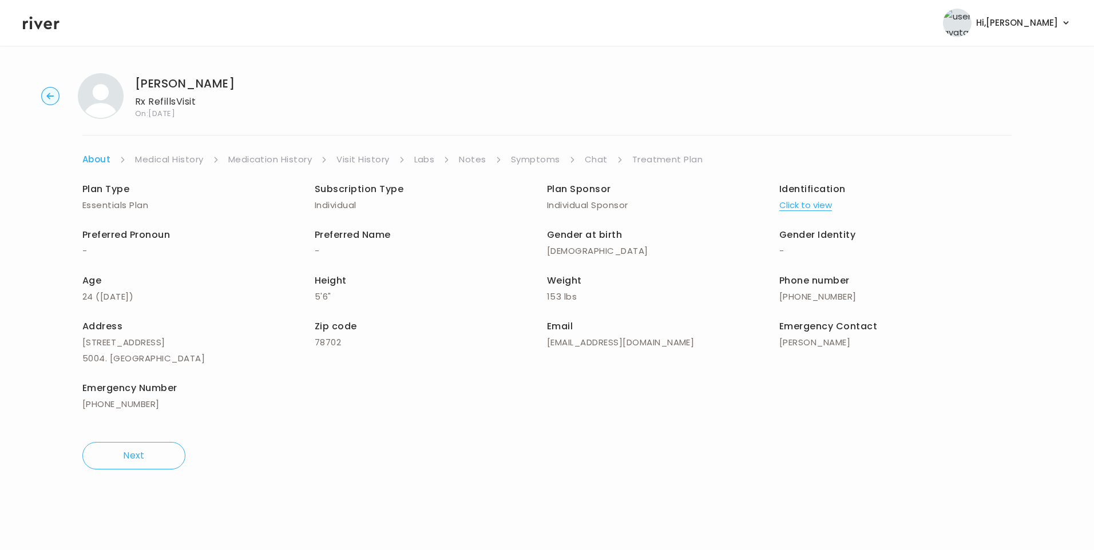
click at [803, 208] on button "Click to view" at bounding box center [805, 205] width 53 height 16
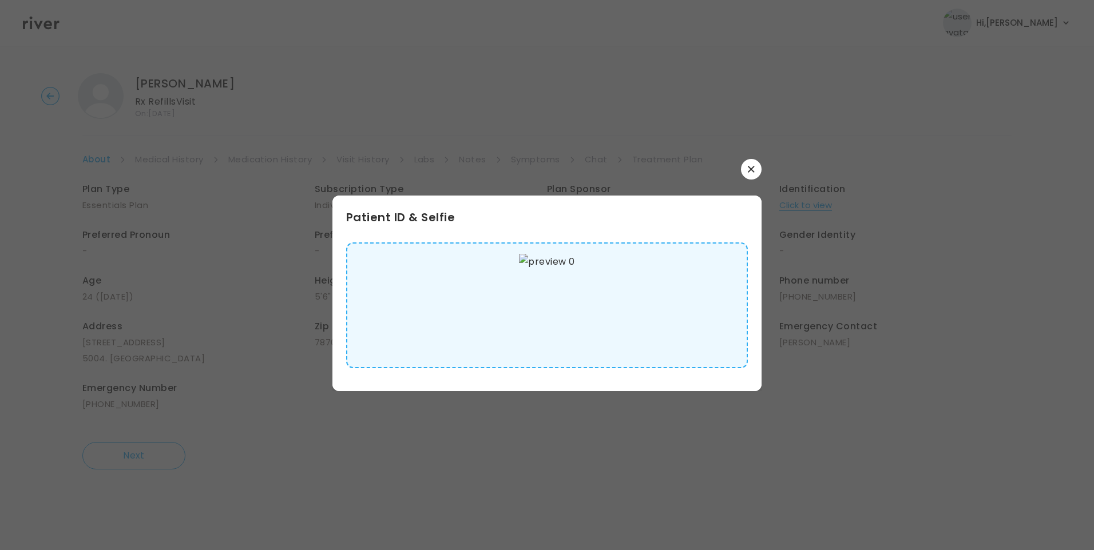
click at [562, 309] on img at bounding box center [546, 305] width 55 height 103
click at [749, 169] on icon "button" at bounding box center [751, 169] width 7 height 7
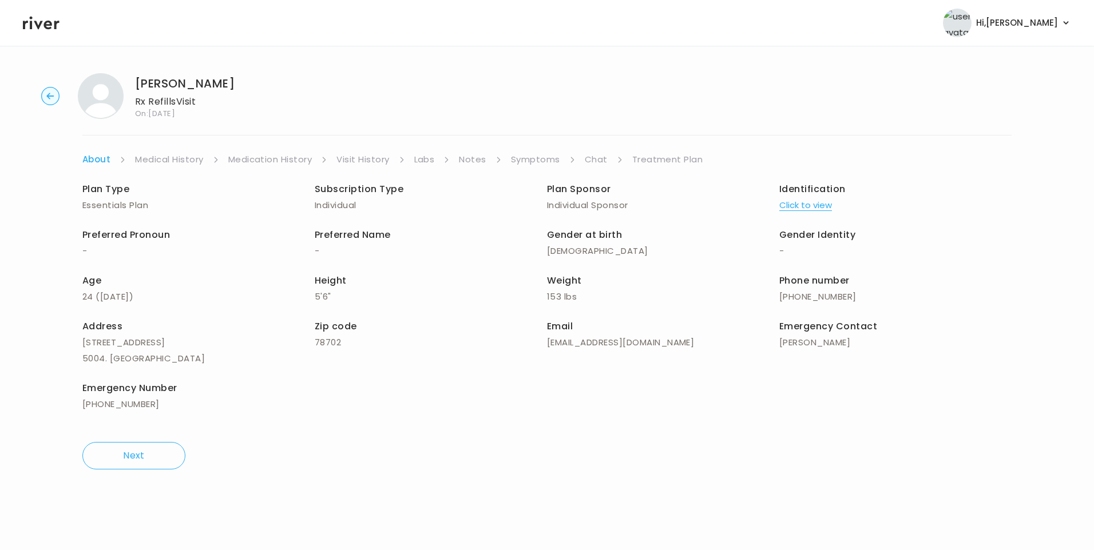
click at [172, 162] on link "Medical History" at bounding box center [169, 160] width 68 height 16
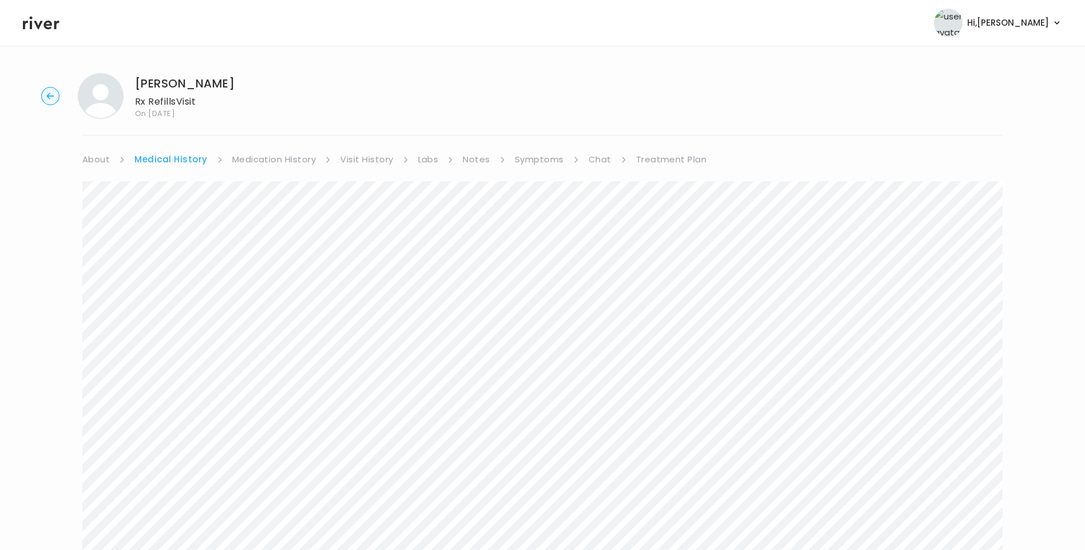
click at [296, 157] on link "Medication History" at bounding box center [274, 160] width 84 height 16
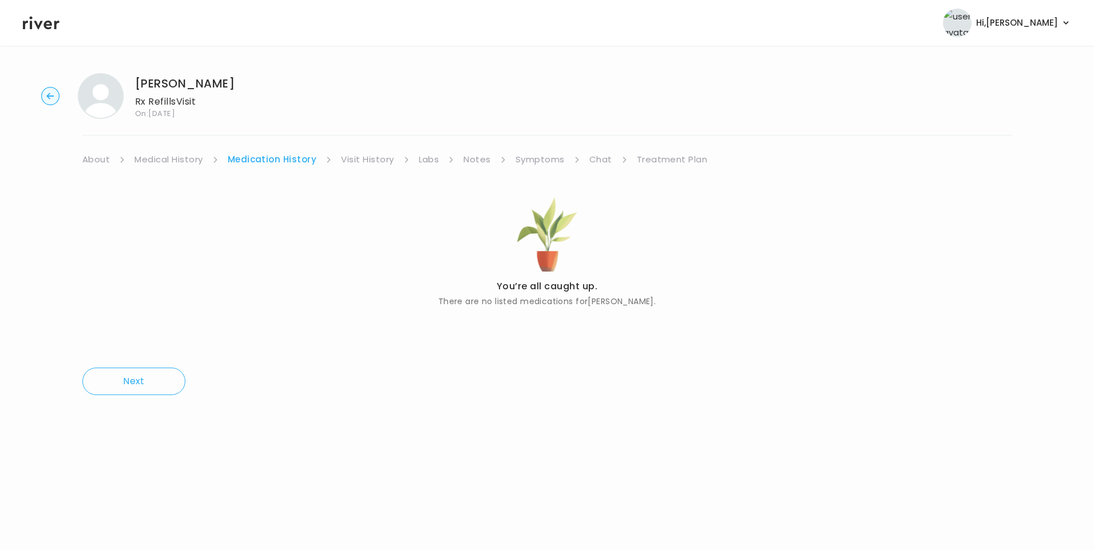
click at [355, 165] on link "Visit History" at bounding box center [367, 160] width 53 height 16
click at [519, 165] on link "Symptoms" at bounding box center [538, 160] width 49 height 16
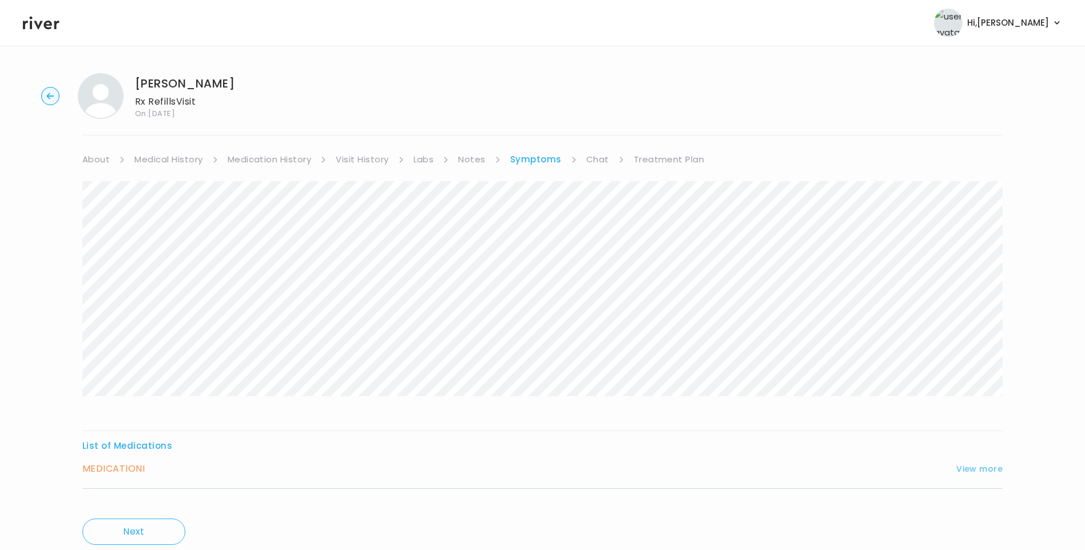
click at [979, 467] on button "View more" at bounding box center [980, 469] width 46 height 14
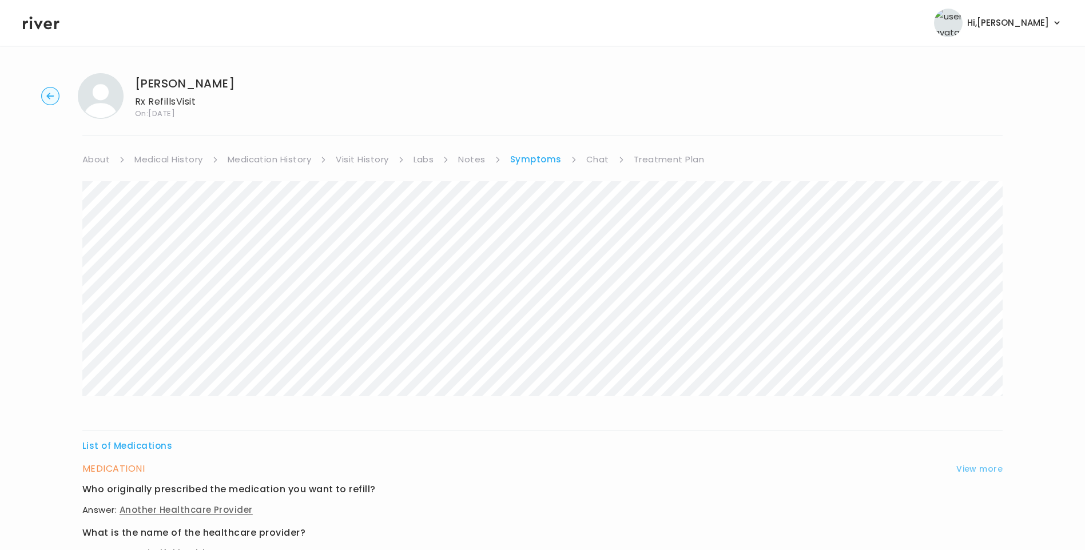
click at [980, 471] on button "View more" at bounding box center [980, 469] width 46 height 14
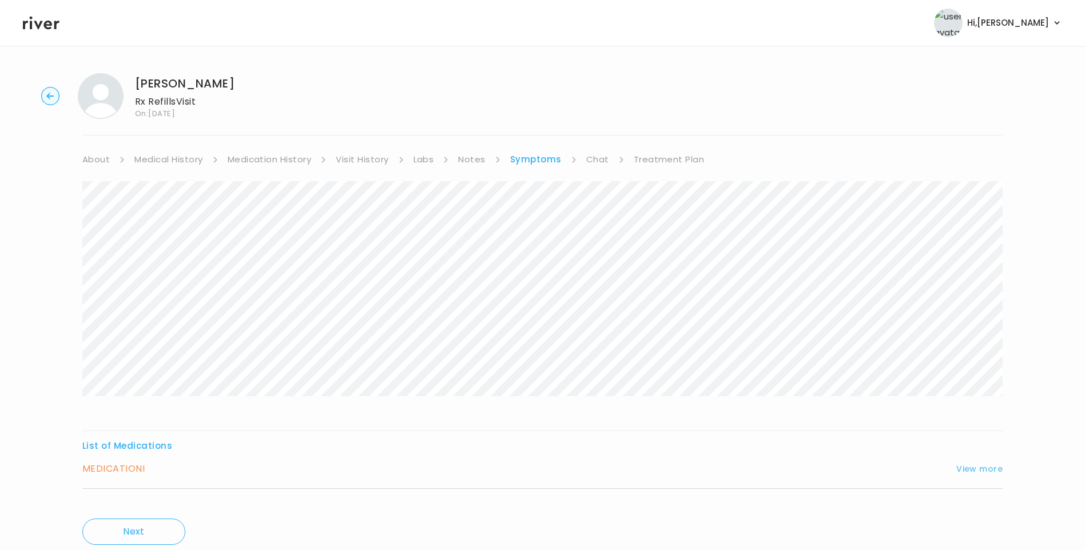
click at [982, 471] on button "View more" at bounding box center [980, 469] width 46 height 14
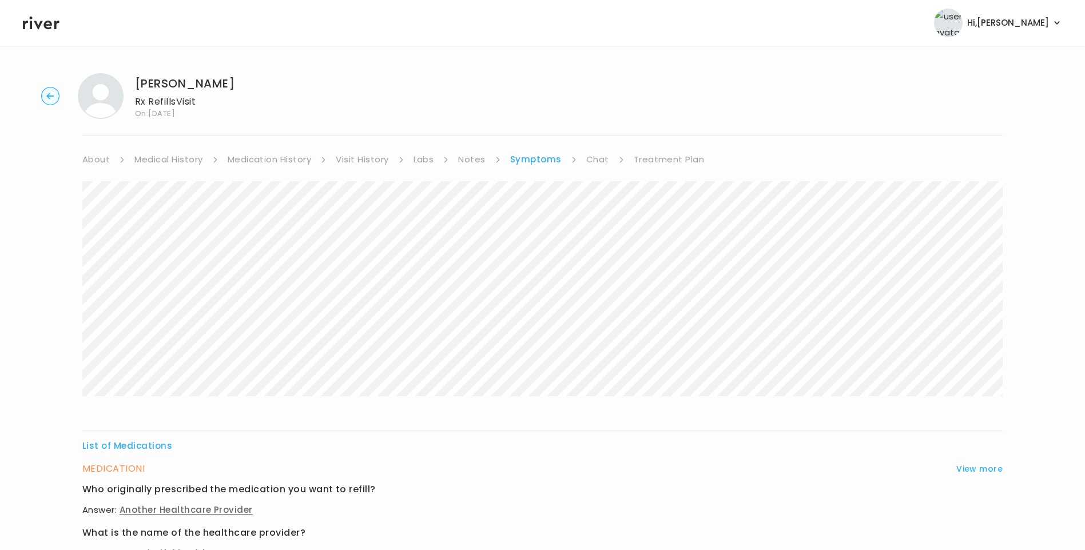
scroll to position [390, 0]
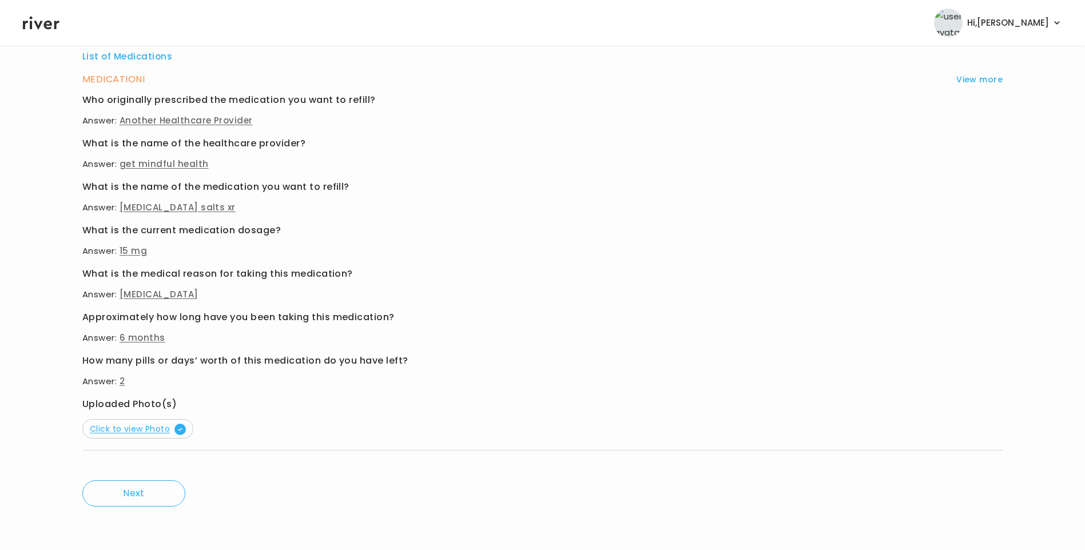
click at [121, 433] on span "Click to view Photo" at bounding box center [138, 428] width 96 height 11
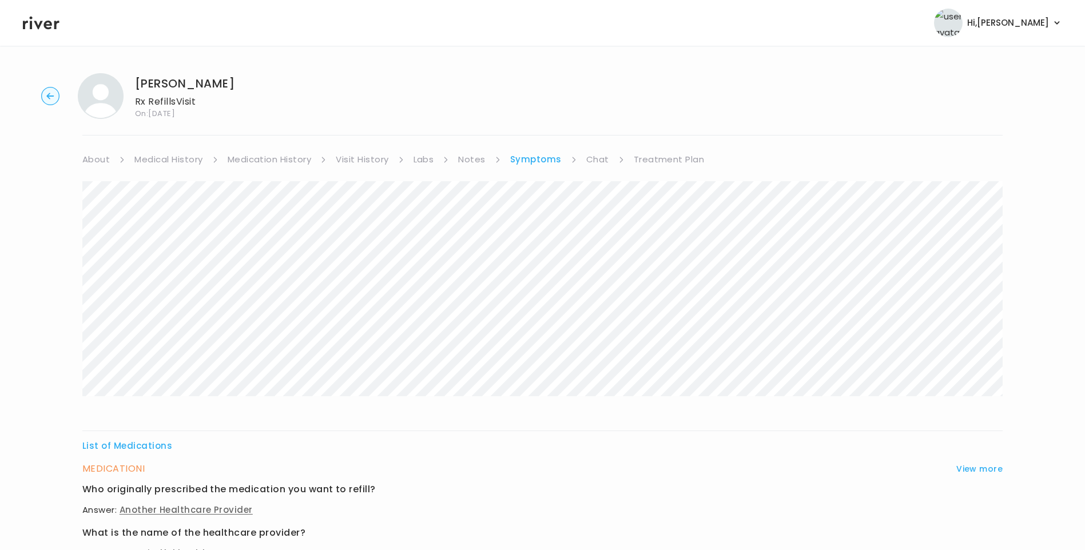
click at [670, 151] on div "brant cass Rx Refills Visit On: 15 Oct 2025 About Medical History Medication Hi…" at bounding box center [542, 493] width 1085 height 858
click at [680, 160] on link "Treatment Plan" at bounding box center [669, 160] width 71 height 16
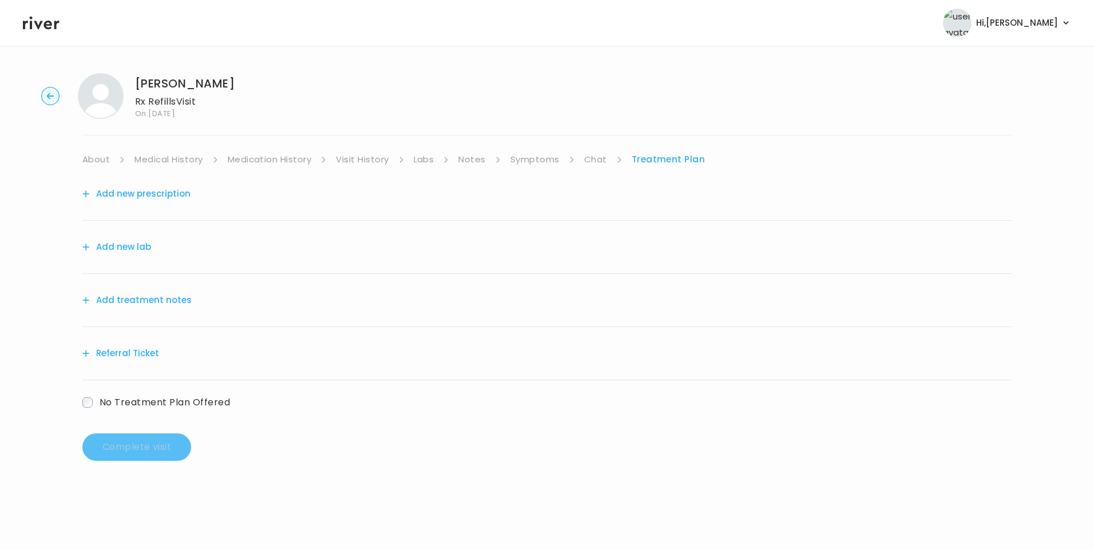
click at [203, 303] on div "Add treatment notes" at bounding box center [546, 300] width 929 height 53
click at [165, 300] on button "Add treatment notes" at bounding box center [136, 300] width 109 height 16
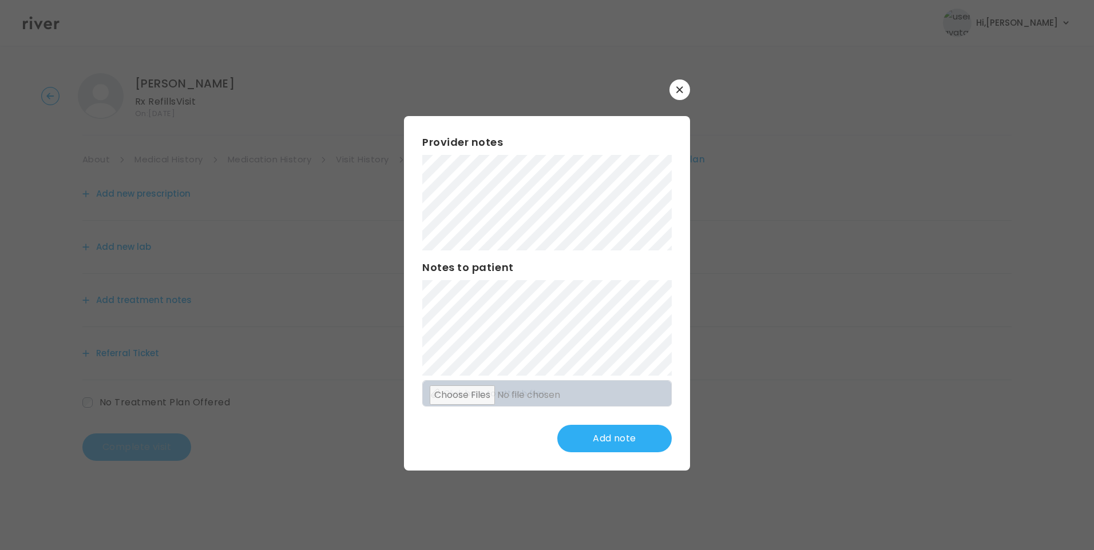
click at [645, 438] on button "Add note" at bounding box center [614, 438] width 114 height 27
click at [604, 438] on button "Update note" at bounding box center [614, 438] width 114 height 27
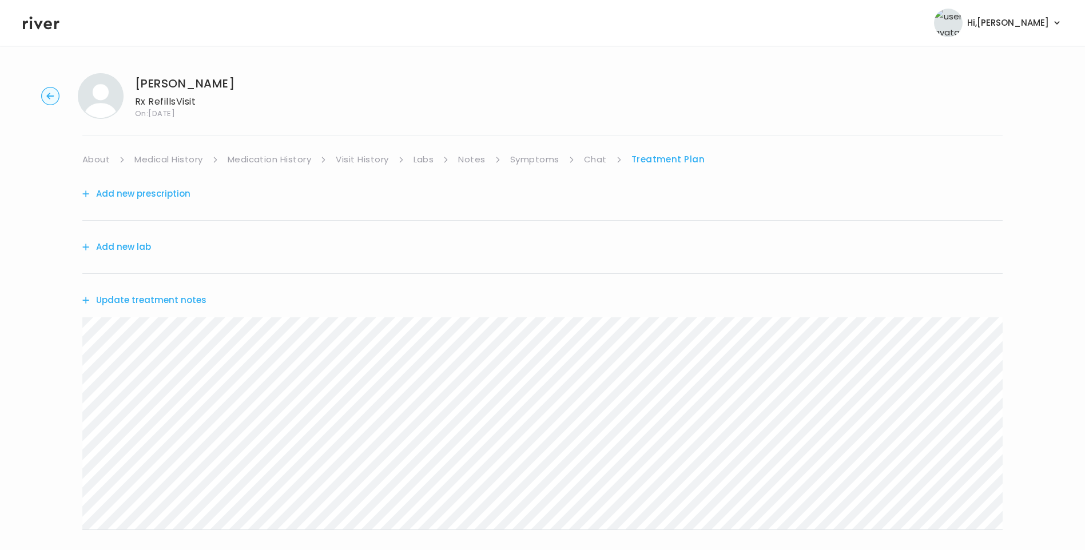
click at [183, 303] on button "Update treatment notes" at bounding box center [144, 300] width 124 height 16
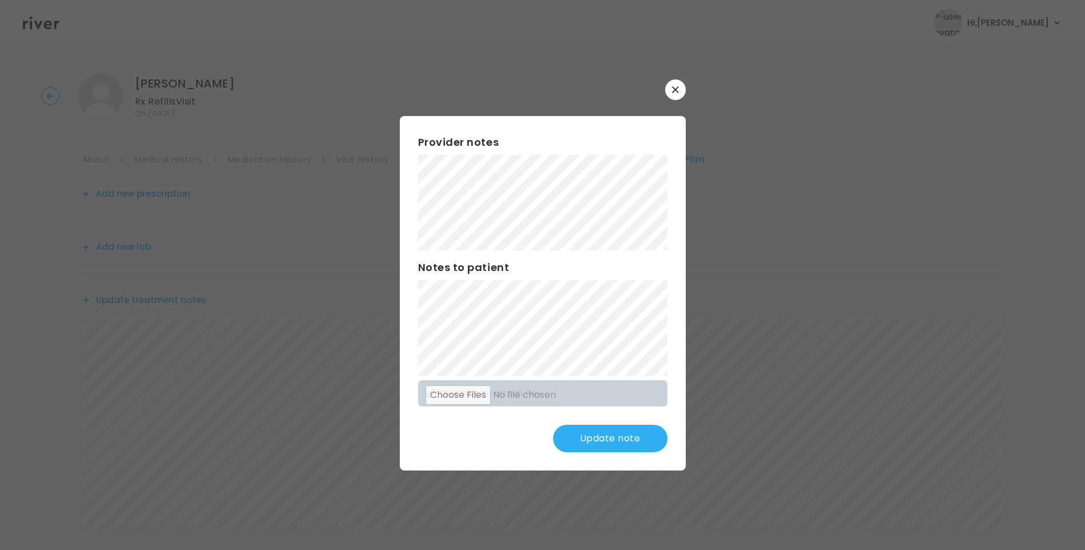
click at [620, 445] on button "Update note" at bounding box center [610, 438] width 114 height 27
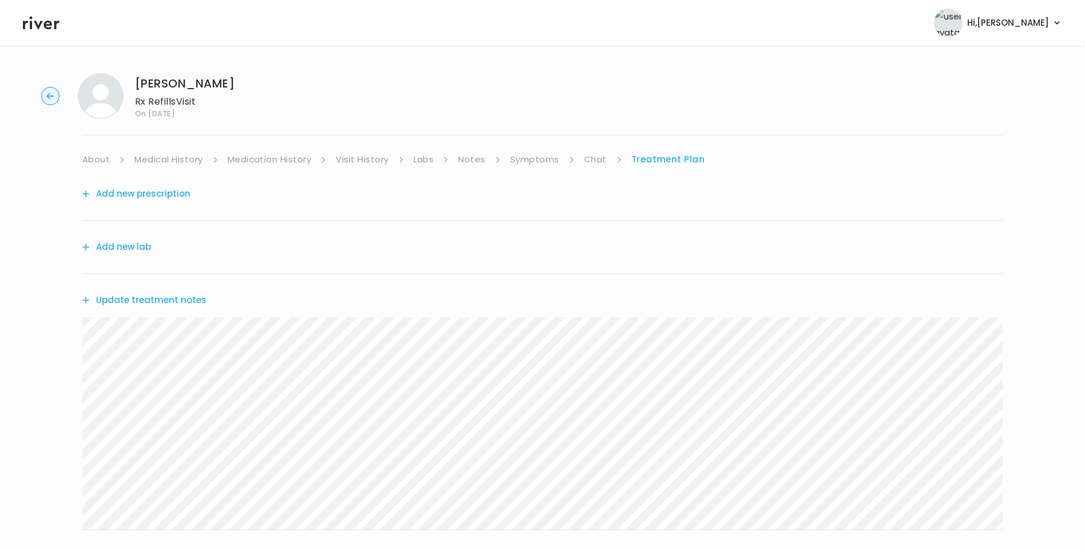
click at [201, 303] on div "Update treatment notes" at bounding box center [542, 300] width 921 height 53
click at [195, 300] on button "Update treatment notes" at bounding box center [144, 300] width 124 height 16
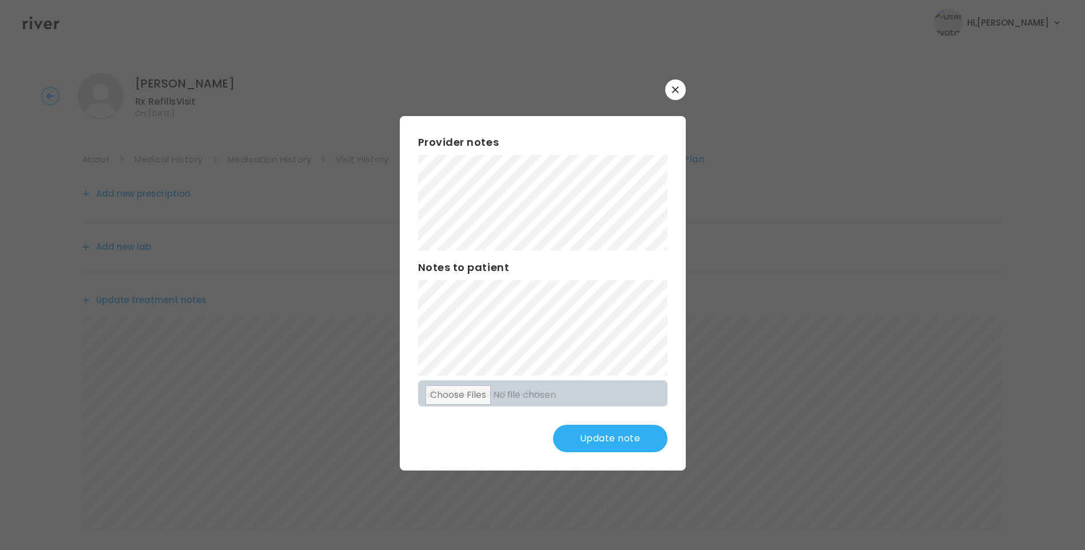
click at [592, 436] on button "Update note" at bounding box center [610, 438] width 114 height 27
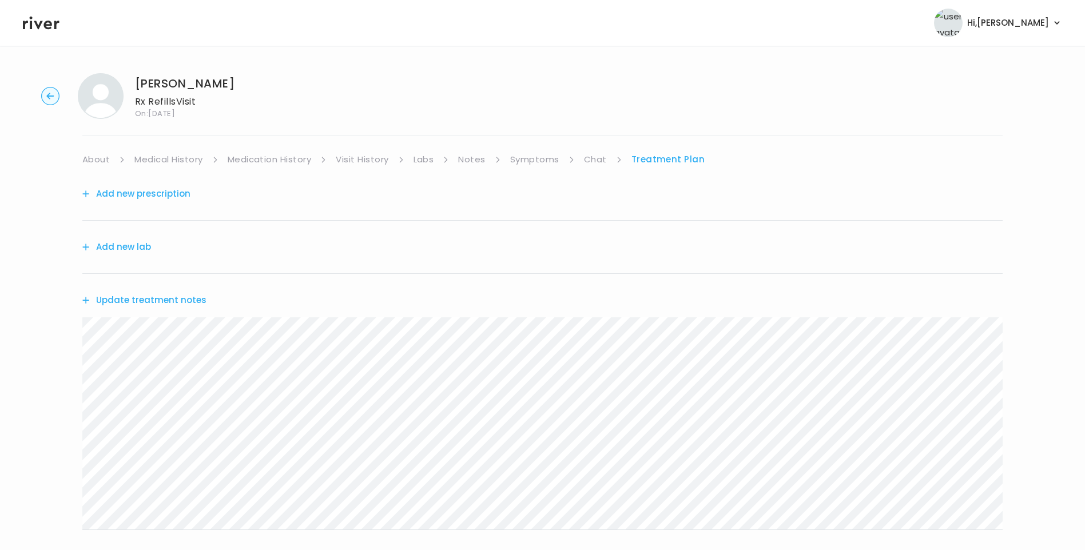
click at [166, 196] on button "Add new prescription" at bounding box center [136, 194] width 108 height 16
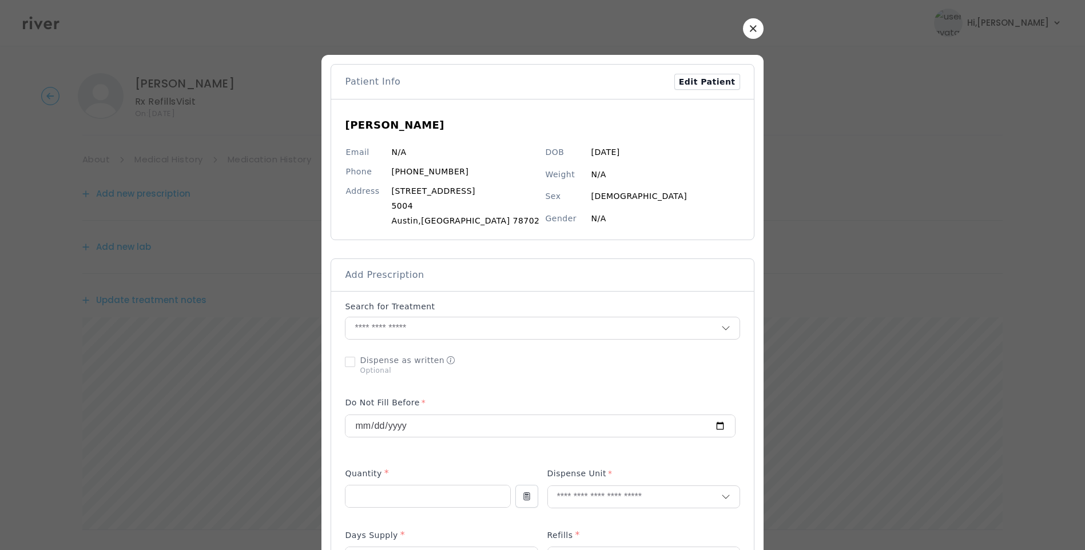
click at [743, 33] on button "button" at bounding box center [753, 28] width 21 height 21
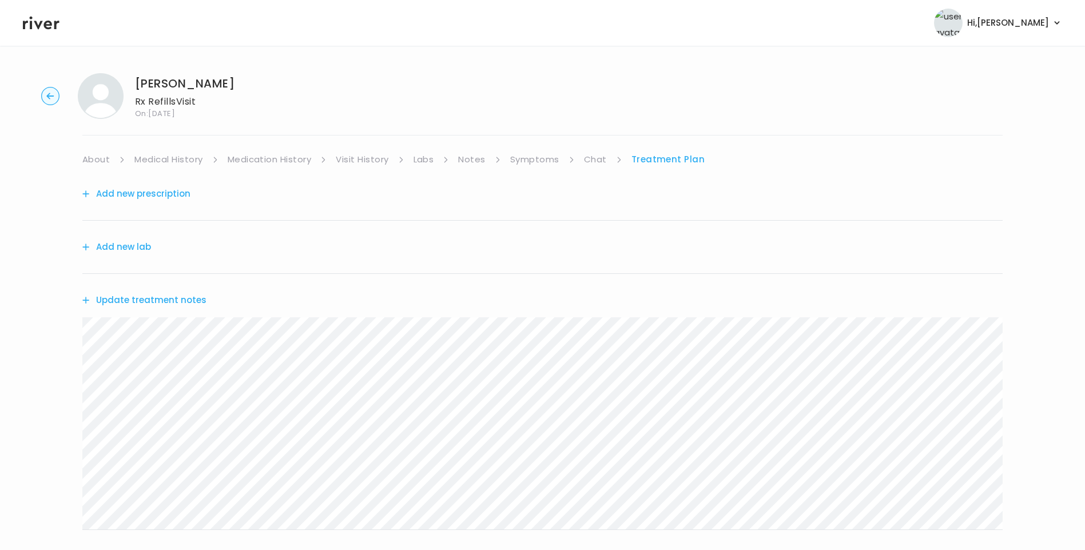
click at [102, 160] on link "About" at bounding box center [95, 160] width 27 height 16
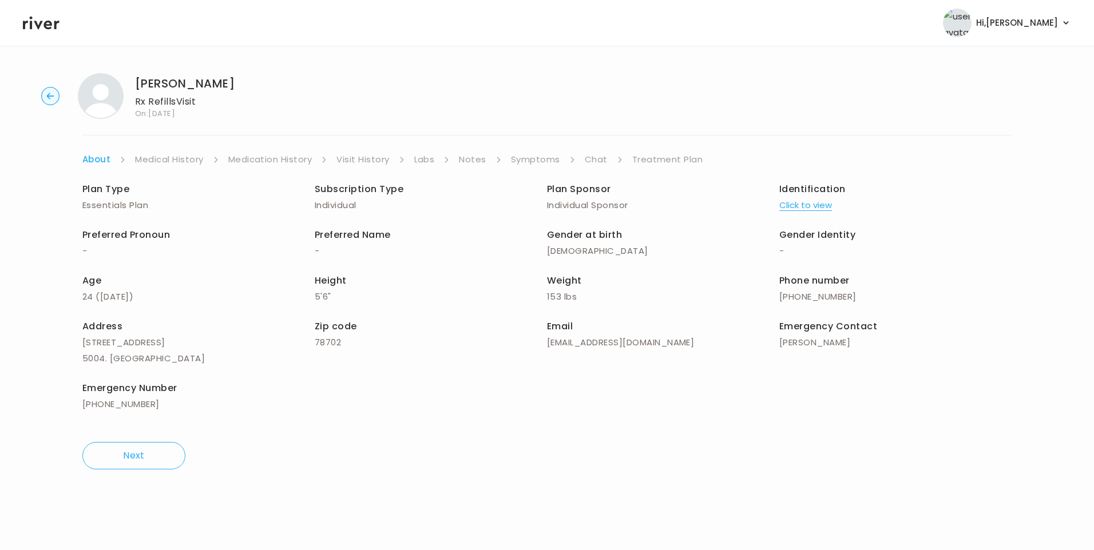
click at [653, 156] on link "Treatment Plan" at bounding box center [667, 160] width 71 height 16
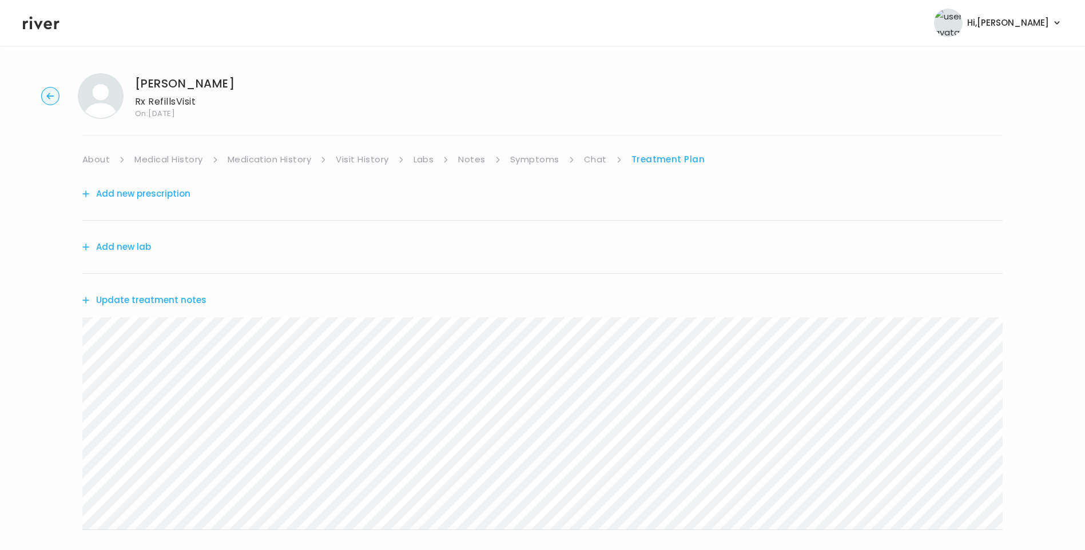
click at [202, 302] on div "Update treatment notes" at bounding box center [542, 300] width 921 height 53
click at [193, 301] on button "Update treatment notes" at bounding box center [144, 300] width 124 height 16
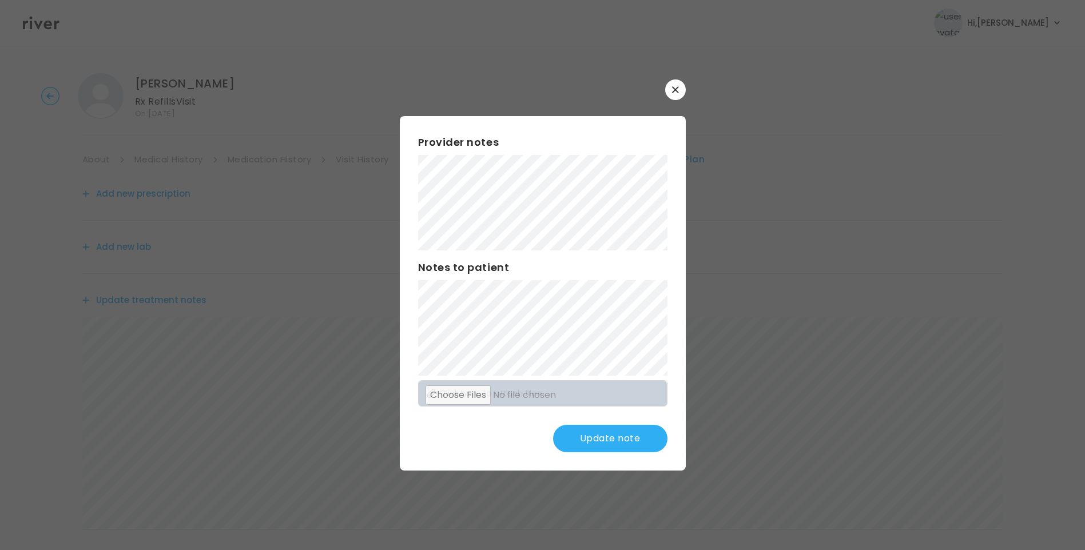
click at [637, 431] on button "Update note" at bounding box center [610, 438] width 114 height 27
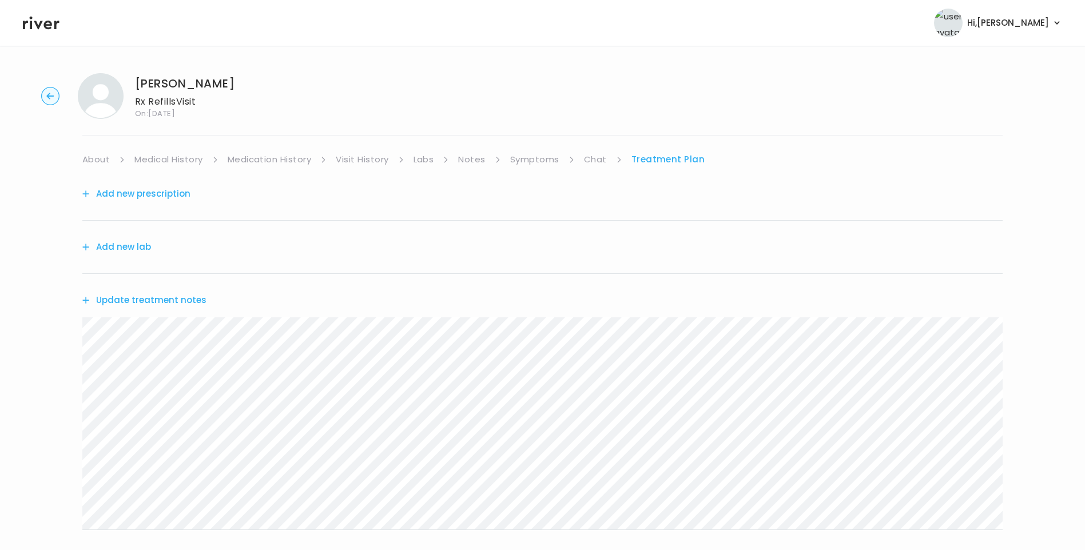
click at [94, 155] on link "About" at bounding box center [95, 160] width 27 height 16
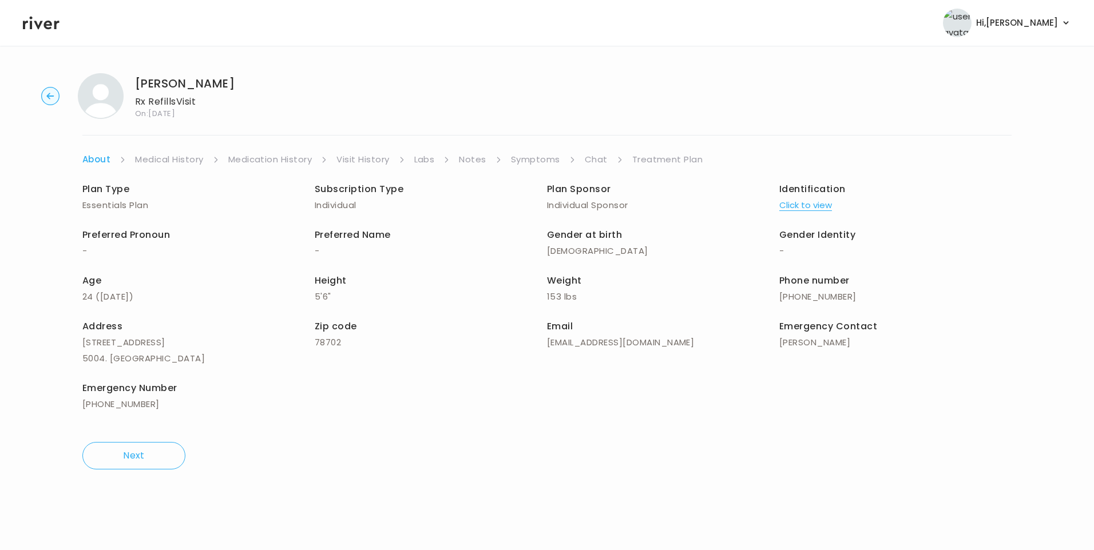
click at [651, 160] on link "Treatment Plan" at bounding box center [667, 160] width 71 height 16
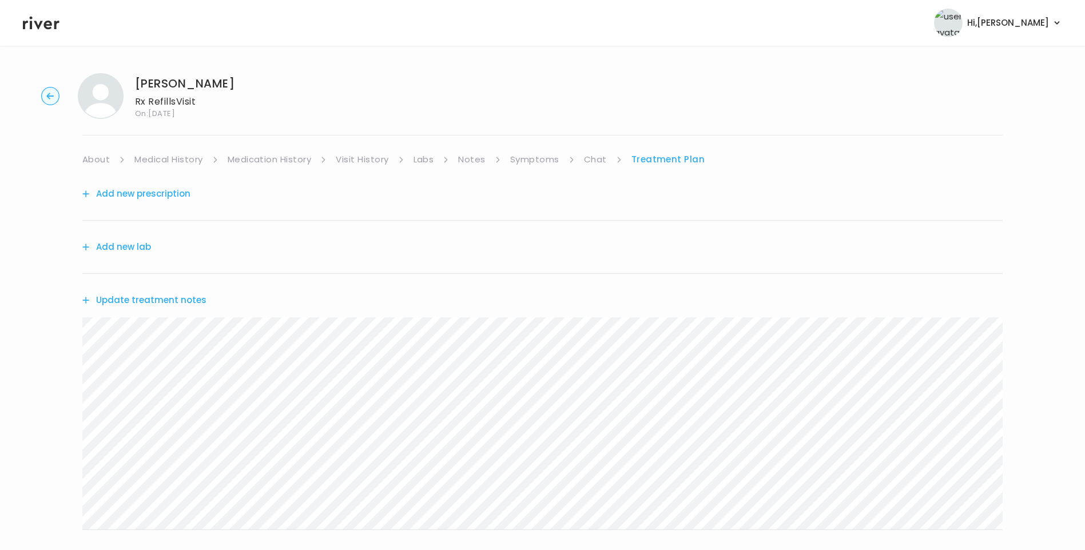
scroll to position [141, 0]
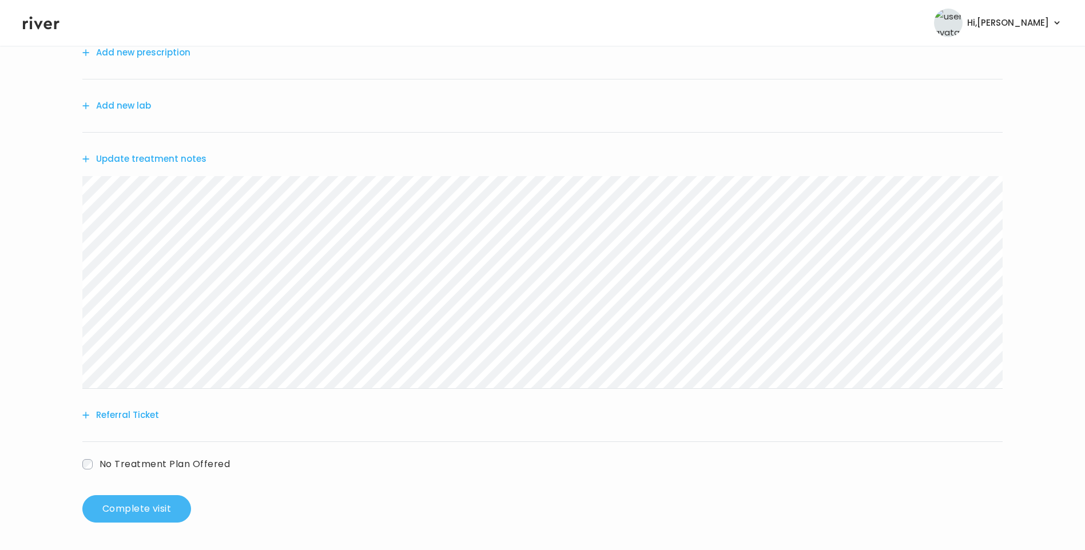
click at [173, 506] on button "Complete visit" at bounding box center [136, 508] width 109 height 27
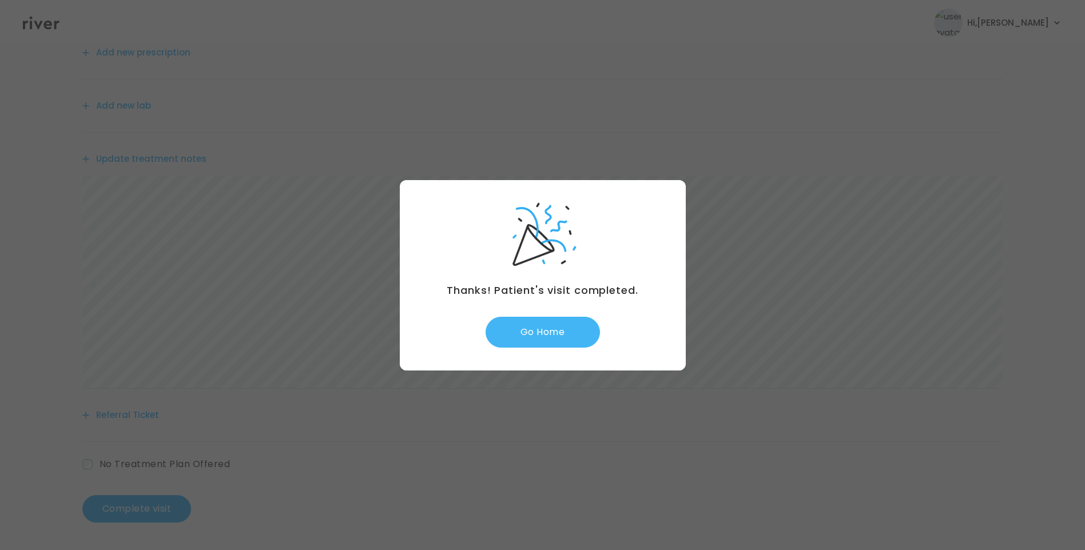
click at [559, 334] on button "Go Home" at bounding box center [543, 332] width 114 height 31
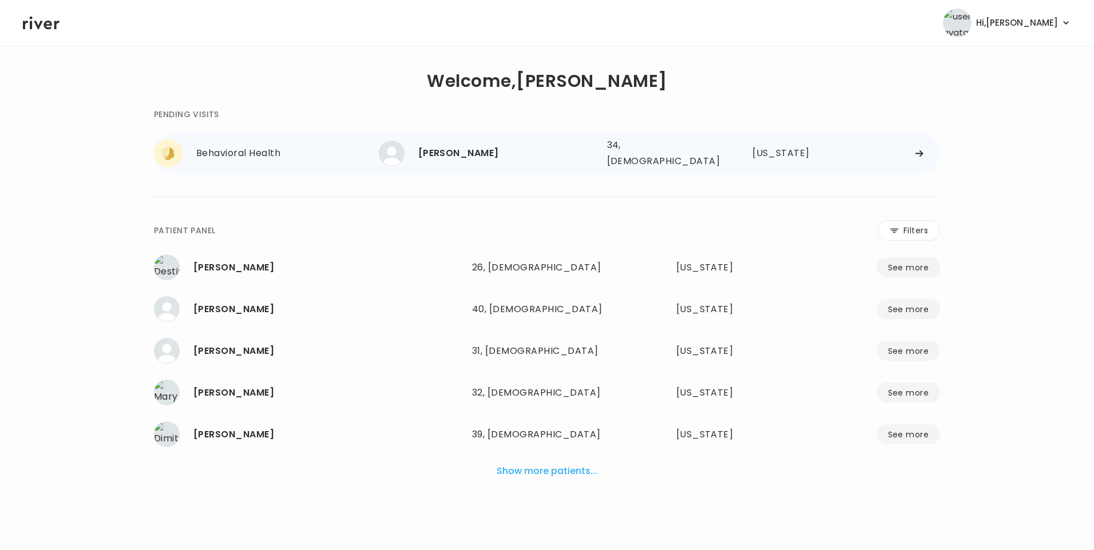
click at [518, 156] on div "[PERSON_NAME]" at bounding box center [508, 153] width 180 height 16
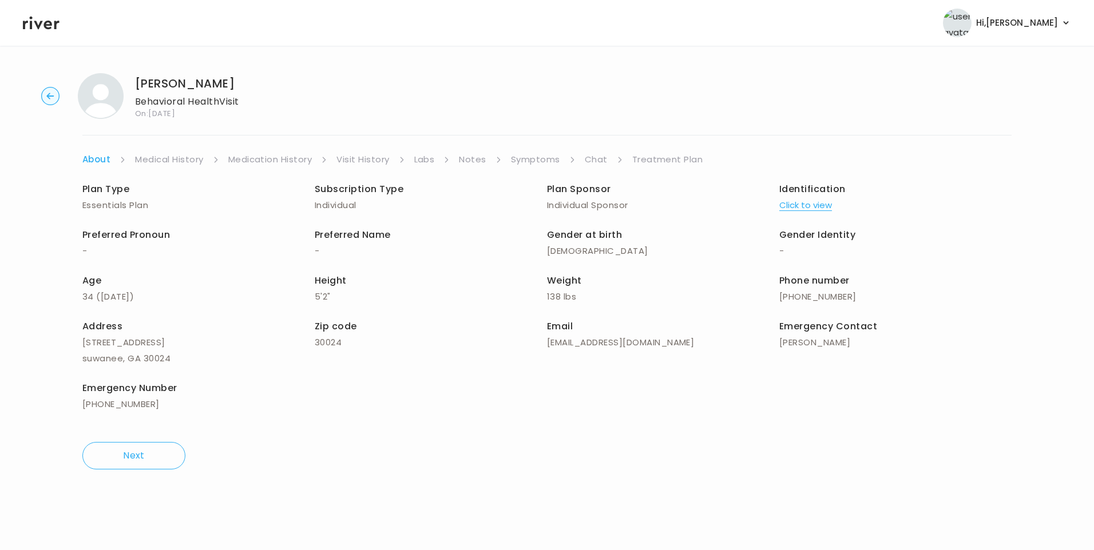
click at [595, 160] on link "Chat" at bounding box center [596, 160] width 23 height 16
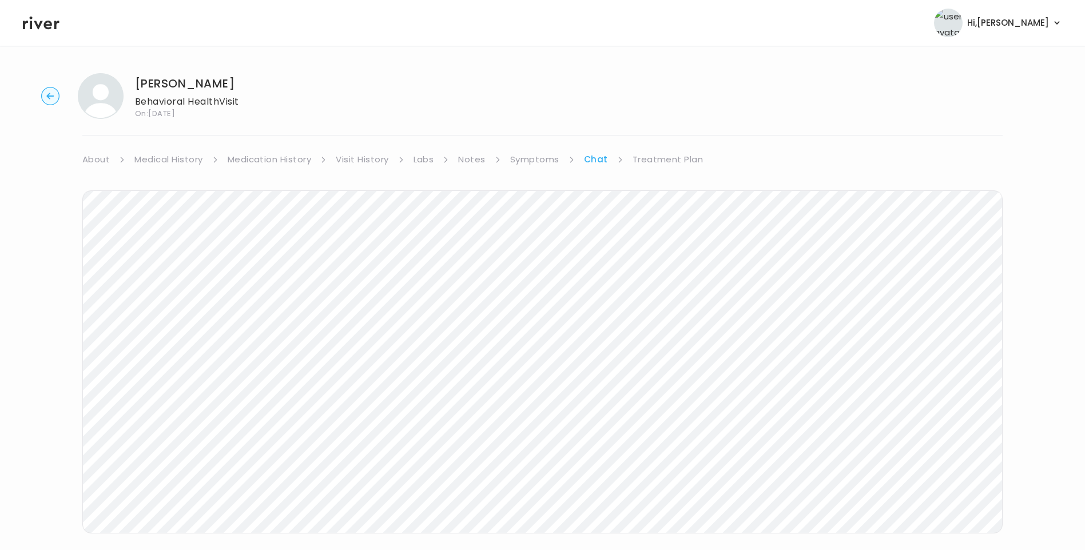
click at [645, 155] on link "Treatment Plan" at bounding box center [668, 160] width 71 height 16
click at [159, 300] on button "Update treatment notes" at bounding box center [144, 300] width 124 height 16
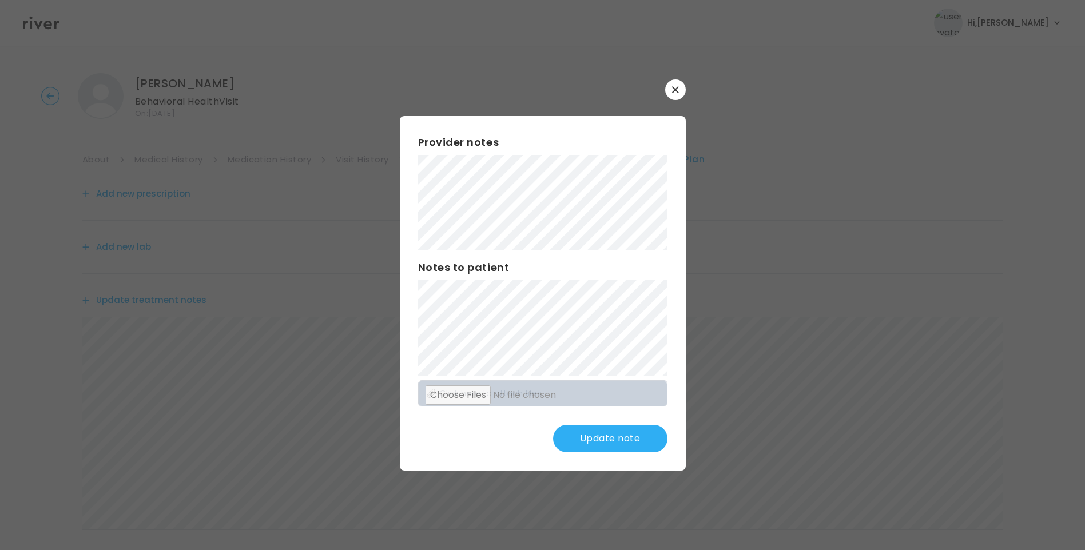
click at [625, 438] on button "Update note" at bounding box center [610, 438] width 114 height 27
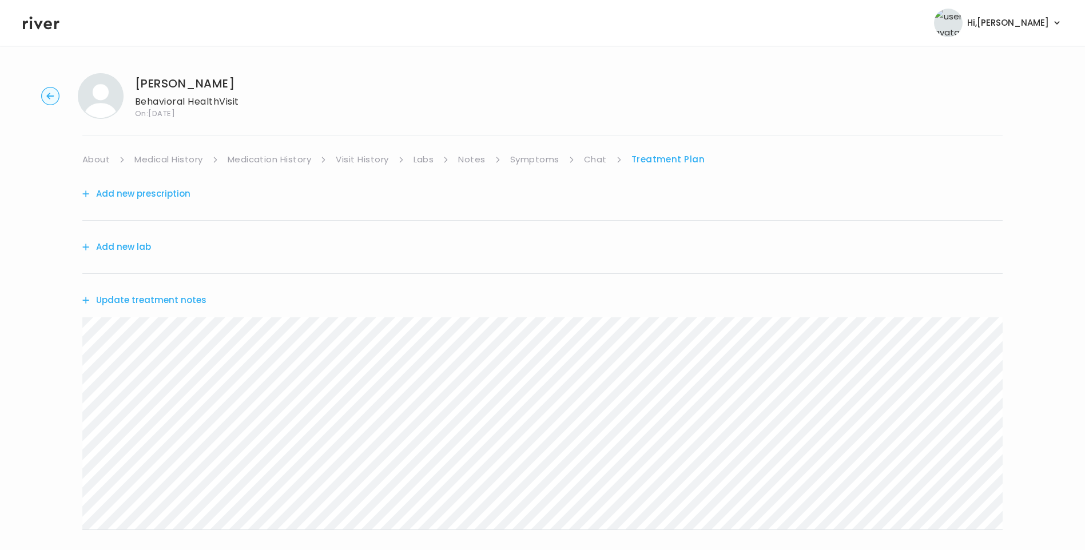
click at [601, 157] on link "Chat" at bounding box center [595, 160] width 23 height 16
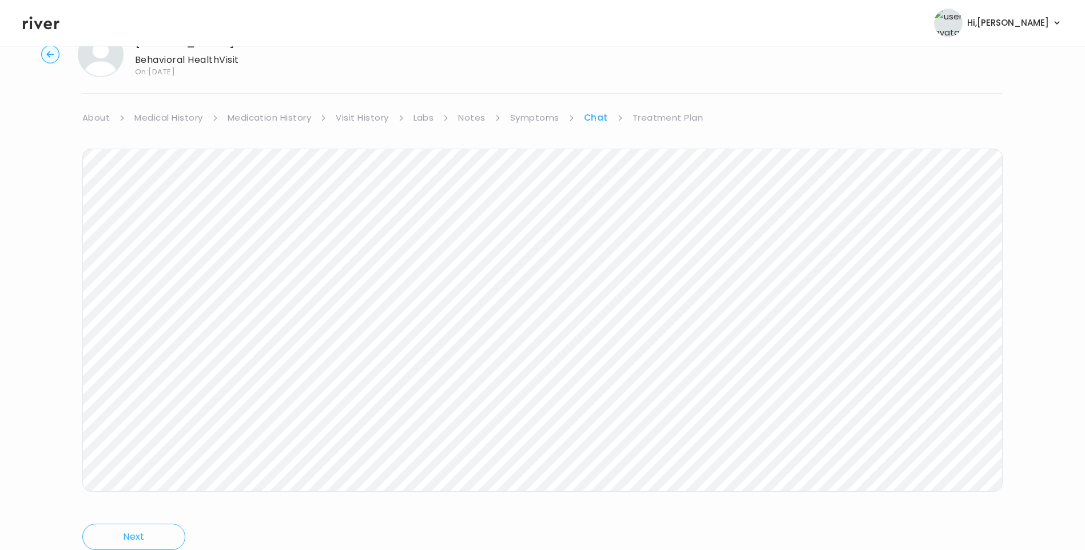
scroll to position [85, 0]
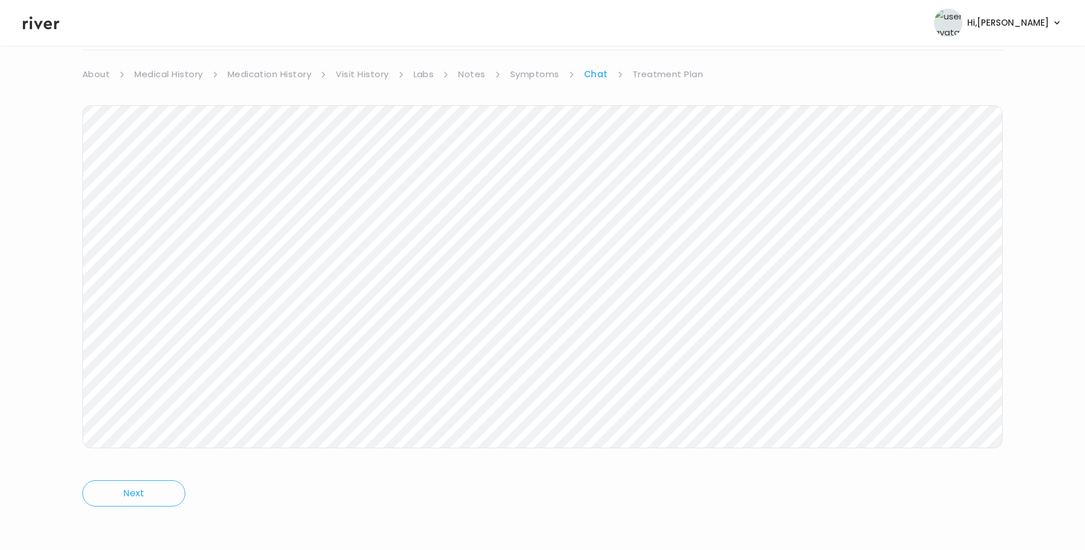
click at [90, 78] on link "About" at bounding box center [95, 74] width 27 height 16
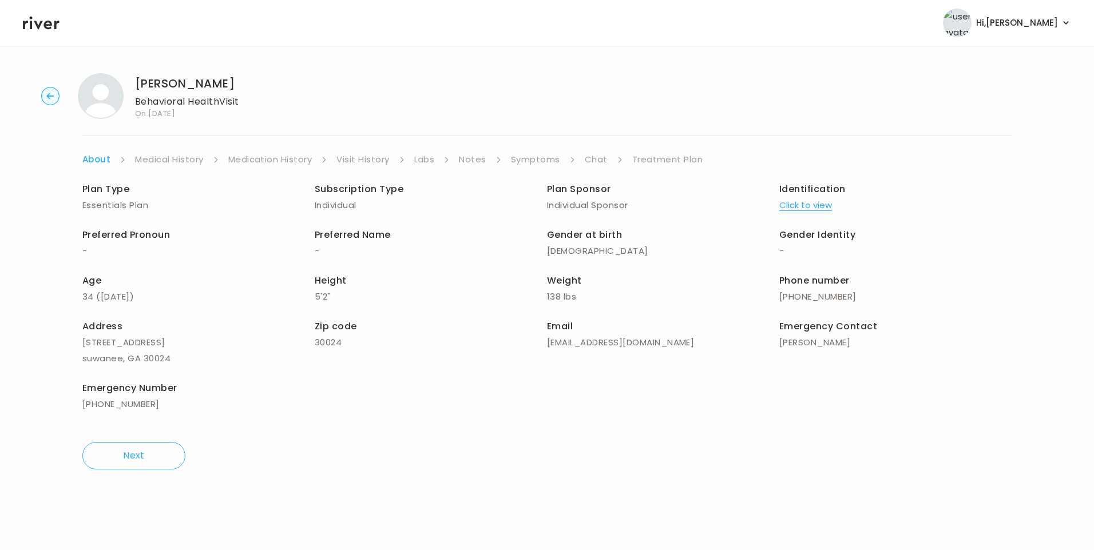
click at [660, 164] on link "Treatment Plan" at bounding box center [667, 160] width 71 height 16
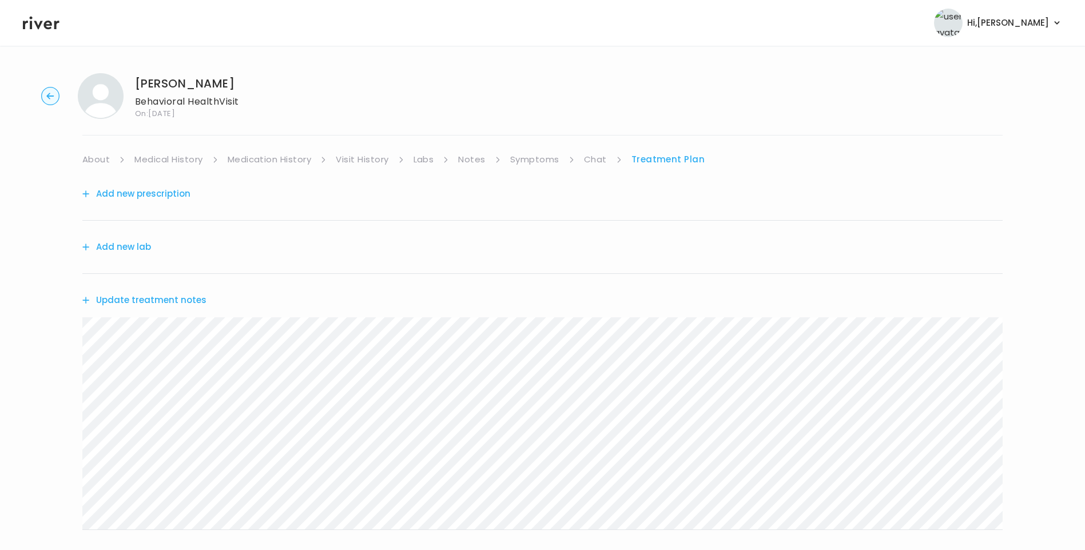
click at [141, 304] on button "Update treatment notes" at bounding box center [144, 300] width 124 height 16
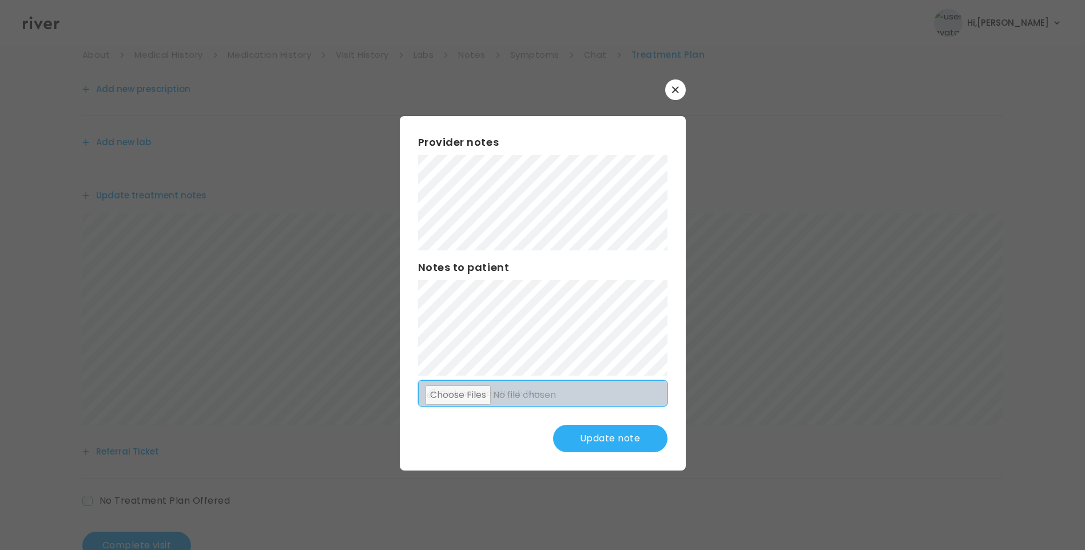
scroll to position [141, 0]
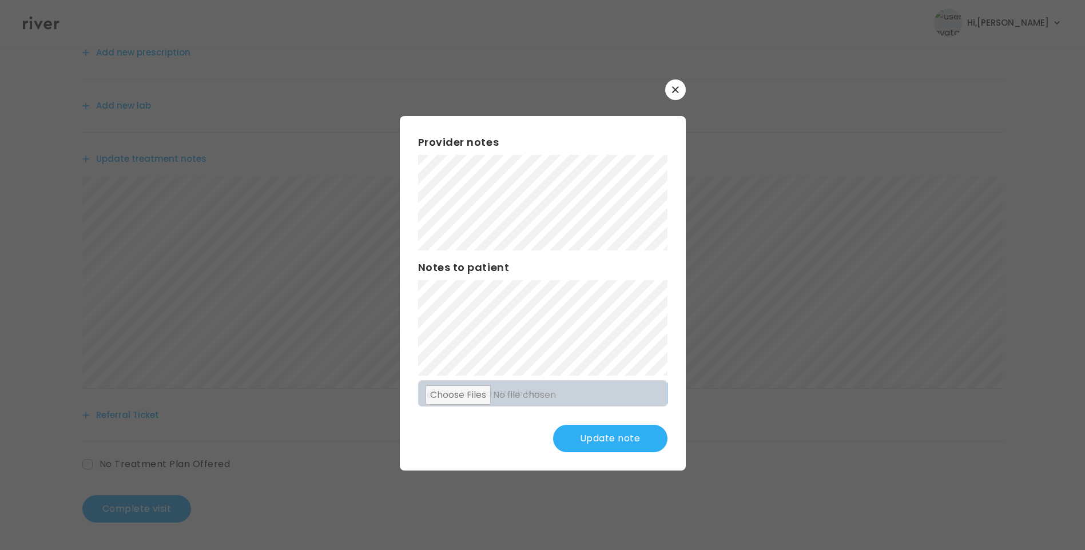
click at [612, 436] on button "Update note" at bounding box center [610, 438] width 114 height 27
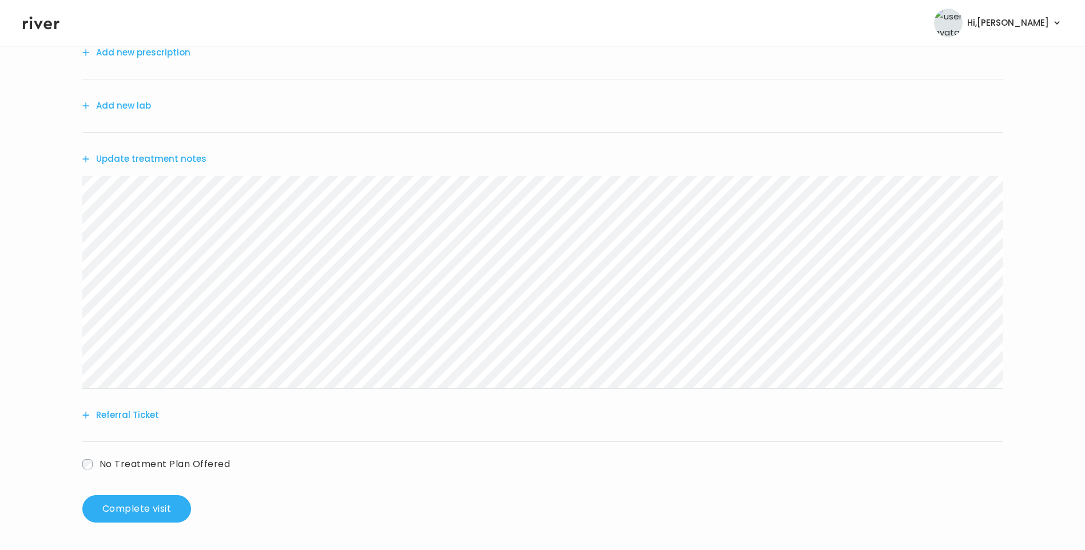
click at [64, 200] on div "[PERSON_NAME] Behavioral Health Visit On: [DATE] About Medical History Medicati…" at bounding box center [542, 227] width 1085 height 609
click at [144, 419] on button "Referral Ticket" at bounding box center [120, 415] width 77 height 16
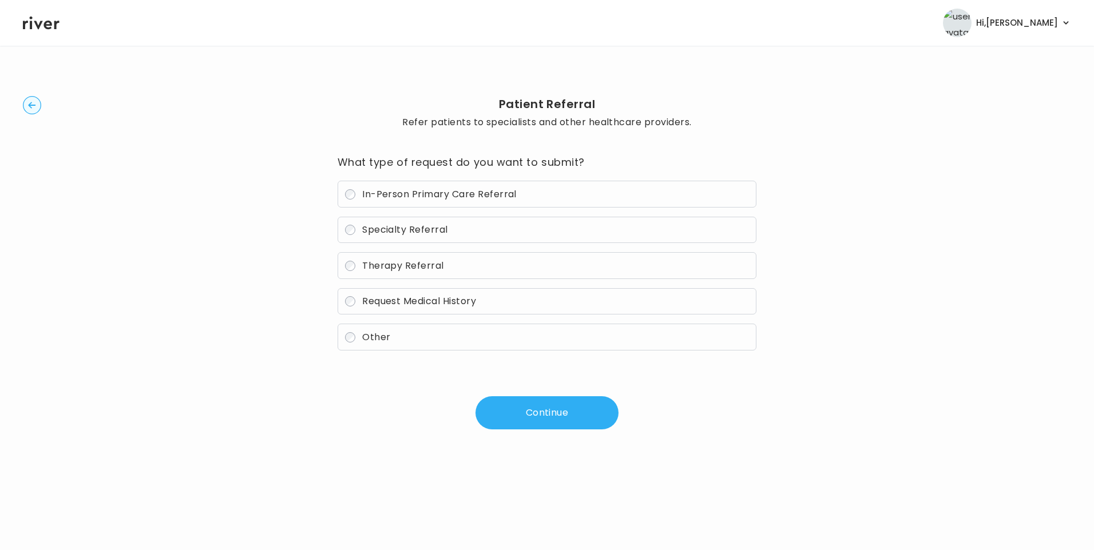
click at [399, 193] on span "In-Person Primary Care Referral" at bounding box center [439, 194] width 154 height 13
click at [561, 419] on button "Continue" at bounding box center [546, 412] width 143 height 33
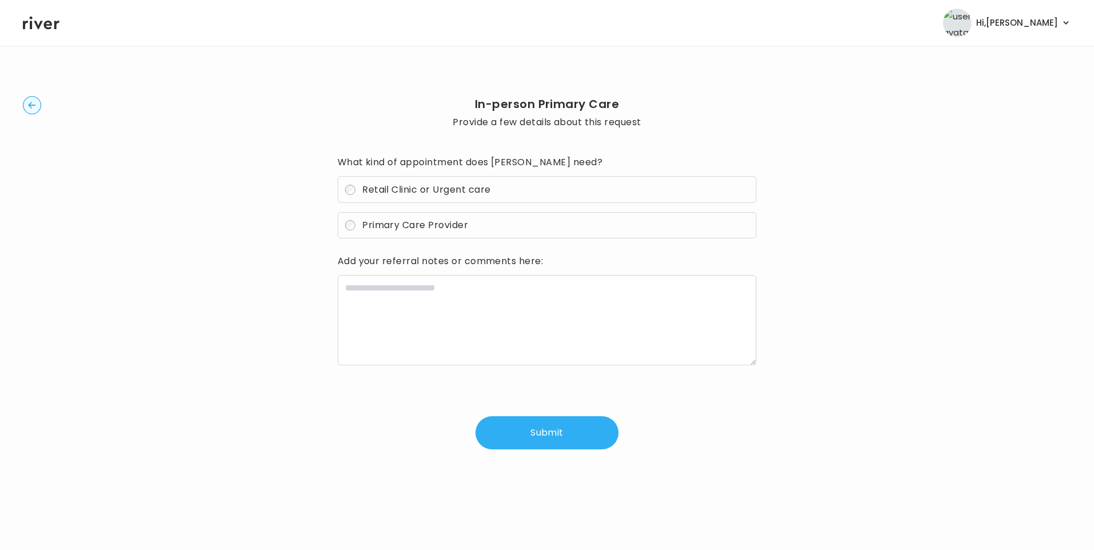
click at [407, 227] on span "Primary Care Provider" at bounding box center [415, 225] width 106 height 13
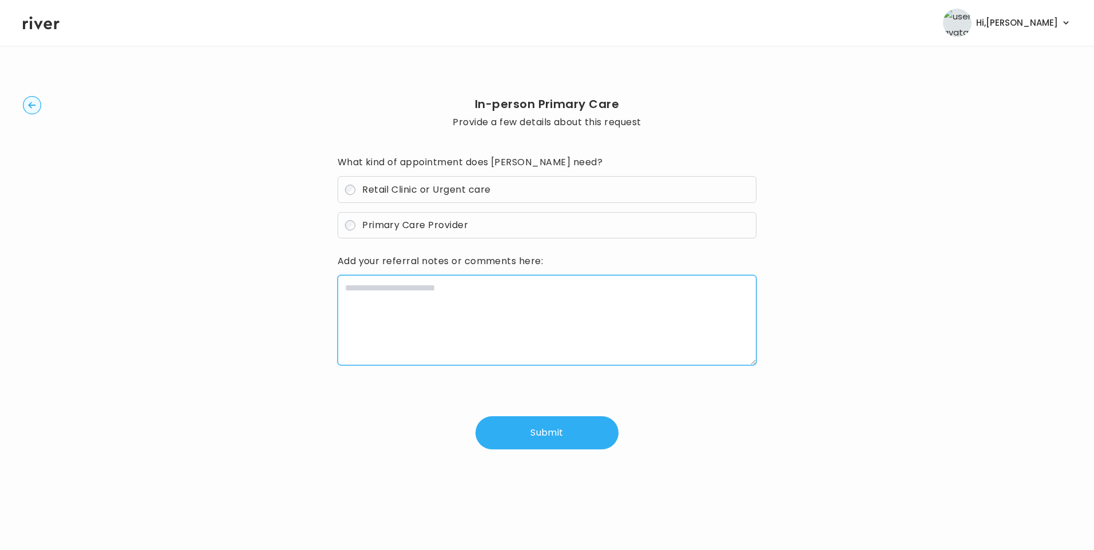
click at [407, 314] on textarea at bounding box center [547, 320] width 419 height 90
paste textarea "**********"
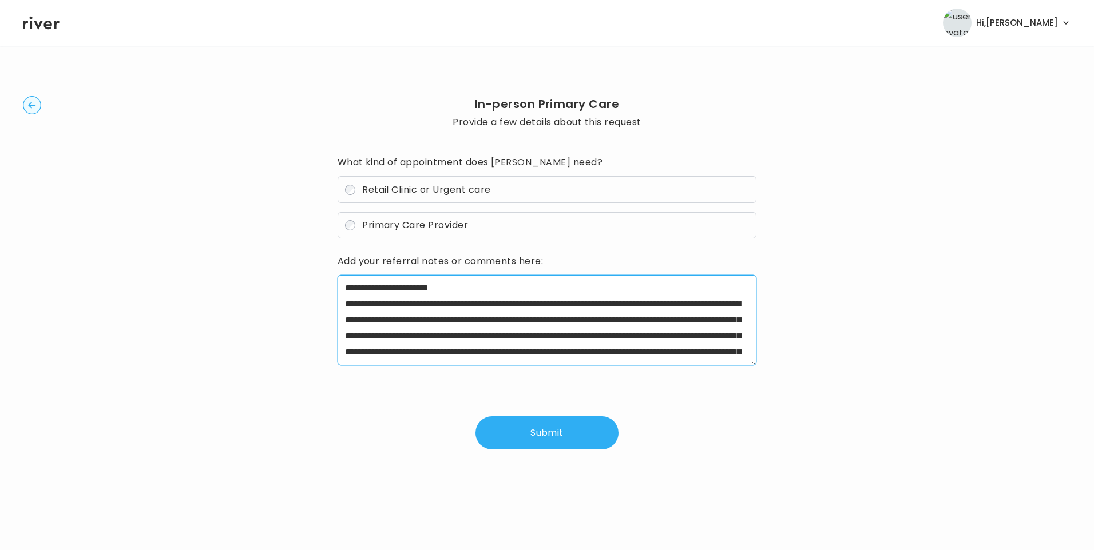
drag, startPoint x: 382, startPoint y: 303, endPoint x: 550, endPoint y: 302, distance: 168.8
click at [550, 302] on textarea "**********" at bounding box center [547, 320] width 419 height 90
click at [451, 338] on textarea "**********" at bounding box center [547, 320] width 419 height 90
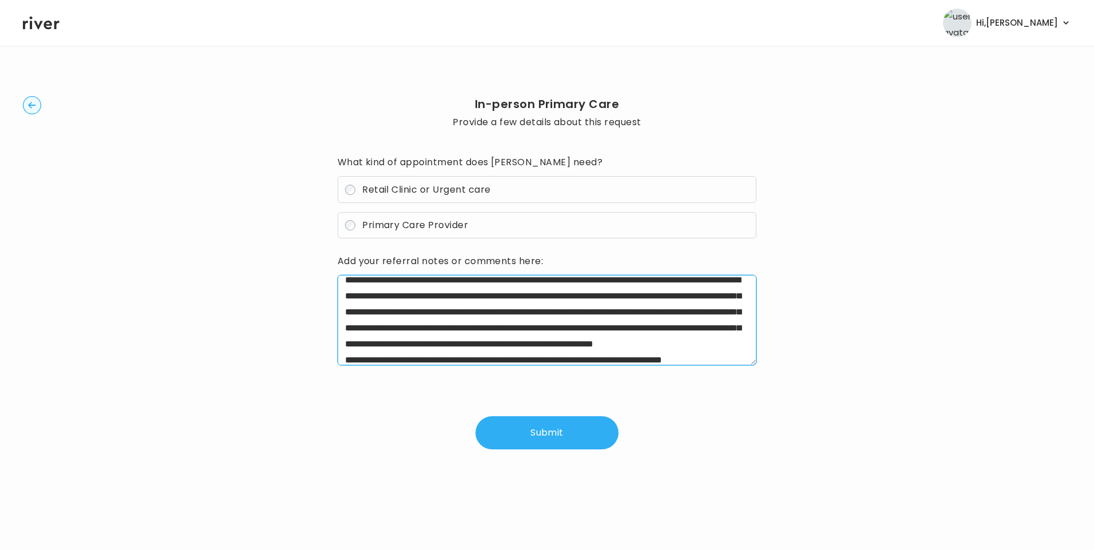
scroll to position [46, 0]
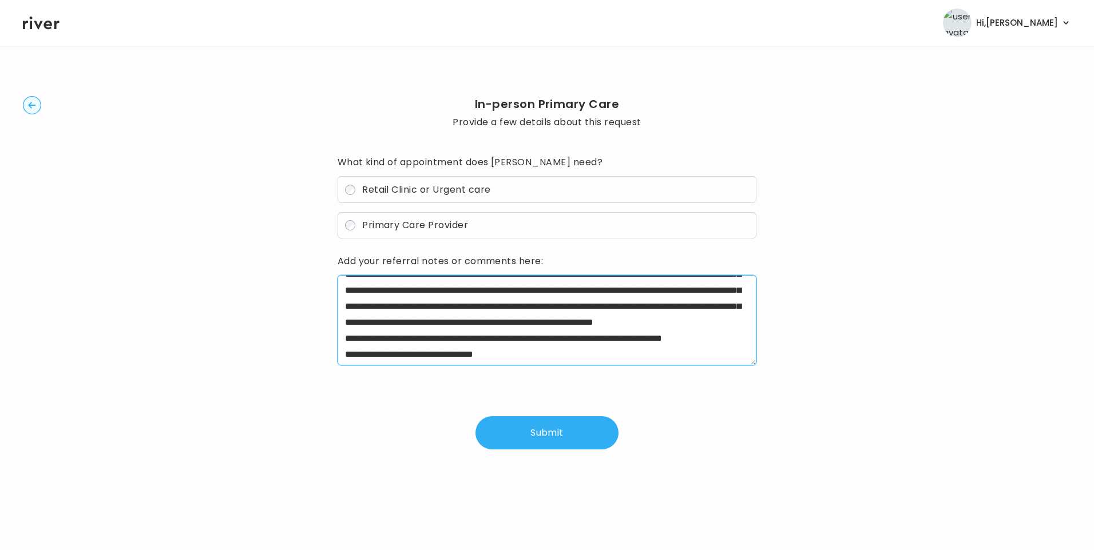
click at [738, 346] on textarea "**********" at bounding box center [547, 320] width 419 height 90
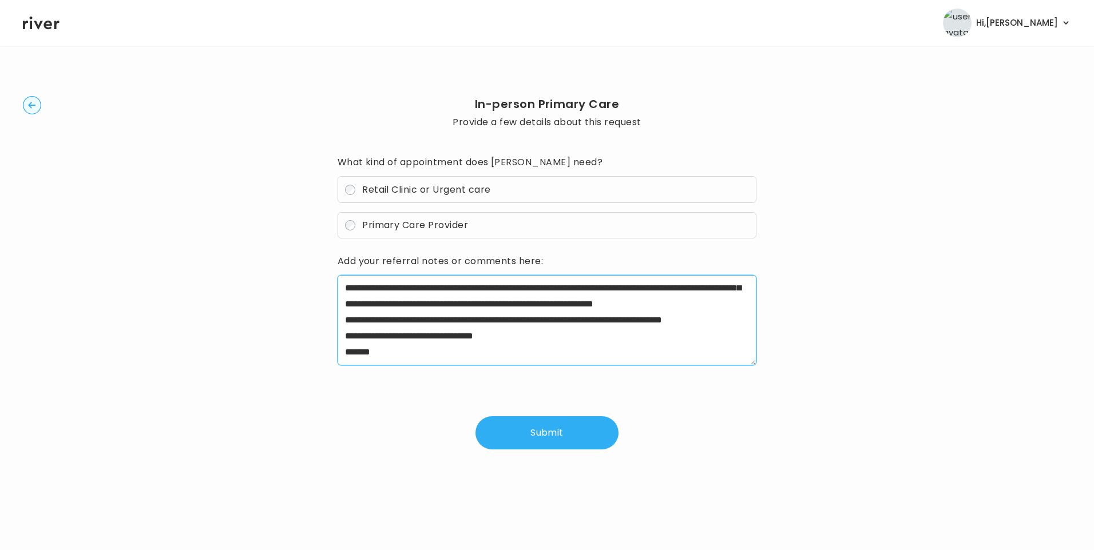
scroll to position [112, 0]
drag, startPoint x: 488, startPoint y: 304, endPoint x: 687, endPoint y: 363, distance: 207.6
click at [687, 363] on textarea "**********" at bounding box center [547, 320] width 419 height 90
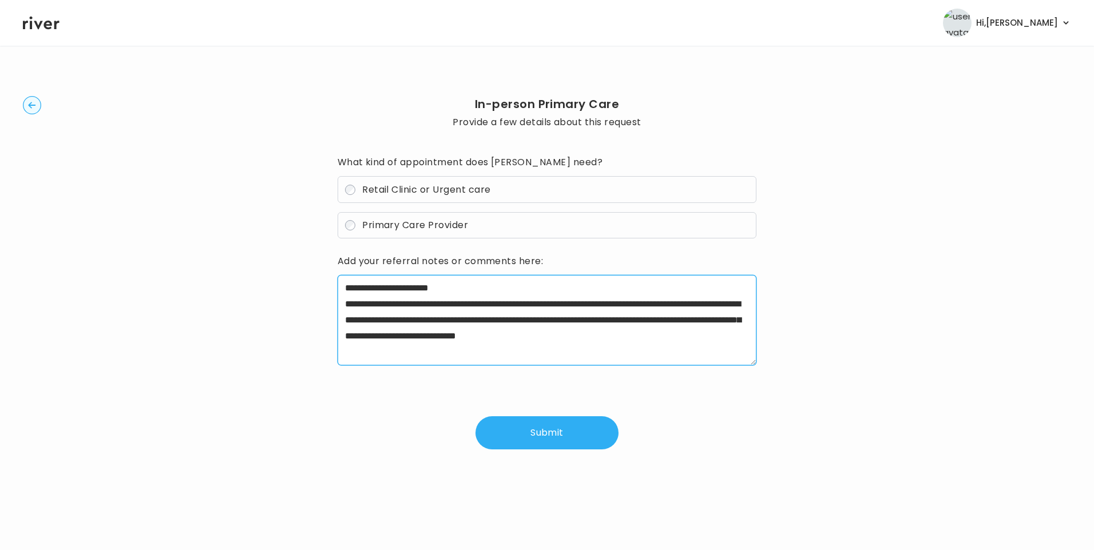
scroll to position [0, 0]
click at [467, 357] on textarea "**********" at bounding box center [547, 320] width 419 height 90
click at [459, 289] on textarea "**********" at bounding box center [547, 320] width 419 height 90
click at [489, 358] on textarea "**********" at bounding box center [547, 320] width 419 height 90
type textarea "**********"
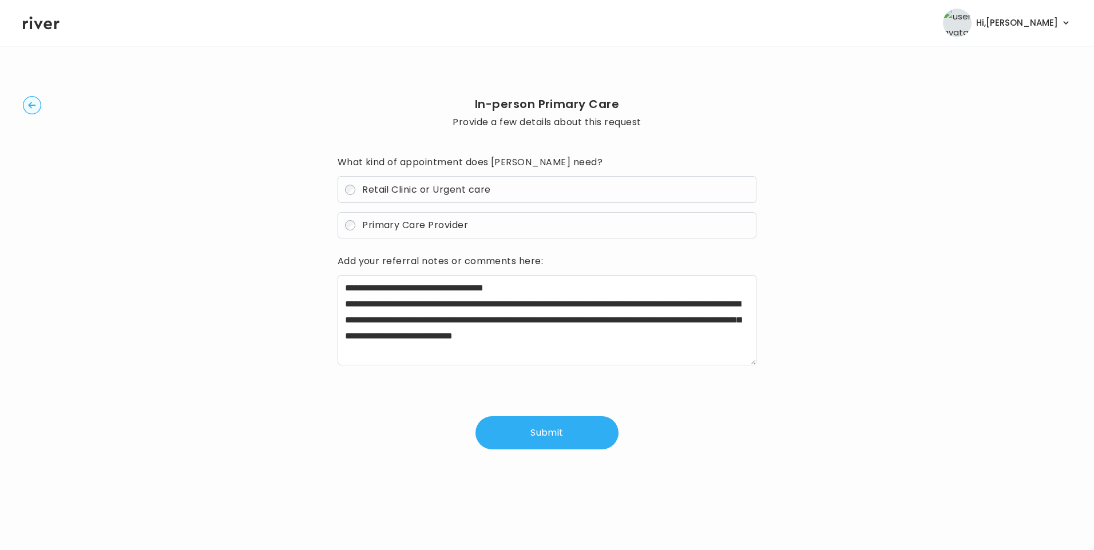
click at [547, 435] on button "Submit" at bounding box center [546, 433] width 143 height 33
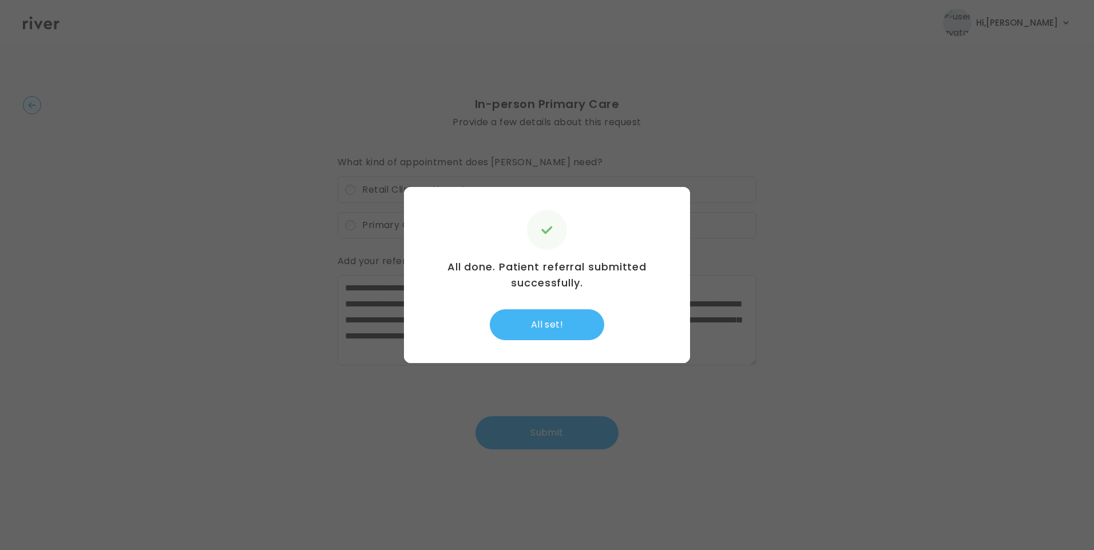
click at [550, 327] on button "All set!" at bounding box center [547, 325] width 114 height 31
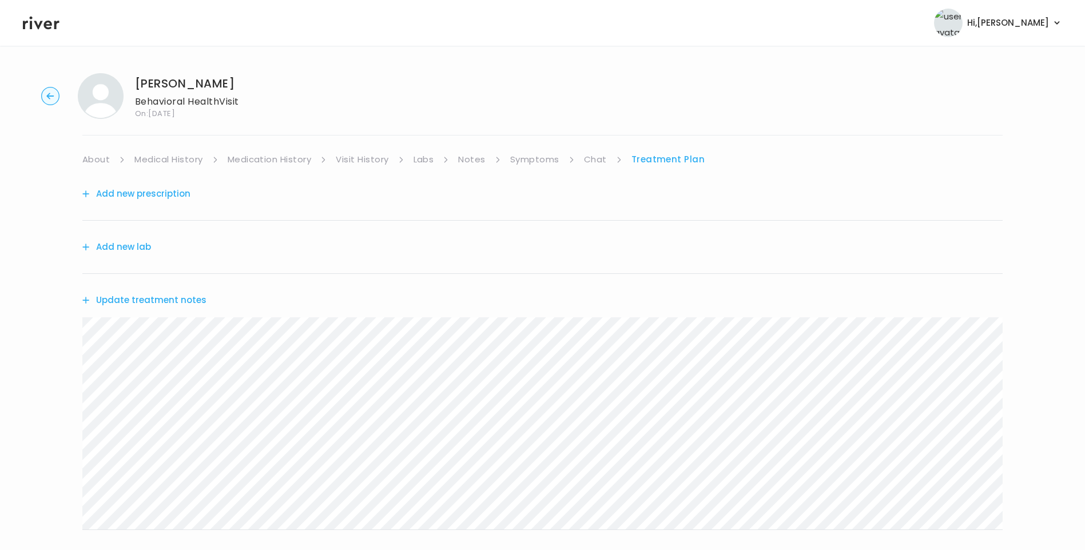
scroll to position [225, 0]
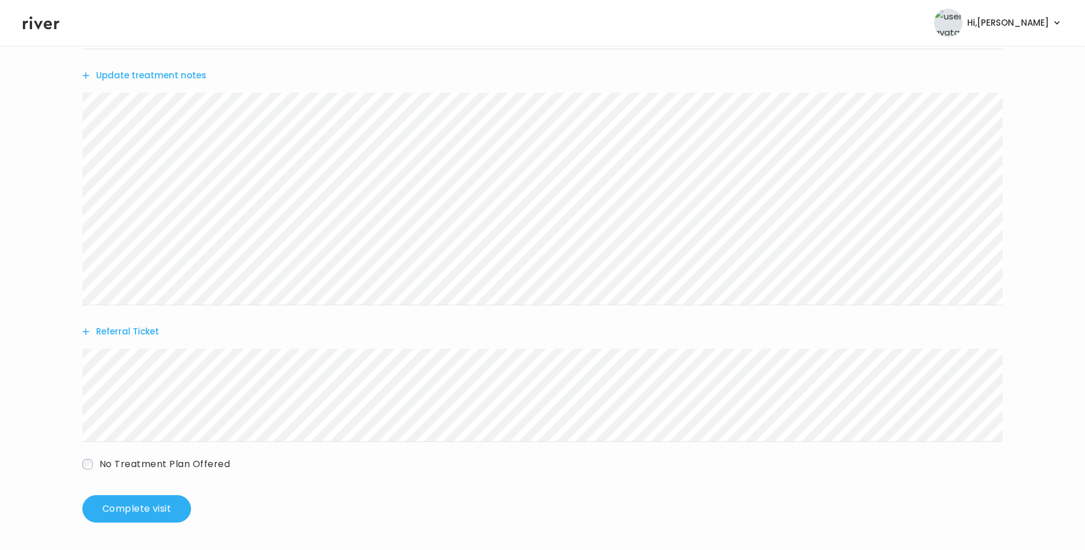
click at [138, 328] on button "Referral Ticket" at bounding box center [120, 332] width 77 height 16
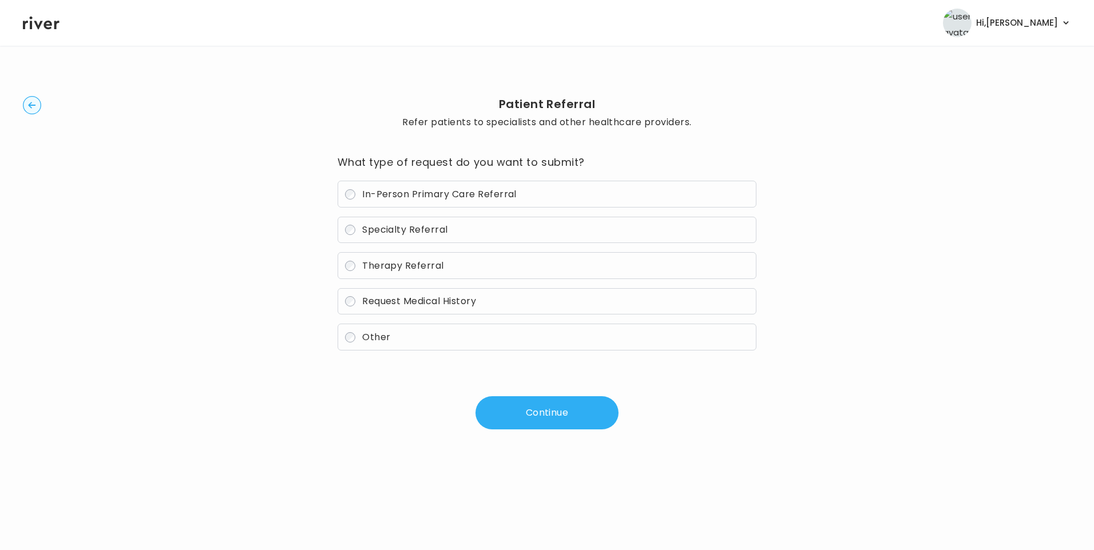
drag, startPoint x: 419, startPoint y: 260, endPoint x: 497, endPoint y: 298, distance: 86.5
click at [420, 260] on span "Therapy Referral" at bounding box center [403, 265] width 82 height 13
click at [534, 406] on button "Continue" at bounding box center [546, 412] width 143 height 33
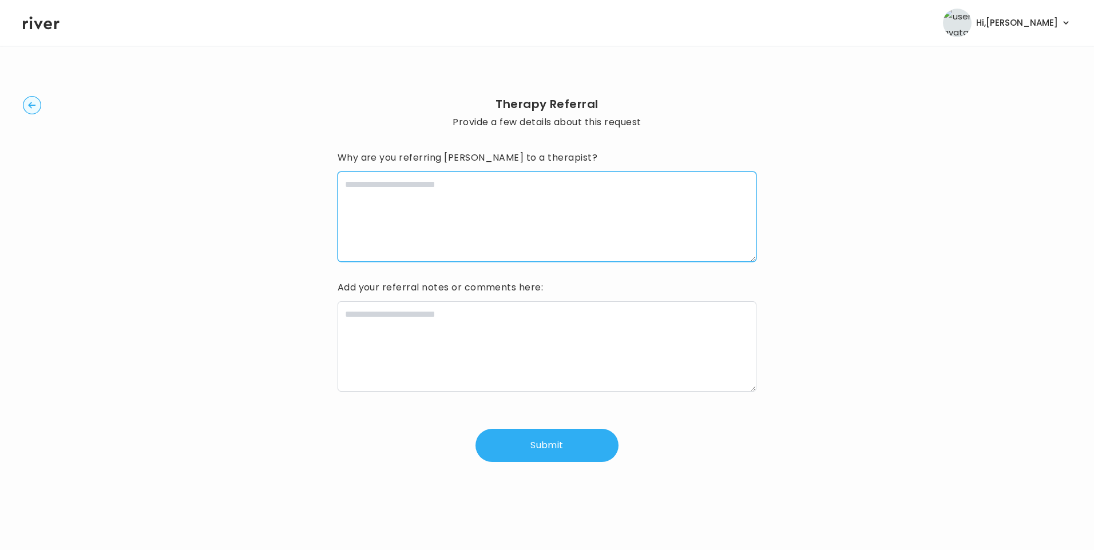
click at [451, 236] on textarea at bounding box center [547, 217] width 419 height 90
type textarea "****"
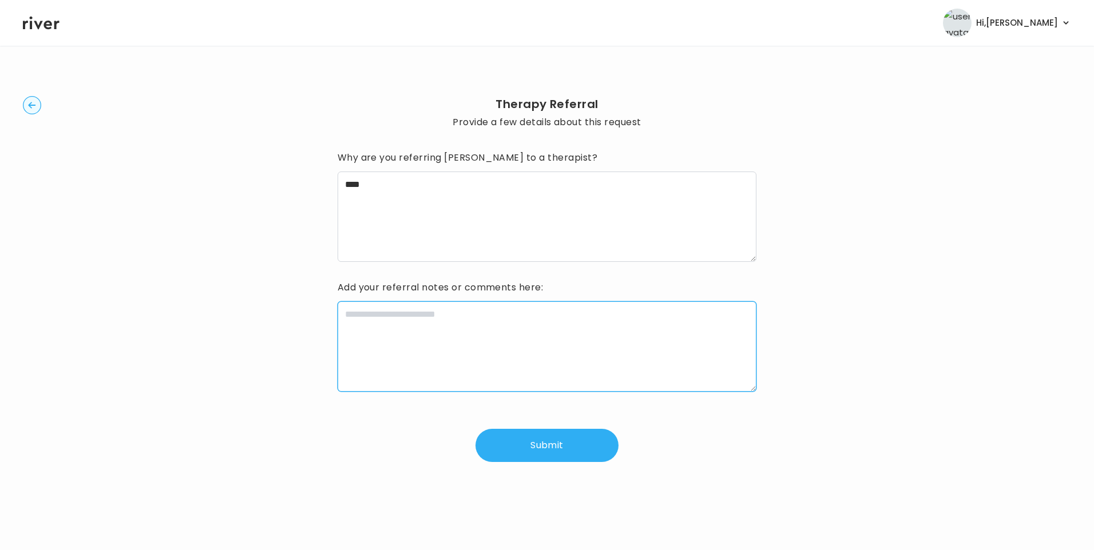
click at [479, 333] on textarea at bounding box center [547, 347] width 419 height 90
paste textarea "**********"
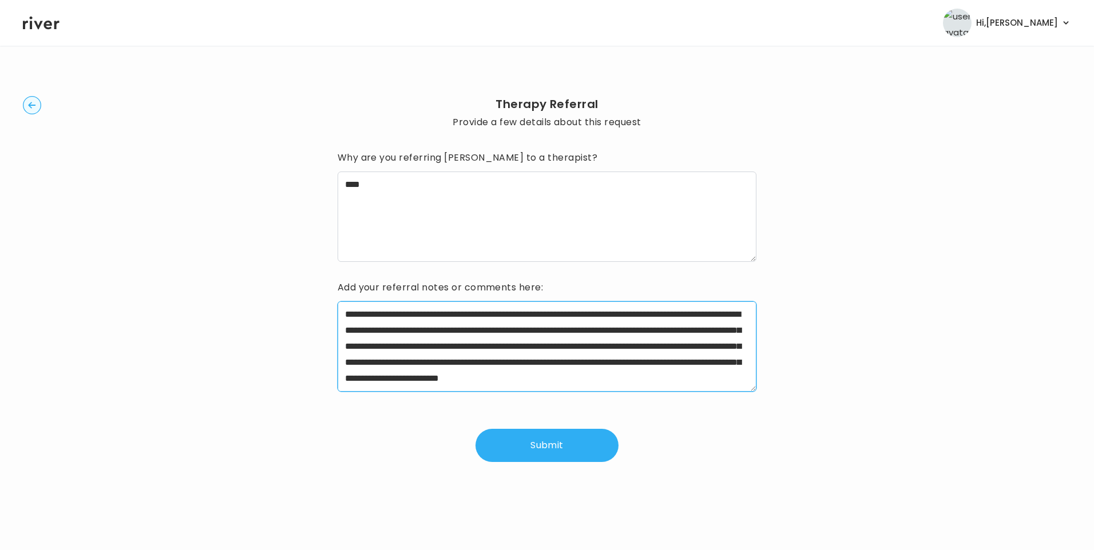
drag, startPoint x: 382, startPoint y: 316, endPoint x: 549, endPoint y: 318, distance: 167.6
click at [549, 318] on textarea "**********" at bounding box center [547, 347] width 419 height 90
click at [723, 380] on textarea "**********" at bounding box center [547, 347] width 419 height 90
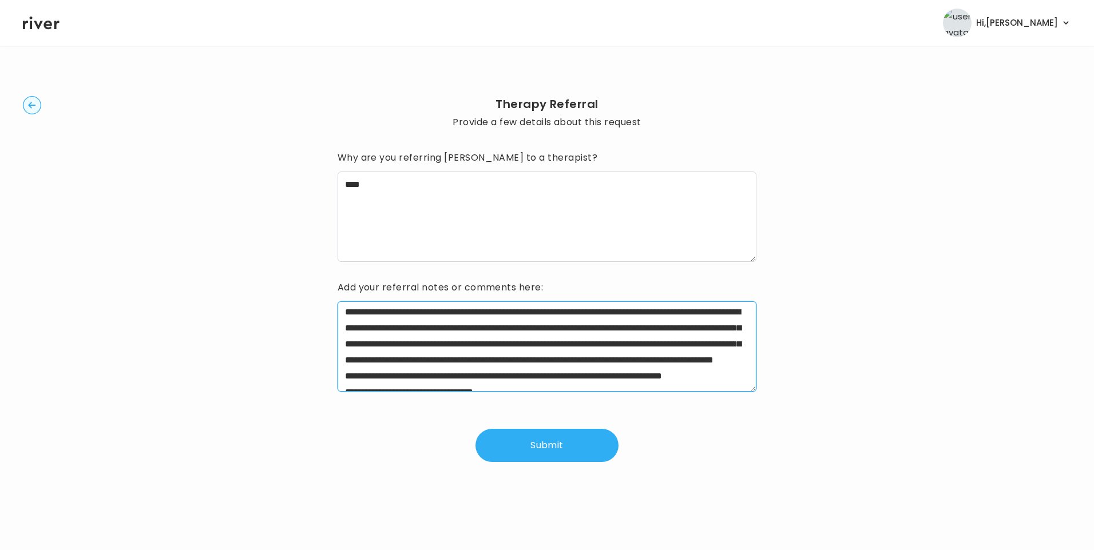
scroll to position [80, 0]
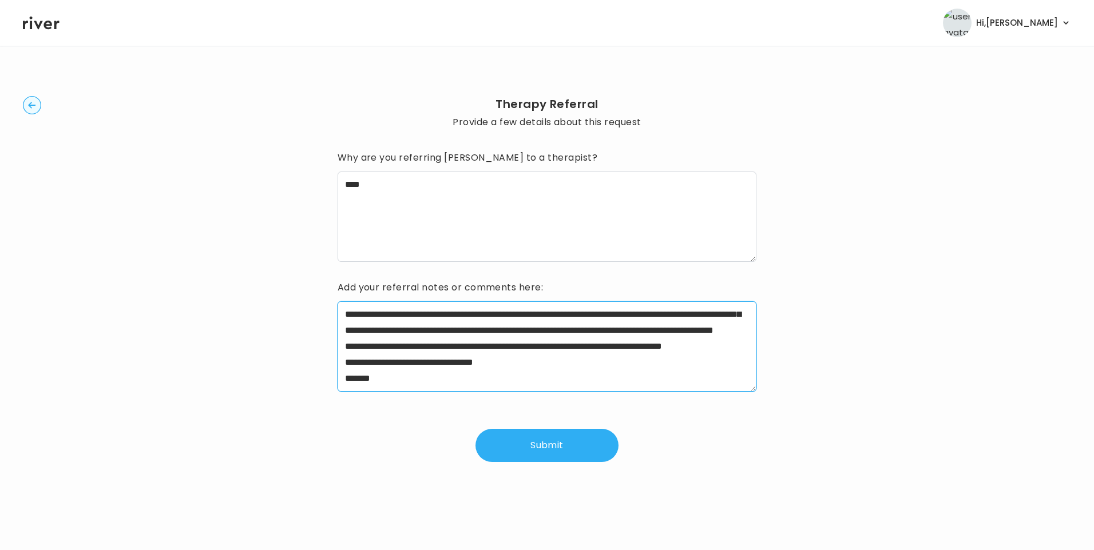
drag, startPoint x: 463, startPoint y: 344, endPoint x: 564, endPoint y: 445, distance: 142.8
click at [564, 445] on div "**********" at bounding box center [547, 306] width 419 height 314
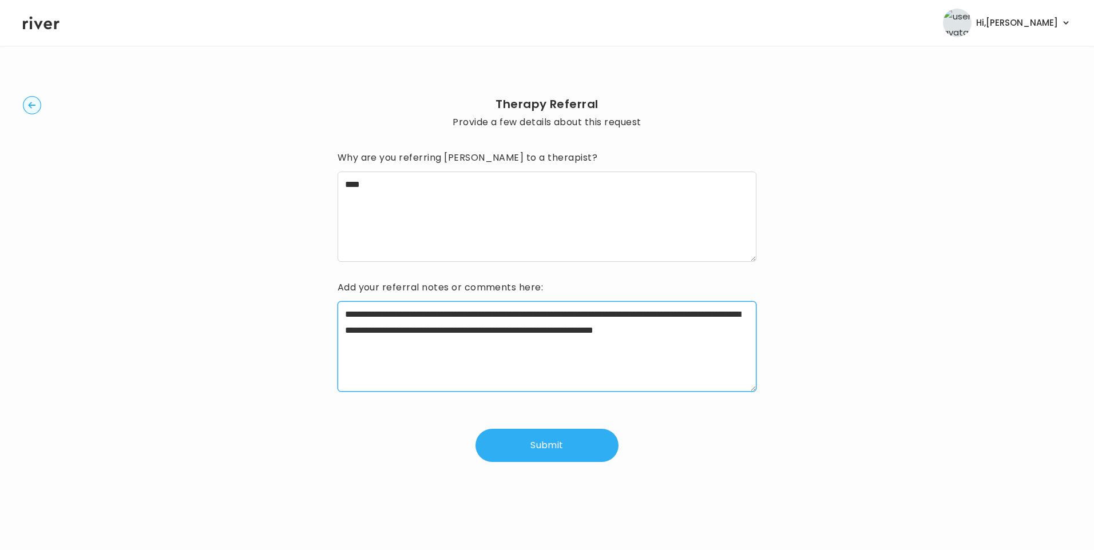
scroll to position [0, 0]
type textarea "**********"
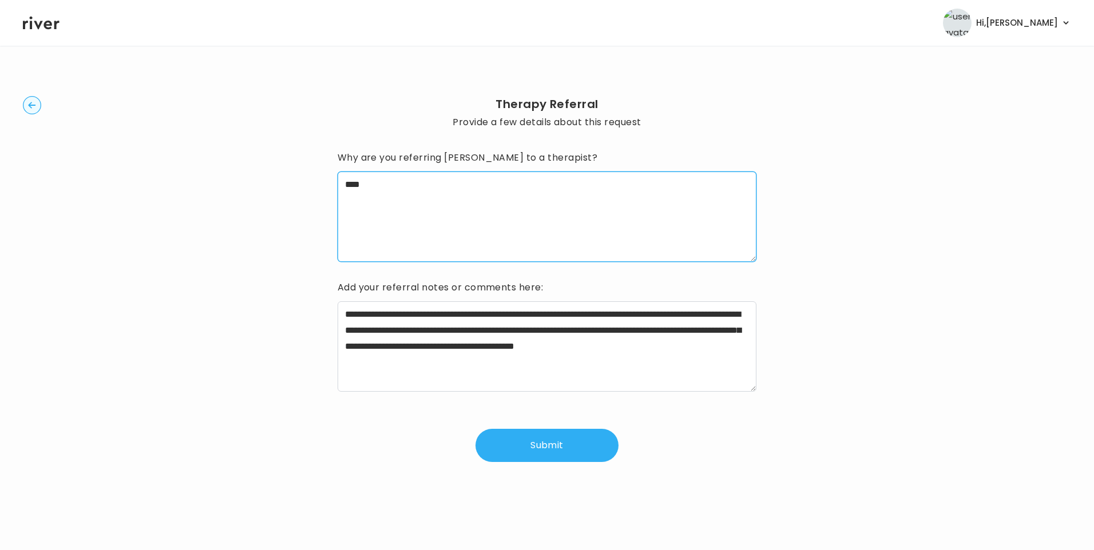
click at [474, 218] on textarea "****" at bounding box center [547, 217] width 419 height 90
type textarea "**********"
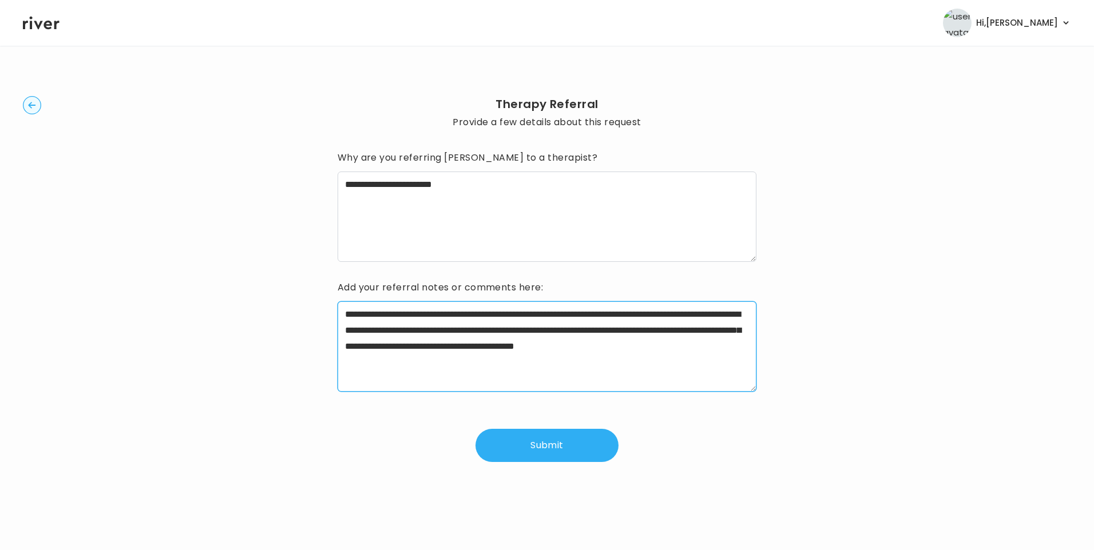
click at [586, 352] on textarea "**********" at bounding box center [547, 347] width 419 height 90
click at [574, 363] on textarea "**********" at bounding box center [547, 347] width 419 height 90
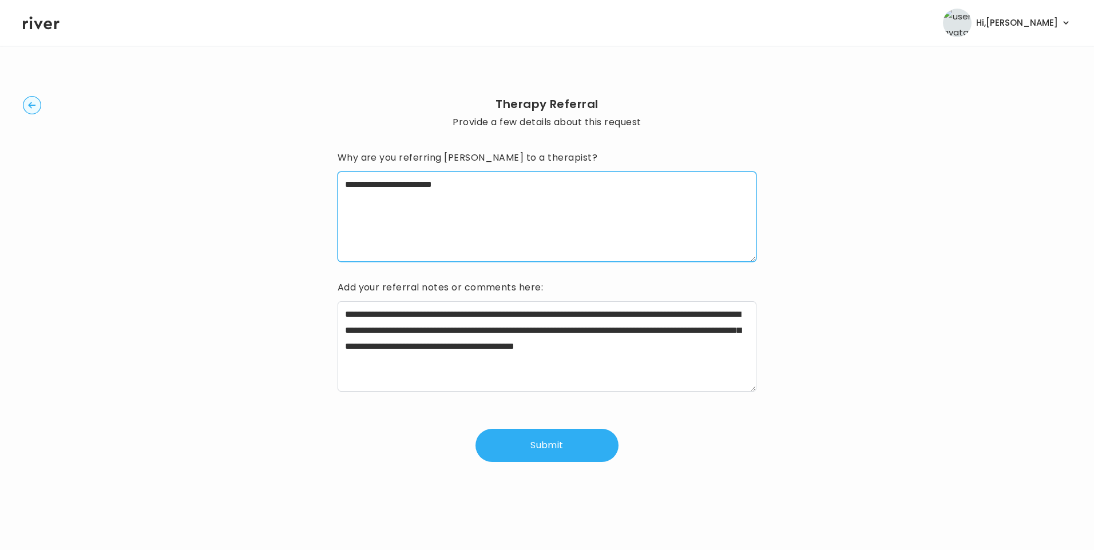
click at [525, 261] on textarea "**********" at bounding box center [547, 217] width 419 height 90
click at [553, 453] on button "Submit" at bounding box center [546, 445] width 143 height 33
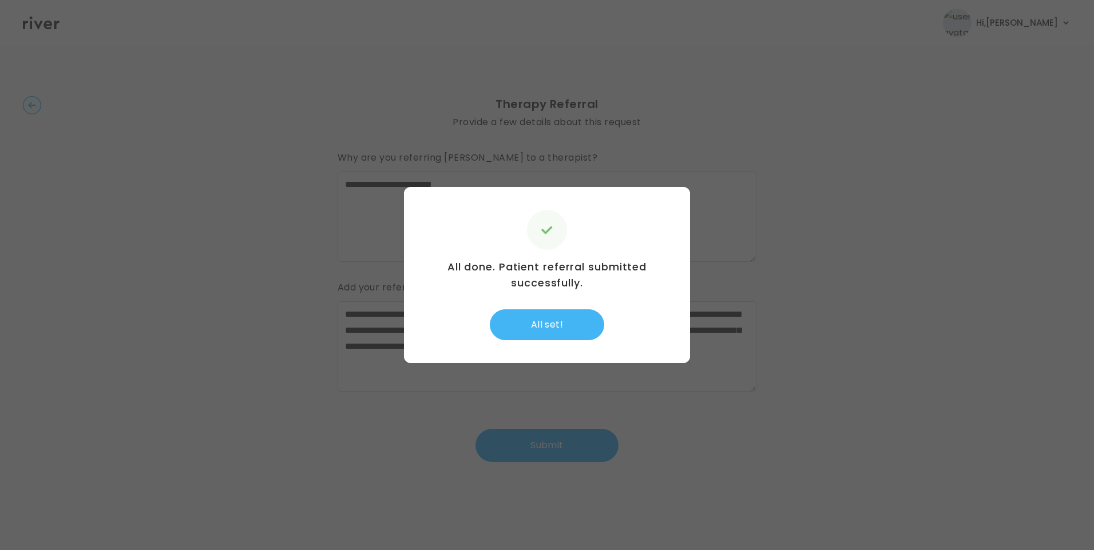
click at [560, 316] on button "All set!" at bounding box center [547, 325] width 114 height 31
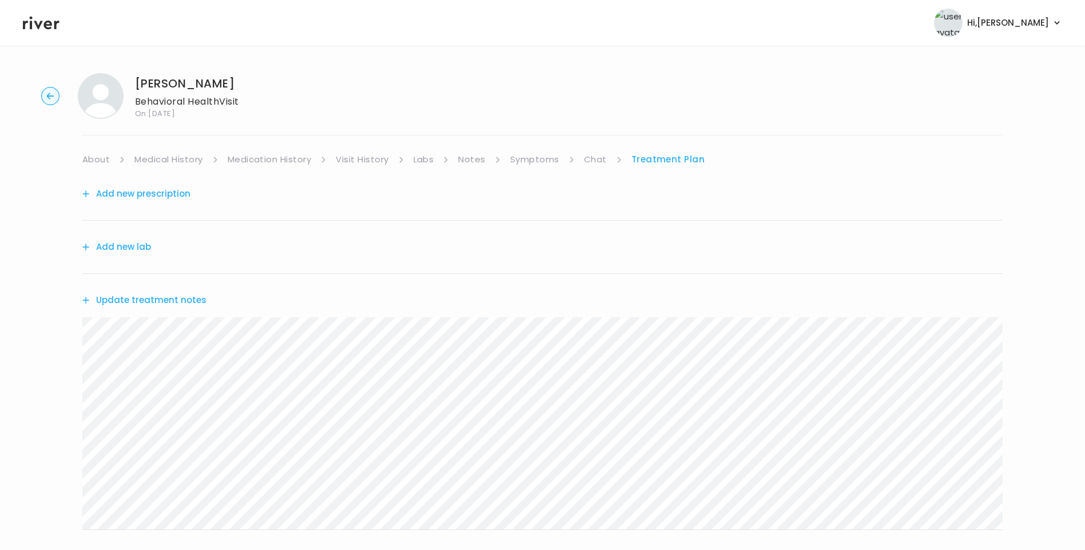
click at [180, 303] on button "Update treatment notes" at bounding box center [144, 300] width 124 height 16
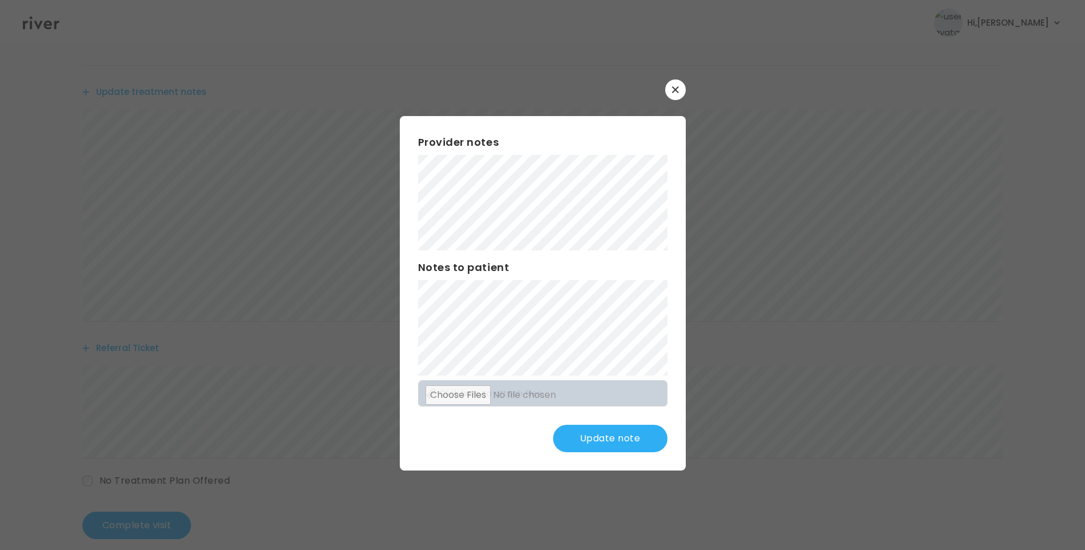
scroll to position [225, 0]
click at [626, 431] on button "Update note" at bounding box center [610, 438] width 114 height 27
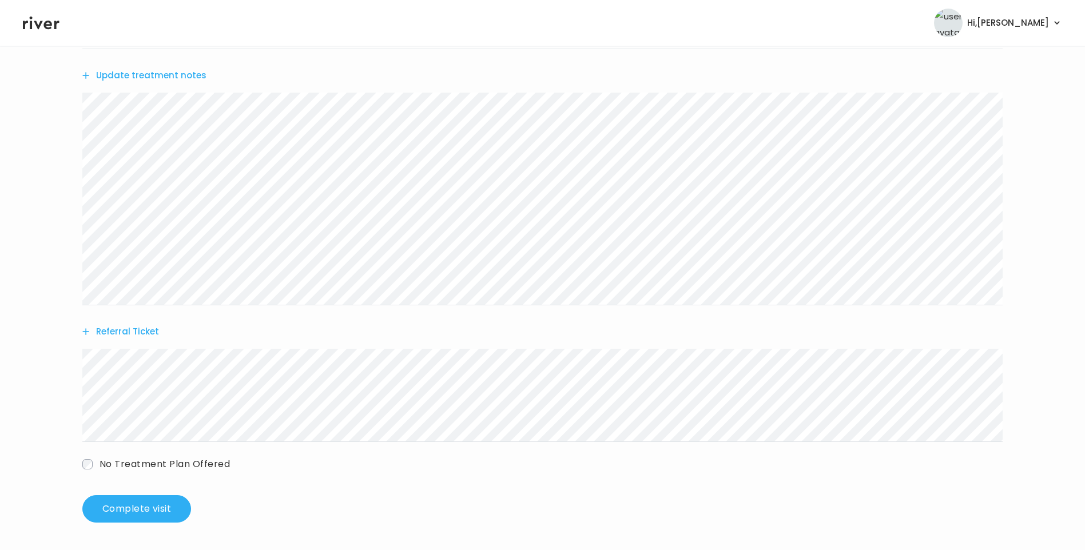
click at [187, 77] on button "Update treatment notes" at bounding box center [144, 76] width 124 height 16
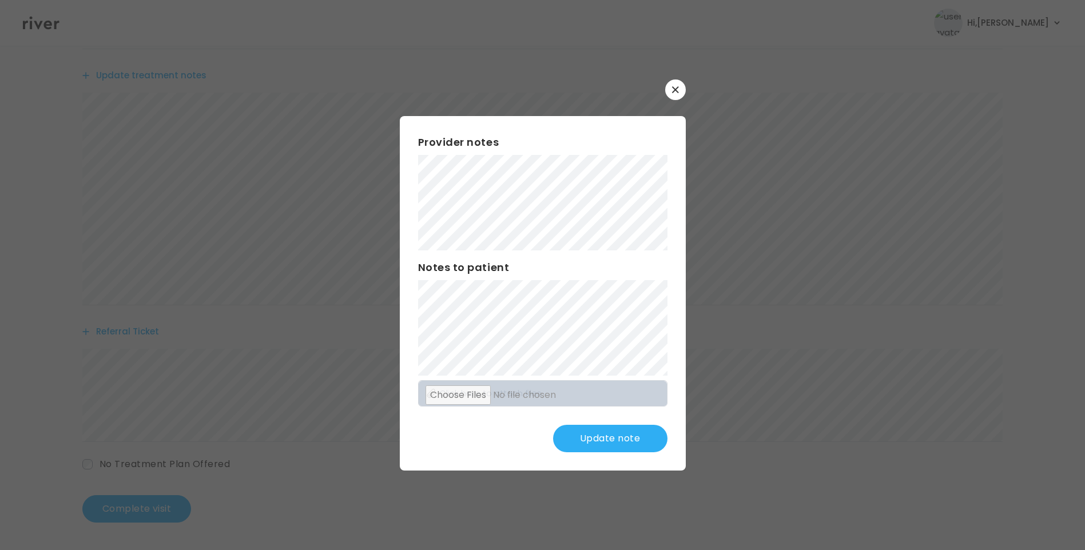
click at [608, 441] on button "Update note" at bounding box center [610, 438] width 114 height 27
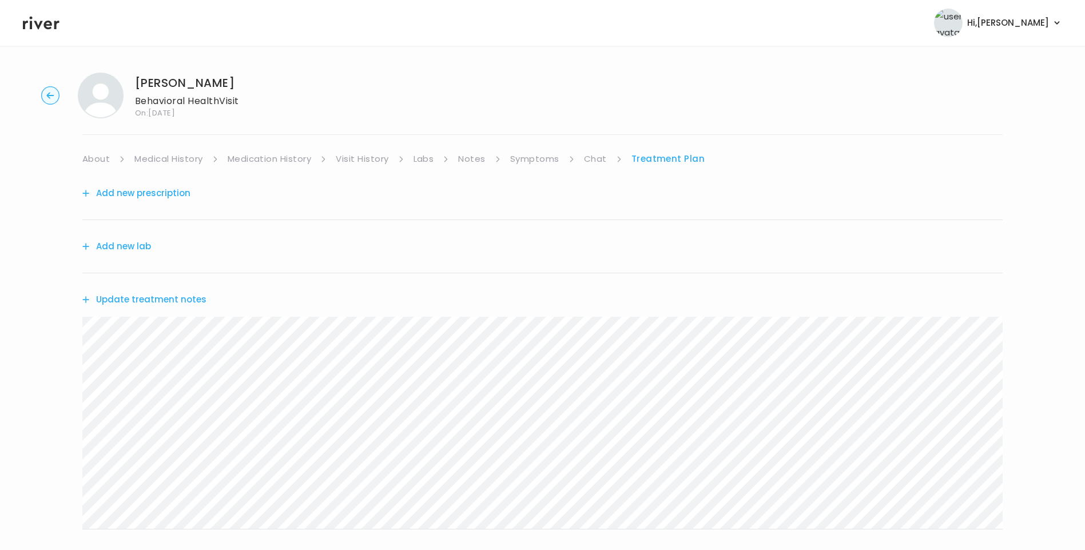
scroll to position [0, 0]
click at [594, 162] on link "Chat" at bounding box center [595, 160] width 23 height 16
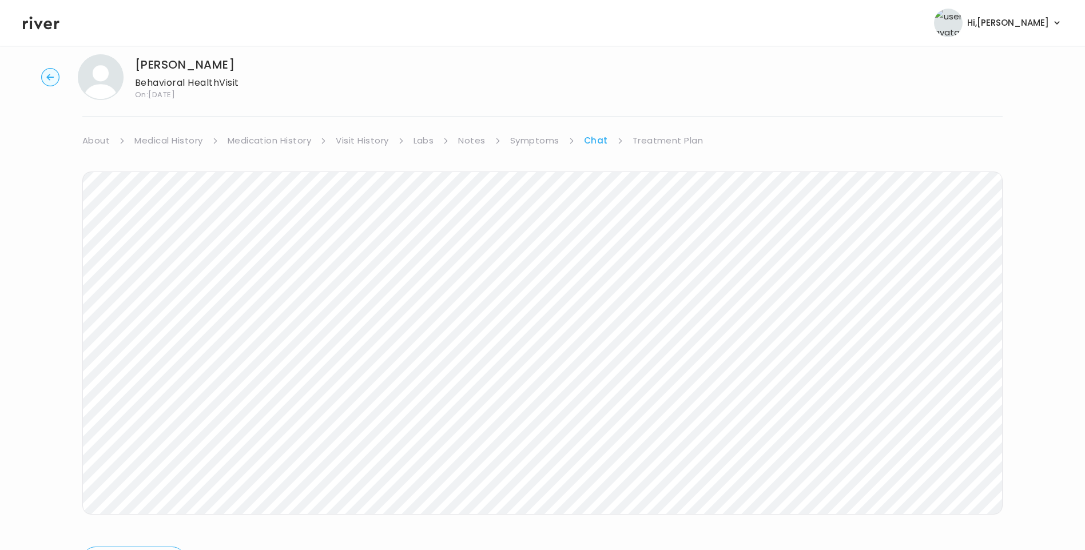
click at [687, 139] on link "Treatment Plan" at bounding box center [668, 141] width 71 height 16
click at [193, 277] on button "Update treatment notes" at bounding box center [144, 281] width 124 height 16
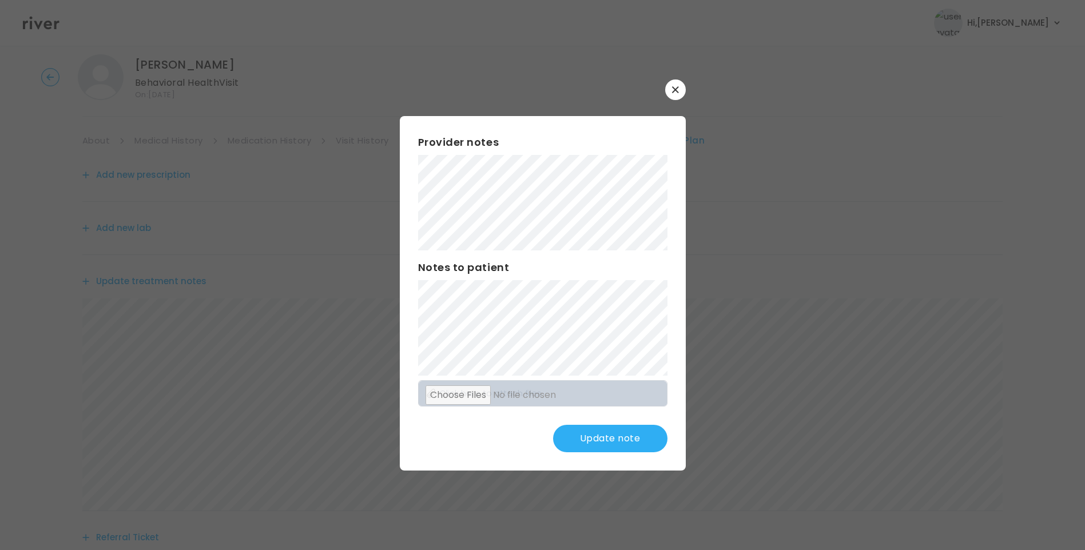
click at [599, 443] on button "Update note" at bounding box center [610, 438] width 114 height 27
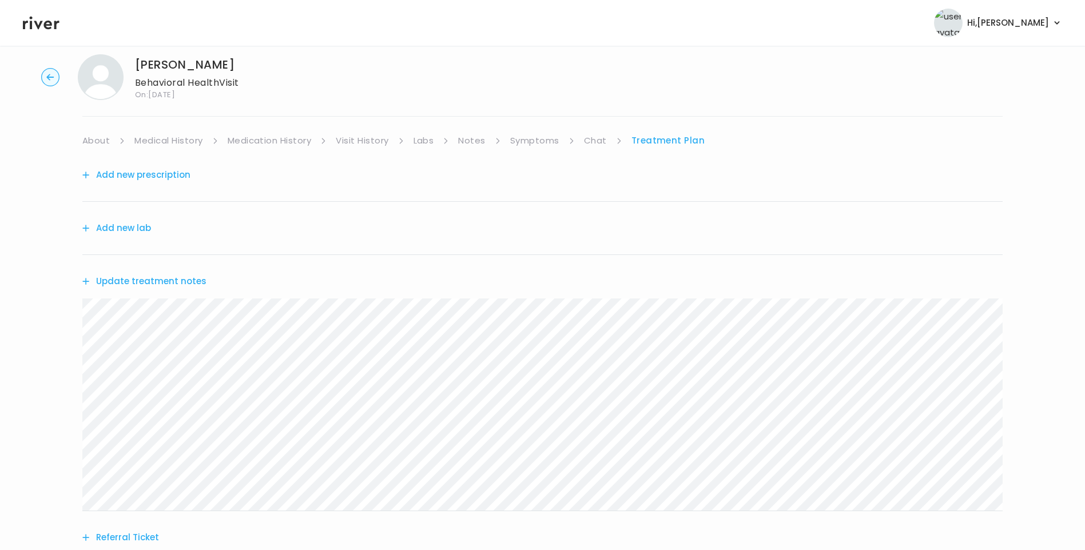
click at [590, 145] on link "Chat" at bounding box center [595, 141] width 23 height 16
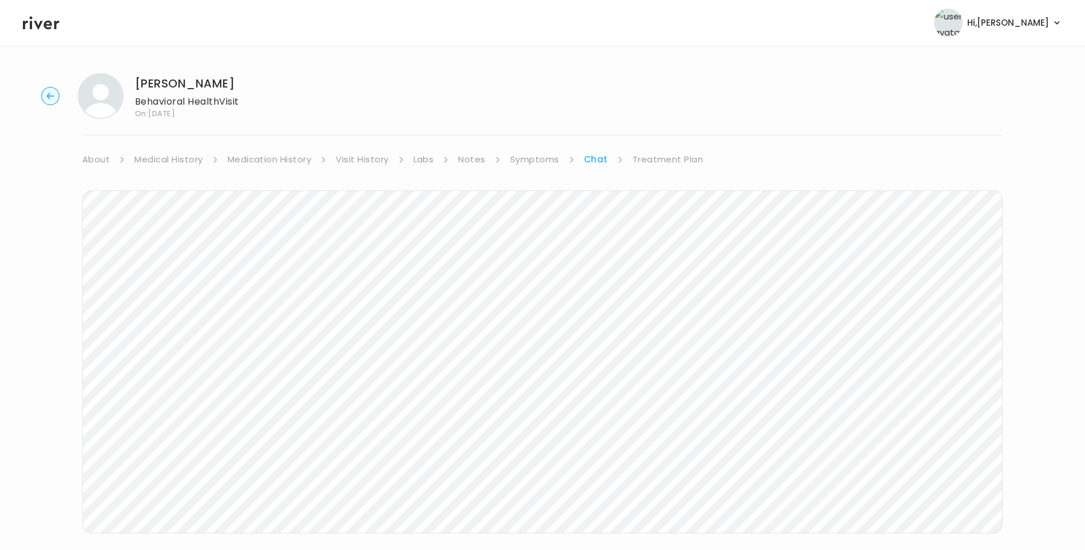
click at [667, 160] on link "Treatment Plan" at bounding box center [668, 160] width 71 height 16
click at [122, 298] on button "Update treatment notes" at bounding box center [144, 300] width 124 height 16
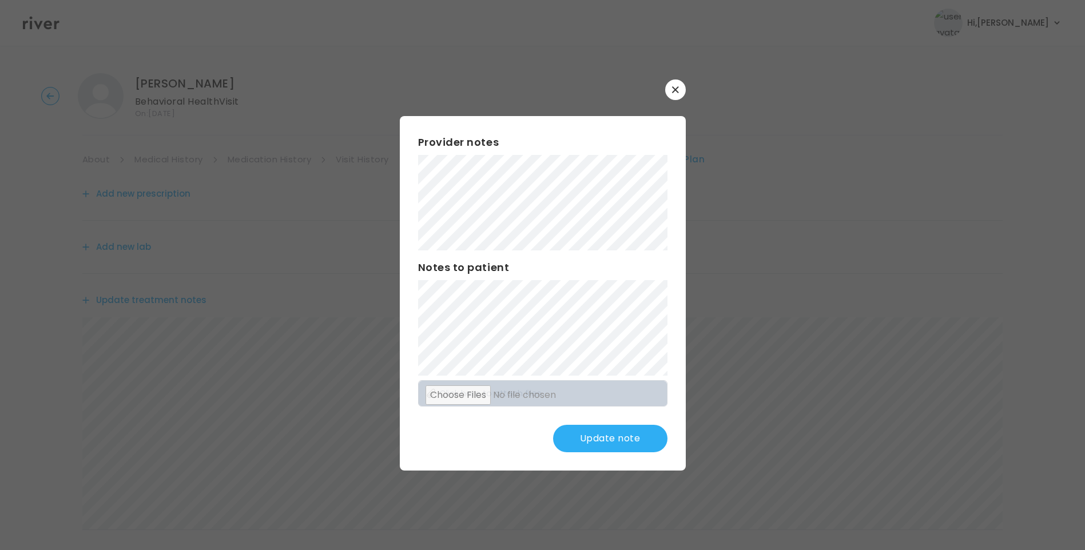
click at [620, 438] on button "Update note" at bounding box center [610, 438] width 114 height 27
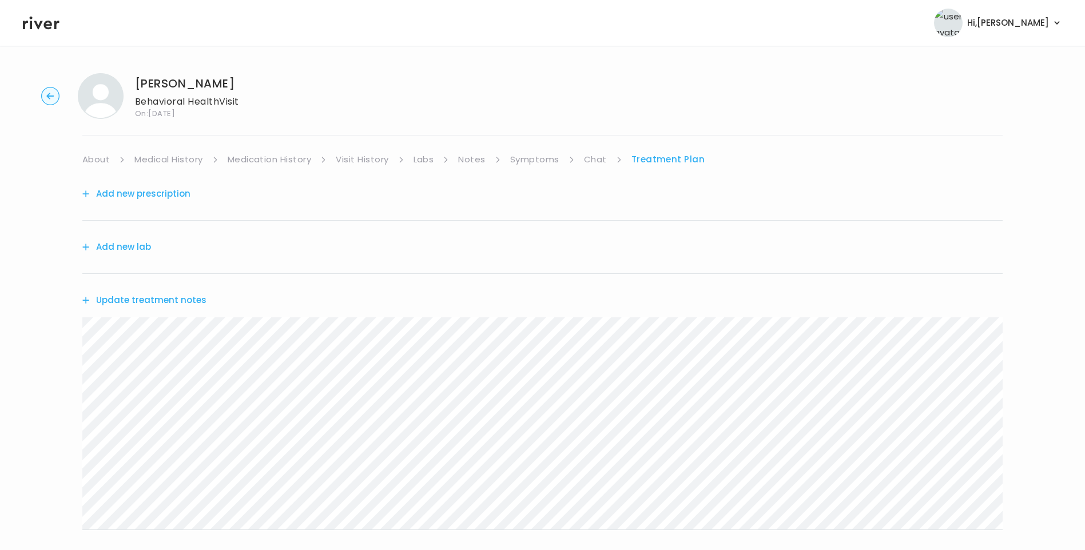
click at [186, 301] on button "Update treatment notes" at bounding box center [144, 300] width 124 height 16
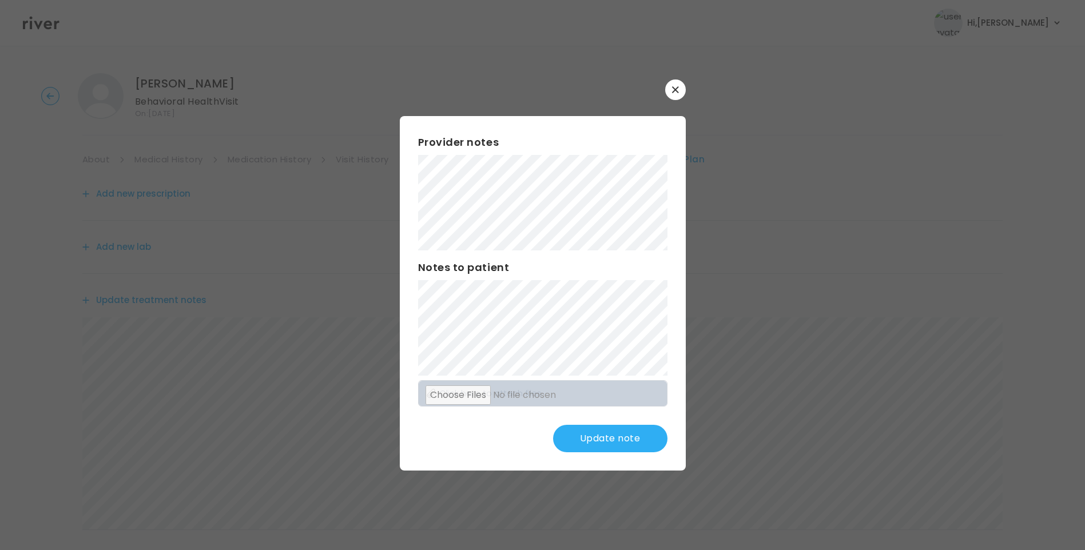
click at [629, 441] on button "Update note" at bounding box center [610, 438] width 114 height 27
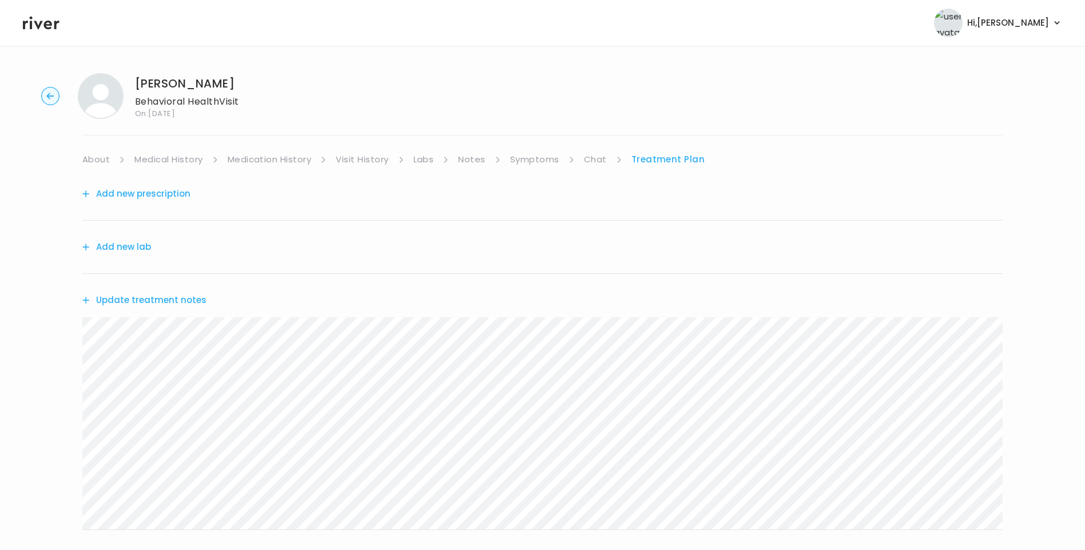
click at [93, 158] on link "About" at bounding box center [95, 160] width 27 height 16
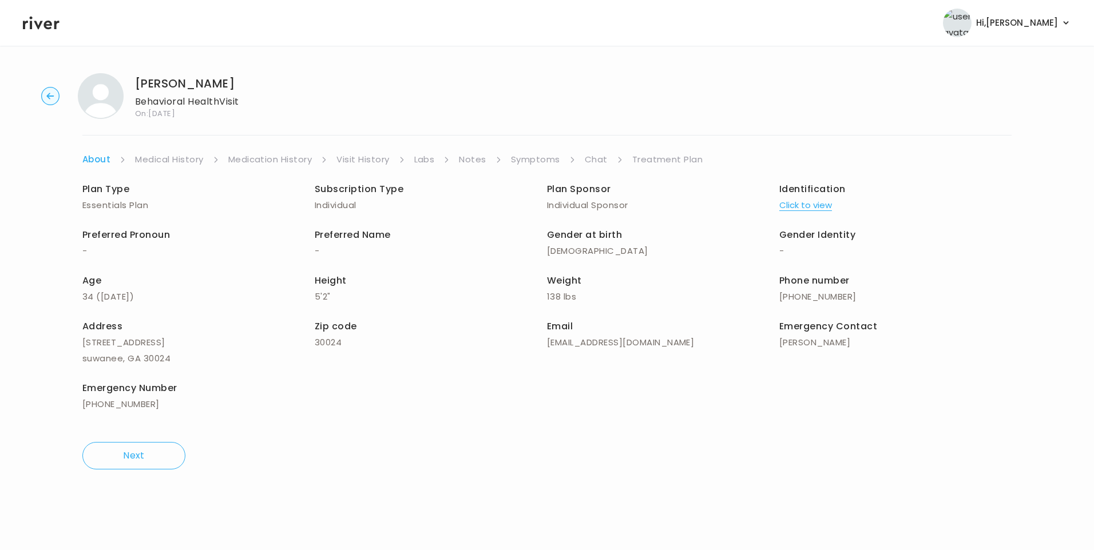
drag, startPoint x: 661, startPoint y: 159, endPoint x: 666, endPoint y: 166, distance: 8.7
click at [662, 159] on link "Treatment Plan" at bounding box center [667, 160] width 71 height 16
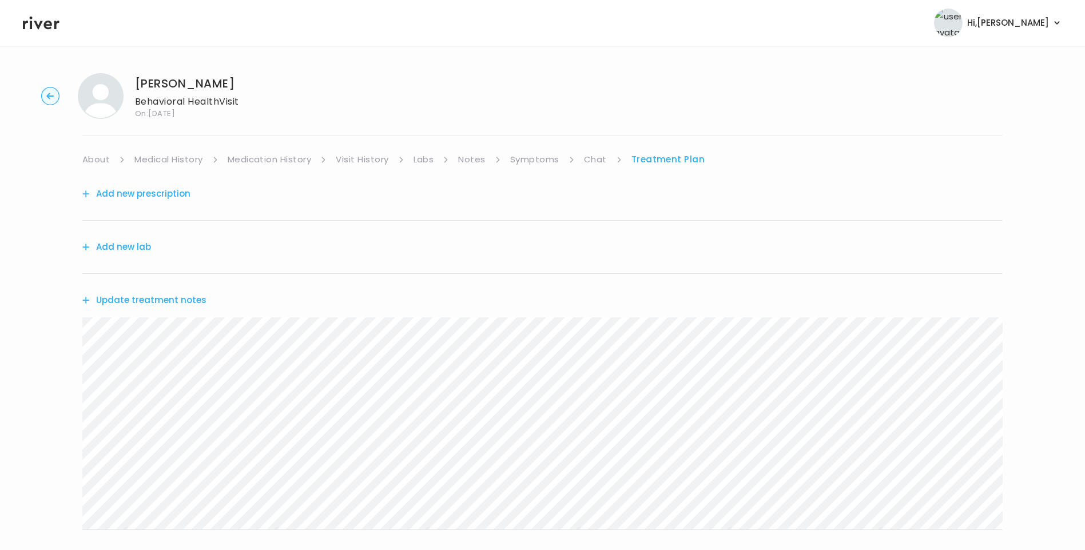
click at [191, 302] on button "Update treatment notes" at bounding box center [144, 300] width 124 height 16
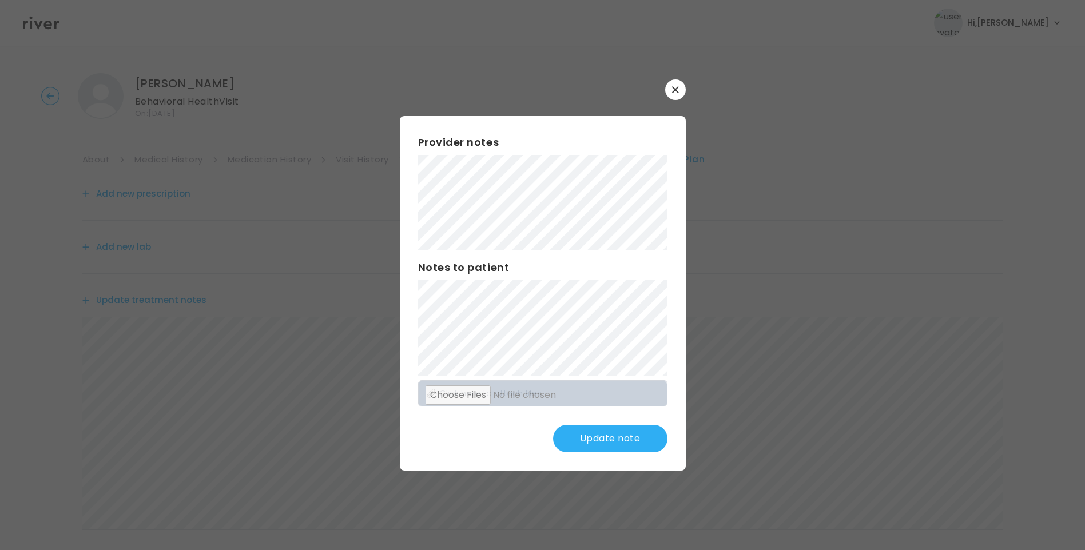
click at [585, 437] on button "Update note" at bounding box center [610, 438] width 114 height 27
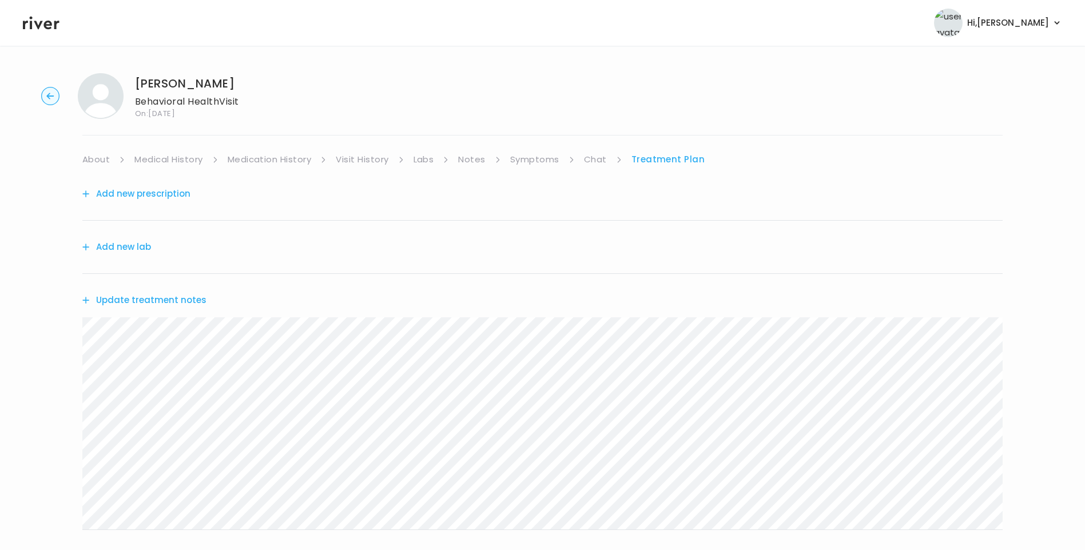
click at [590, 160] on link "Chat" at bounding box center [595, 160] width 23 height 16
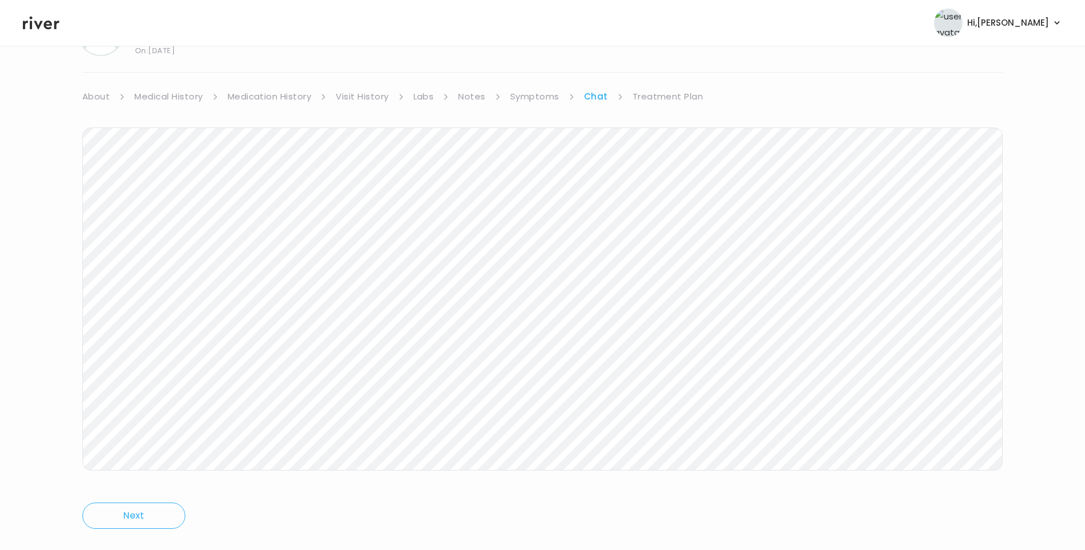
scroll to position [85, 0]
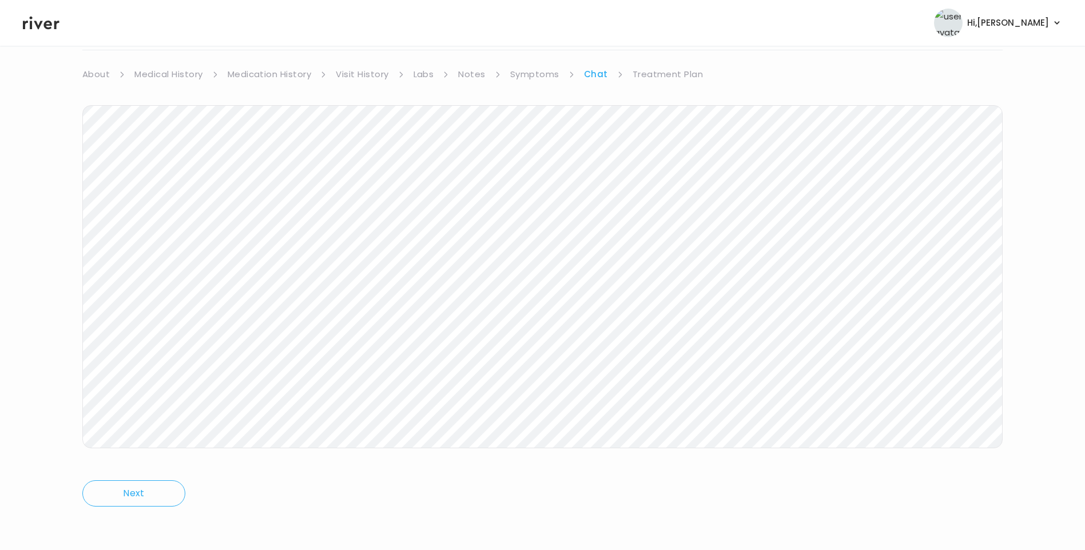
click at [668, 75] on link "Treatment Plan" at bounding box center [668, 74] width 71 height 16
click at [599, 75] on link "Chat" at bounding box center [595, 74] width 23 height 16
click at [659, 77] on link "Treatment Plan" at bounding box center [668, 74] width 71 height 16
click at [189, 215] on button "Update treatment notes" at bounding box center [144, 215] width 124 height 16
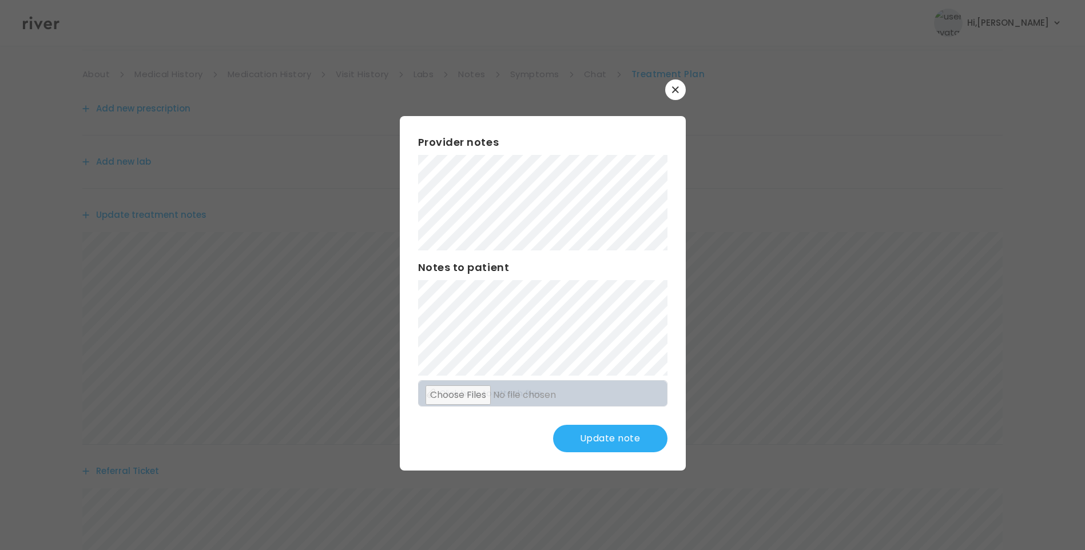
click at [628, 441] on button "Update note" at bounding box center [610, 438] width 114 height 27
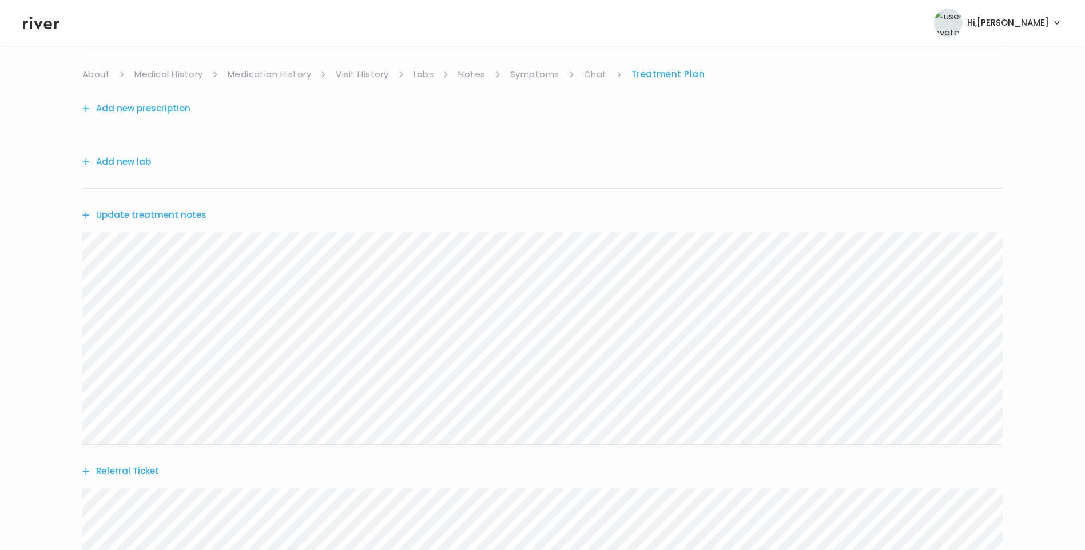
click at [197, 213] on button "Update treatment notes" at bounding box center [144, 215] width 124 height 16
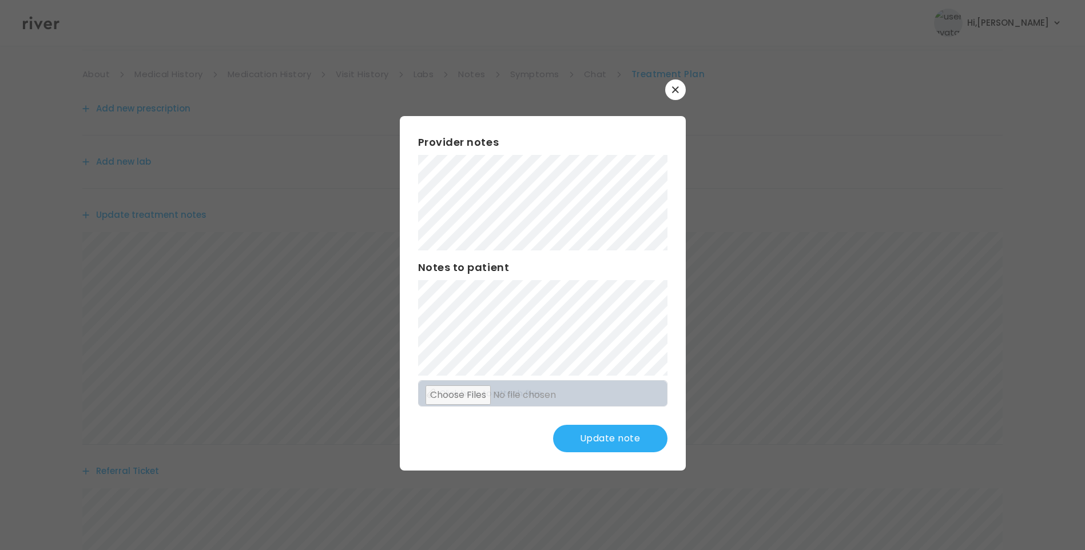
click at [611, 444] on button "Update note" at bounding box center [610, 438] width 114 height 27
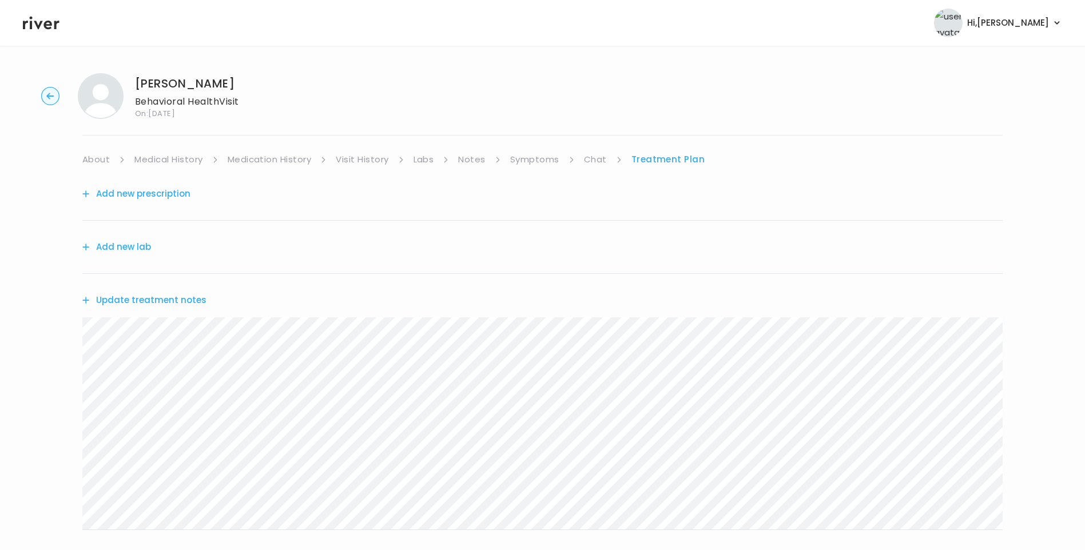
click at [592, 157] on link "Chat" at bounding box center [595, 160] width 23 height 16
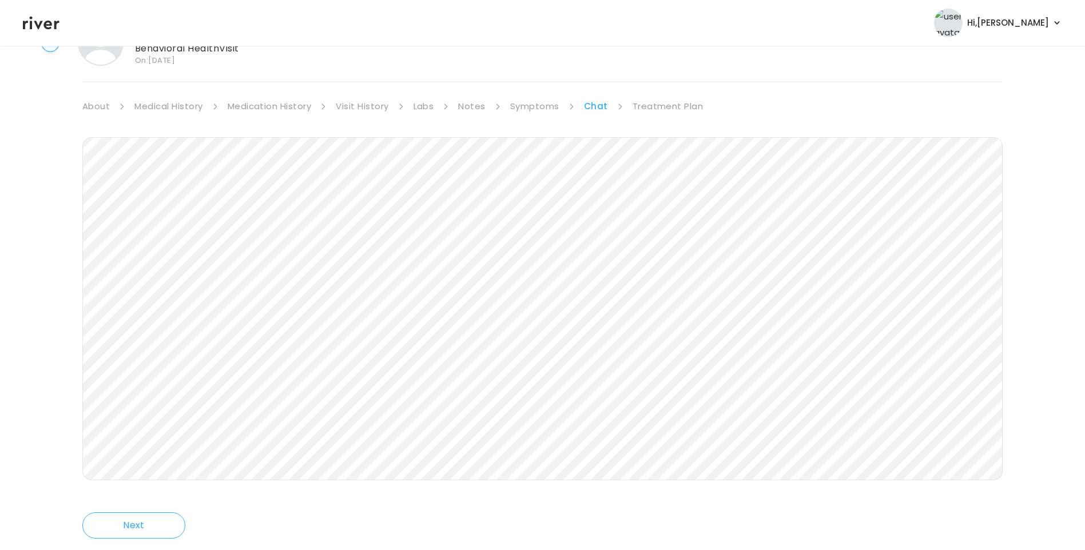
scroll to position [85, 0]
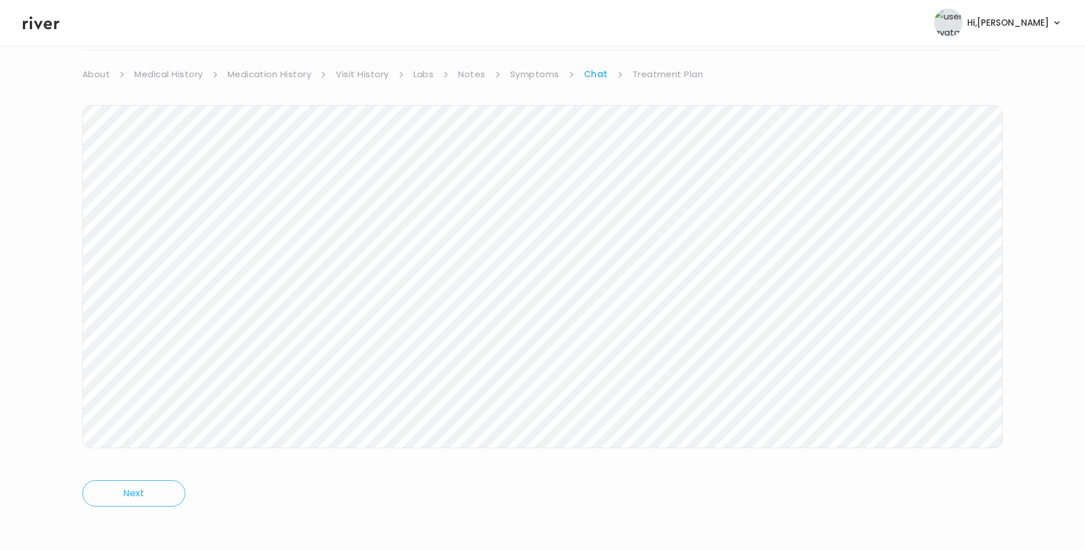
drag, startPoint x: 665, startPoint y: 72, endPoint x: 671, endPoint y: 77, distance: 8.5
click at [665, 71] on link "Treatment Plan" at bounding box center [668, 74] width 71 height 16
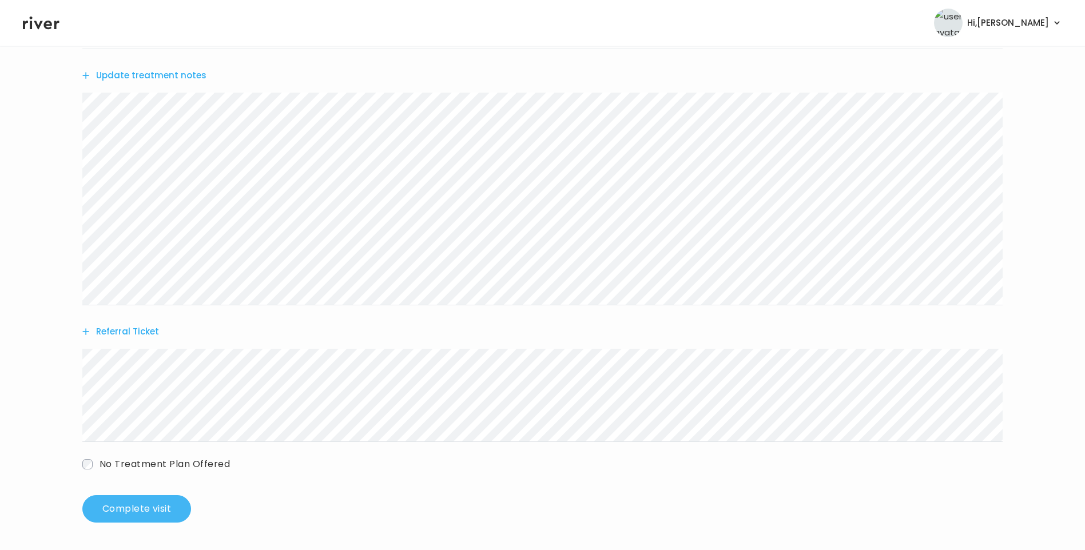
click at [154, 507] on button "Complete visit" at bounding box center [136, 508] width 109 height 27
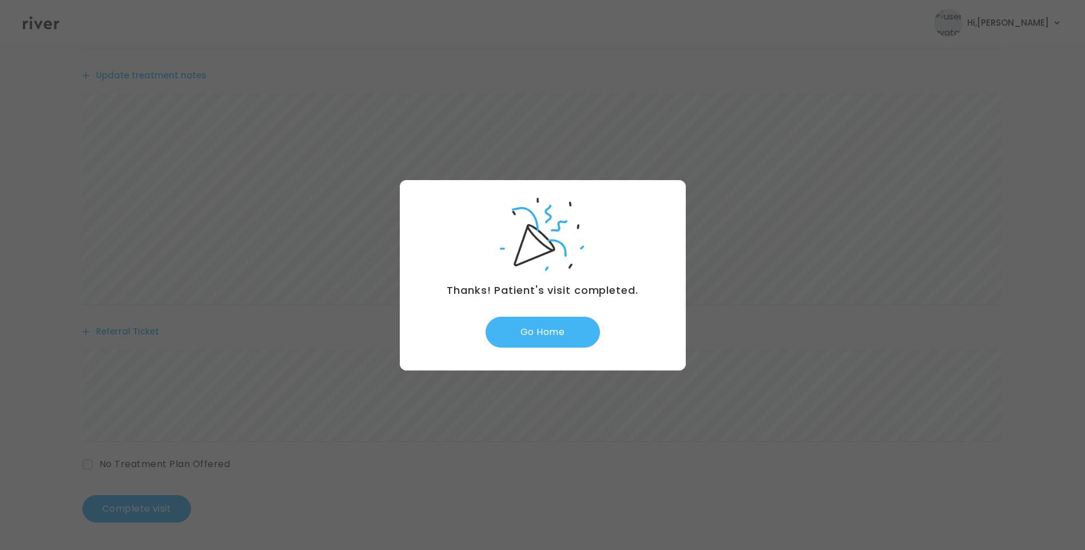
click at [570, 330] on button "Go Home" at bounding box center [543, 332] width 114 height 31
